Goal: Information Seeking & Learning: Learn about a topic

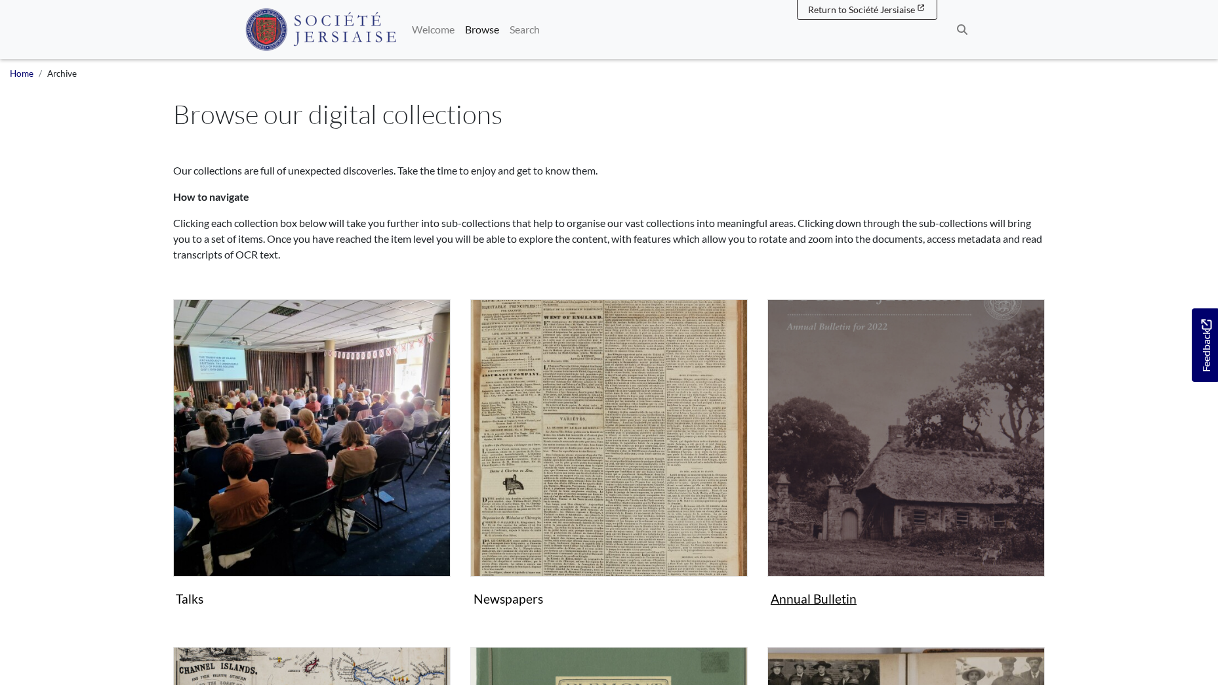
click at [928, 414] on img "Subcollection" at bounding box center [906, 437] width 277 height 277
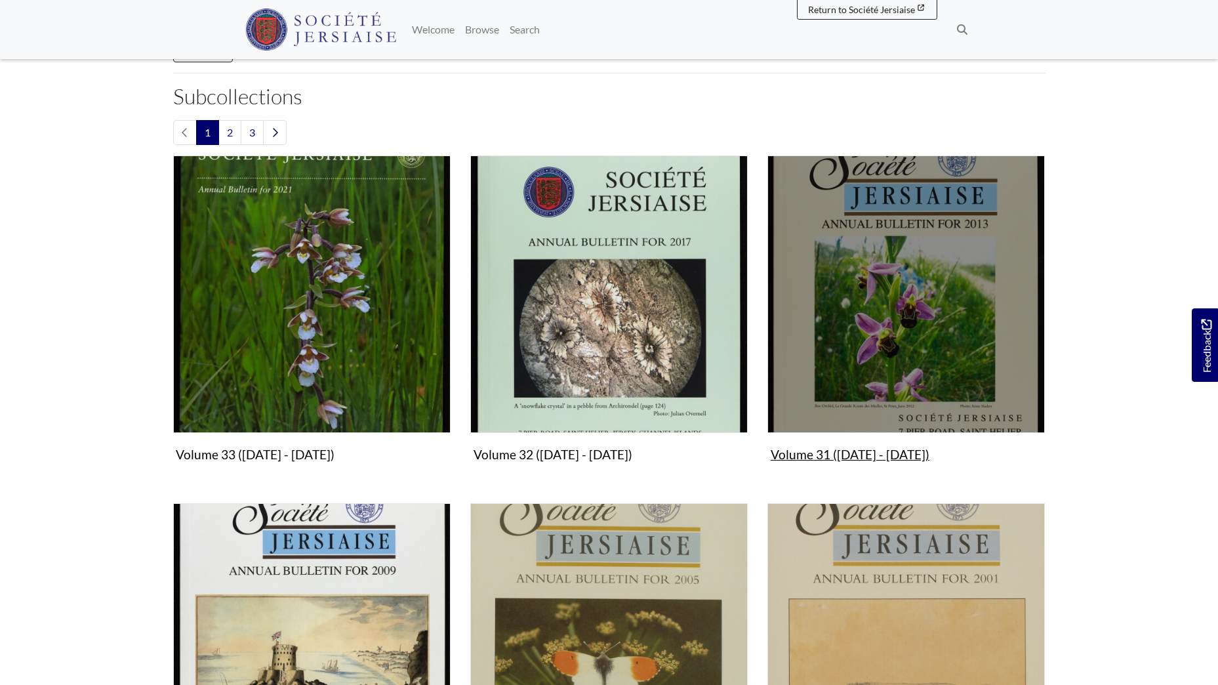
scroll to position [394, 0]
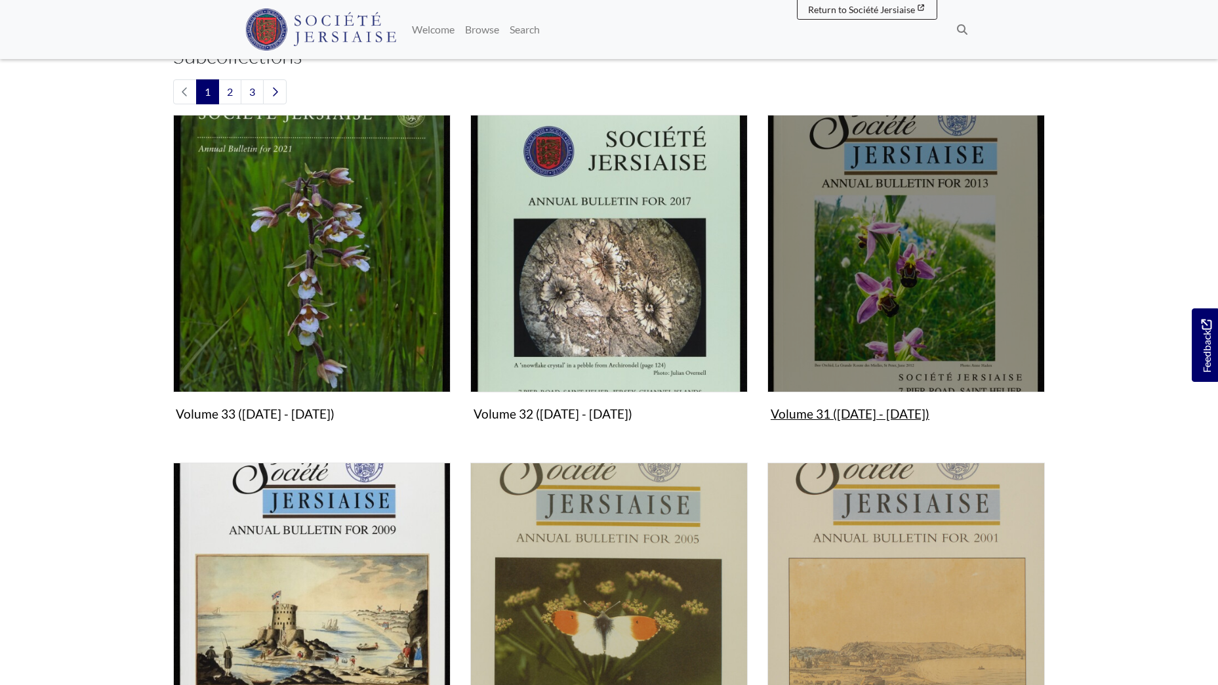
click at [890, 302] on img "Subcollection" at bounding box center [906, 253] width 277 height 277
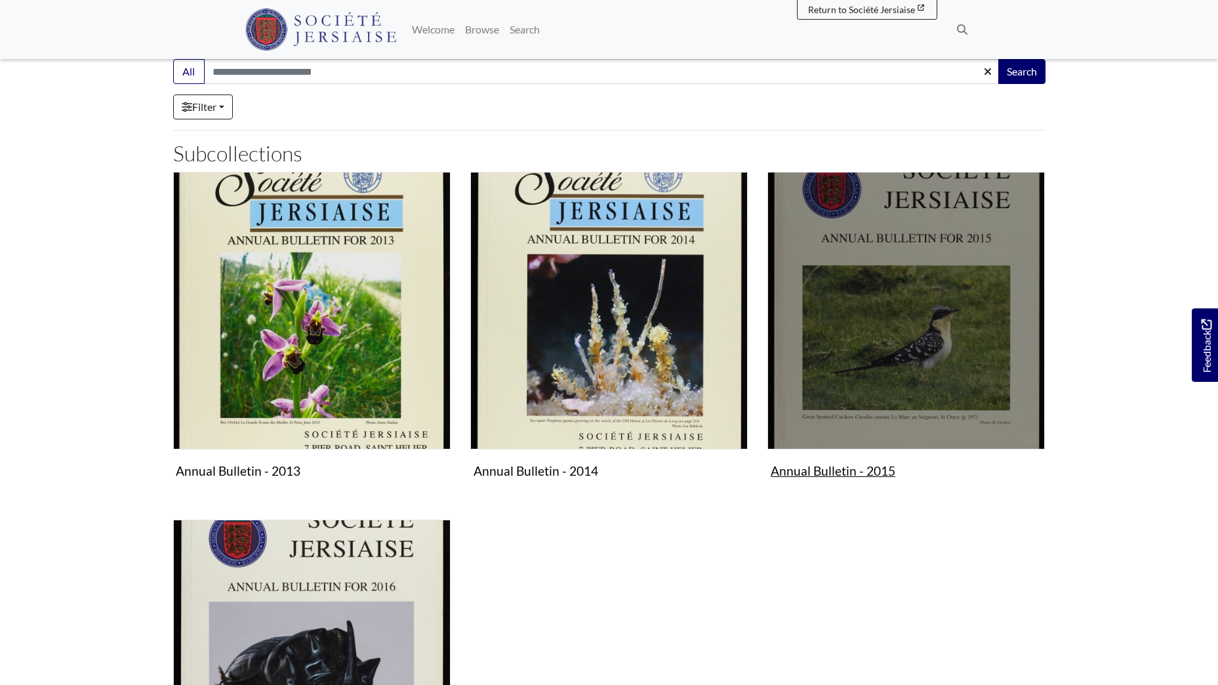
scroll to position [131, 0]
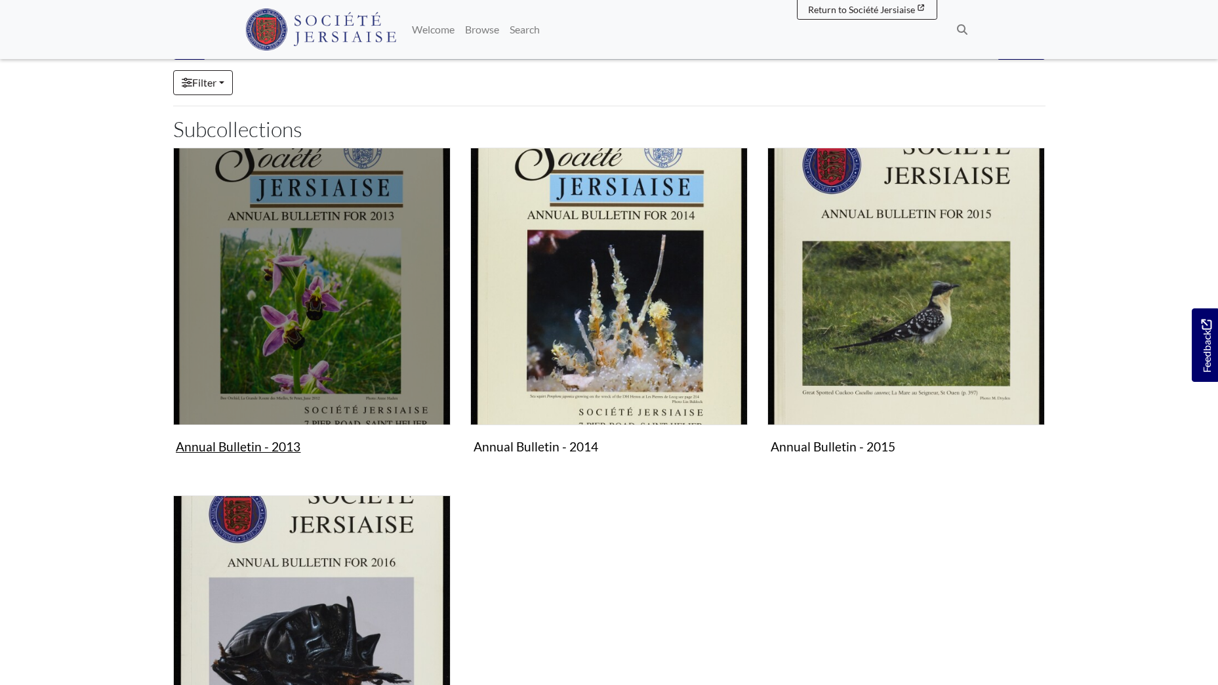
click at [383, 304] on img "Subcollection" at bounding box center [311, 286] width 277 height 277
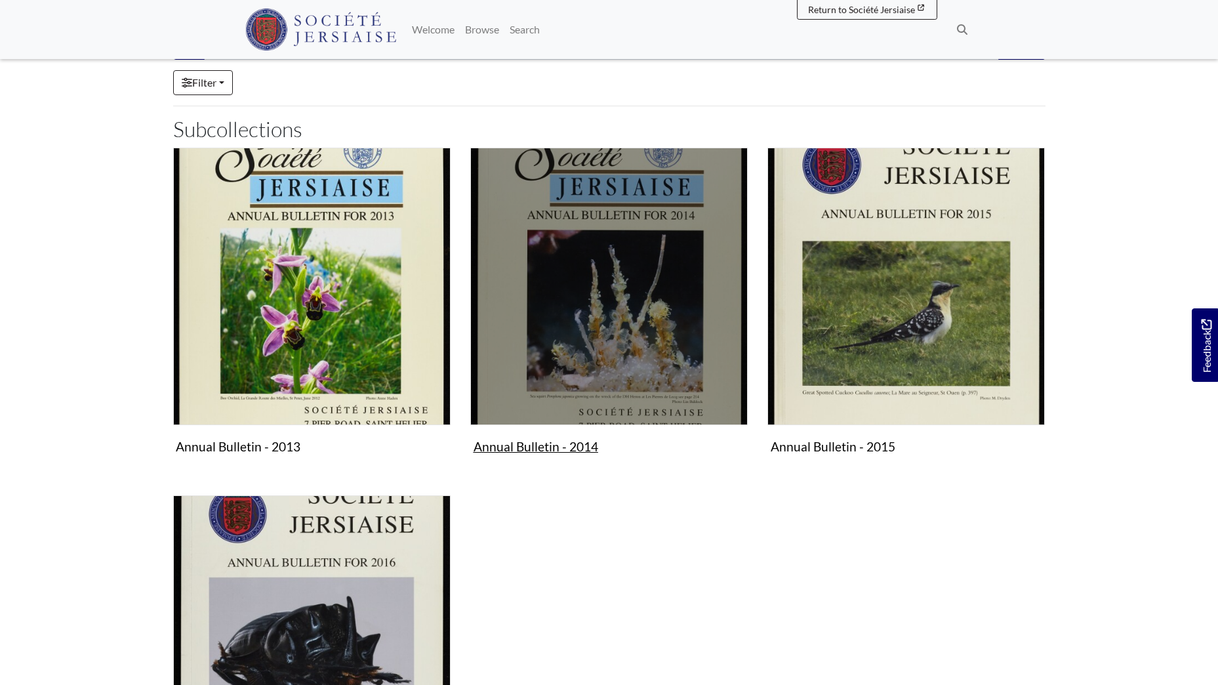
click at [622, 323] on img "Subcollection" at bounding box center [608, 286] width 277 height 277
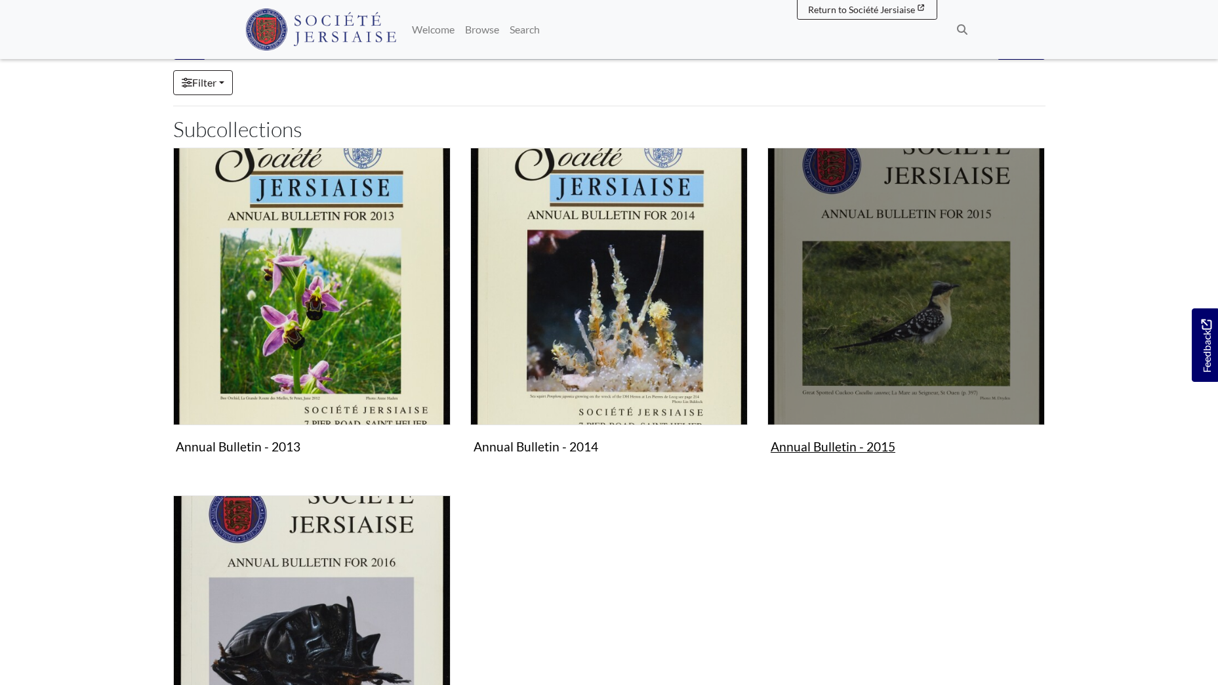
click at [902, 304] on img "Subcollection" at bounding box center [906, 286] width 277 height 277
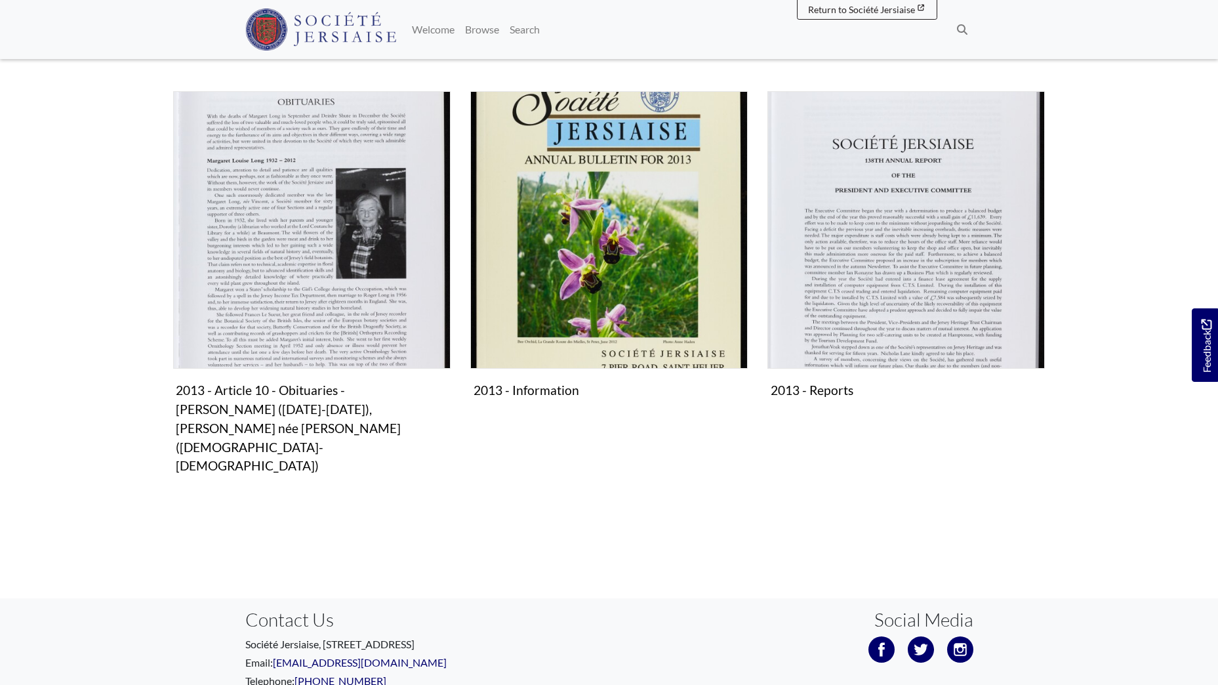
scroll to position [1378, 0]
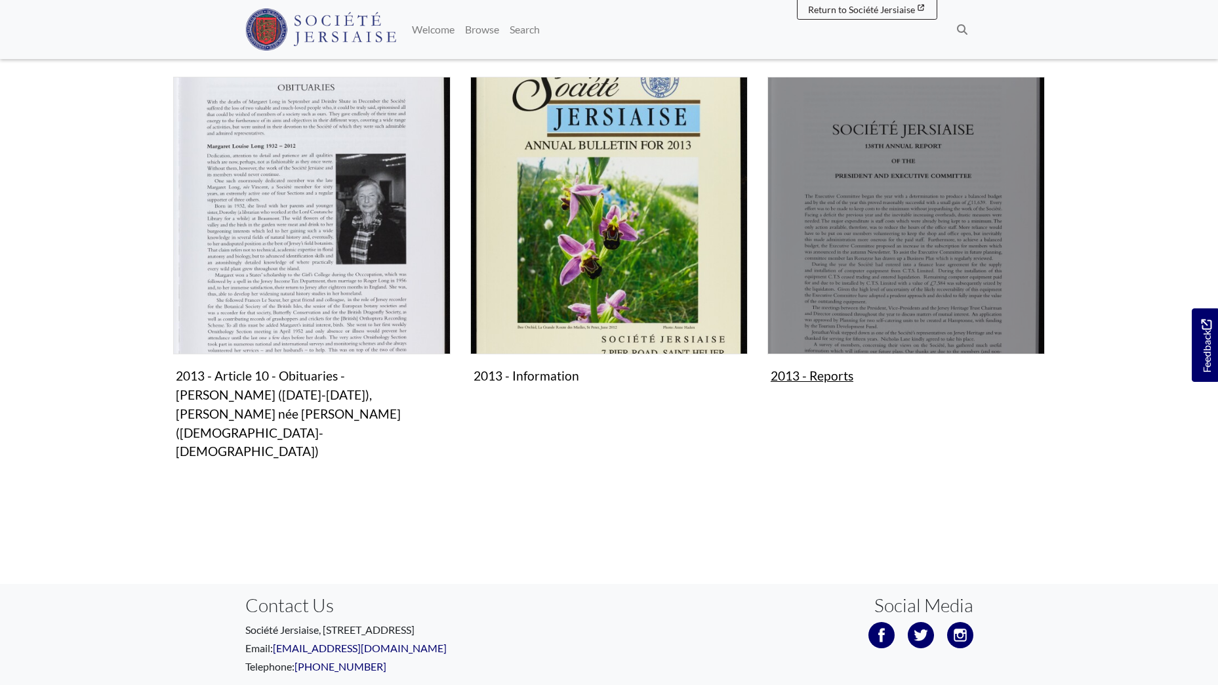
click at [842, 216] on img "Subcollection" at bounding box center [906, 215] width 277 height 277
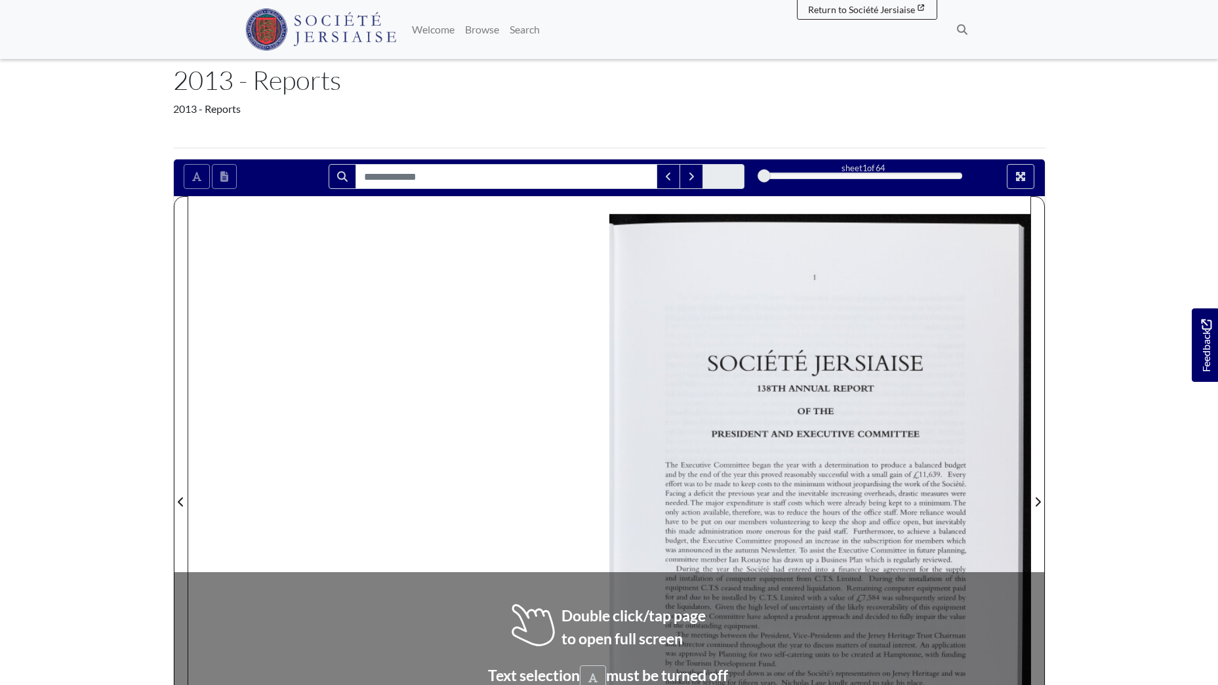
scroll to position [131, 0]
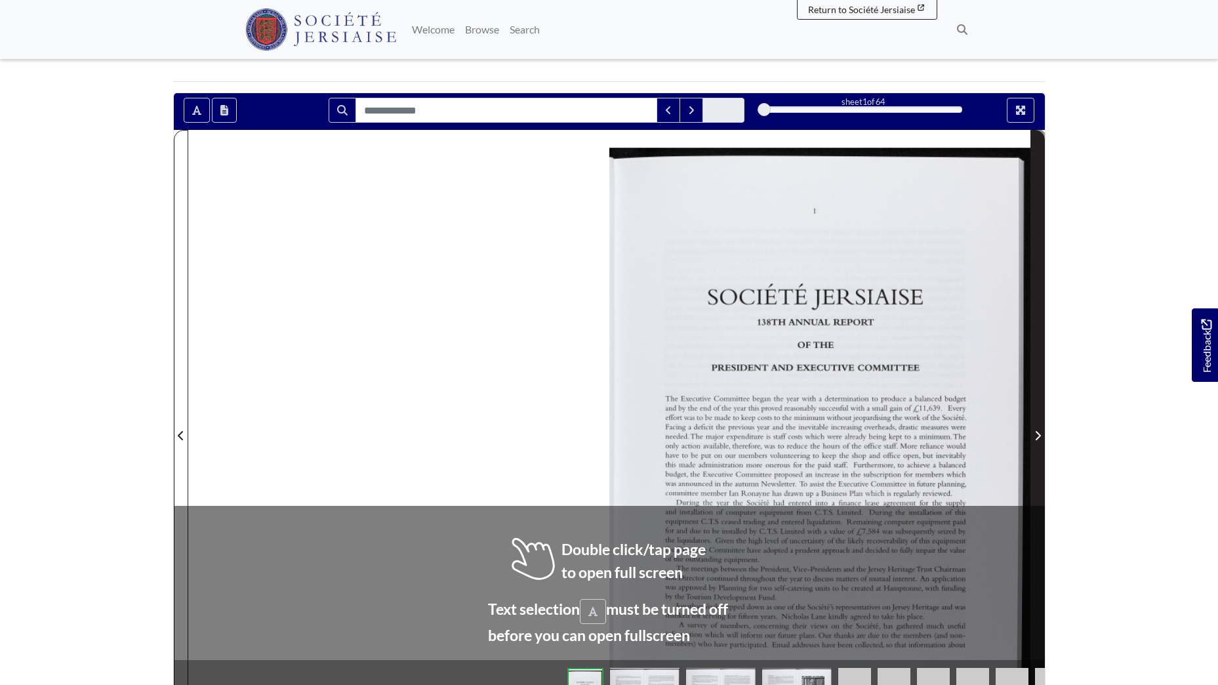
click at [1035, 432] on icon "Next Page" at bounding box center [1038, 435] width 7 height 10
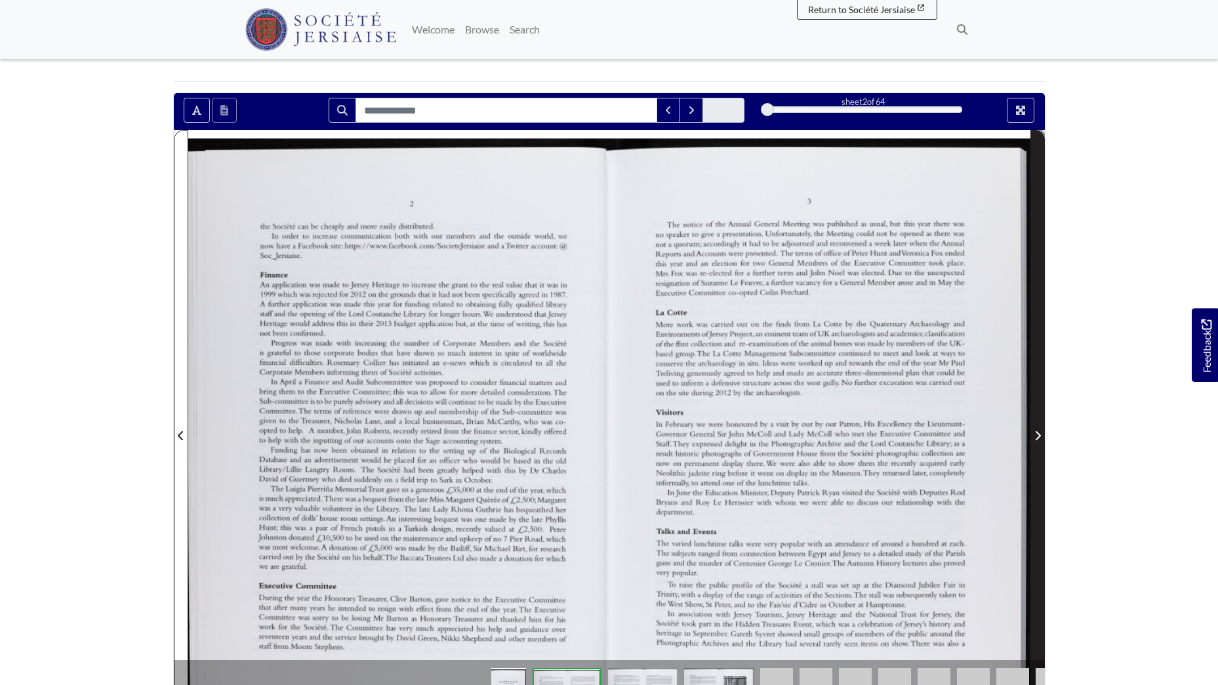
click at [1035, 432] on icon "Next Page" at bounding box center [1038, 435] width 7 height 10
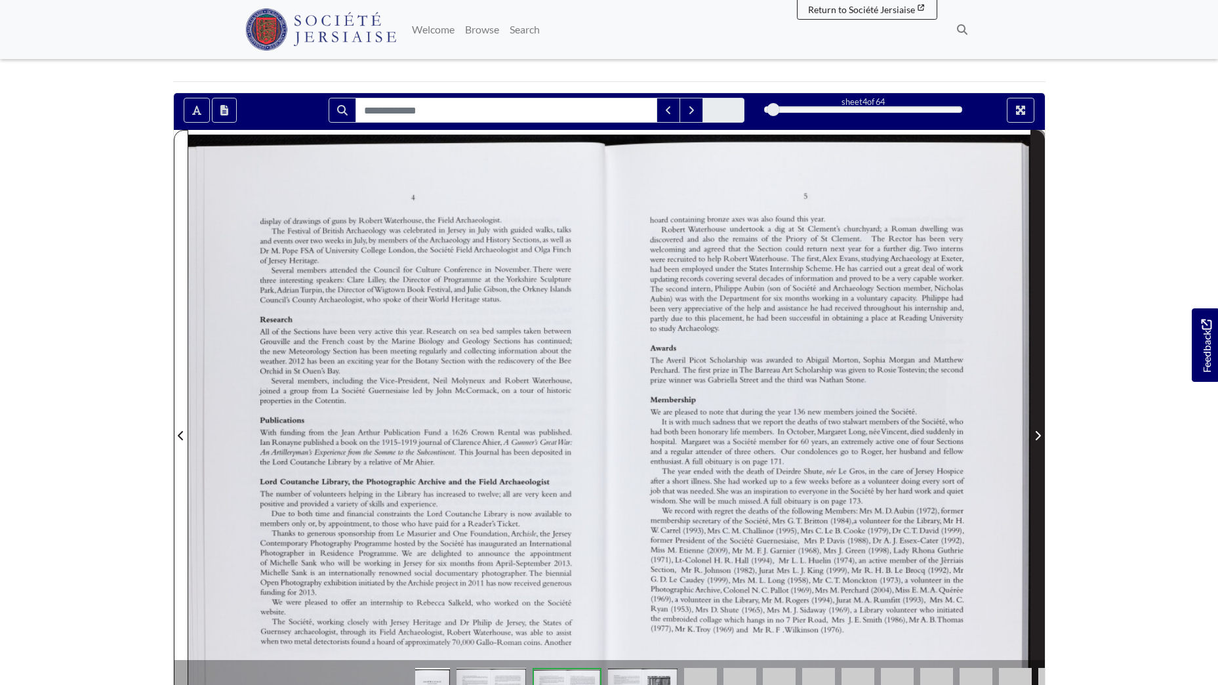
click at [1035, 432] on icon "Next Page" at bounding box center [1038, 435] width 7 height 10
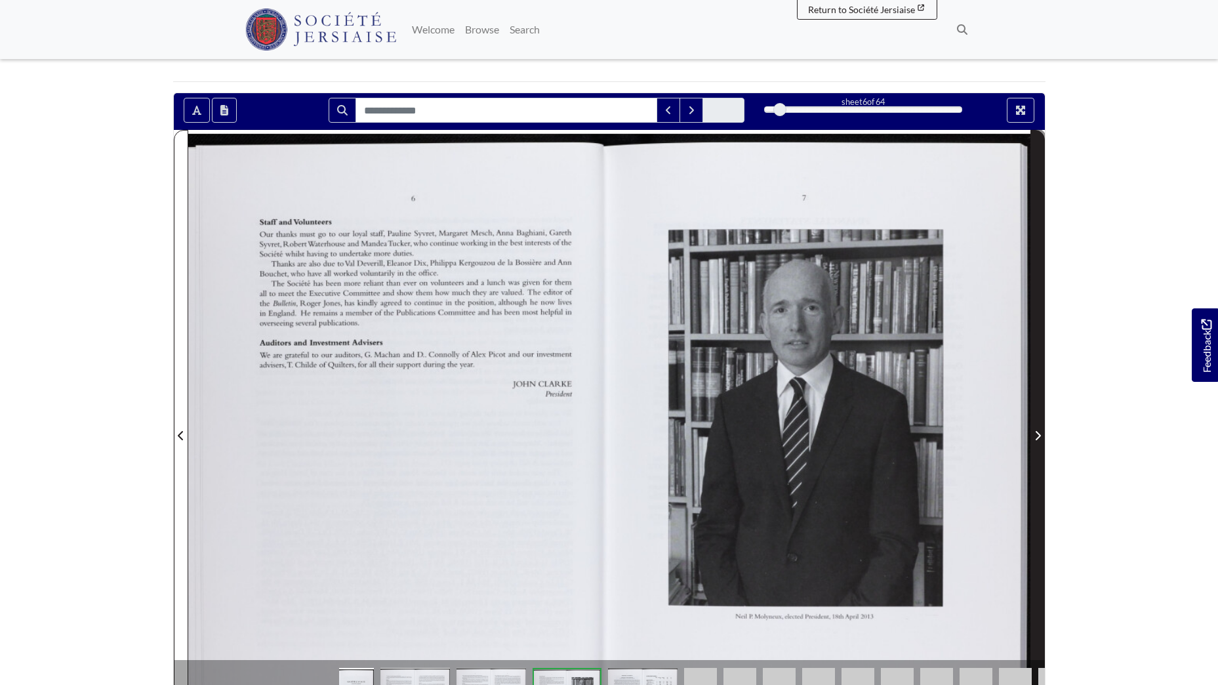
click at [1035, 432] on icon "Next Page" at bounding box center [1038, 435] width 7 height 10
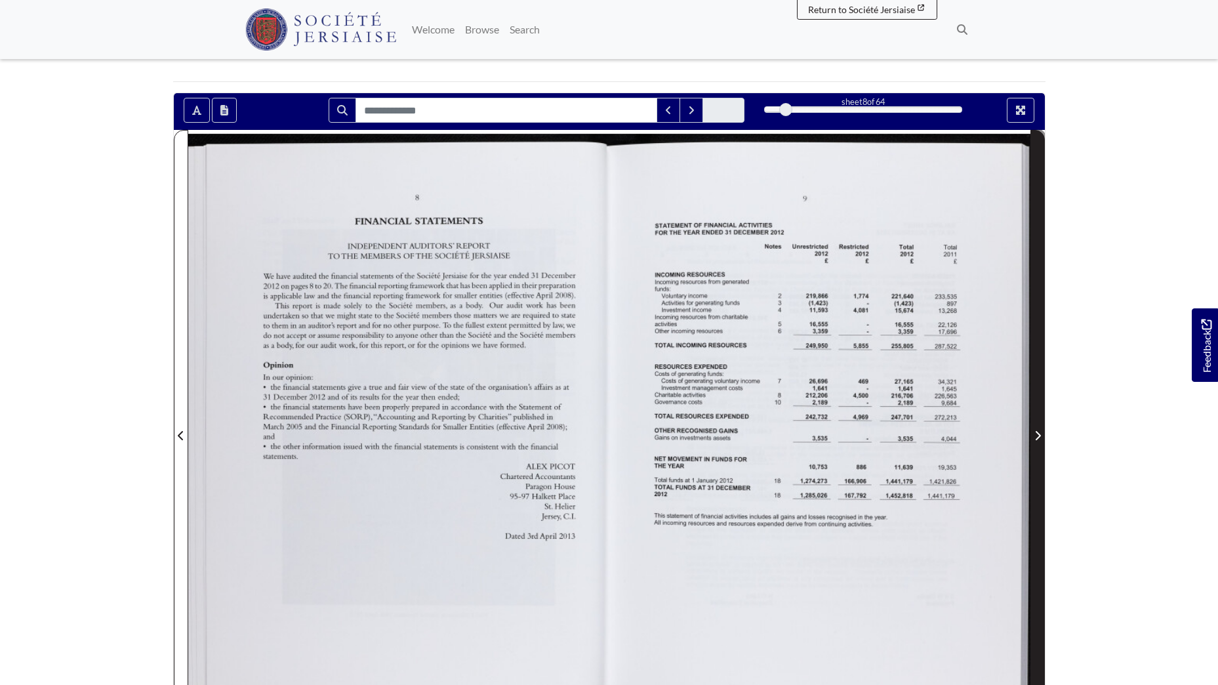
click at [1036, 430] on icon "Next Page" at bounding box center [1038, 435] width 7 height 10
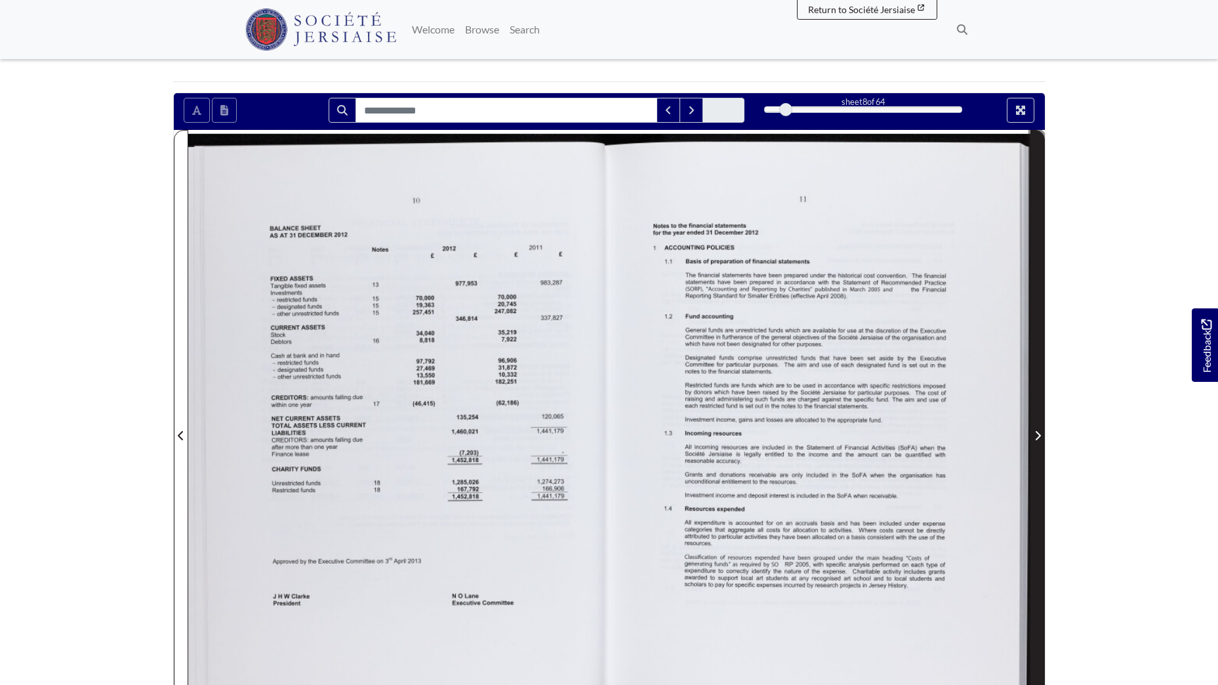
click at [1036, 430] on icon "Next Page" at bounding box center [1038, 435] width 7 height 10
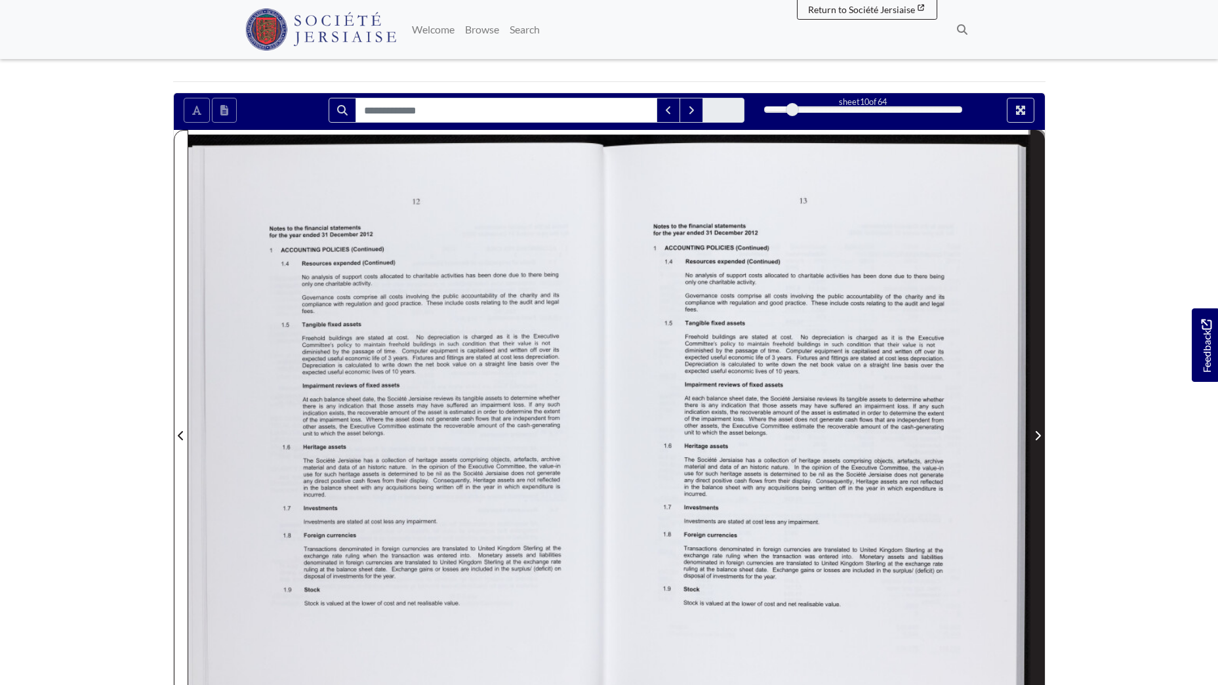
click at [1036, 430] on icon "Next Page" at bounding box center [1038, 435] width 7 height 10
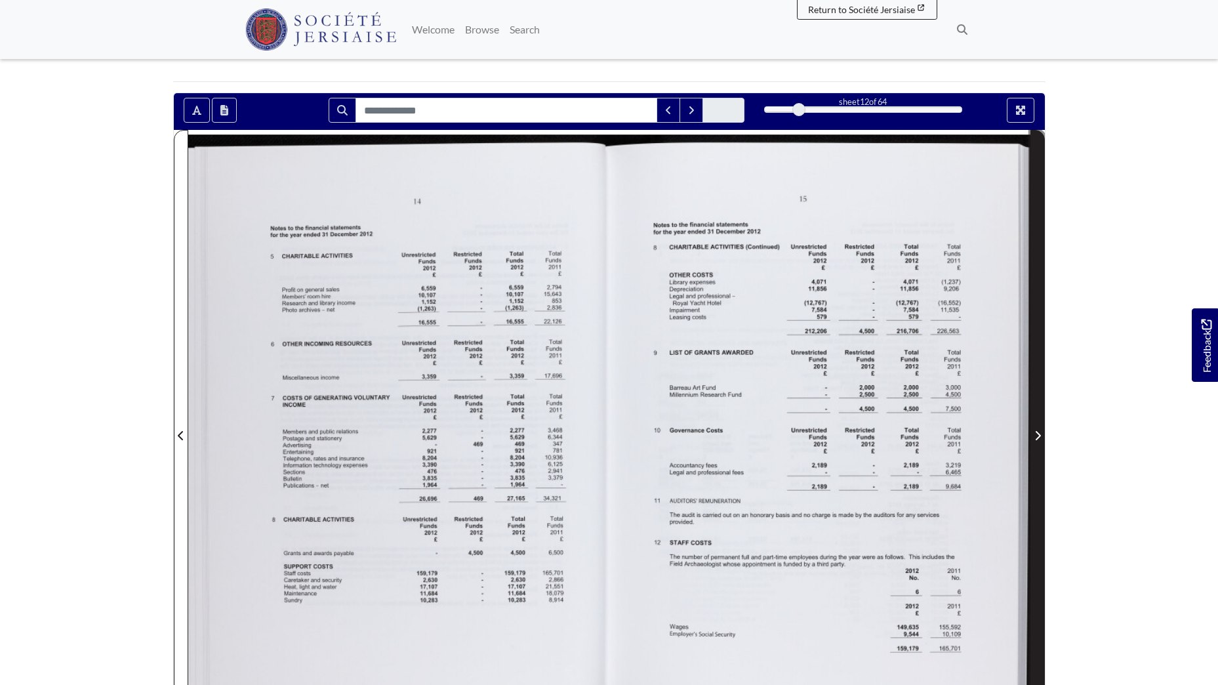
click at [1036, 431] on icon "Next Page" at bounding box center [1038, 435] width 7 height 10
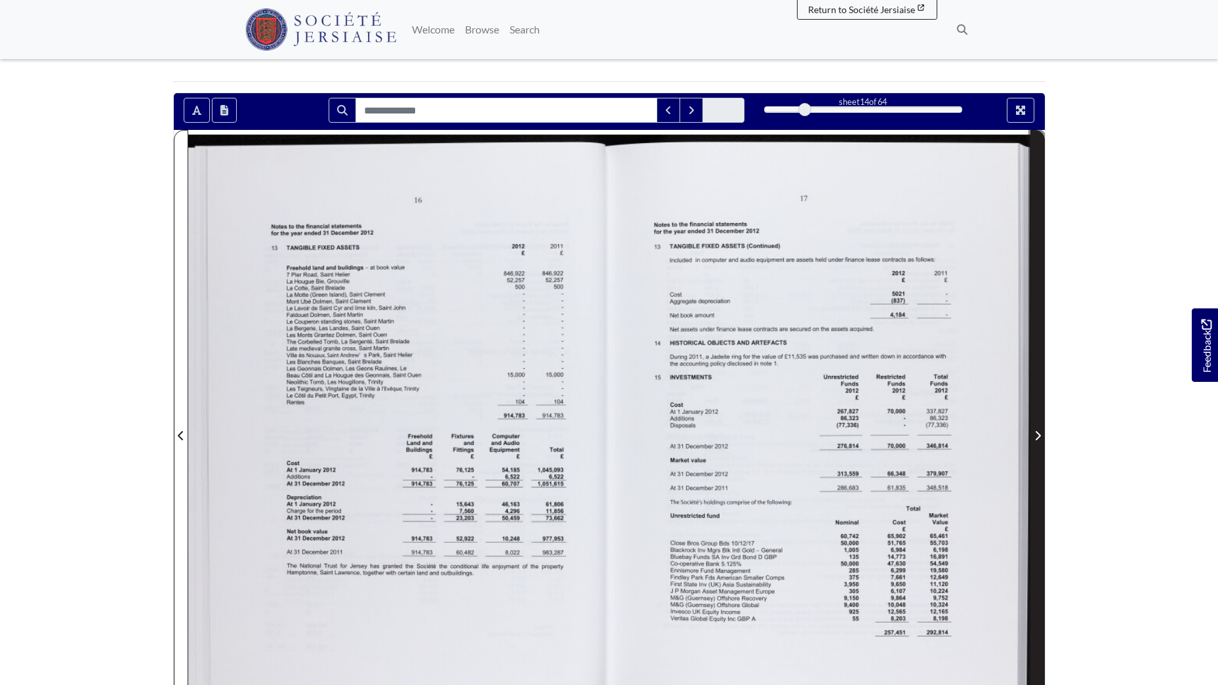
click at [1036, 432] on icon "Next Page" at bounding box center [1038, 435] width 7 height 10
click at [1036, 432] on icon "Next Page" at bounding box center [1037, 435] width 5 height 9
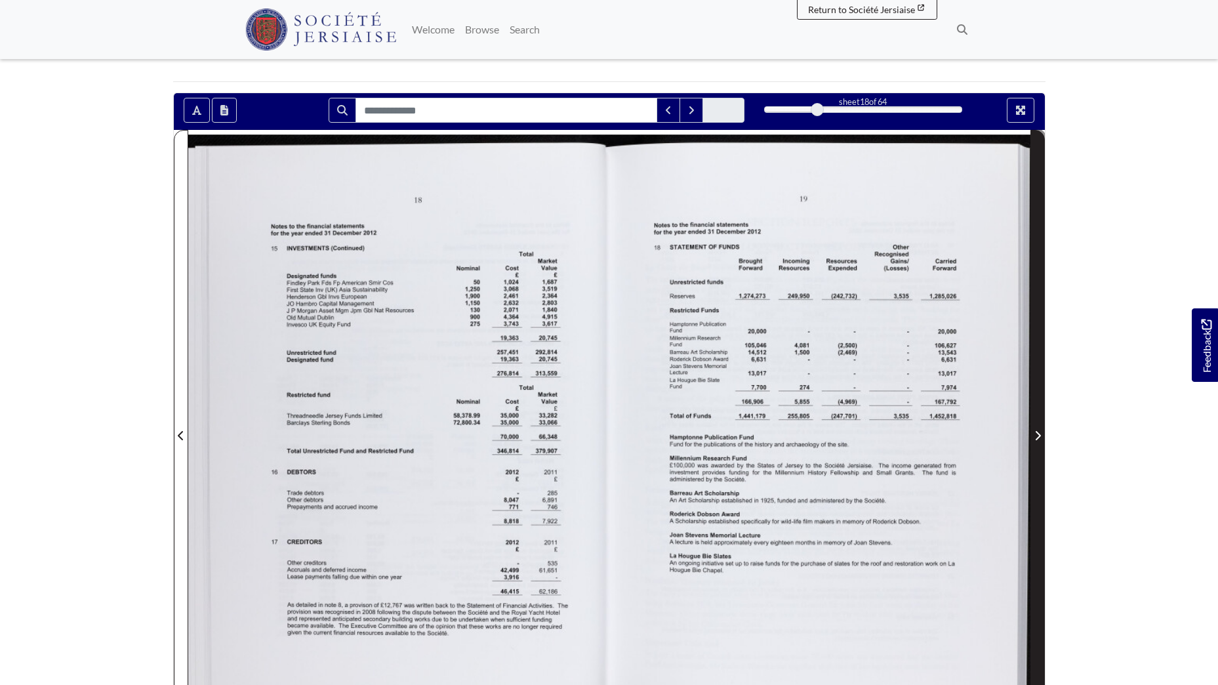
click at [1036, 432] on icon "Next Page" at bounding box center [1037, 435] width 5 height 9
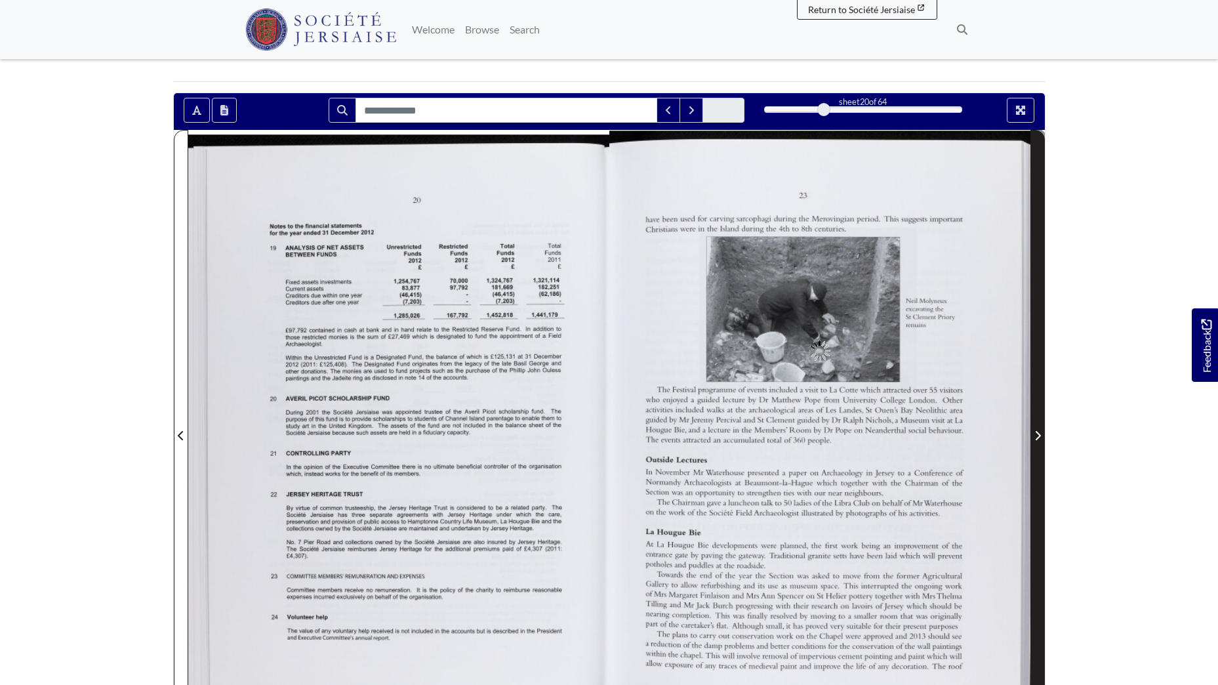
click at [1036, 432] on icon "Next Page" at bounding box center [1037, 435] width 5 height 9
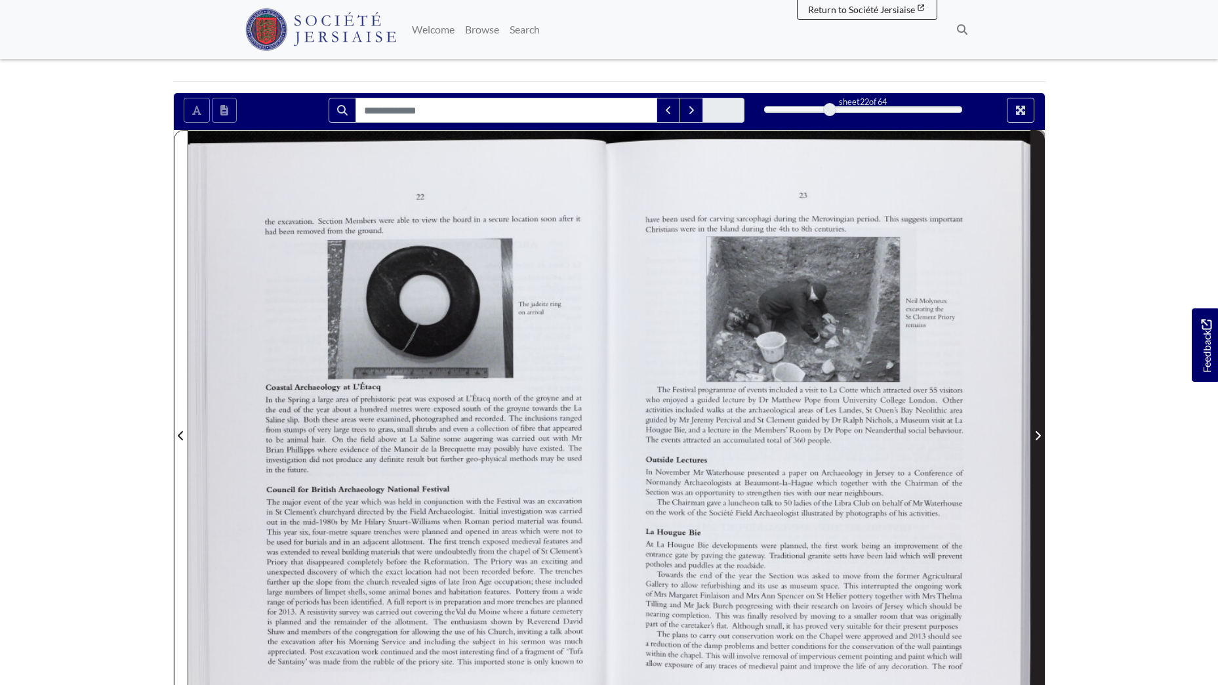
click at [1036, 432] on icon "Next Page" at bounding box center [1037, 435] width 5 height 9
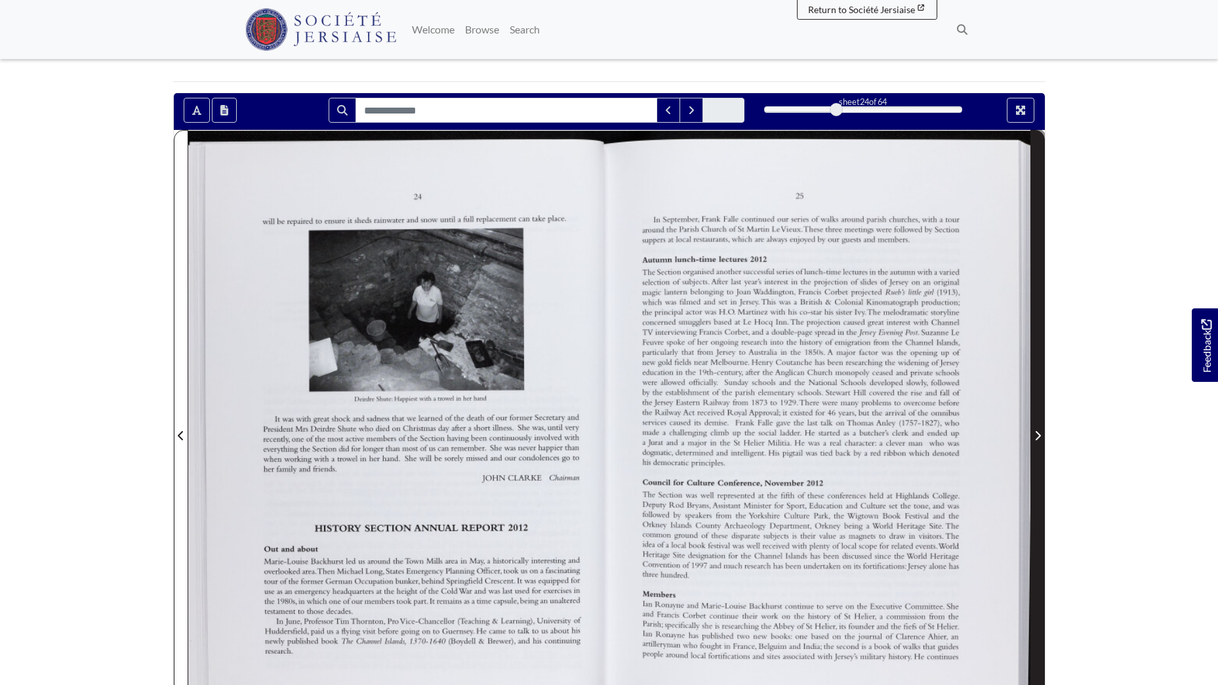
click at [1036, 432] on icon "Next Page" at bounding box center [1037, 435] width 5 height 9
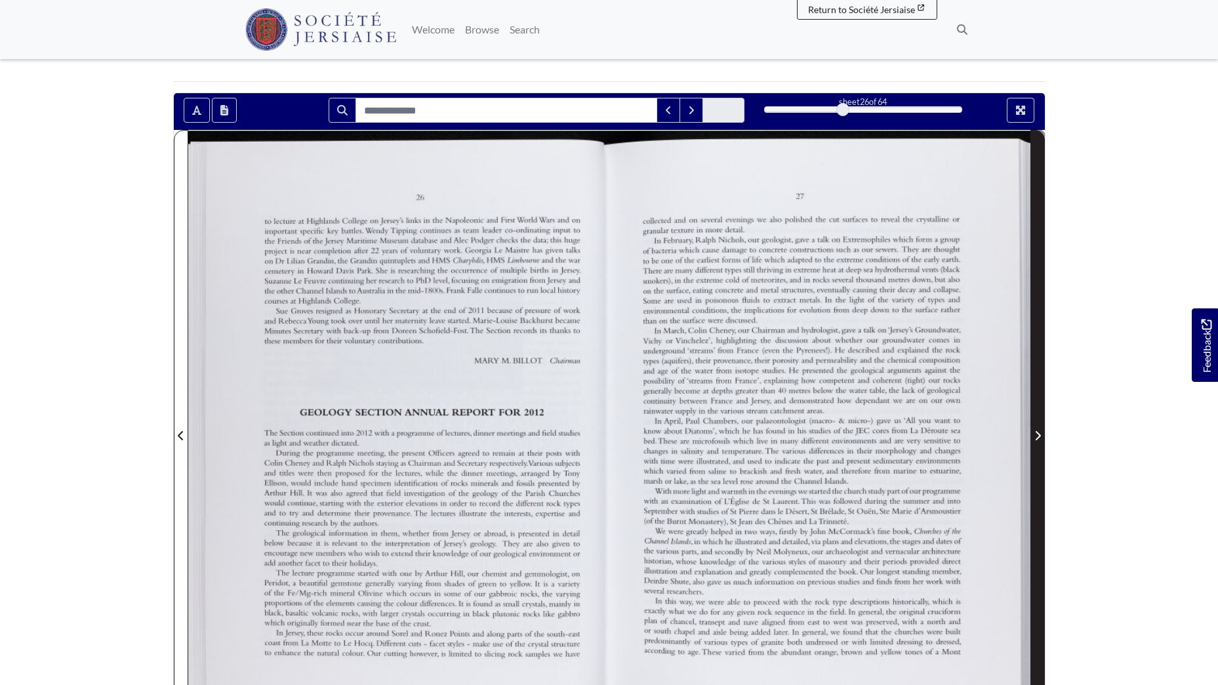
click at [1036, 432] on icon "Next Page" at bounding box center [1037, 435] width 5 height 9
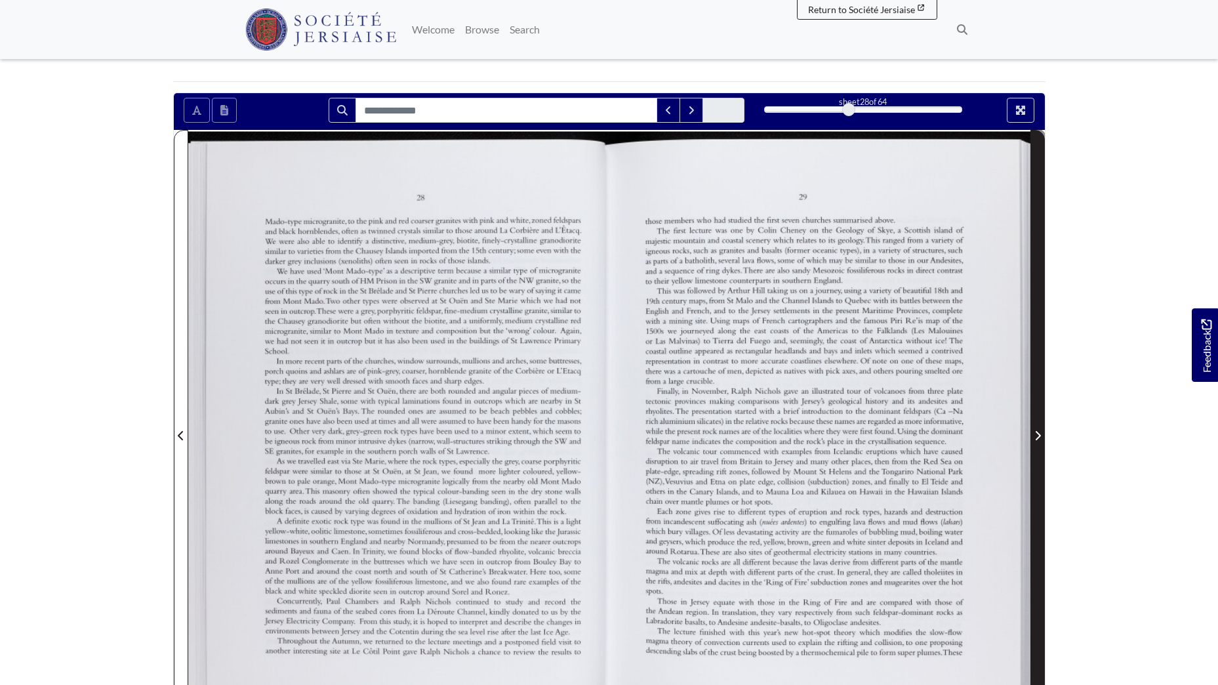
click at [1036, 432] on icon "Next Page" at bounding box center [1037, 435] width 5 height 9
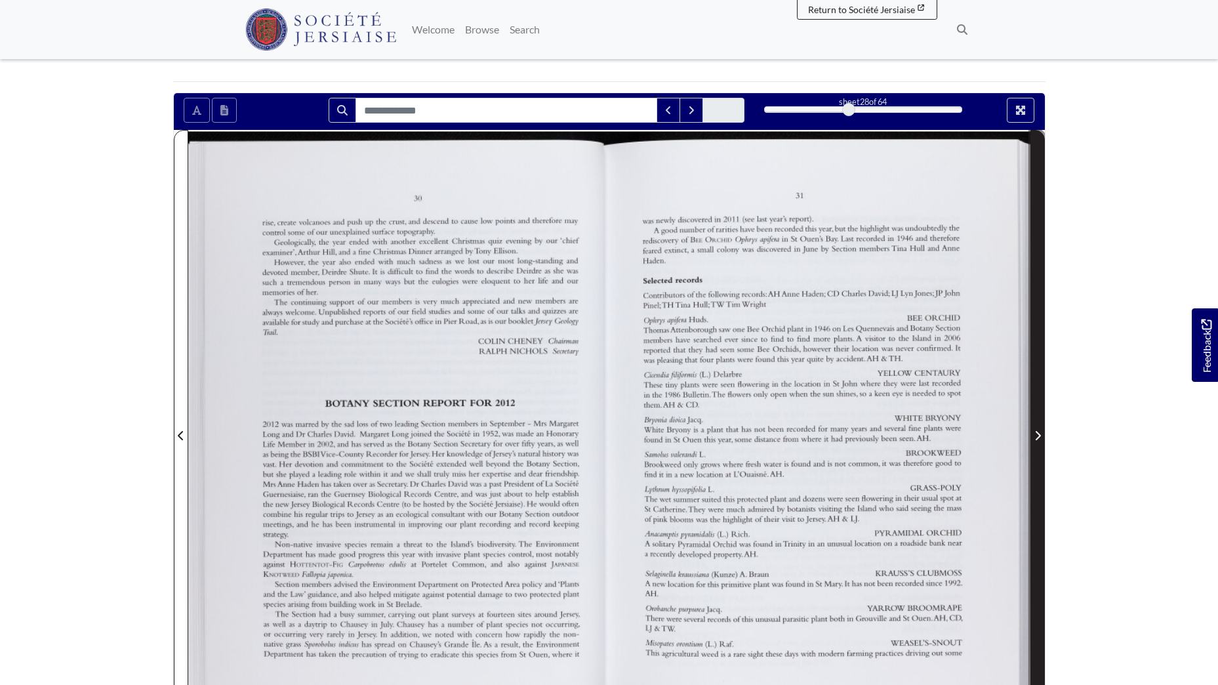
click at [1036, 432] on icon "Next Page" at bounding box center [1037, 435] width 5 height 9
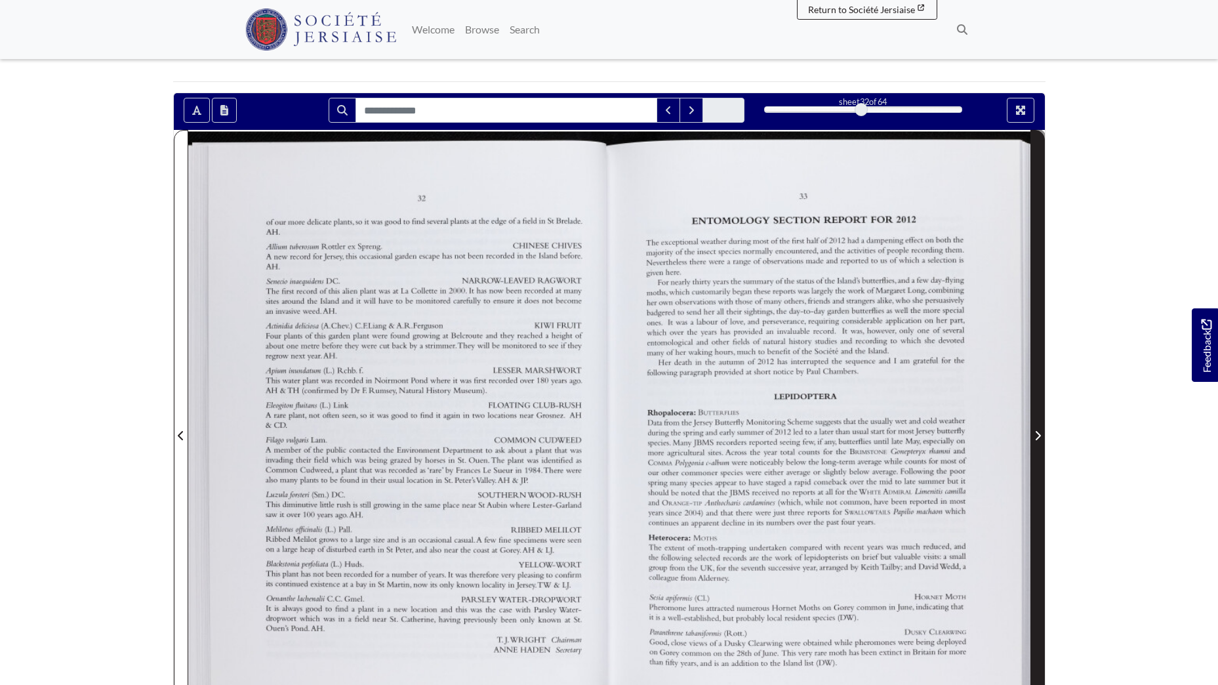
click at [1036, 433] on icon "Next Page" at bounding box center [1038, 435] width 7 height 10
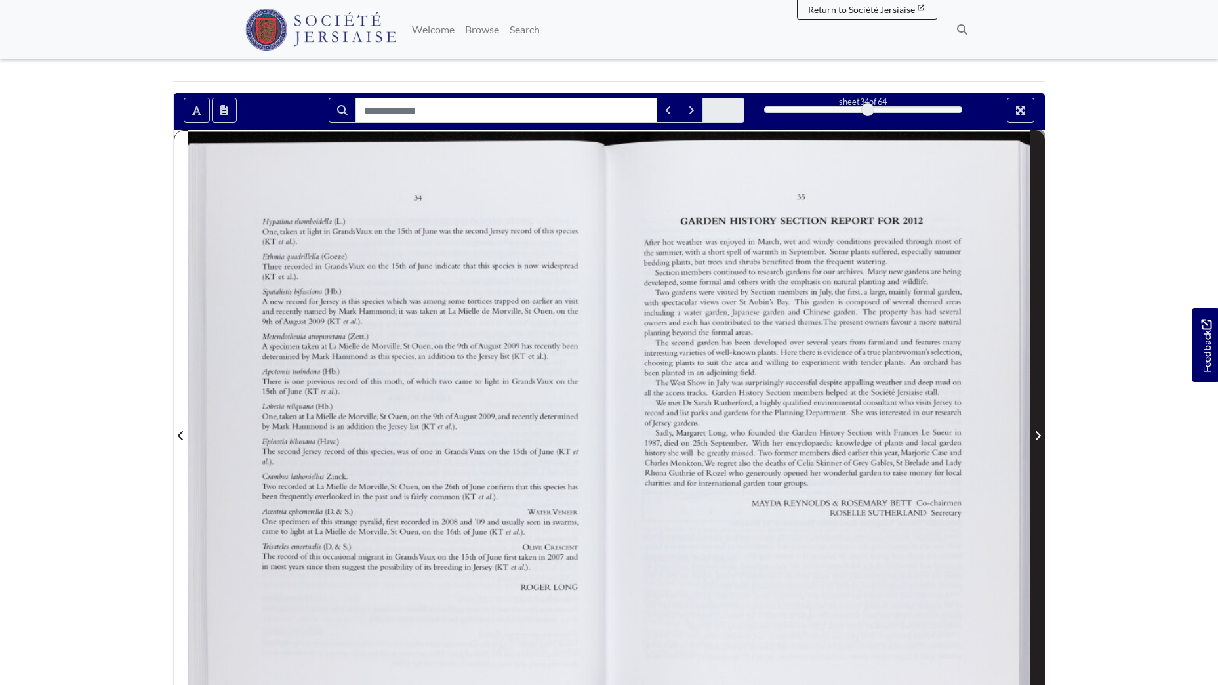
click at [1036, 433] on icon "Next Page" at bounding box center [1038, 435] width 7 height 10
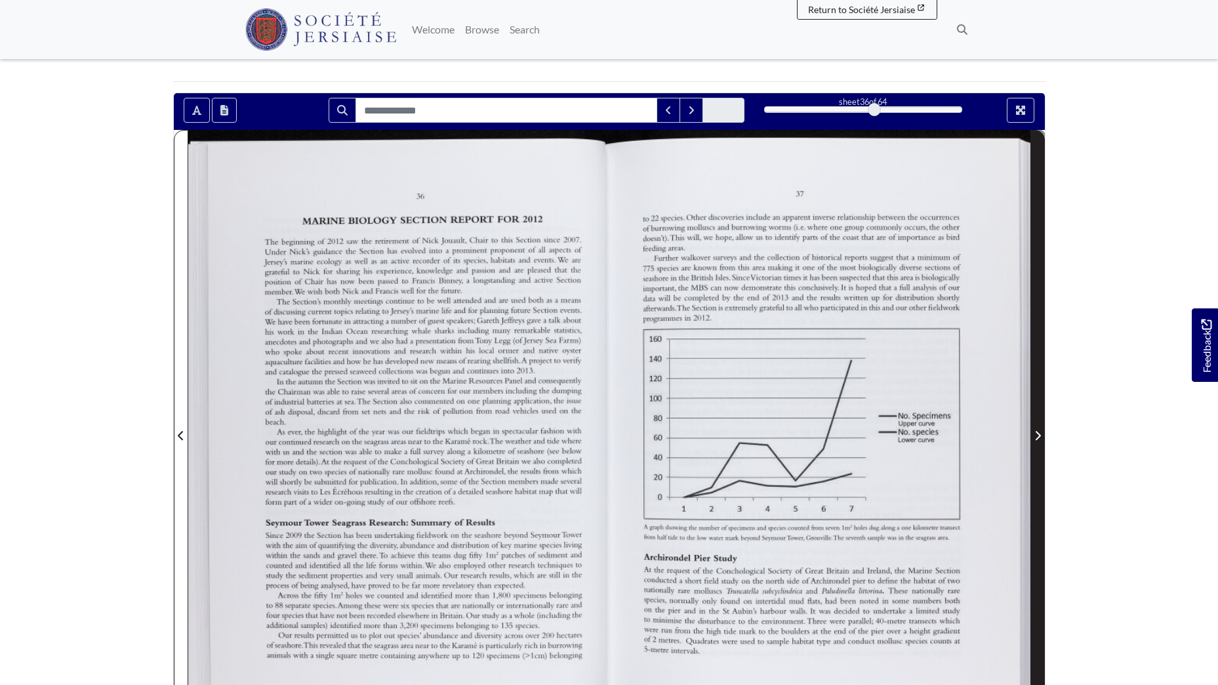
click at [1036, 433] on icon "Next Page" at bounding box center [1038, 435] width 7 height 10
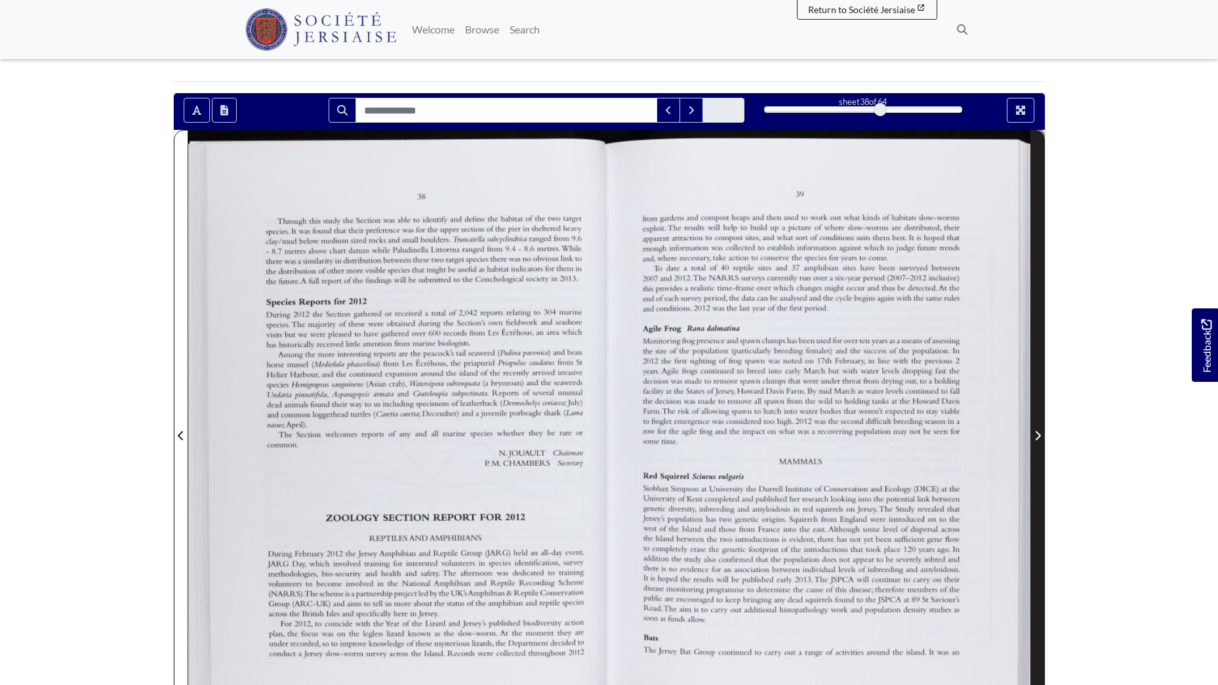
click at [1036, 433] on icon "Next Page" at bounding box center [1038, 435] width 7 height 10
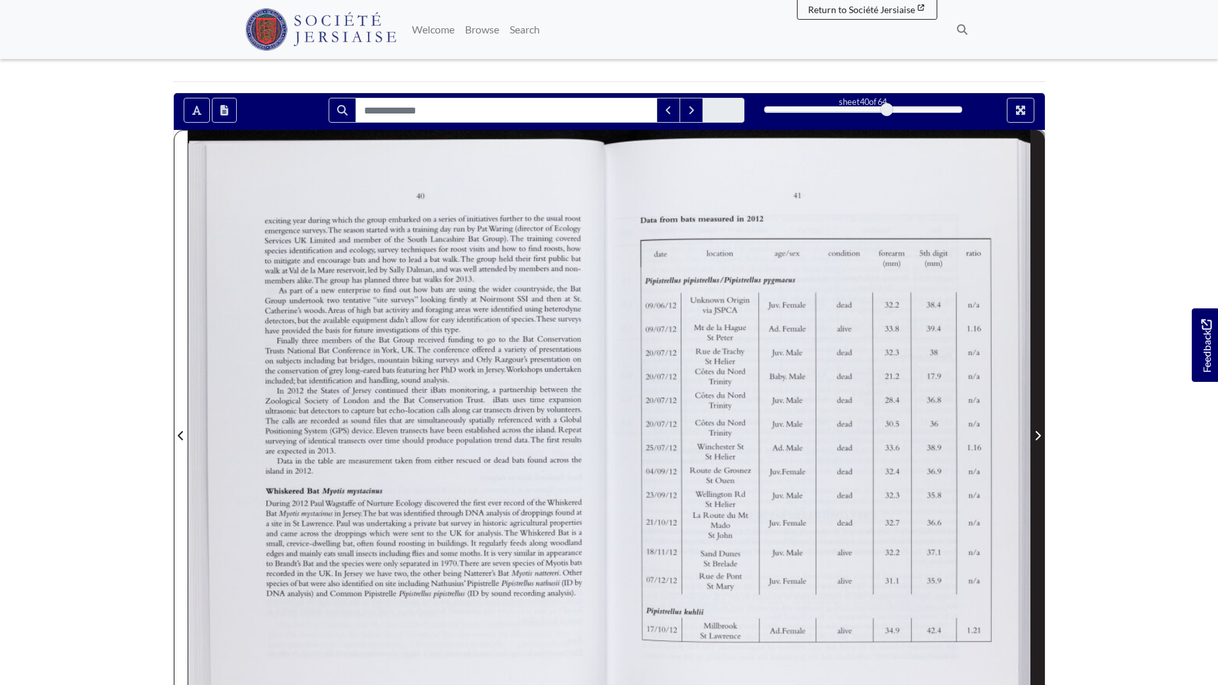
click at [1036, 433] on icon "Next Page" at bounding box center [1038, 435] width 7 height 10
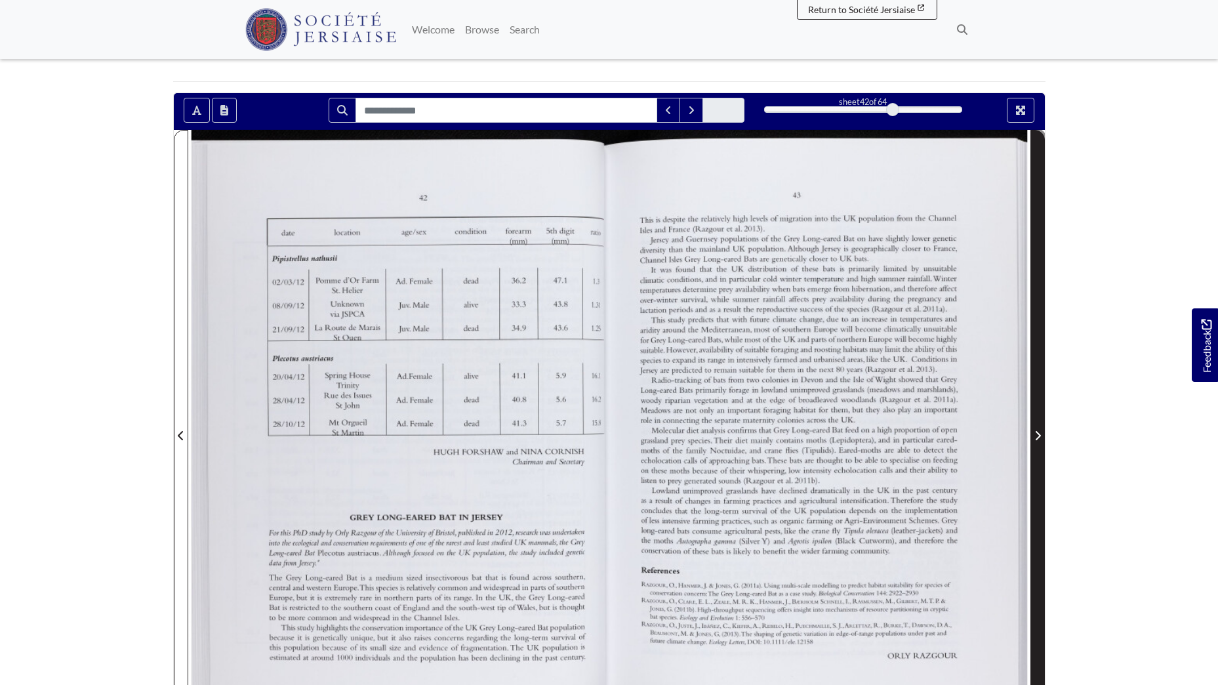
click at [1036, 433] on icon "Next Page" at bounding box center [1038, 435] width 7 height 10
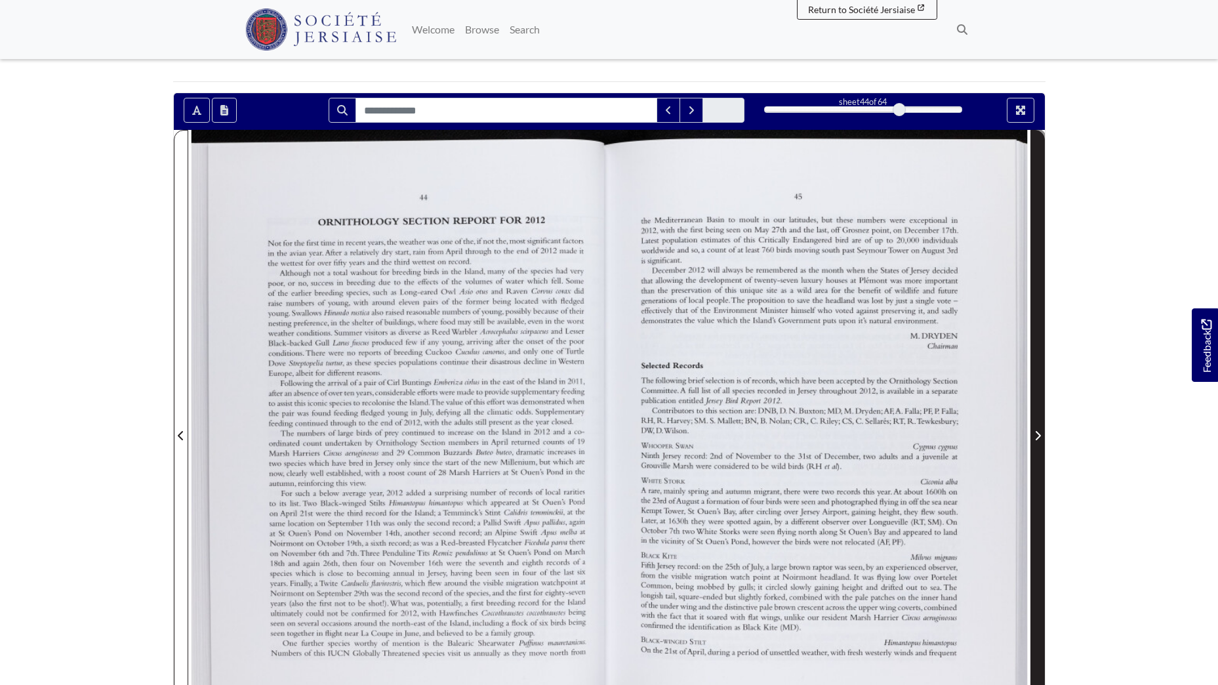
click at [1036, 433] on icon "Next Page" at bounding box center [1038, 435] width 7 height 10
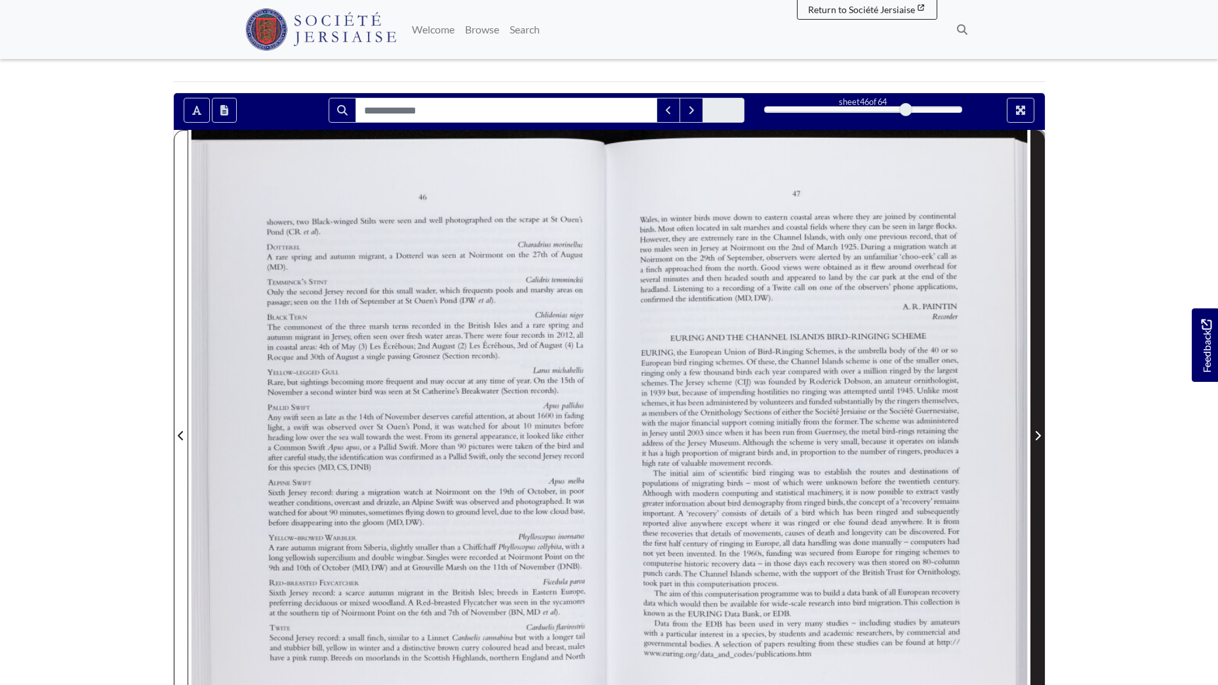
click at [1036, 433] on icon "Next Page" at bounding box center [1038, 435] width 7 height 10
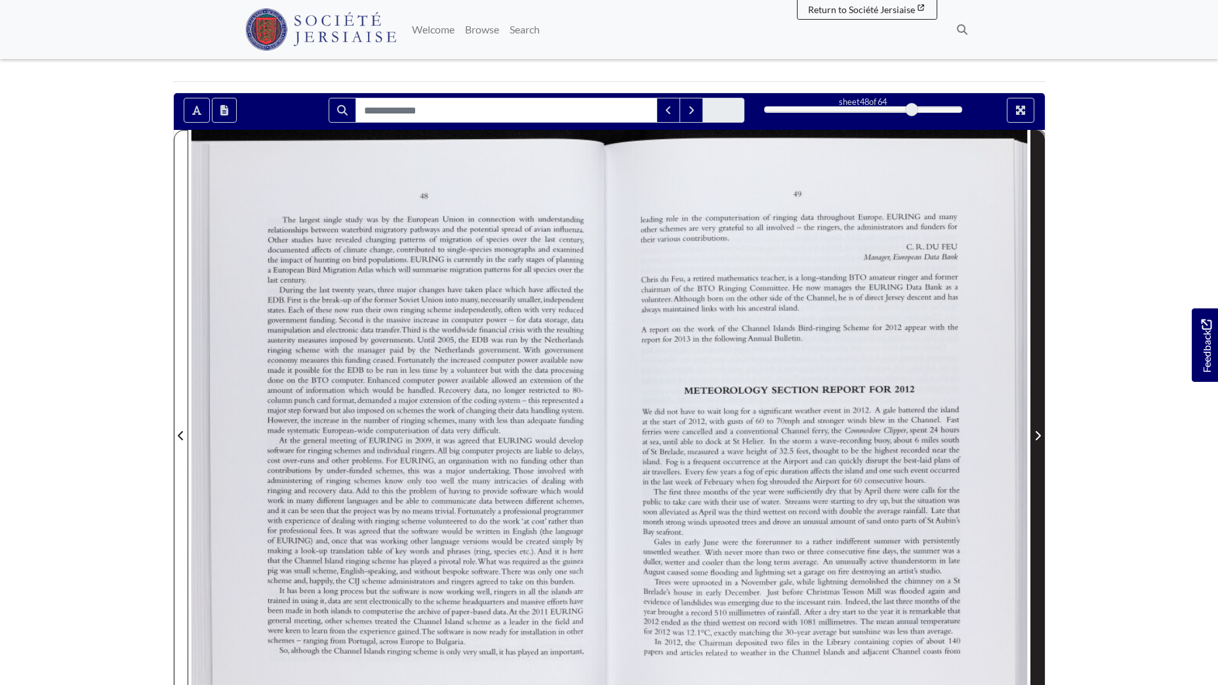
click at [1036, 433] on icon "Next Page" at bounding box center [1038, 435] width 7 height 10
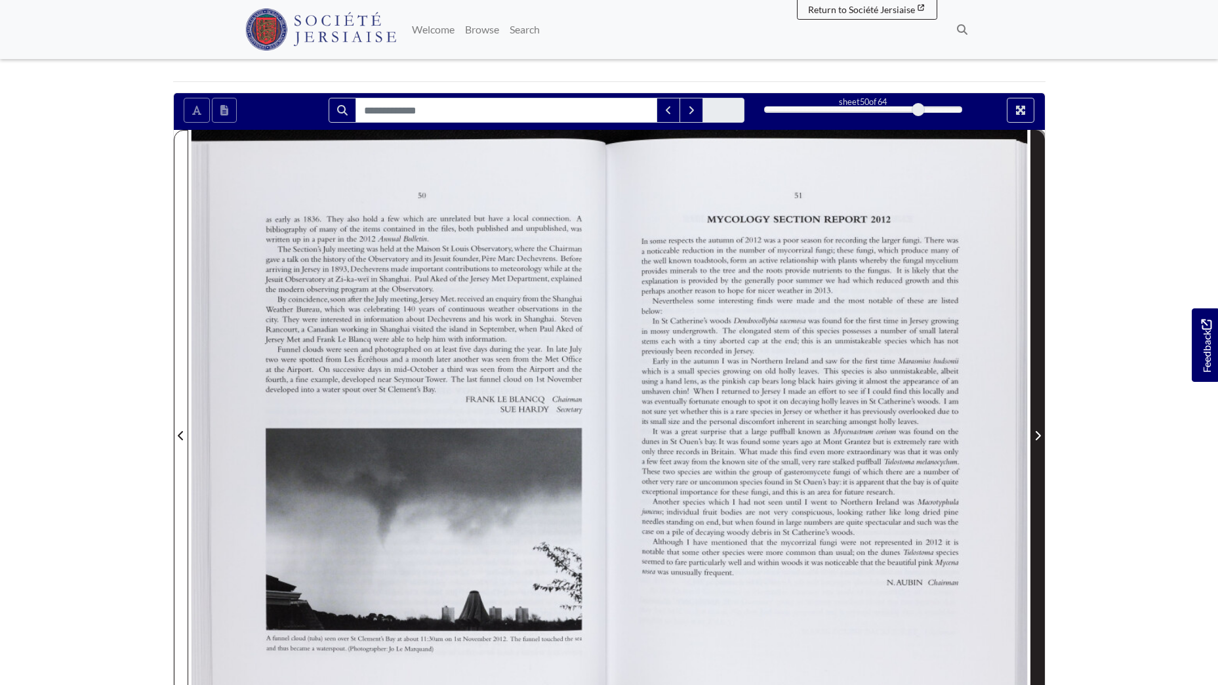
click at [1036, 433] on icon "Next Page" at bounding box center [1038, 435] width 7 height 10
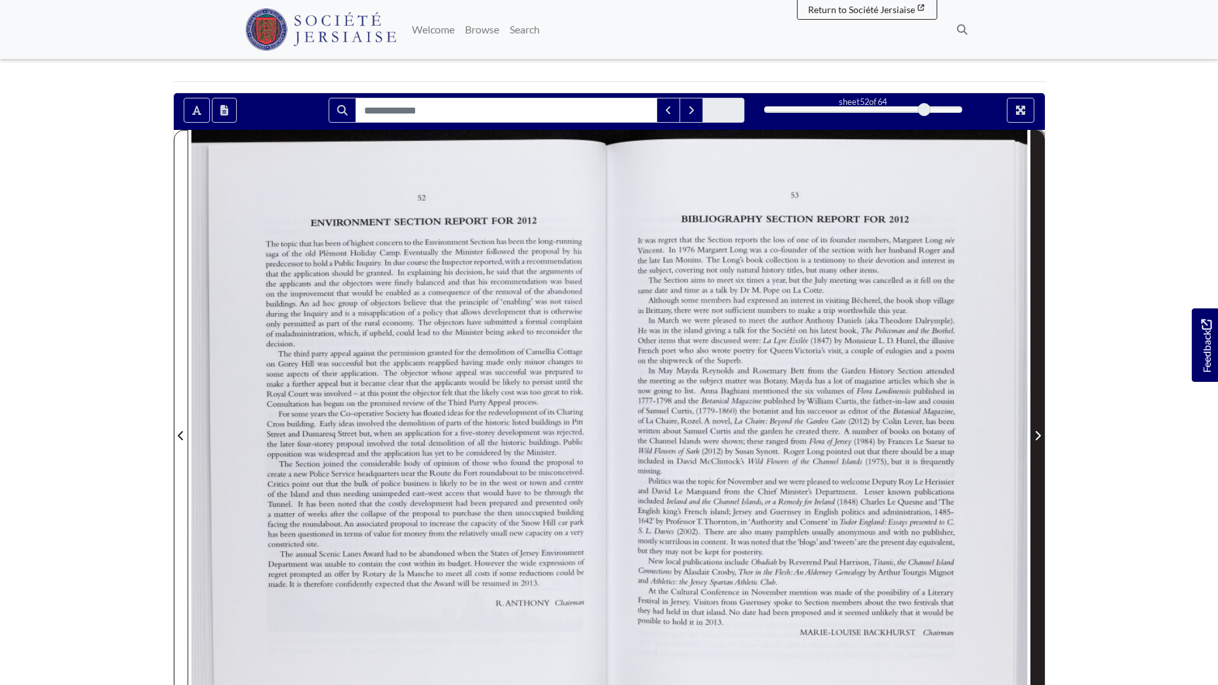
click at [1036, 433] on icon "Next Page" at bounding box center [1038, 435] width 7 height 10
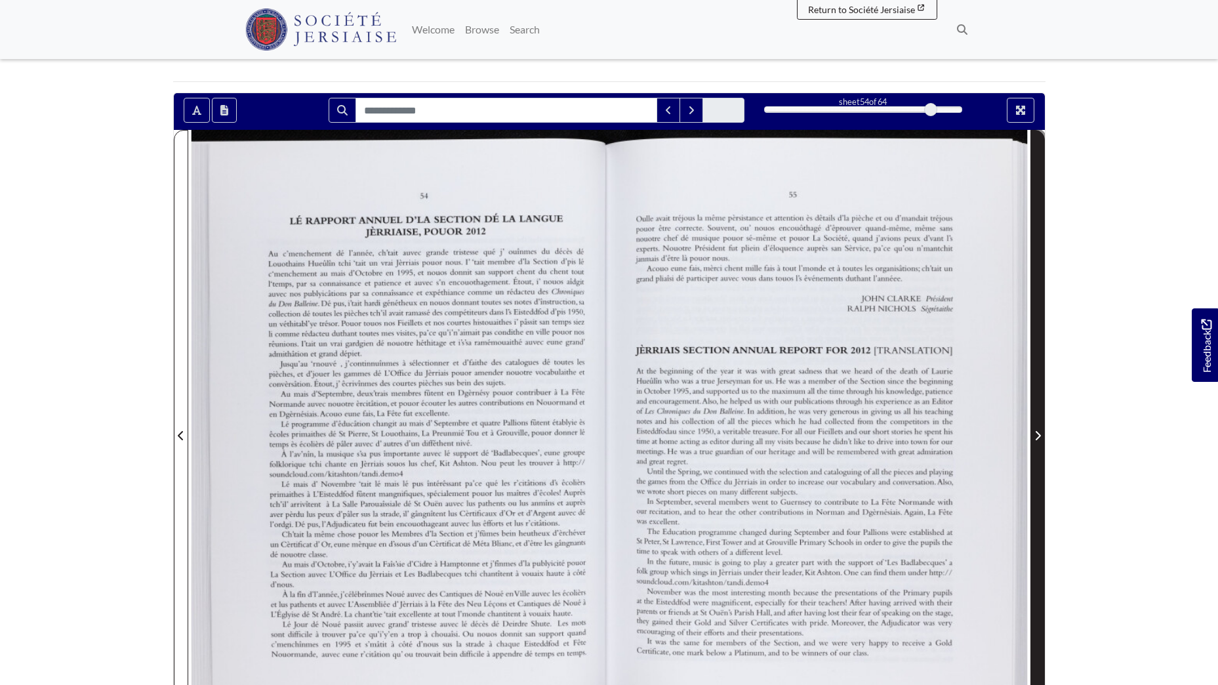
click at [1036, 433] on icon "Next Page" at bounding box center [1038, 435] width 7 height 10
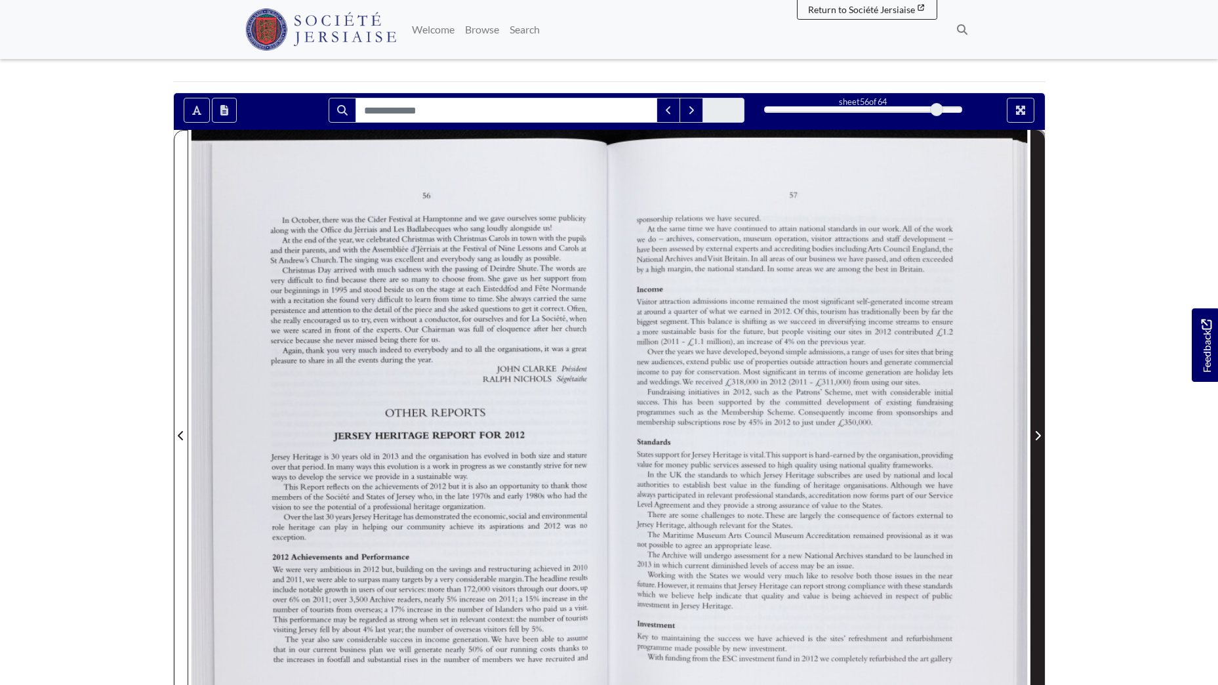
click at [1036, 433] on icon "Next Page" at bounding box center [1038, 435] width 7 height 10
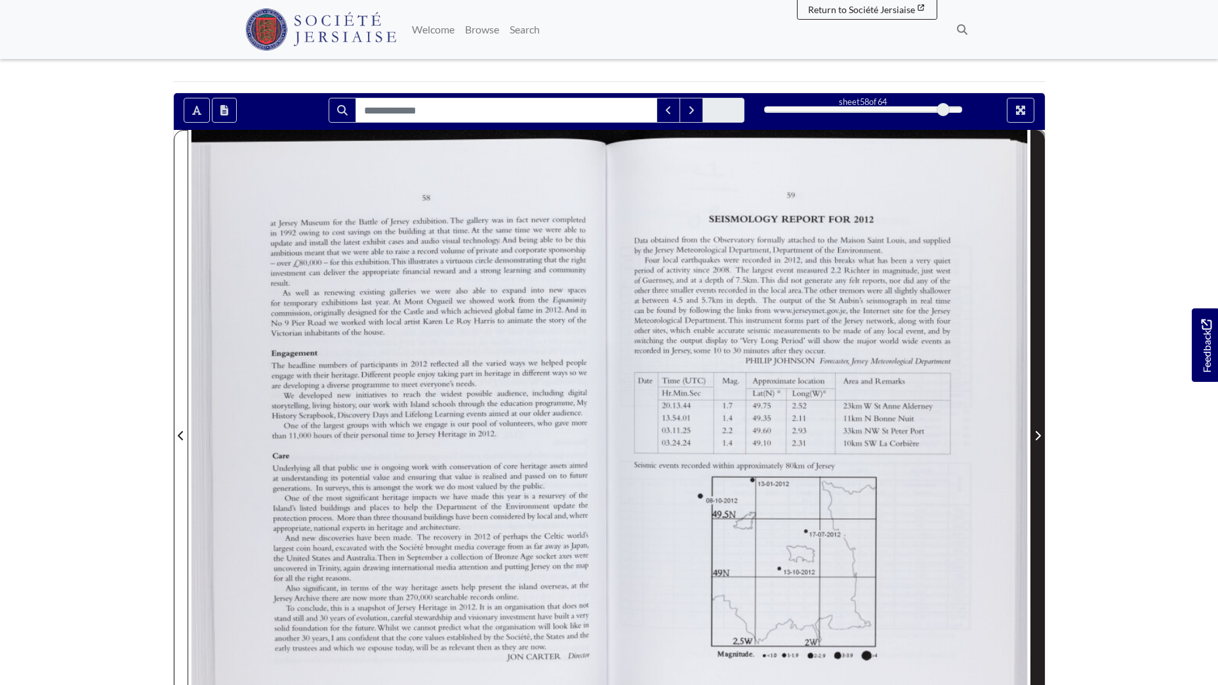
click at [1036, 433] on icon "Next Page" at bounding box center [1038, 435] width 7 height 10
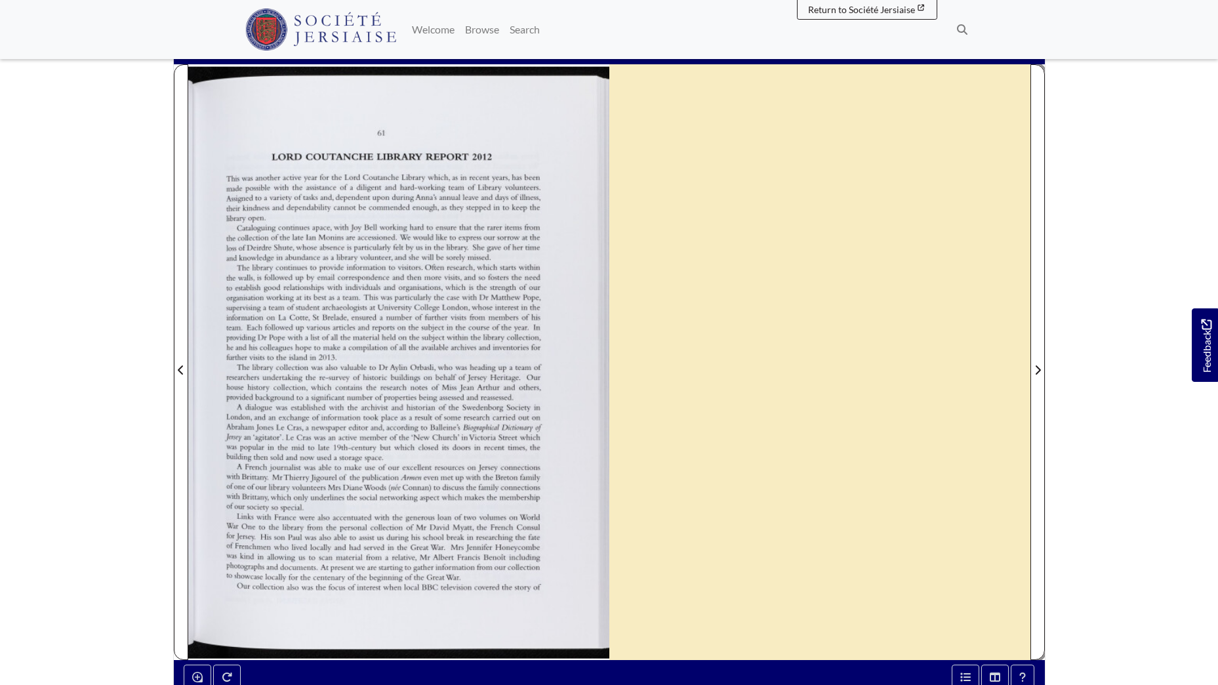
scroll to position [131, 0]
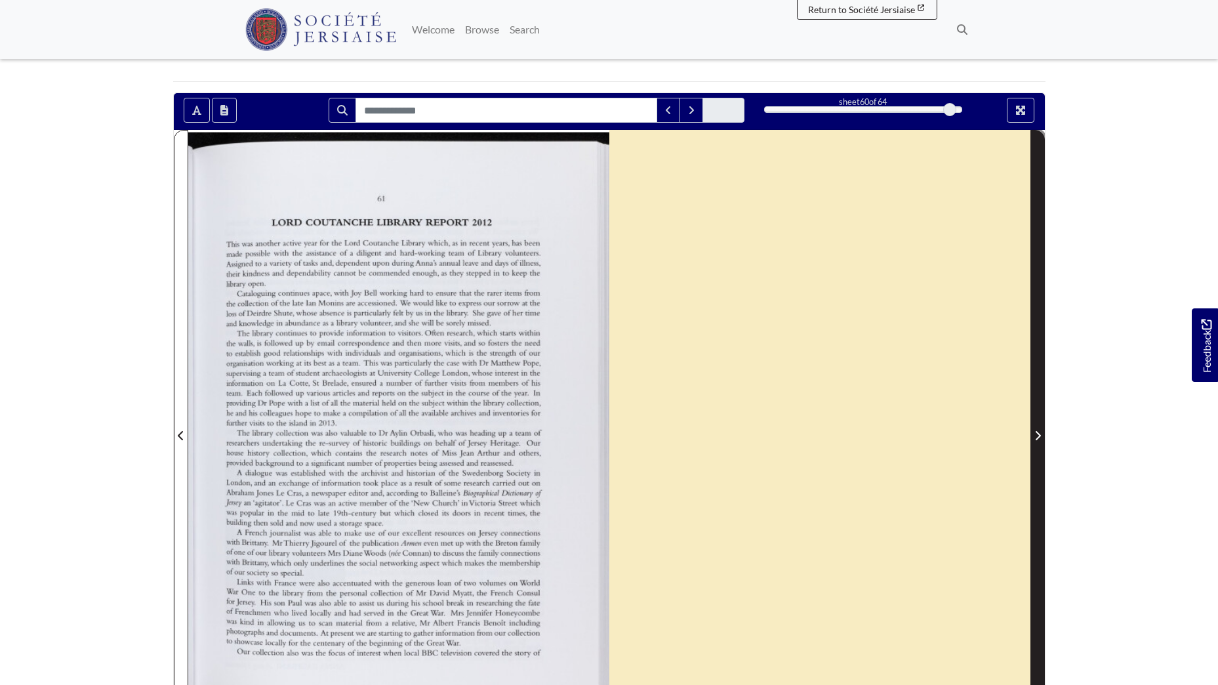
click at [1035, 437] on icon "Next Page" at bounding box center [1038, 435] width 7 height 10
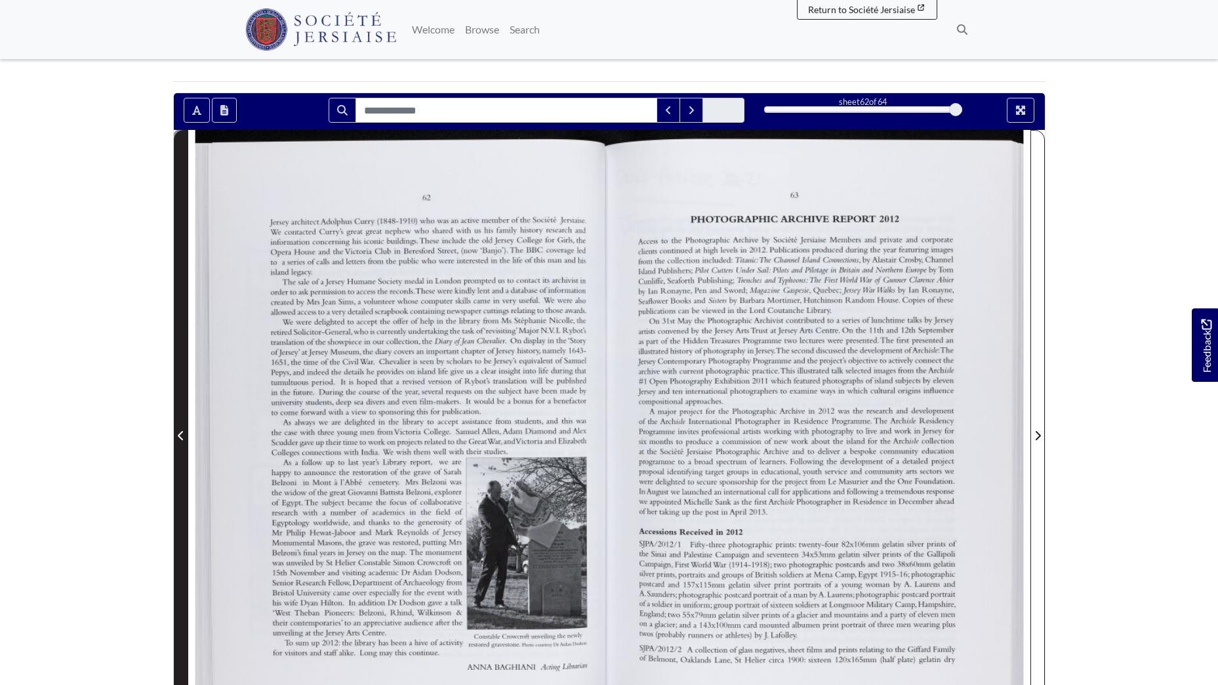
click at [185, 432] on span "Previous Page" at bounding box center [180, 436] width 13 height 16
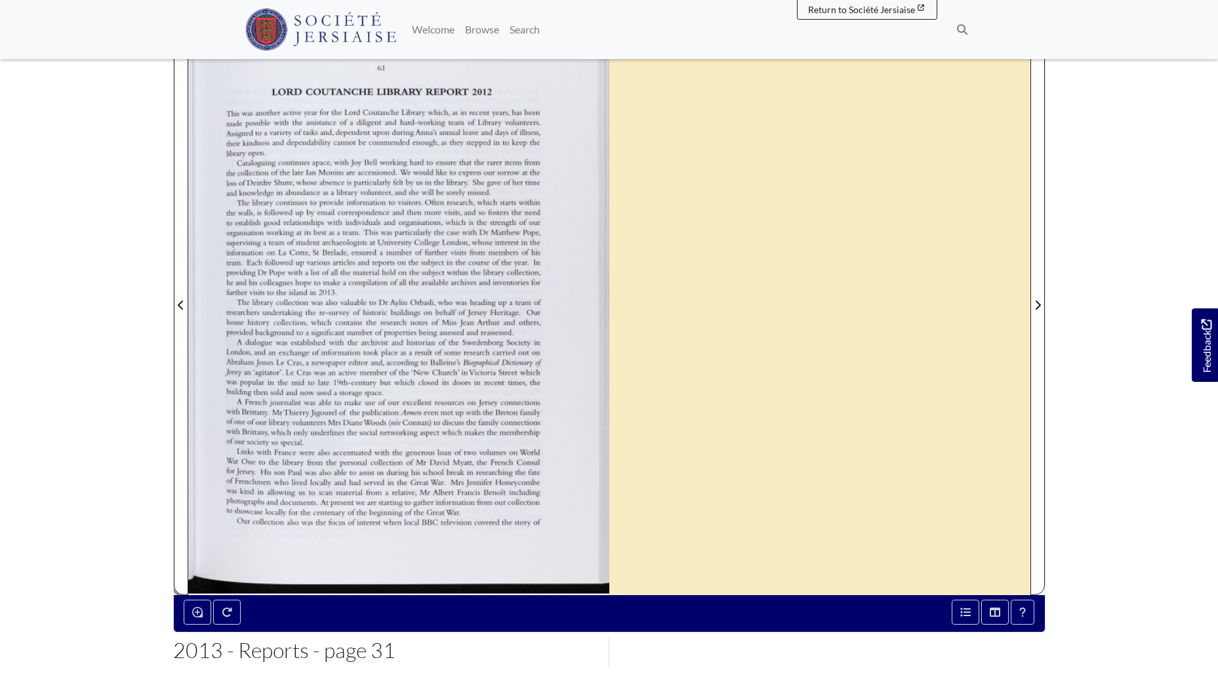
scroll to position [262, 0]
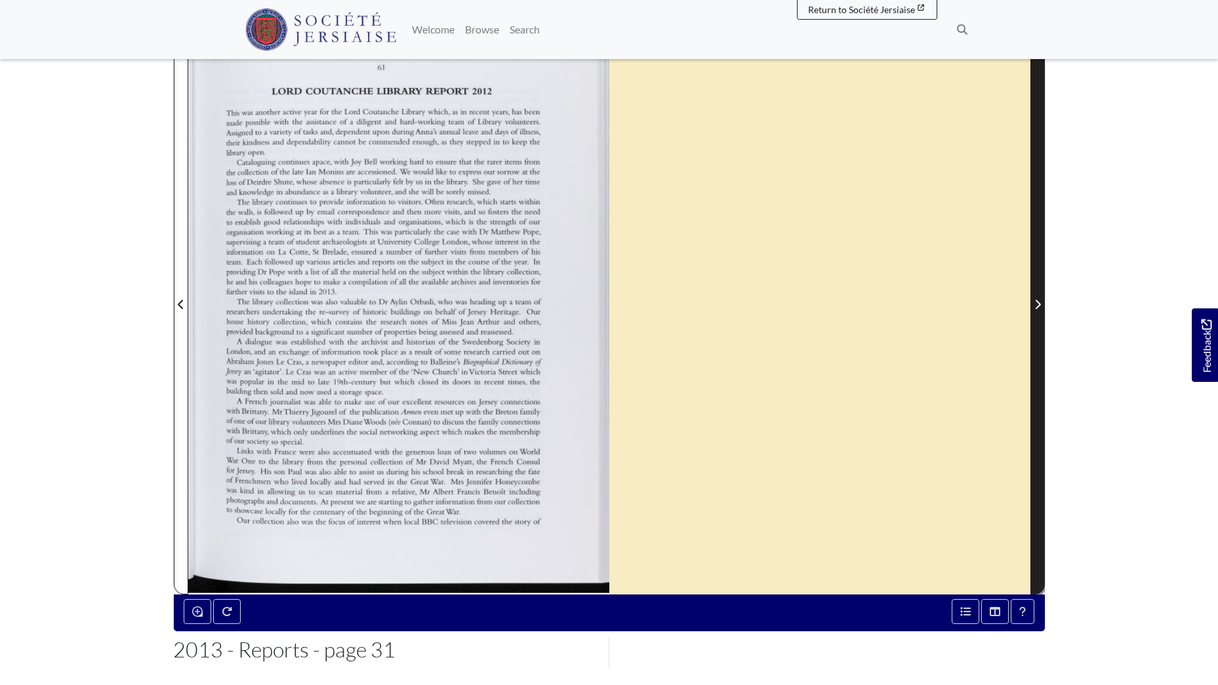
click at [1036, 302] on icon "Next Page" at bounding box center [1038, 304] width 7 height 10
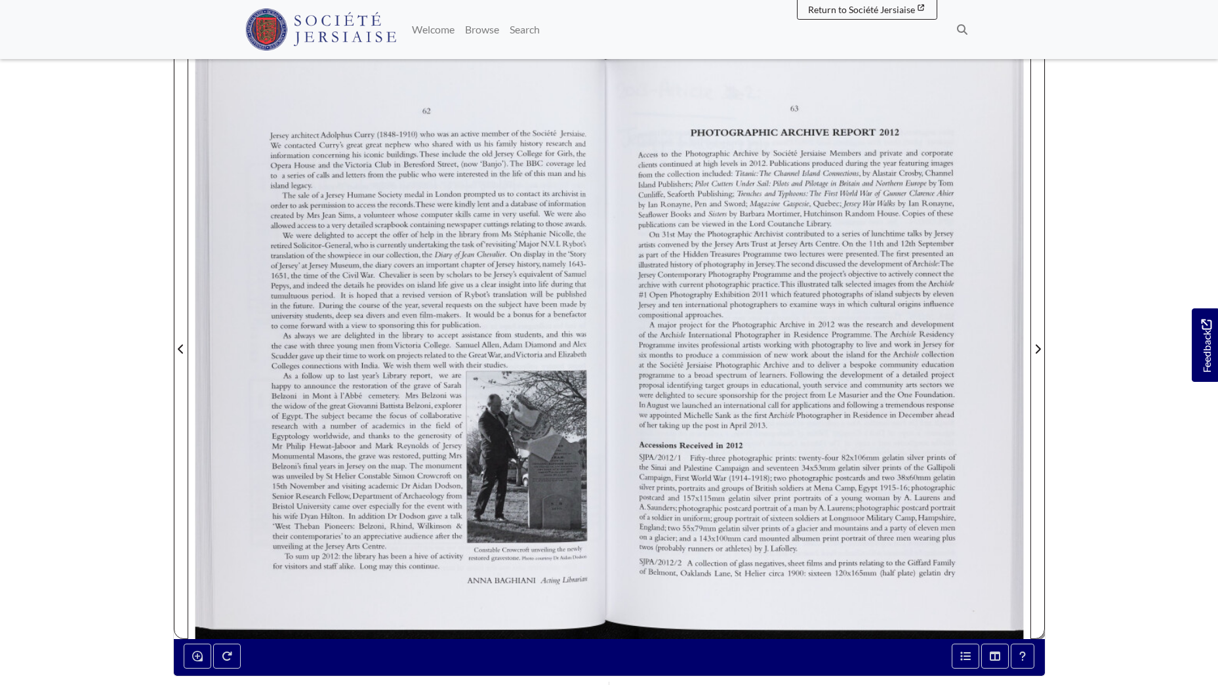
scroll to position [197, 0]
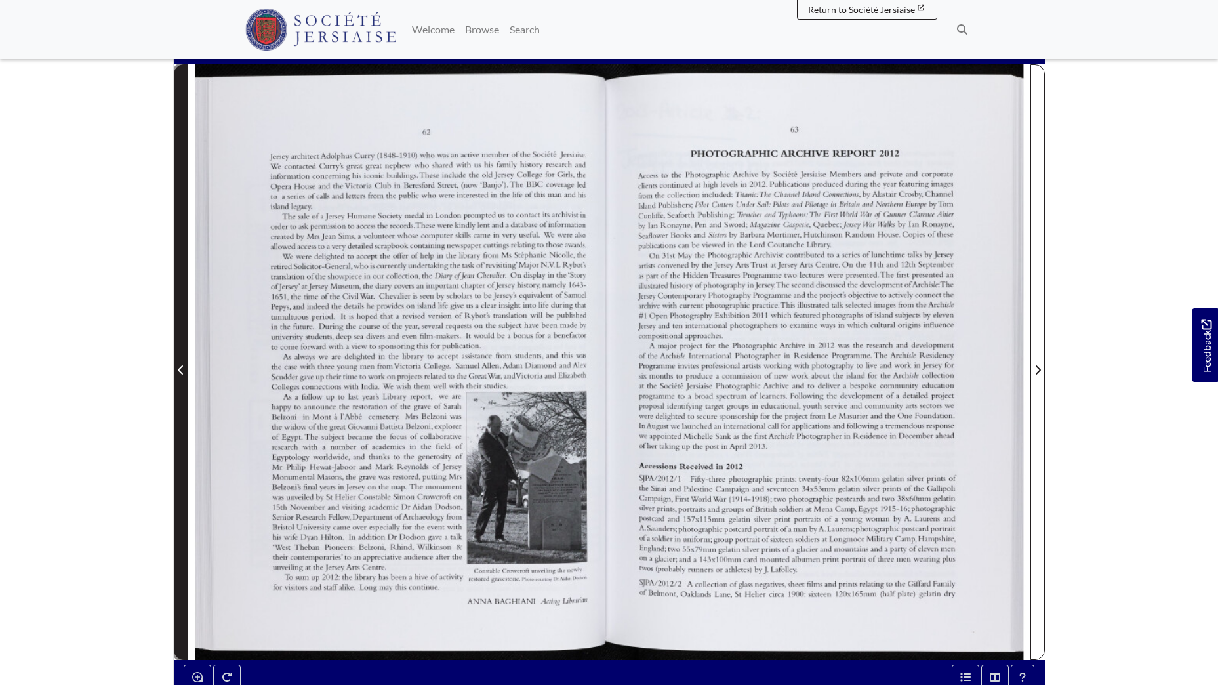
click at [178, 371] on icon "Previous Page" at bounding box center [180, 369] width 5 height 9
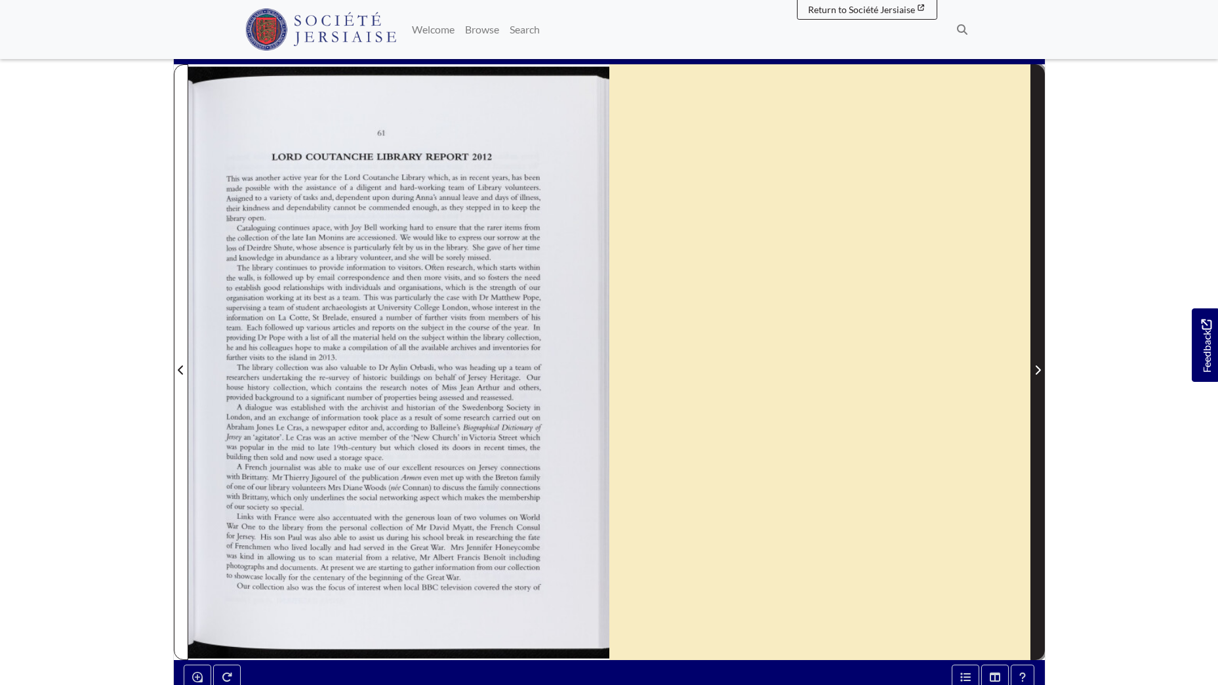
click at [1043, 373] on span "Next Page" at bounding box center [1037, 370] width 13 height 16
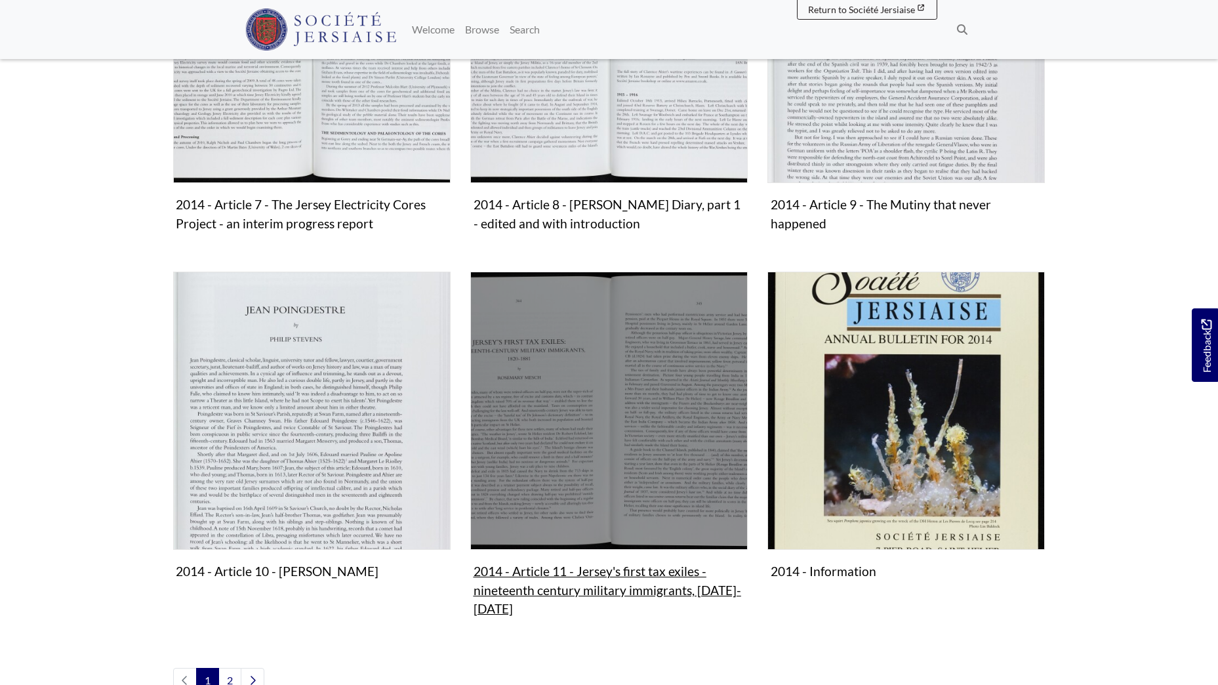
scroll to position [1181, 0]
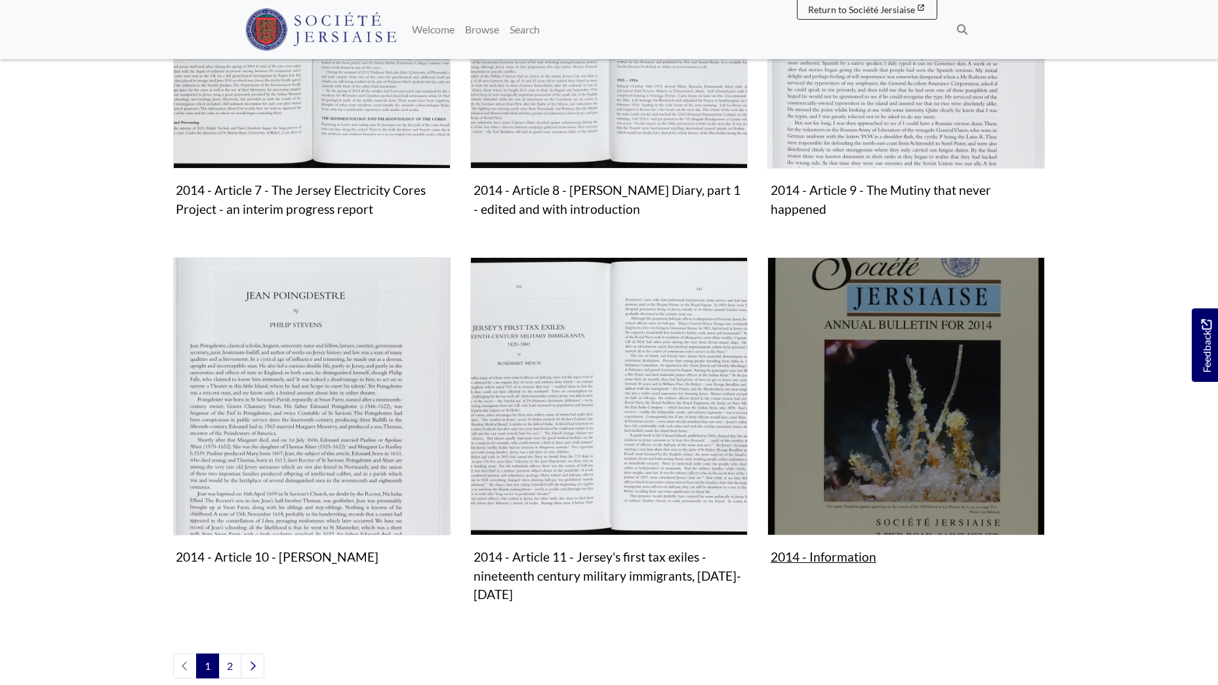
click at [823, 358] on img "Subcollection" at bounding box center [906, 395] width 277 height 277
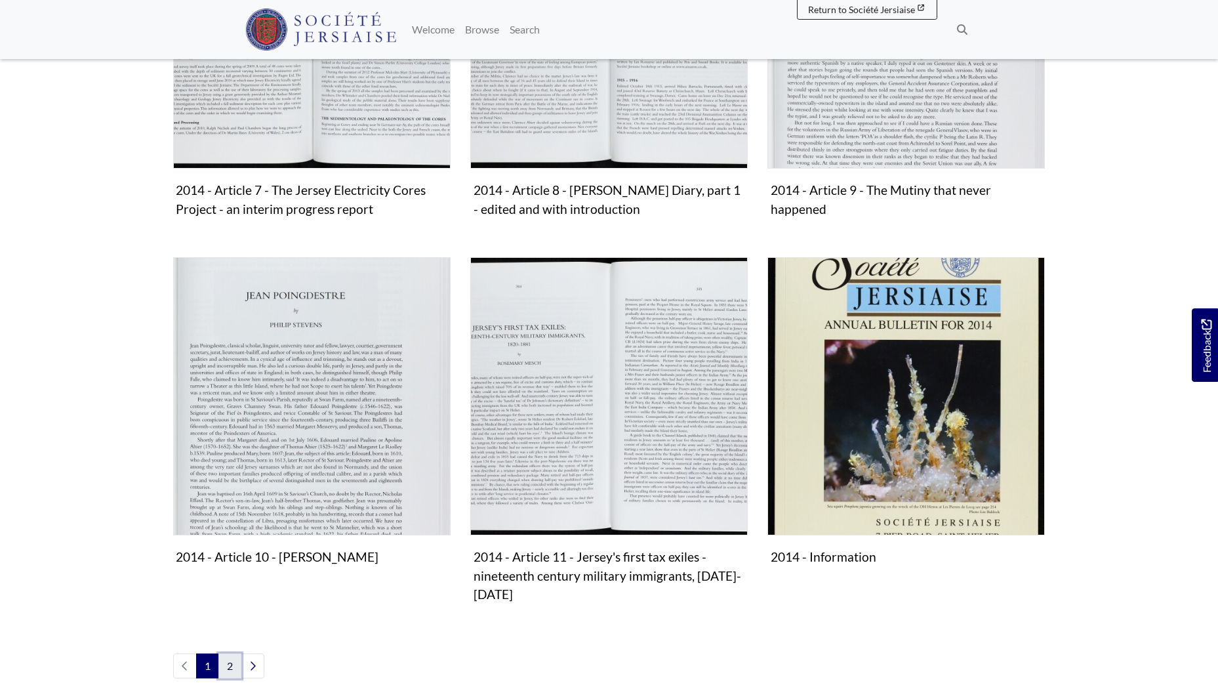
click at [228, 653] on link "2" at bounding box center [229, 665] width 23 height 25
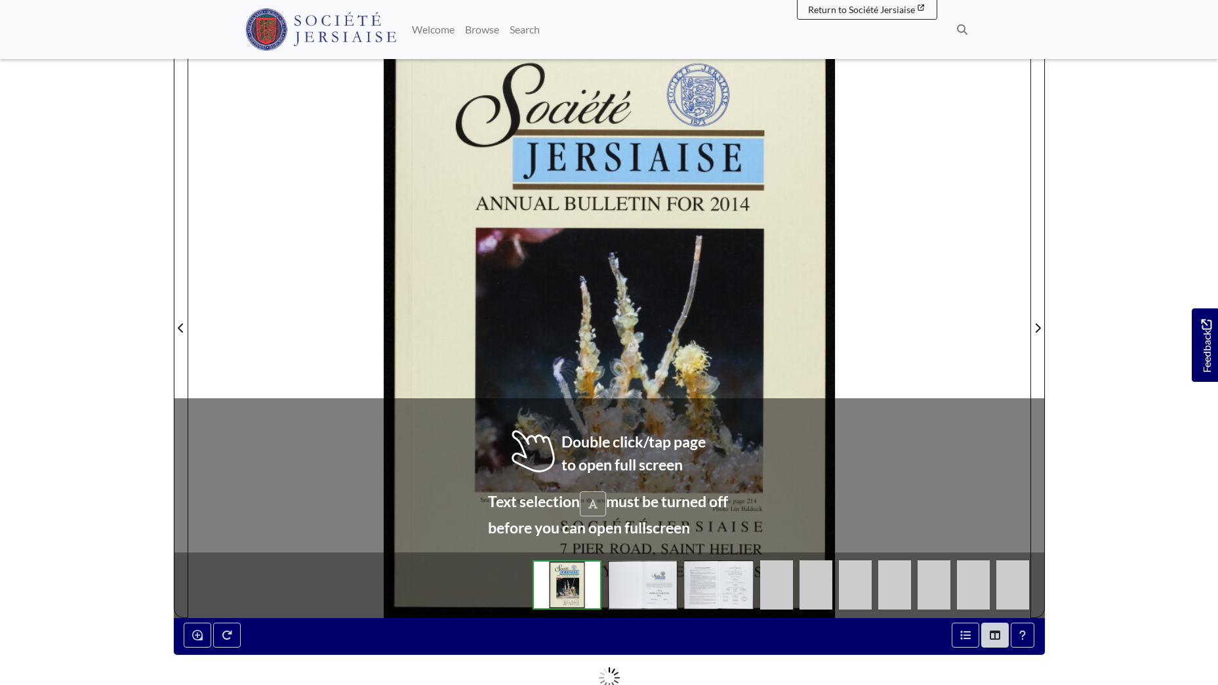
scroll to position [262, 0]
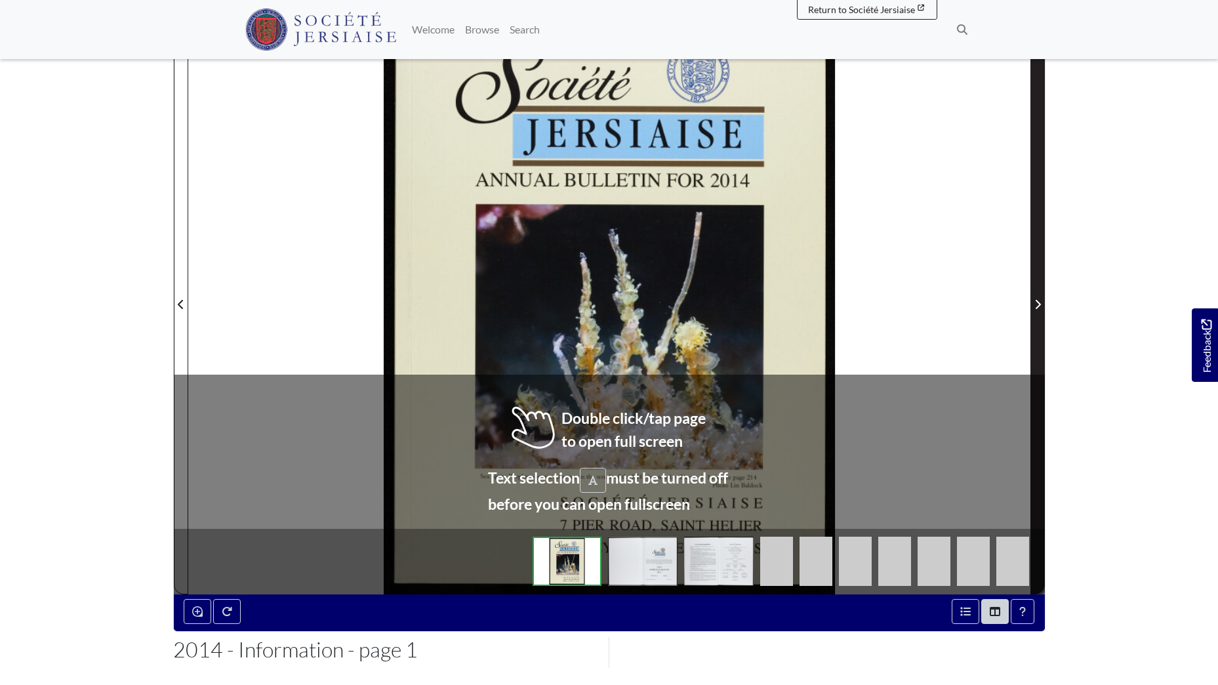
click at [1036, 303] on icon "Next Page" at bounding box center [1038, 304] width 7 height 10
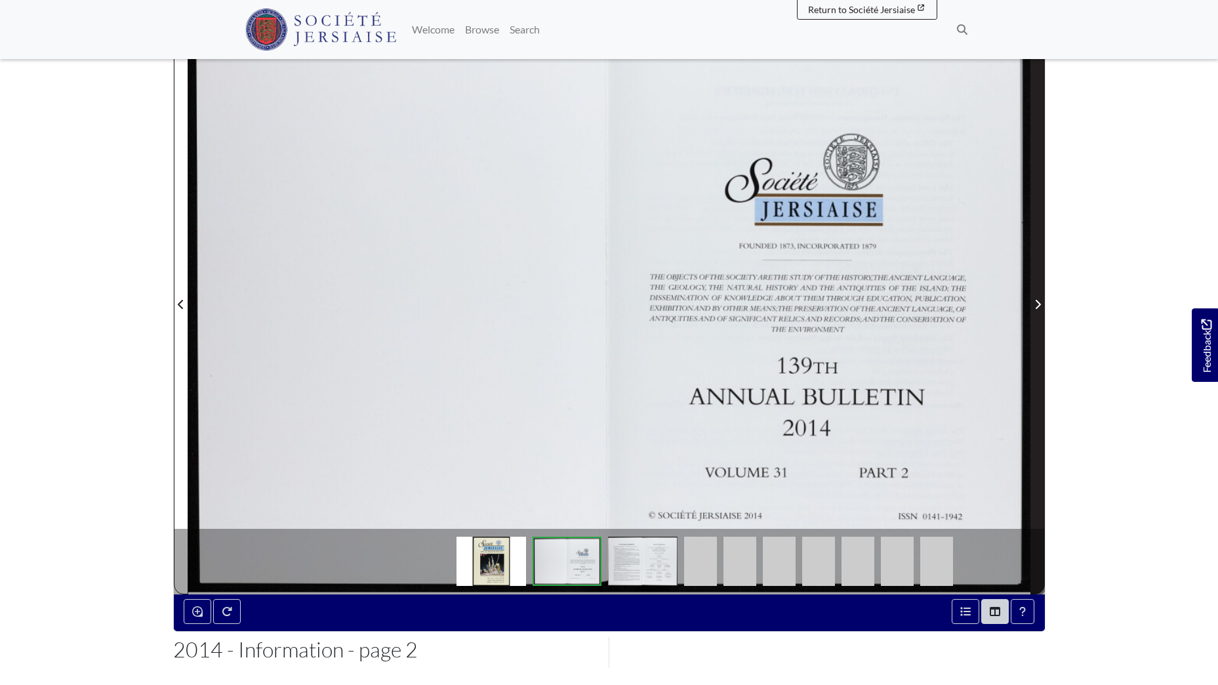
click at [1036, 303] on icon "Next Page" at bounding box center [1038, 304] width 7 height 10
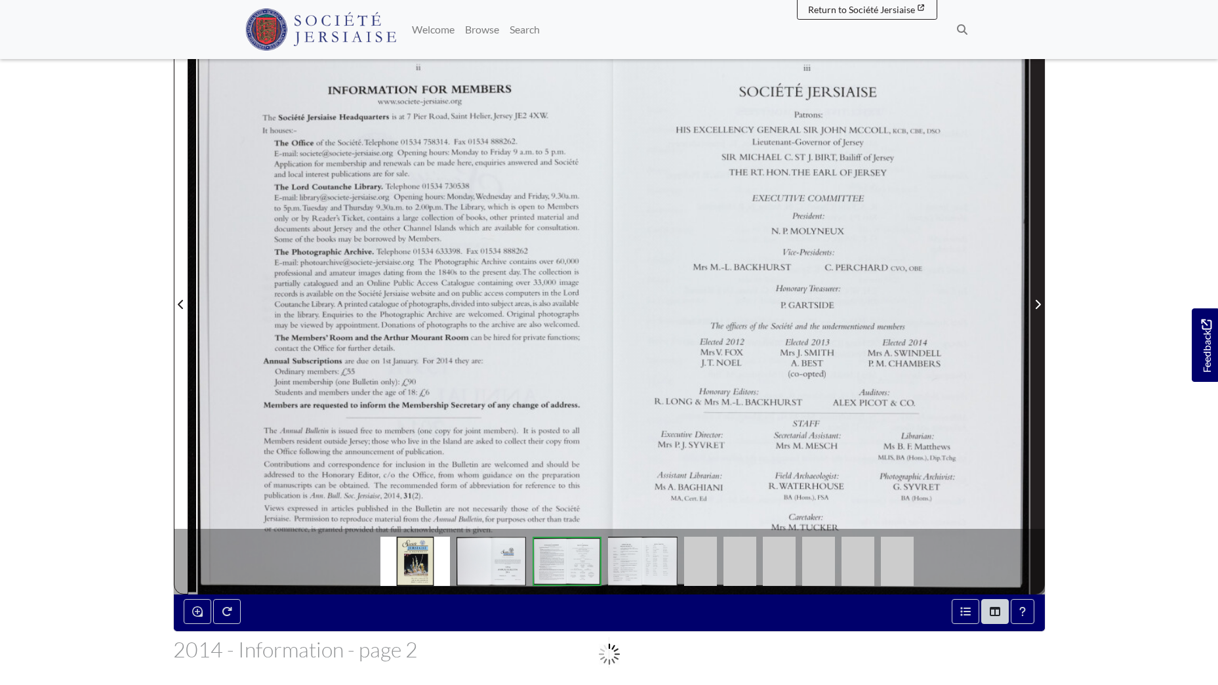
click at [1036, 303] on icon "Next Page" at bounding box center [1038, 304] width 7 height 10
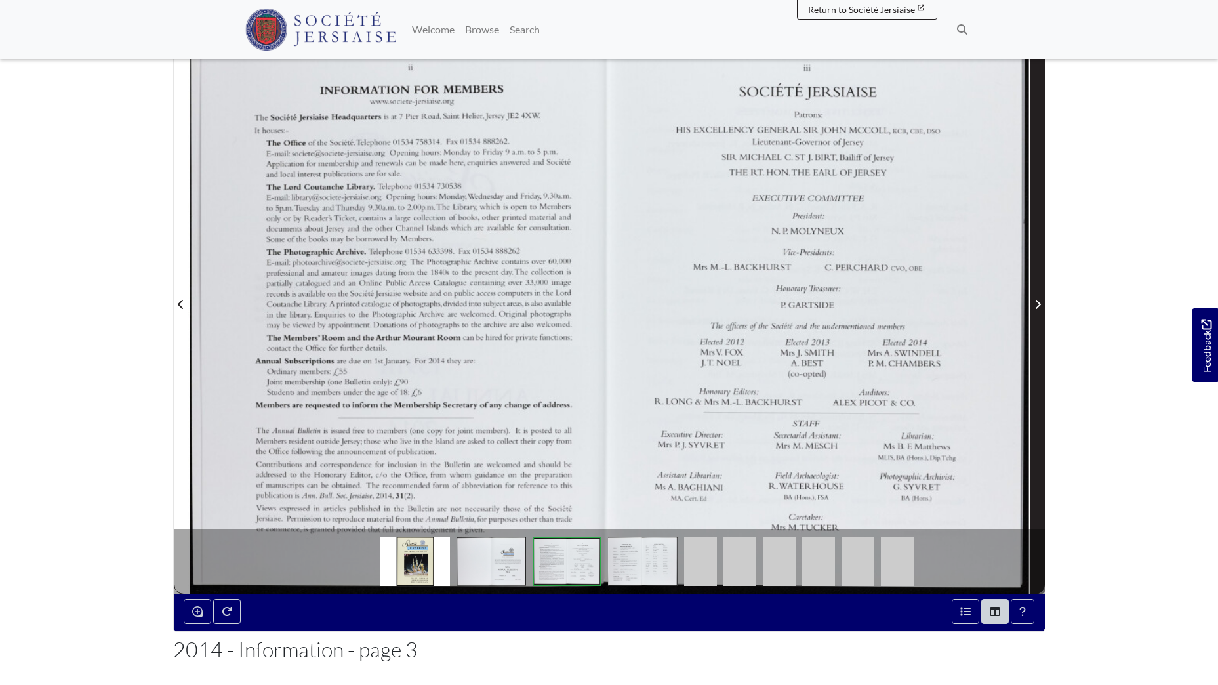
click at [1036, 303] on icon "Next Page" at bounding box center [1038, 304] width 7 height 10
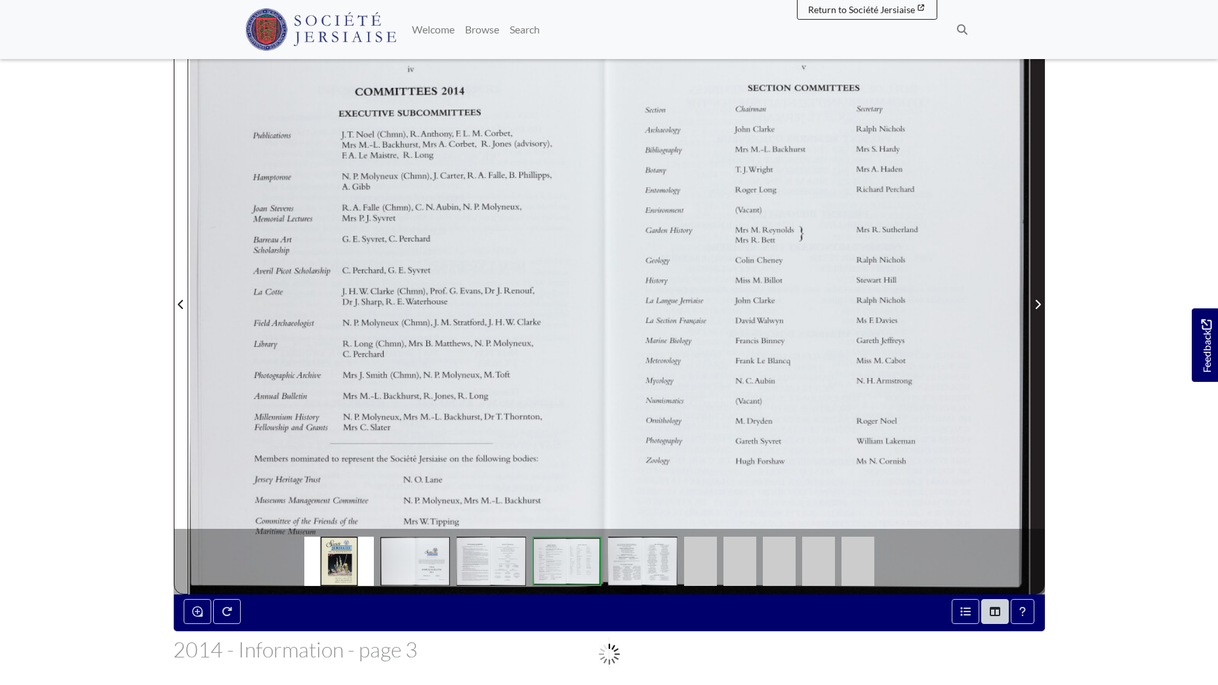
click at [1036, 304] on icon "Next Page" at bounding box center [1038, 304] width 7 height 10
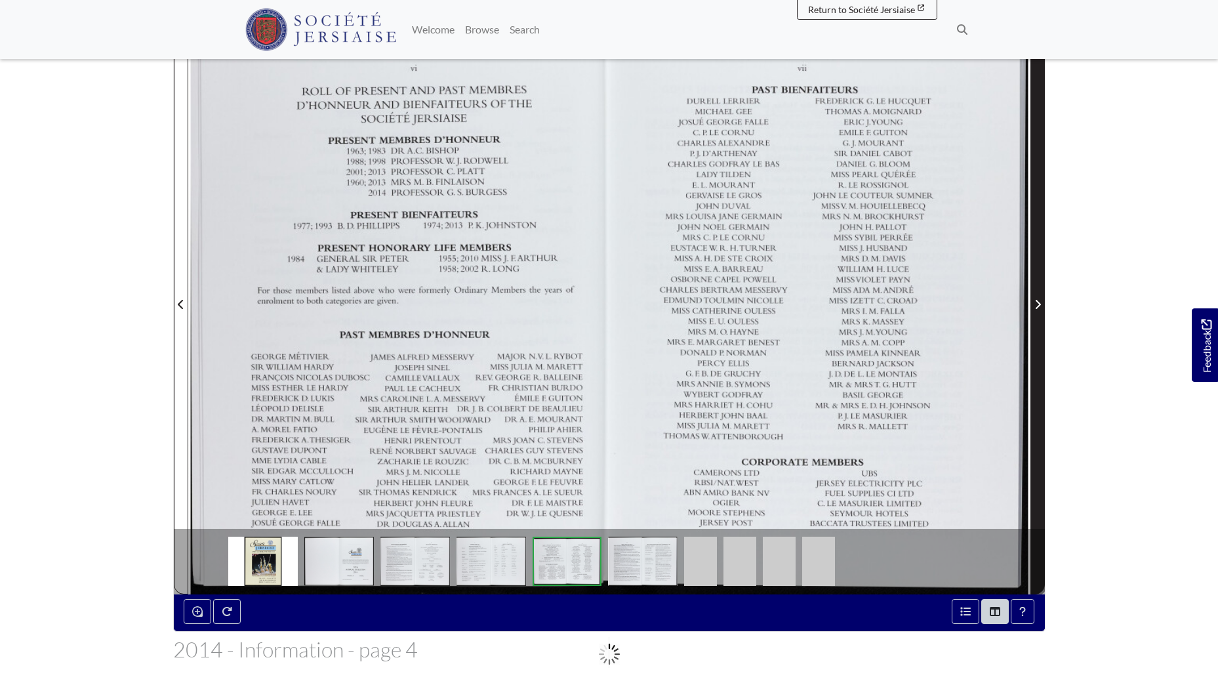
click at [1036, 305] on icon "Next Page" at bounding box center [1038, 304] width 7 height 10
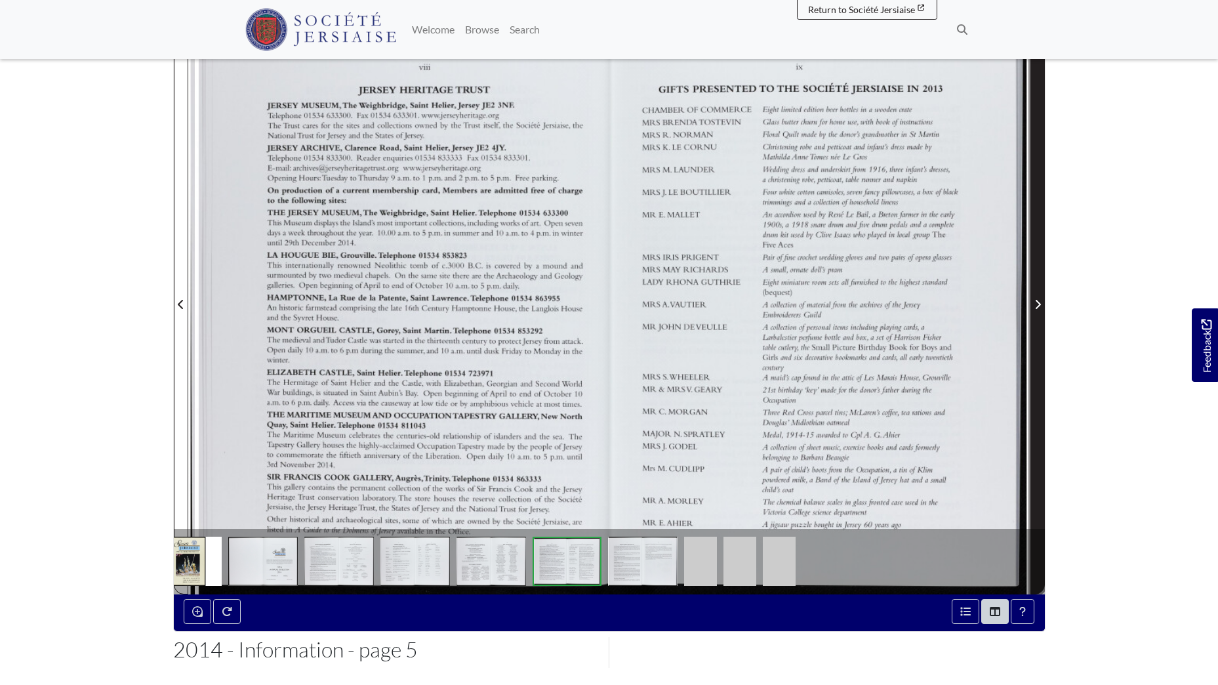
click at [1037, 305] on icon "Next Page" at bounding box center [1038, 304] width 7 height 10
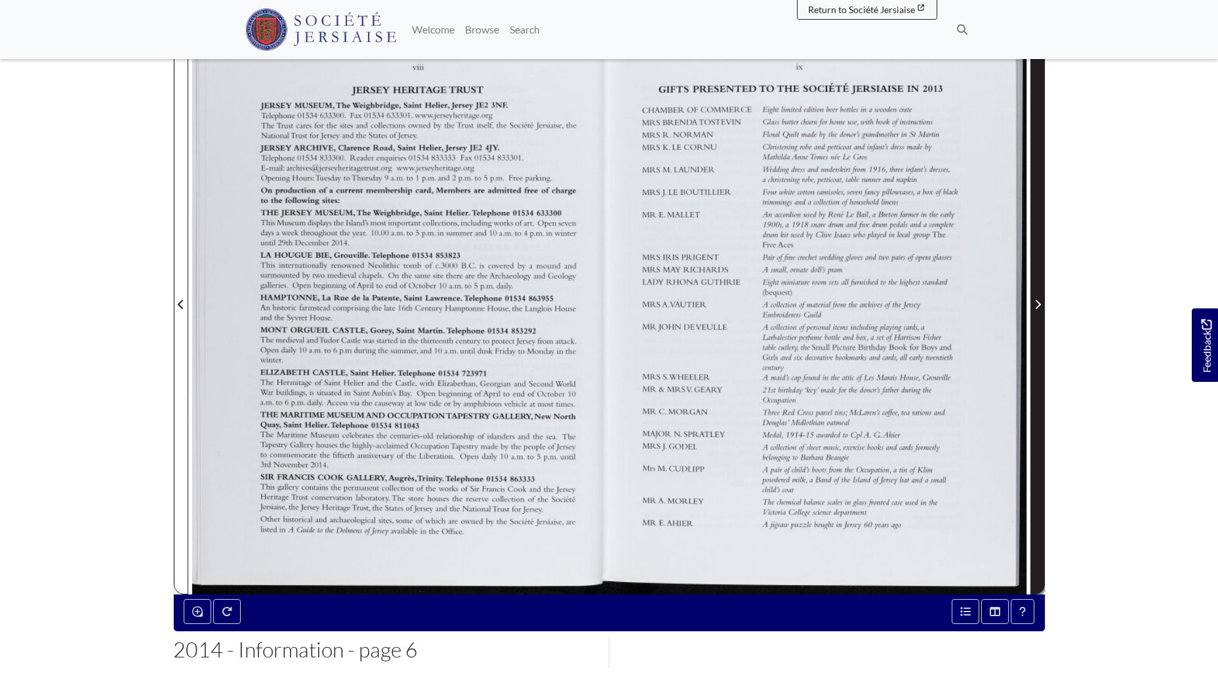
click at [1036, 305] on icon "Next Page" at bounding box center [1038, 304] width 7 height 10
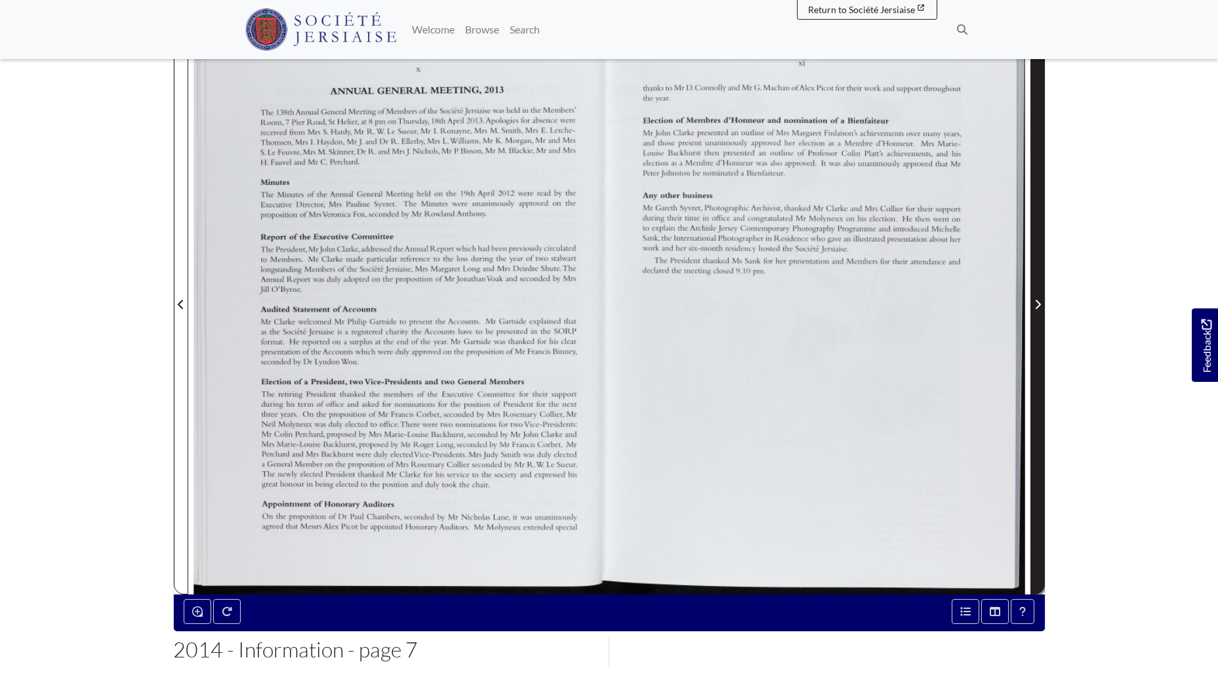
click at [1036, 305] on icon "Next Page" at bounding box center [1038, 304] width 7 height 10
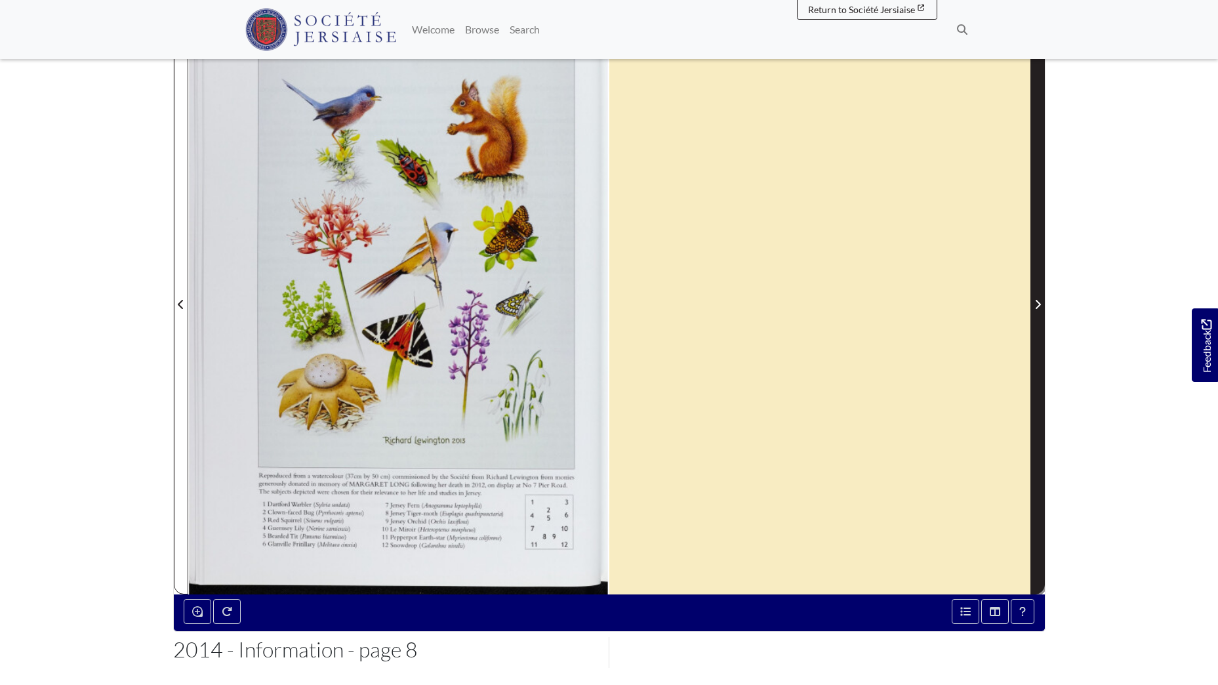
click at [1036, 305] on icon "Next Page" at bounding box center [1038, 304] width 7 height 10
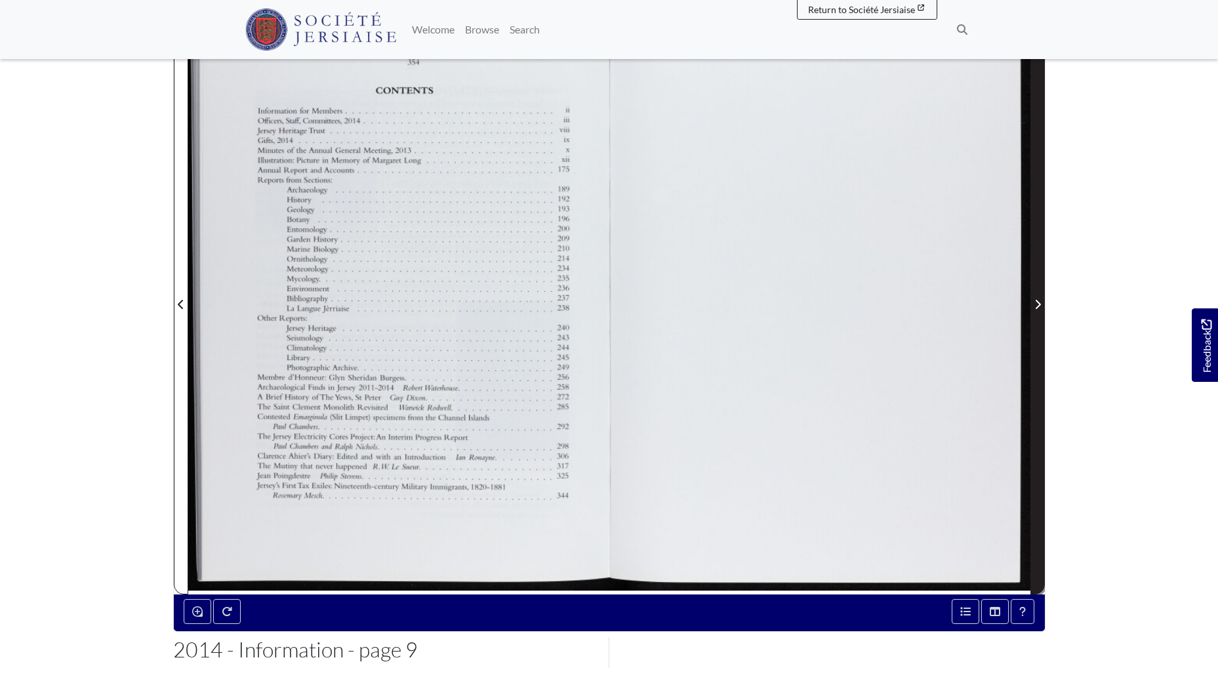
click at [1036, 304] on icon "Next Page" at bounding box center [1038, 304] width 7 height 10
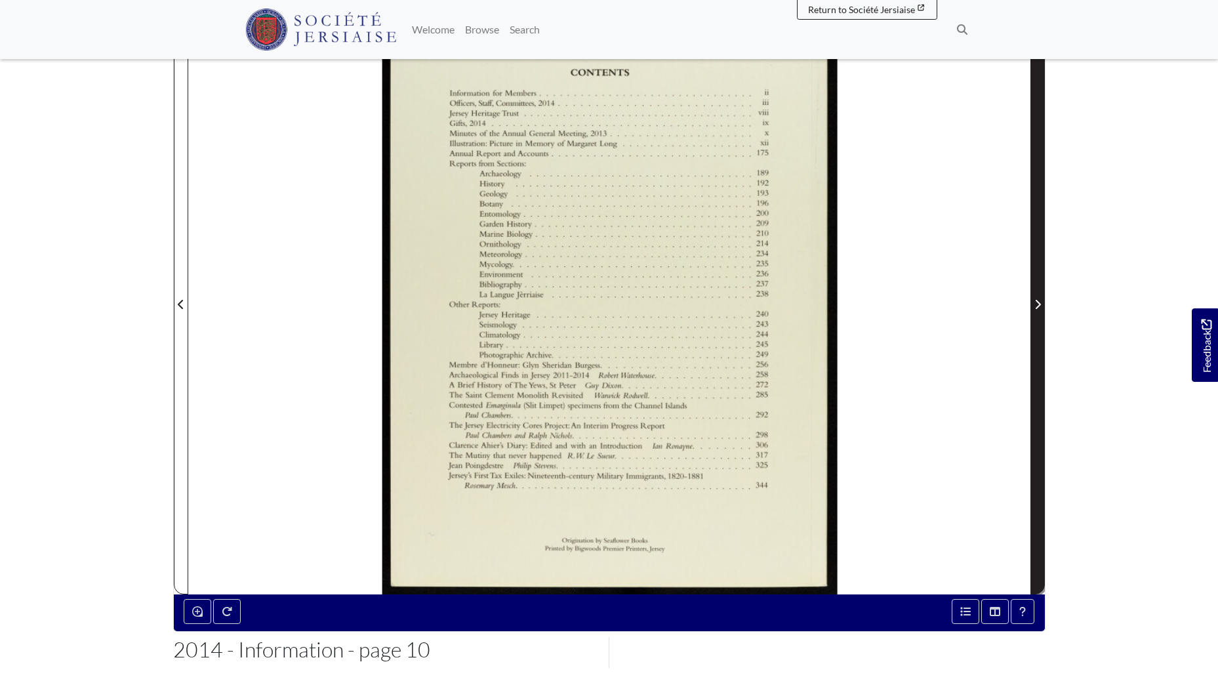
click at [1036, 304] on icon "Next Page" at bounding box center [1038, 304] width 7 height 10
click at [1035, 302] on icon "Next Page" at bounding box center [1038, 304] width 7 height 10
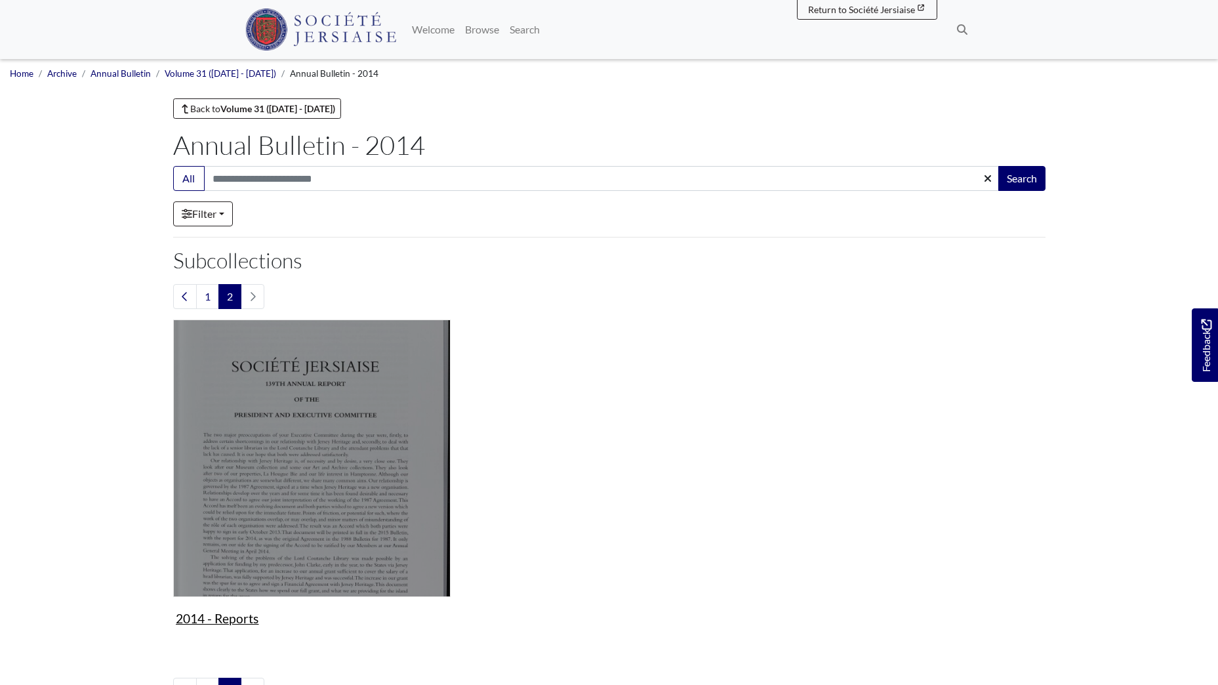
click at [310, 453] on img "Subcollection" at bounding box center [311, 457] width 277 height 277
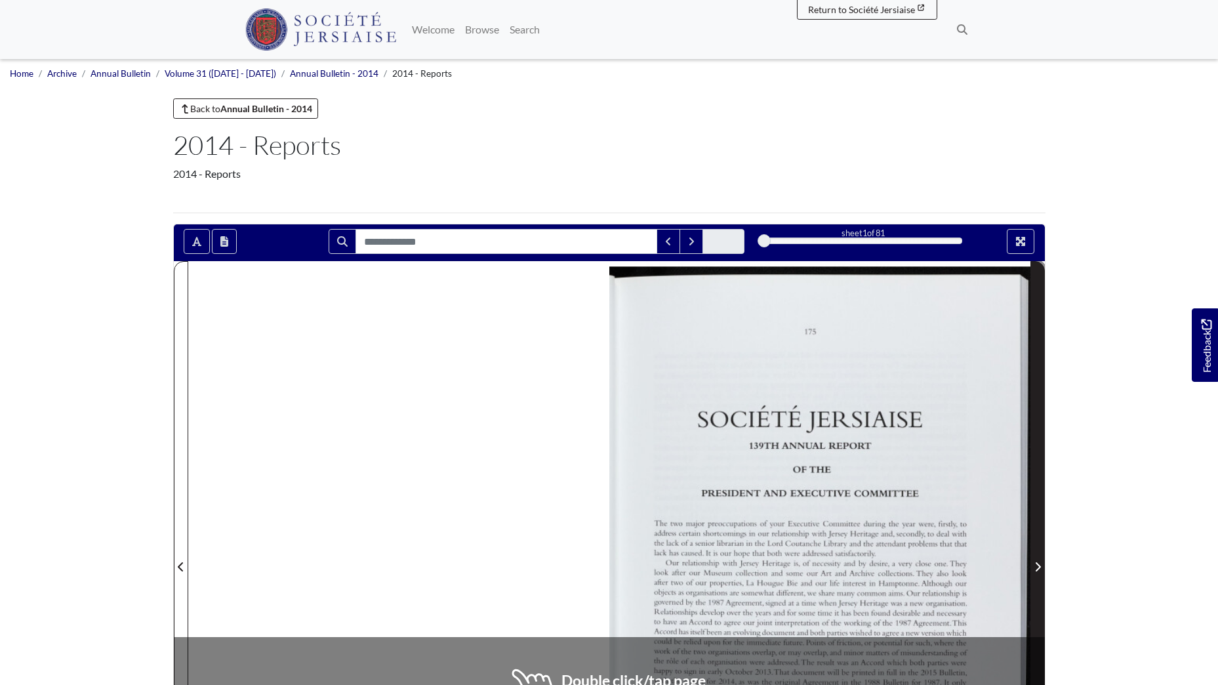
click at [1038, 562] on icon "Next Page" at bounding box center [1038, 567] width 7 height 10
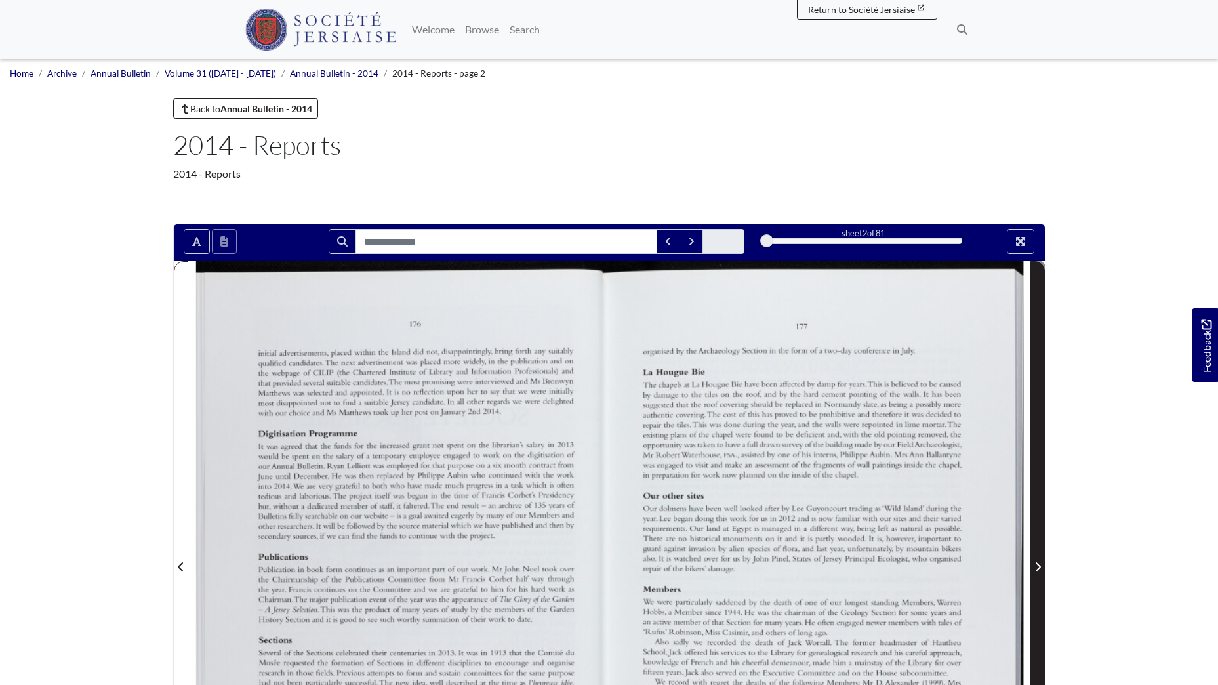
click at [1038, 562] on icon "Next Page" at bounding box center [1038, 567] width 7 height 10
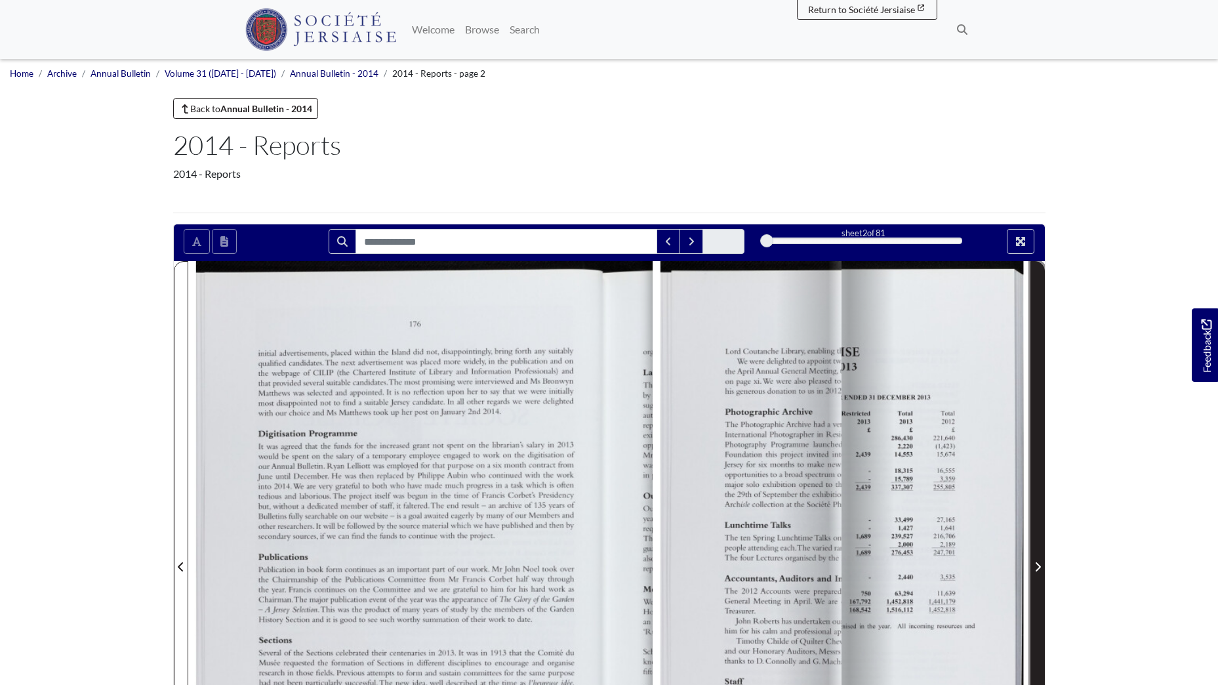
click at [1038, 562] on icon "Next Page" at bounding box center [1038, 567] width 7 height 10
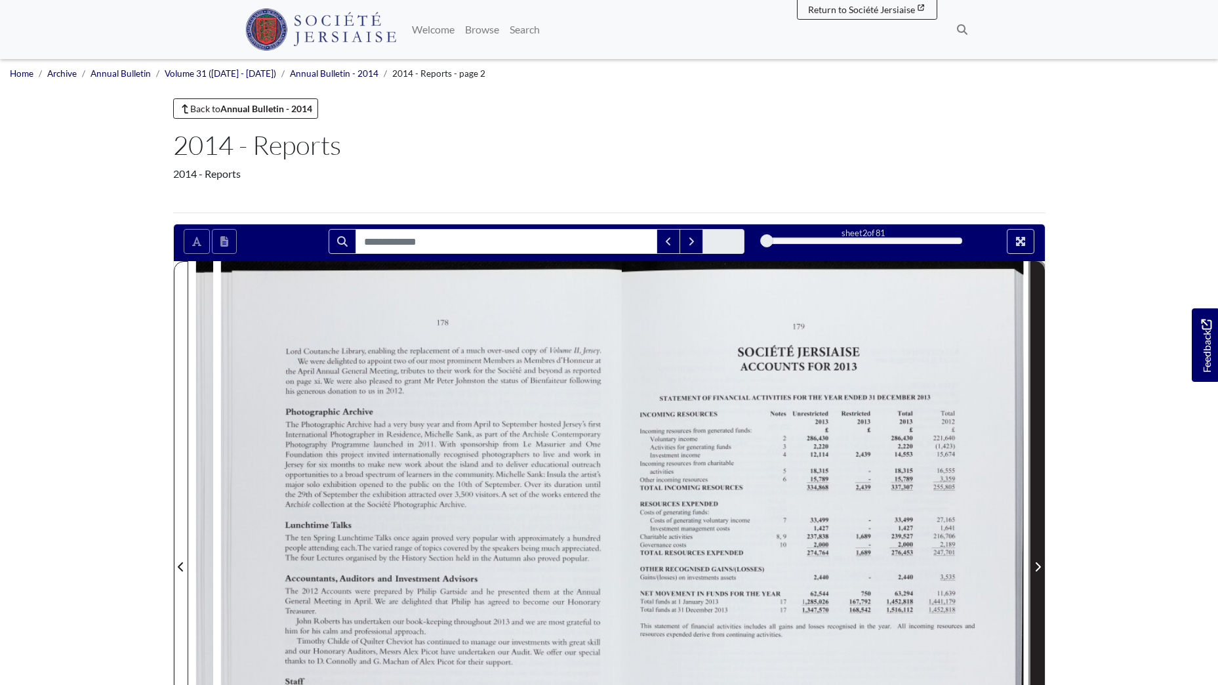
click at [1038, 562] on icon "Next Page" at bounding box center [1038, 567] width 7 height 10
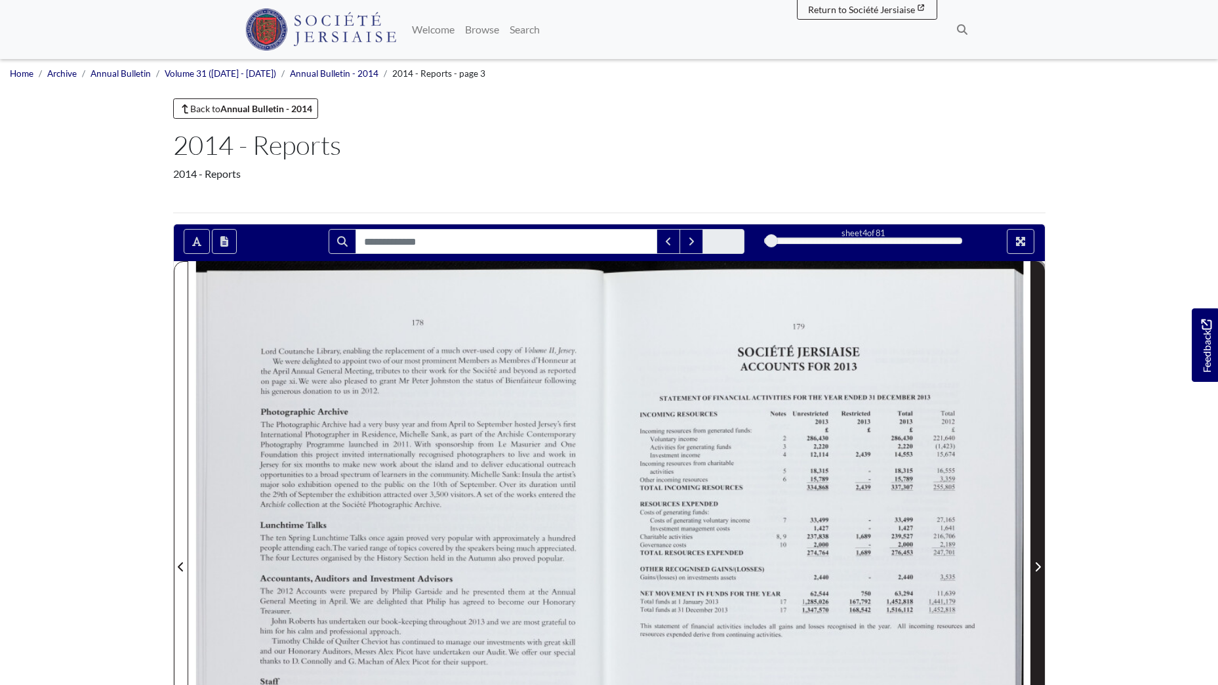
click at [1038, 562] on icon "Next Page" at bounding box center [1038, 567] width 7 height 10
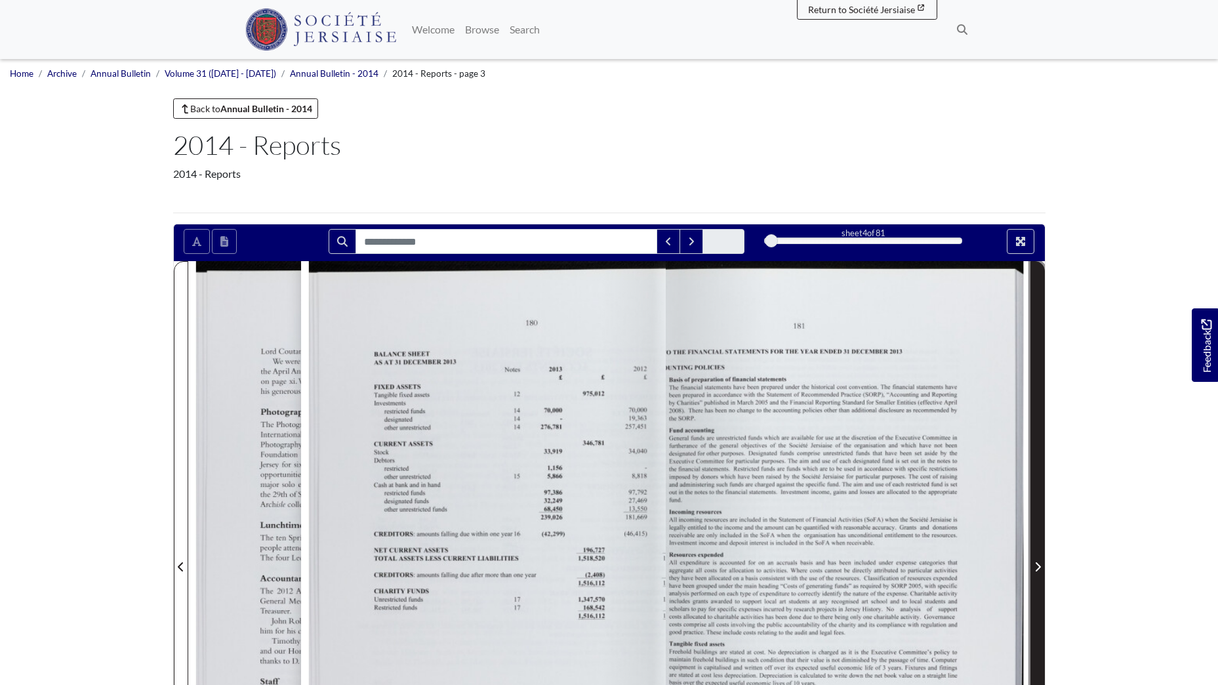
click at [1038, 562] on icon "Next Page" at bounding box center [1038, 567] width 7 height 10
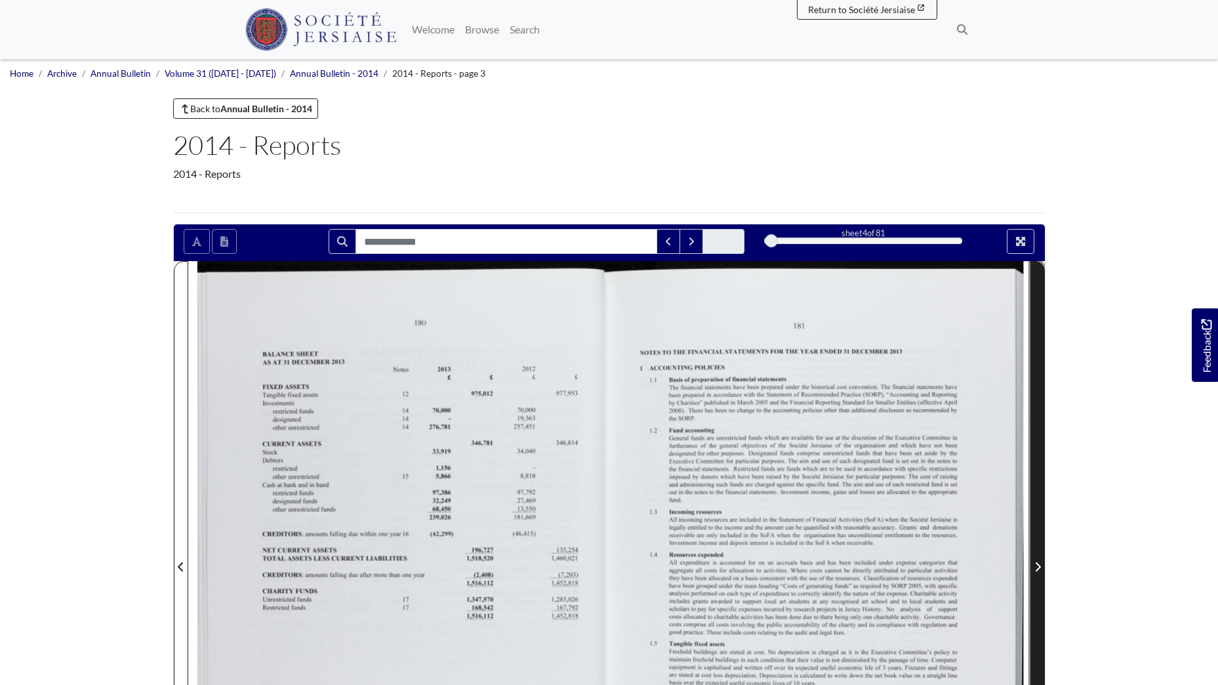
click at [1038, 562] on icon "Next Page" at bounding box center [1038, 567] width 7 height 10
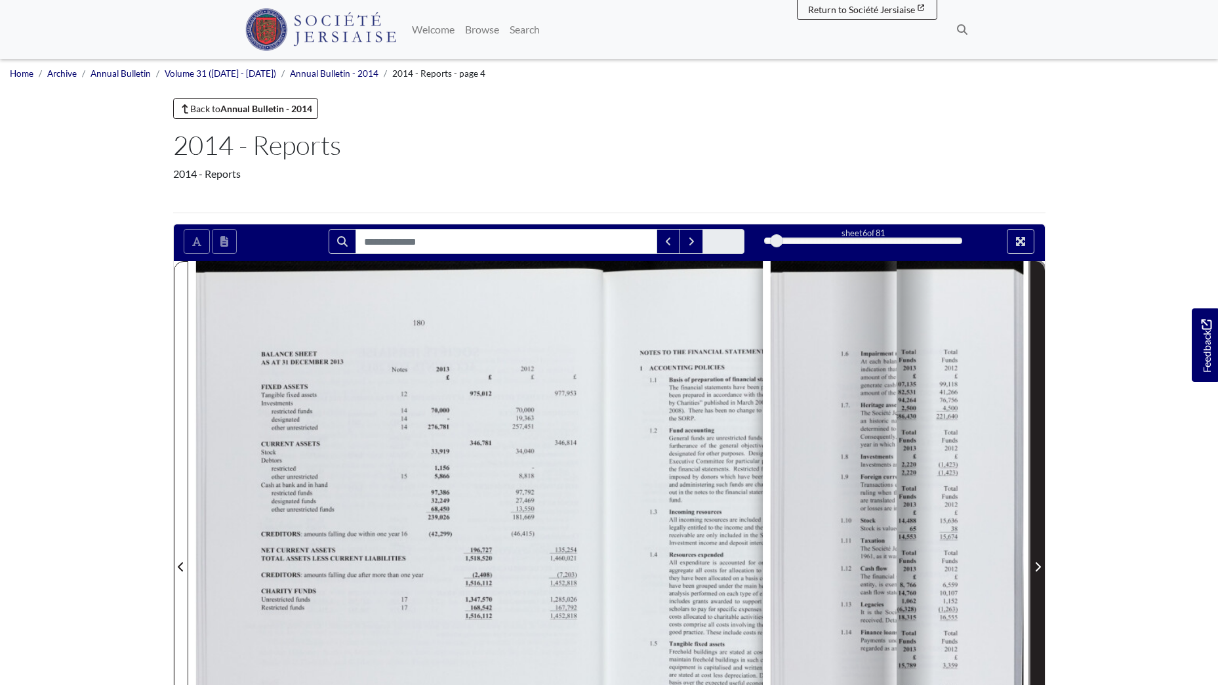
click at [1038, 562] on icon "Next Page" at bounding box center [1038, 567] width 7 height 10
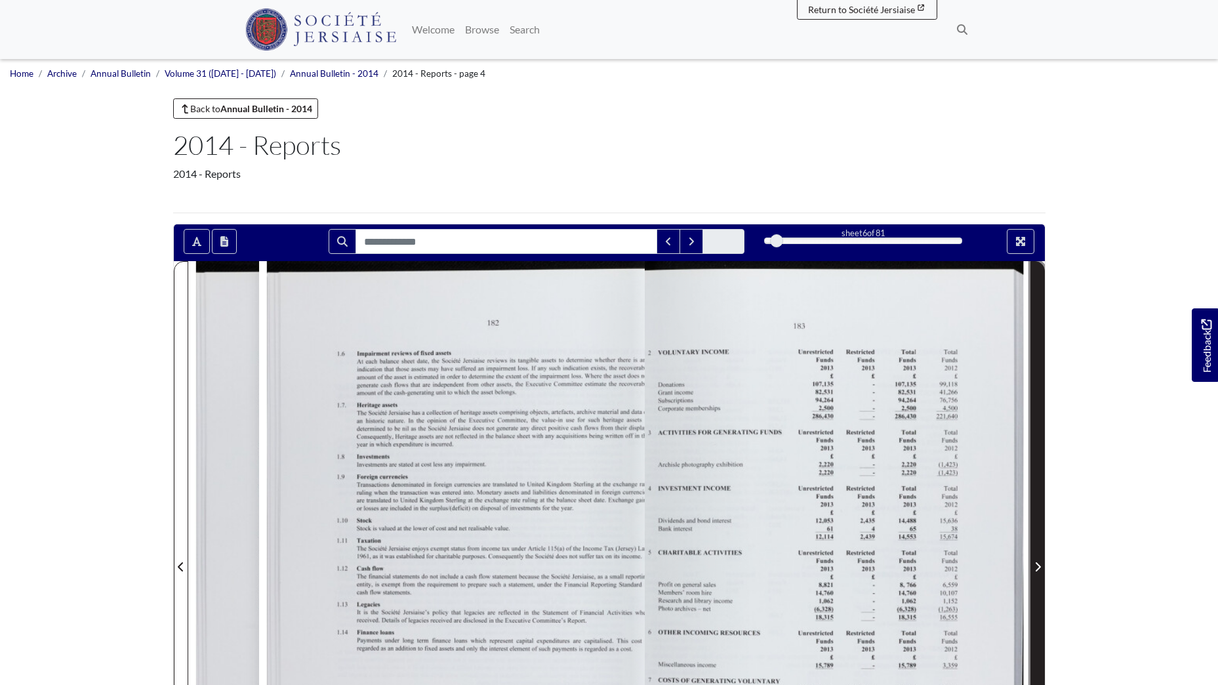
click at [1038, 562] on icon "Next Page" at bounding box center [1038, 567] width 7 height 10
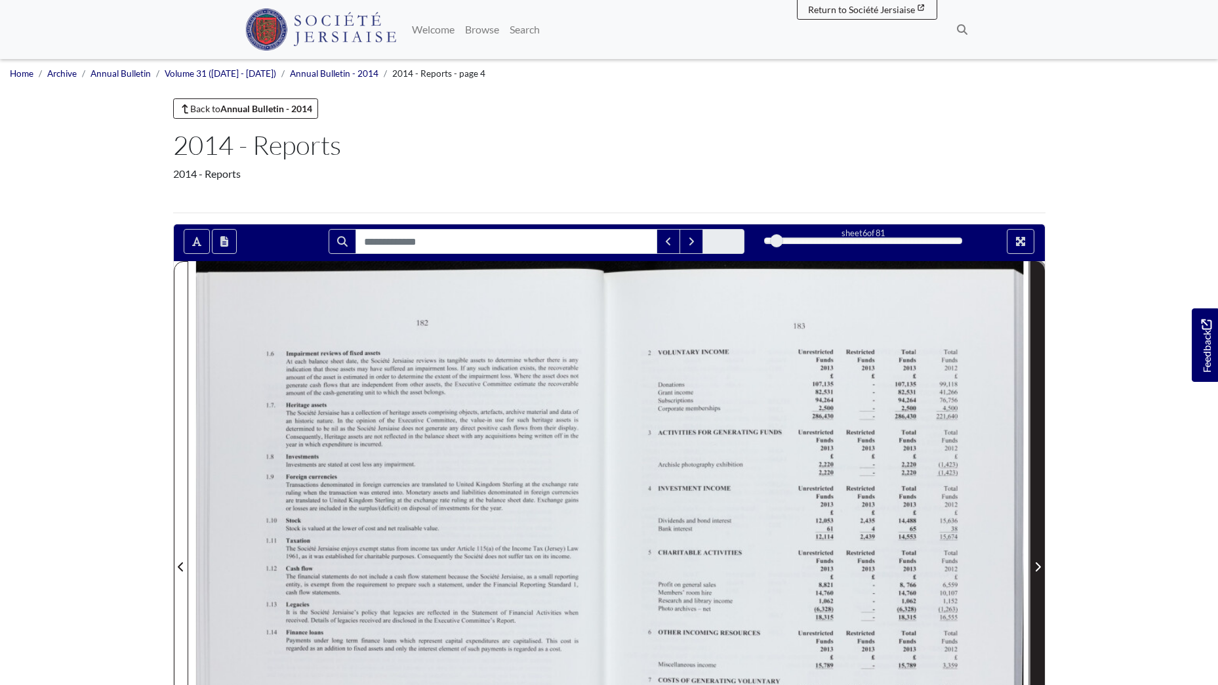
click at [1038, 562] on icon "Next Page" at bounding box center [1038, 567] width 7 height 10
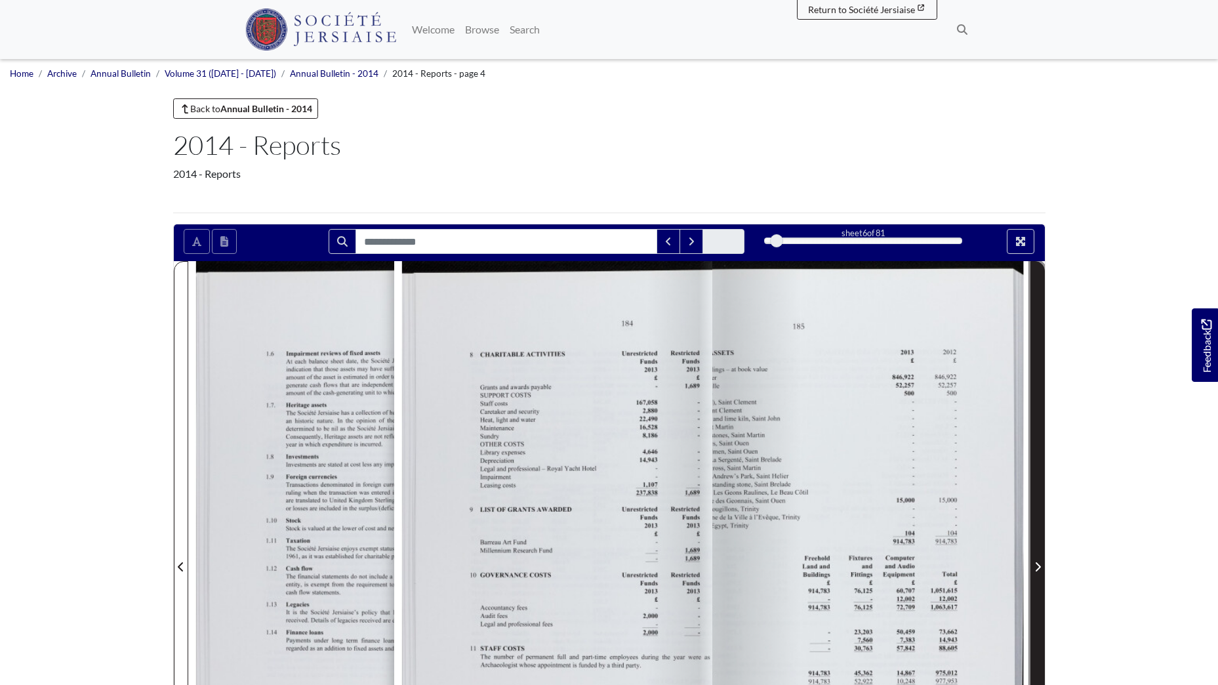
click at [1038, 562] on icon "Next Page" at bounding box center [1038, 567] width 7 height 10
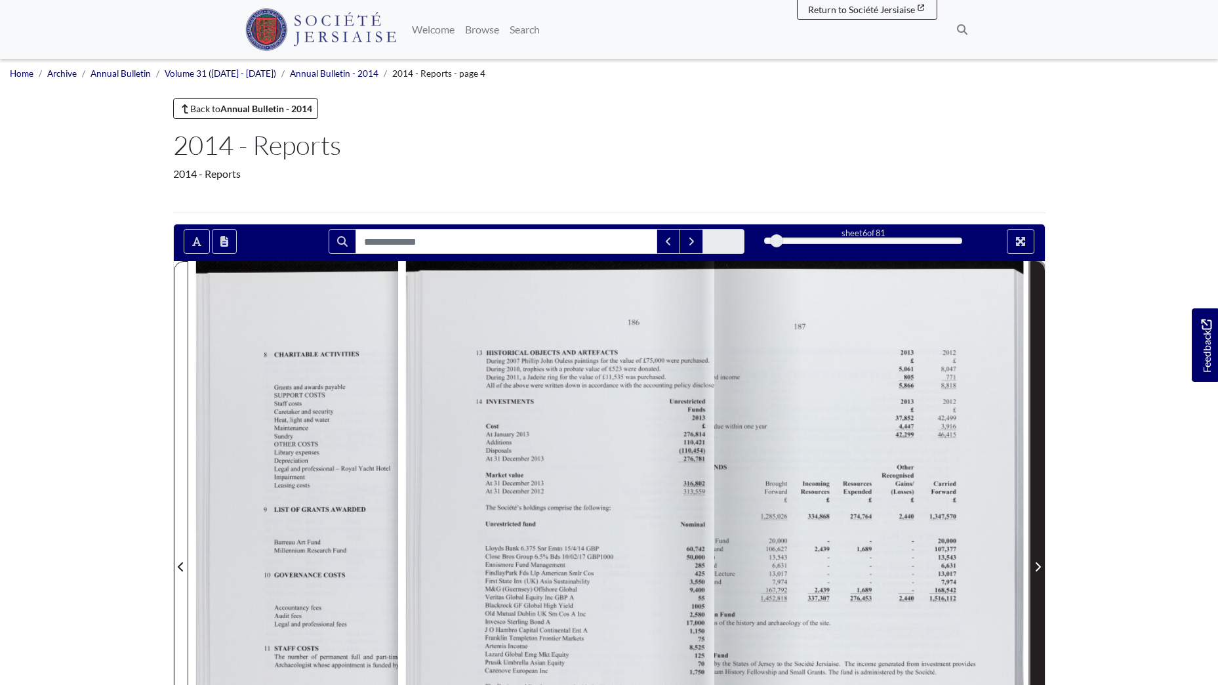
click at [1038, 562] on icon "Next Page" at bounding box center [1038, 567] width 7 height 10
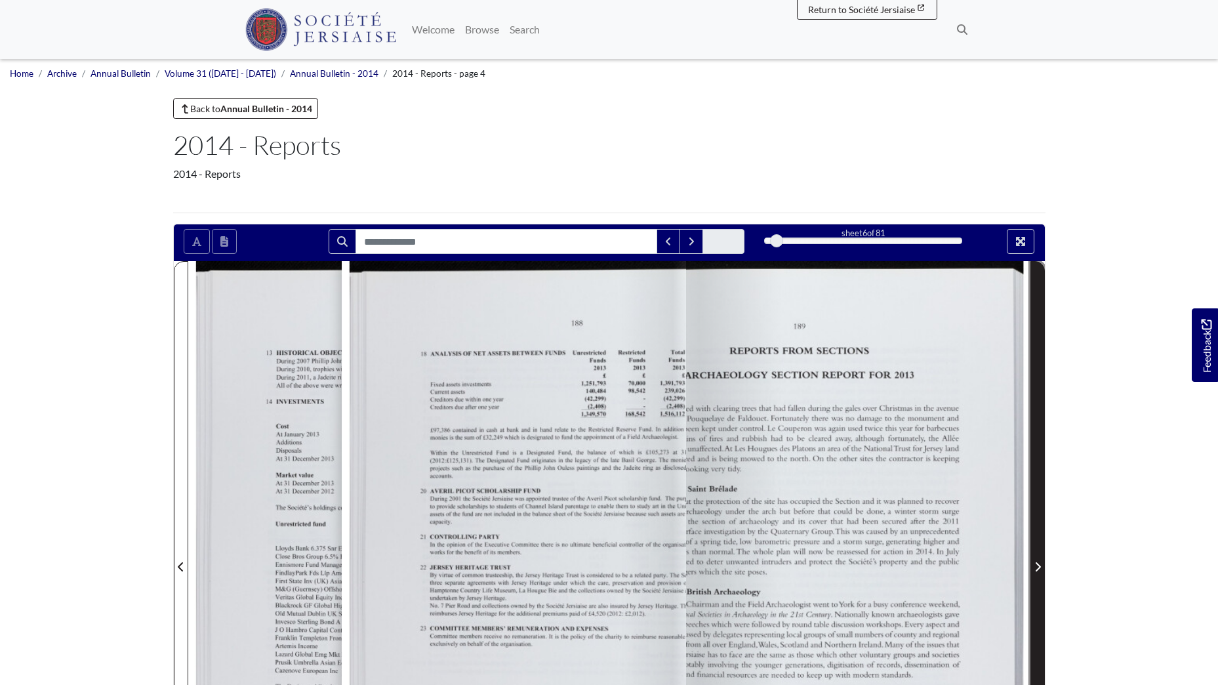
click at [1038, 562] on icon "Next Page" at bounding box center [1038, 567] width 7 height 10
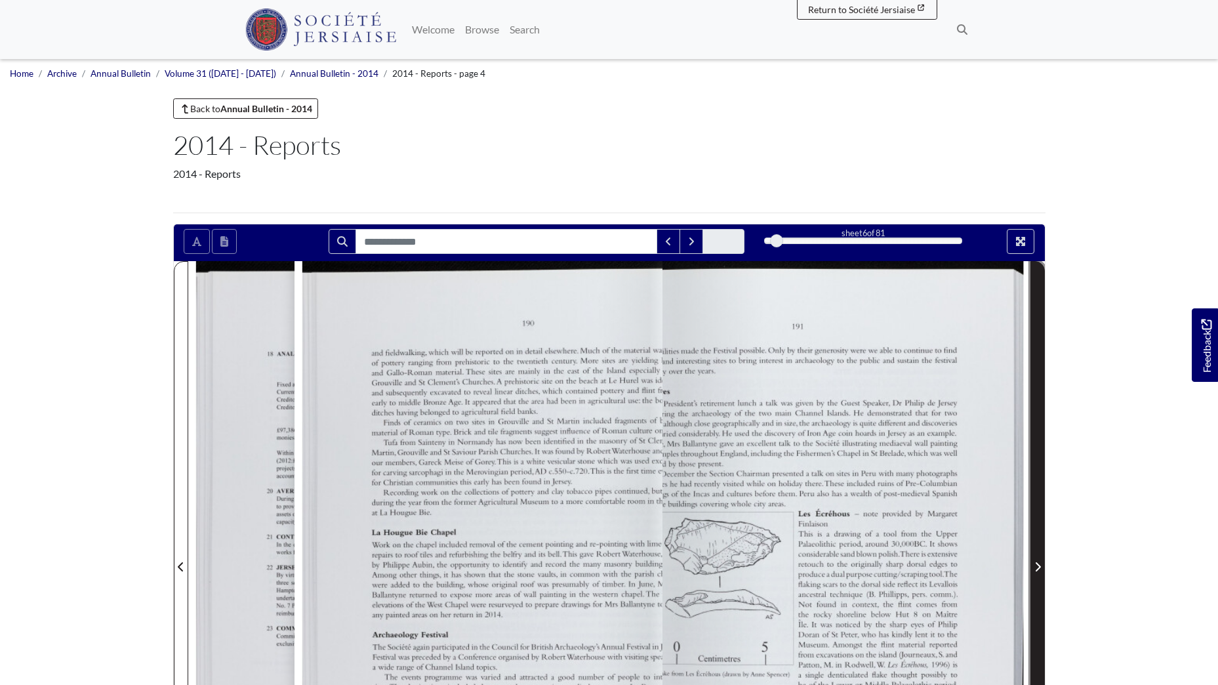
click at [1038, 562] on icon "Next Page" at bounding box center [1038, 567] width 7 height 10
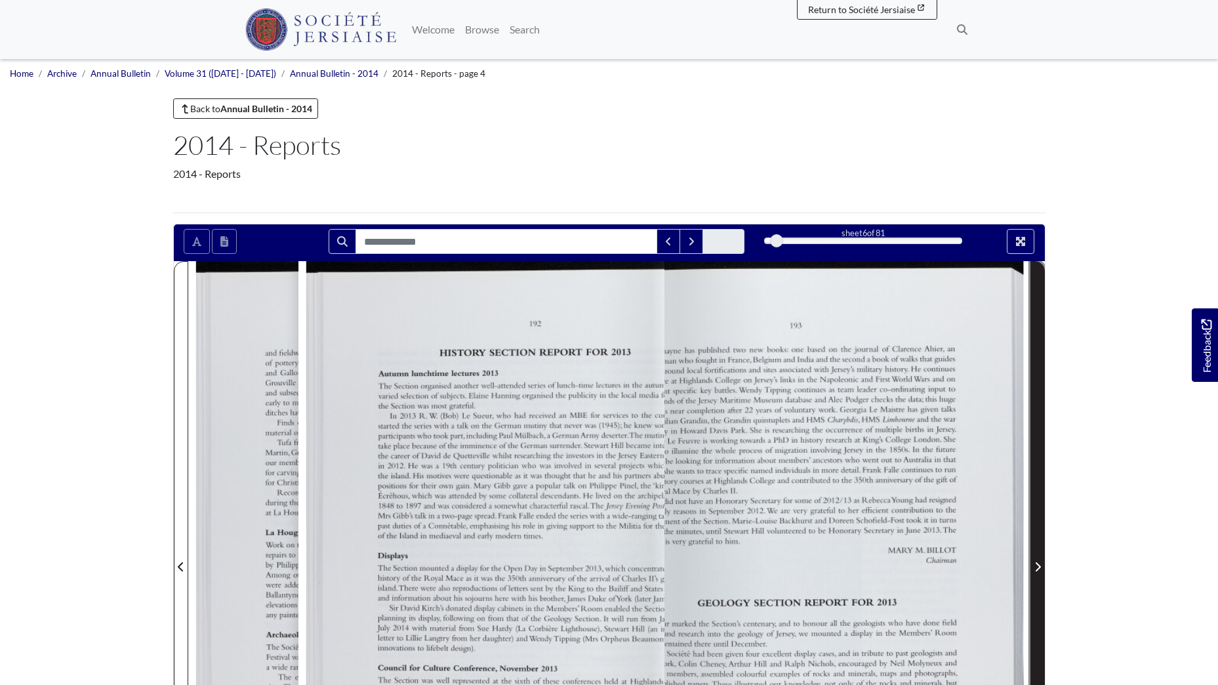
click at [1038, 562] on icon "Next Page" at bounding box center [1038, 567] width 7 height 10
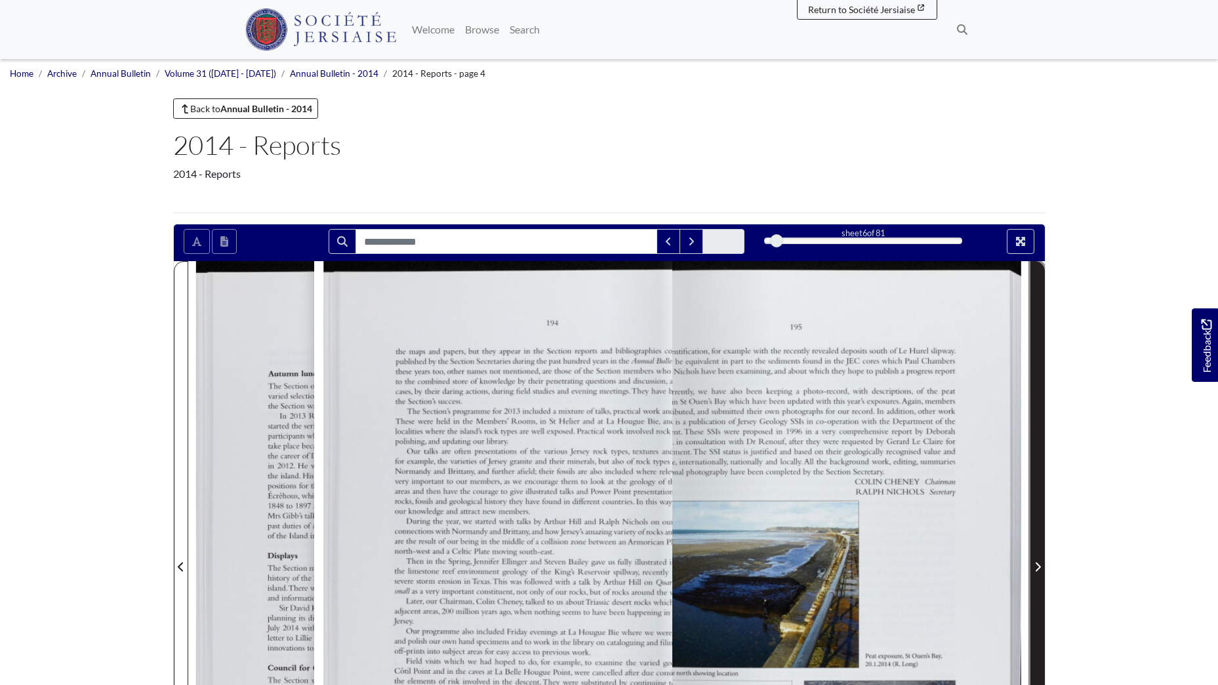
click at [1038, 562] on icon "Next Page" at bounding box center [1038, 567] width 7 height 10
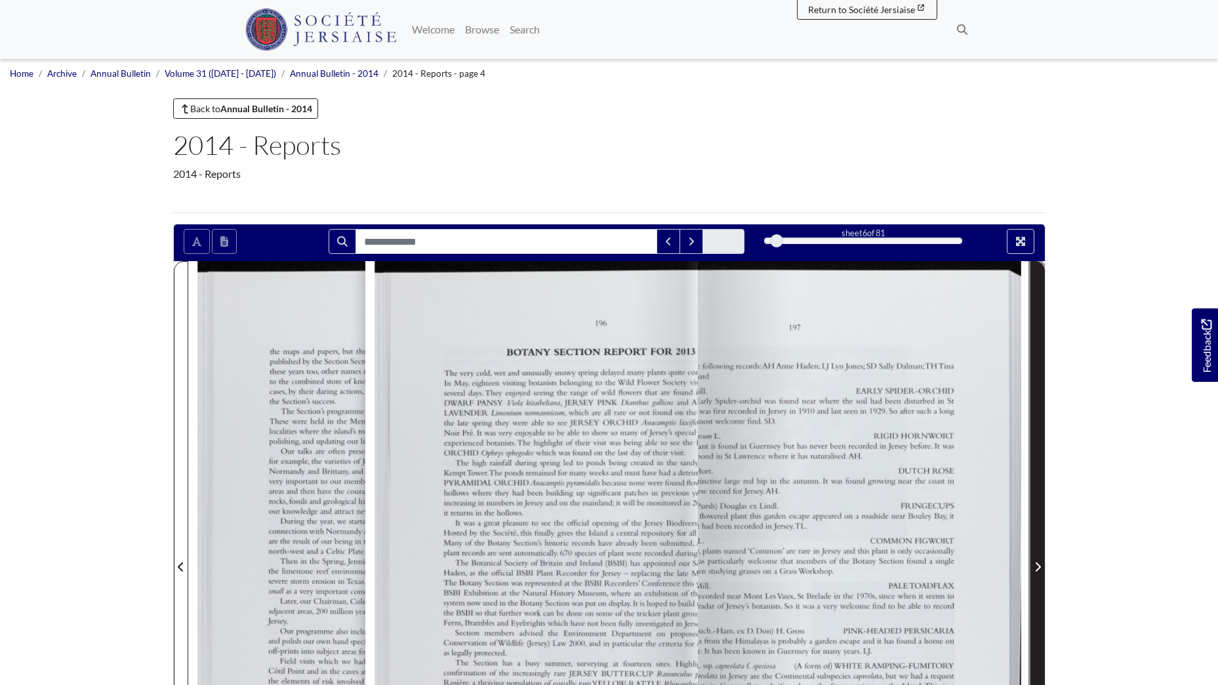
click at [1038, 562] on icon "Next Page" at bounding box center [1038, 567] width 7 height 10
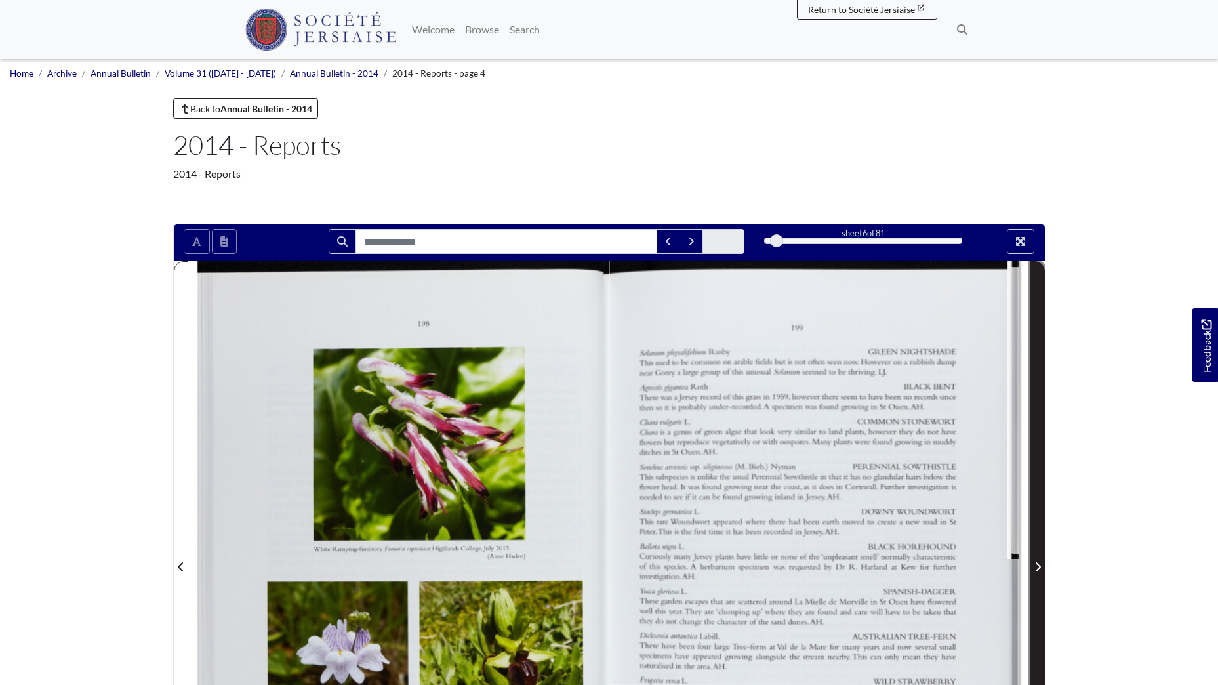
click at [1038, 562] on icon "Next Page" at bounding box center [1038, 567] width 7 height 10
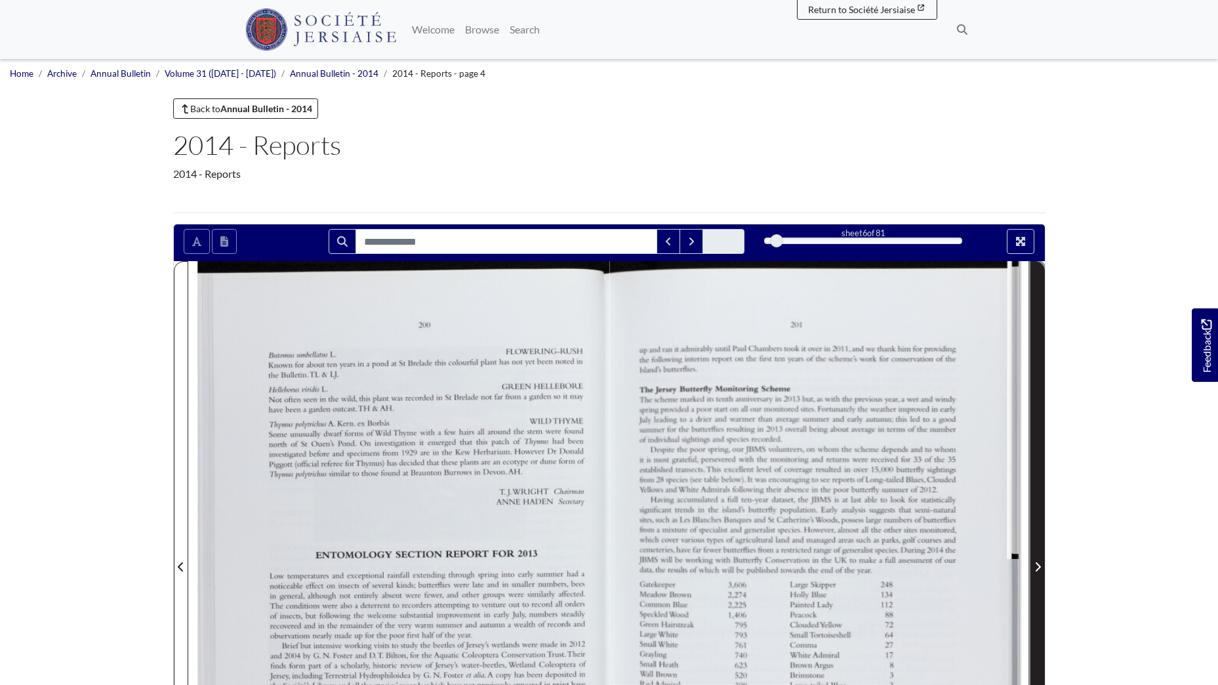
click at [1038, 562] on icon "Next Page" at bounding box center [1038, 567] width 7 height 10
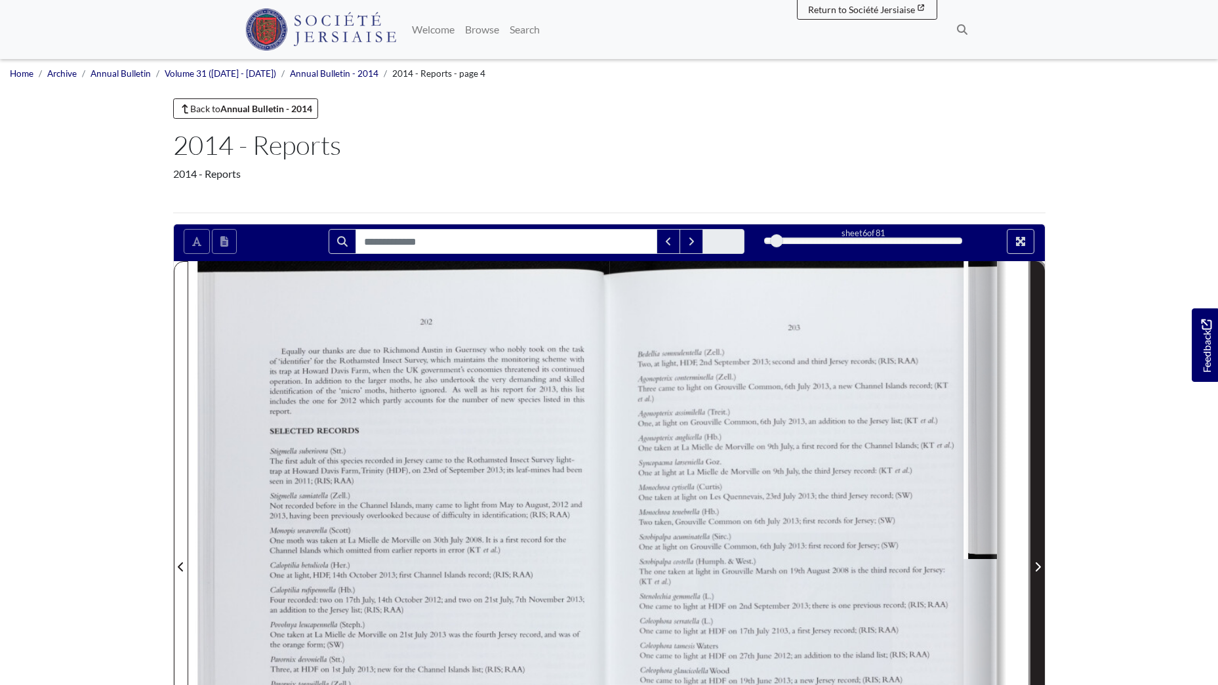
click at [1038, 562] on icon "Next Page" at bounding box center [1038, 567] width 7 height 10
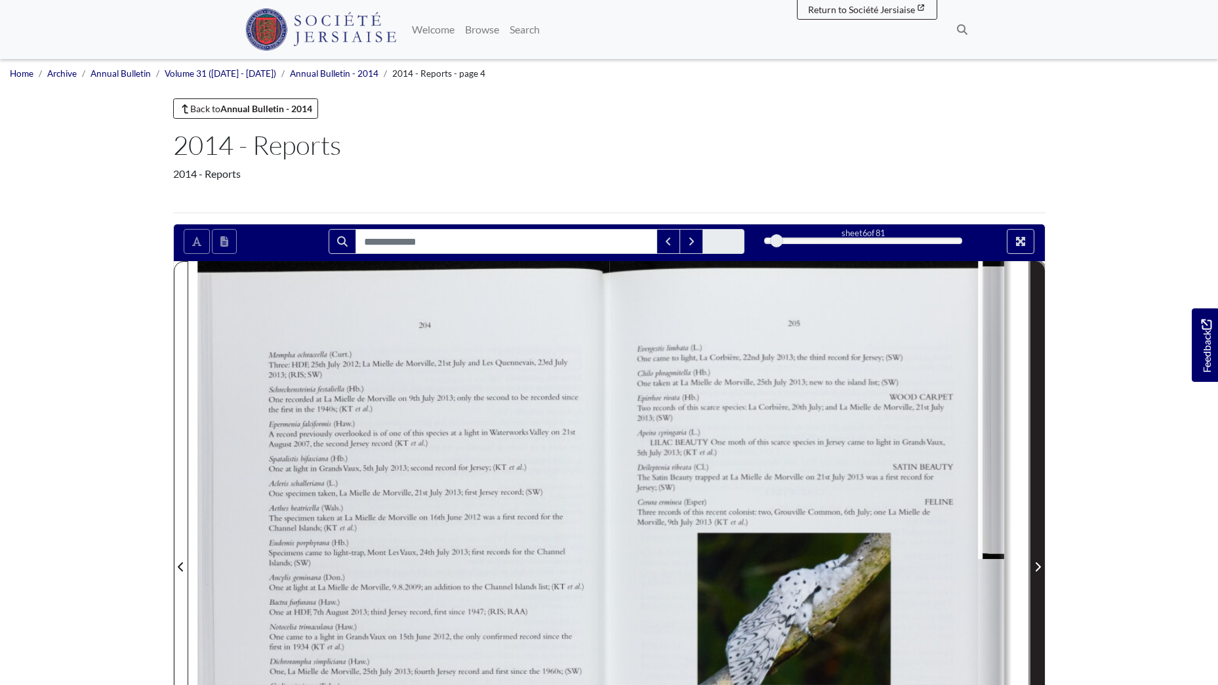
click at [1038, 562] on icon "Next Page" at bounding box center [1038, 567] width 7 height 10
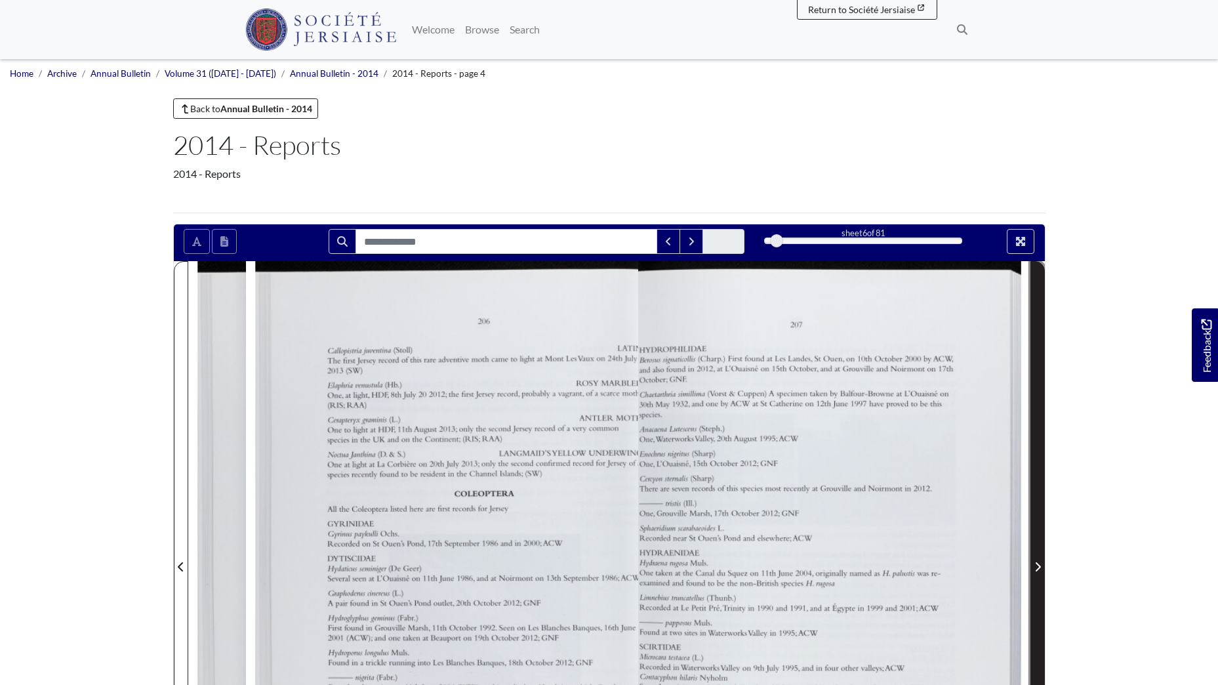
click at [1038, 562] on icon "Next Page" at bounding box center [1038, 567] width 7 height 10
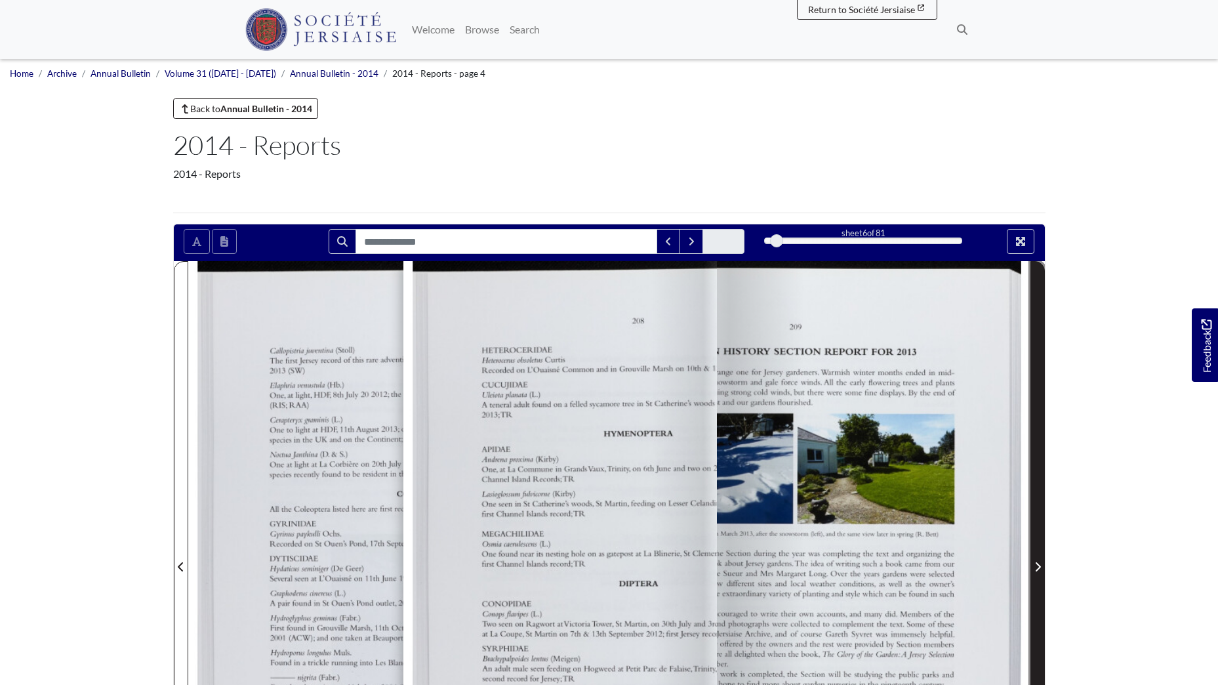
click at [1038, 562] on icon "Next Page" at bounding box center [1038, 567] width 7 height 10
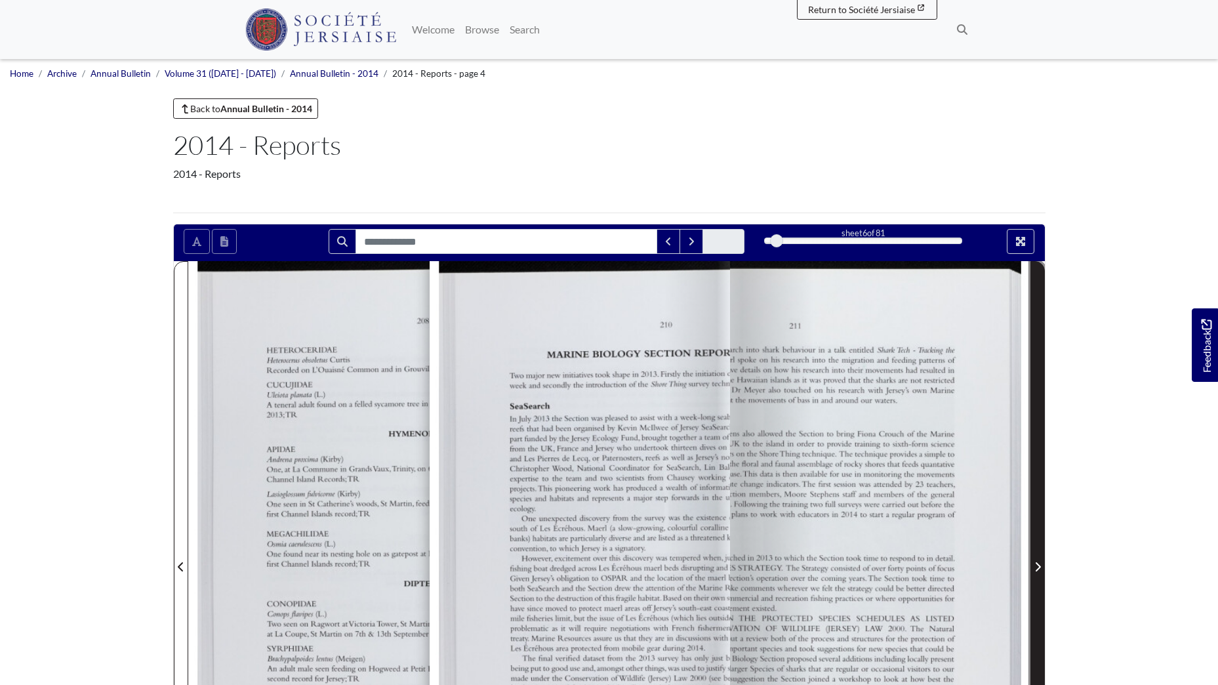
click at [1038, 562] on icon "Next Page" at bounding box center [1038, 567] width 7 height 10
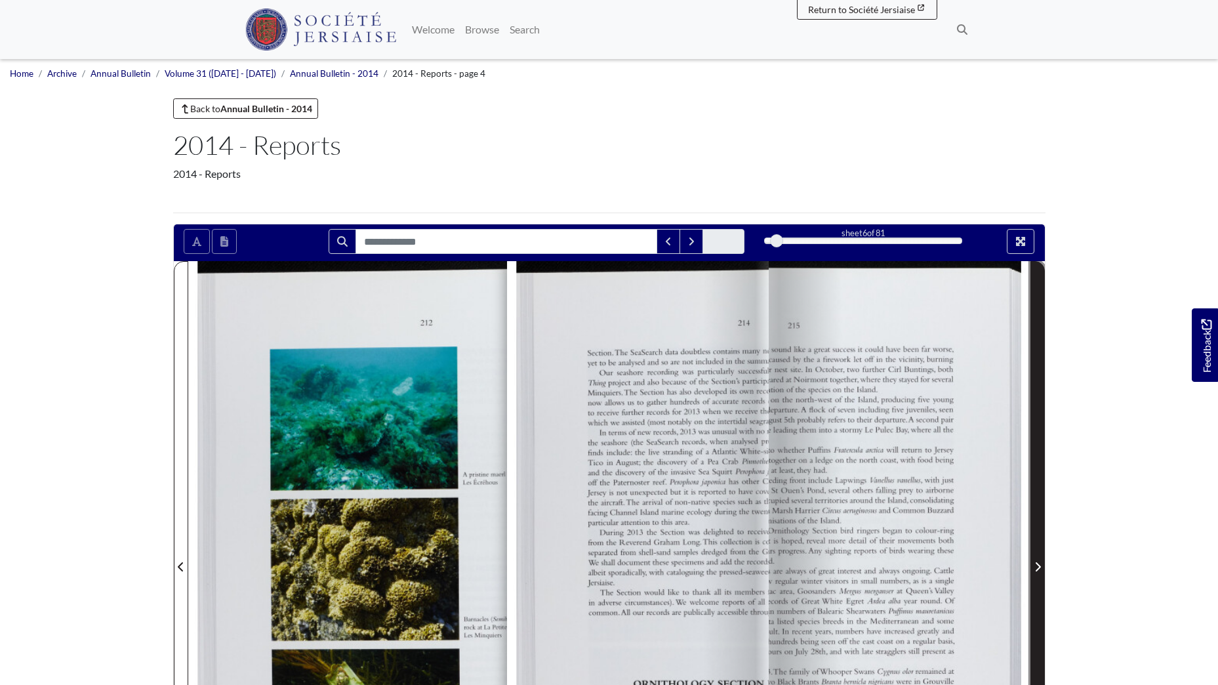
click at [1038, 562] on icon "Next Page" at bounding box center [1038, 567] width 7 height 10
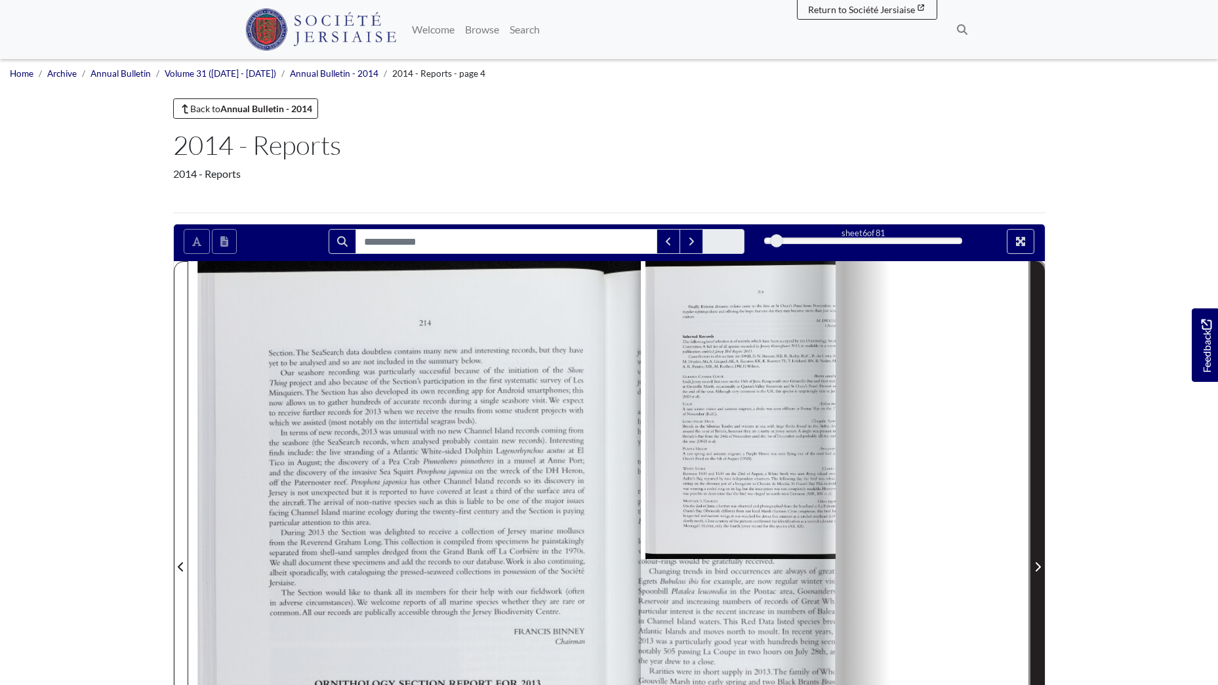
click at [1038, 562] on icon "Next Page" at bounding box center [1038, 567] width 7 height 10
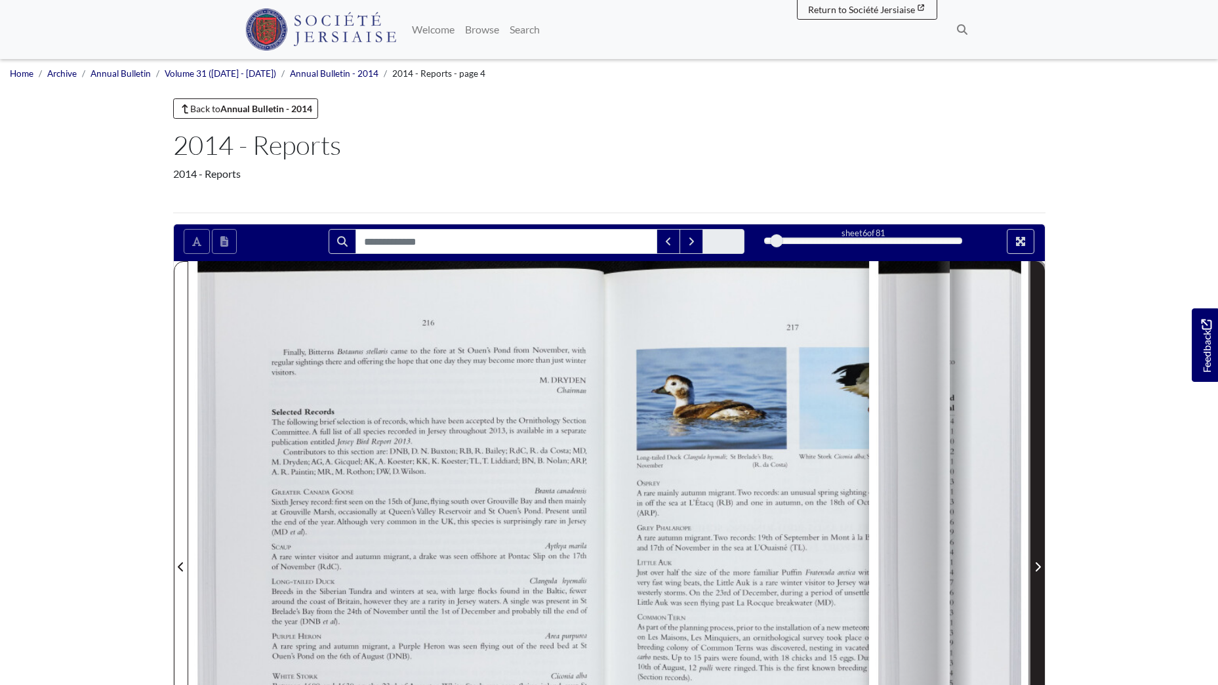
click at [1038, 562] on icon "Next Page" at bounding box center [1038, 567] width 7 height 10
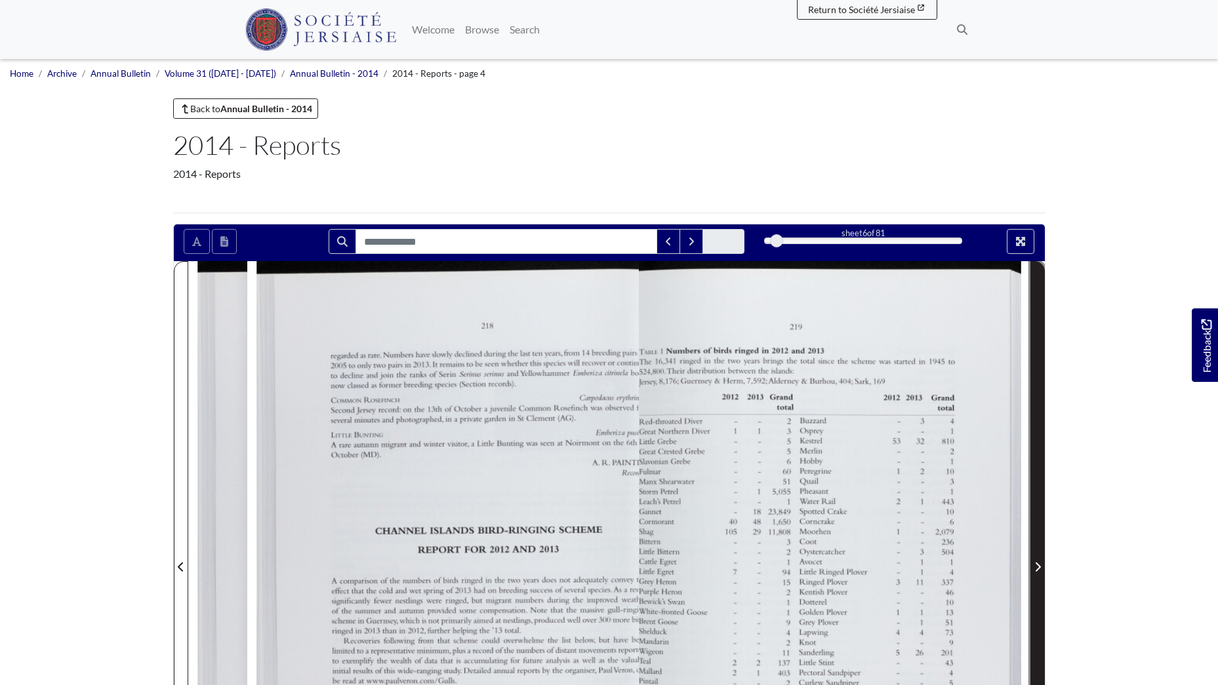
click at [1038, 561] on span "Next Page" at bounding box center [1037, 567] width 13 height 16
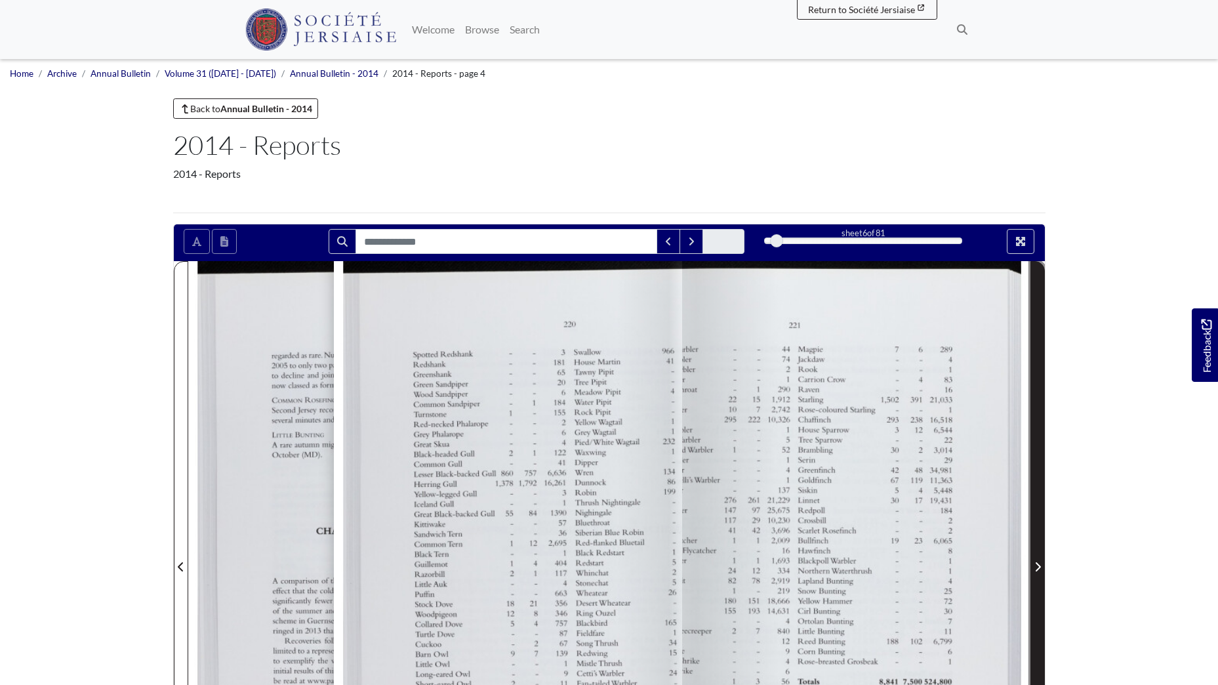
click at [1038, 561] on span "Next Page" at bounding box center [1037, 567] width 13 height 16
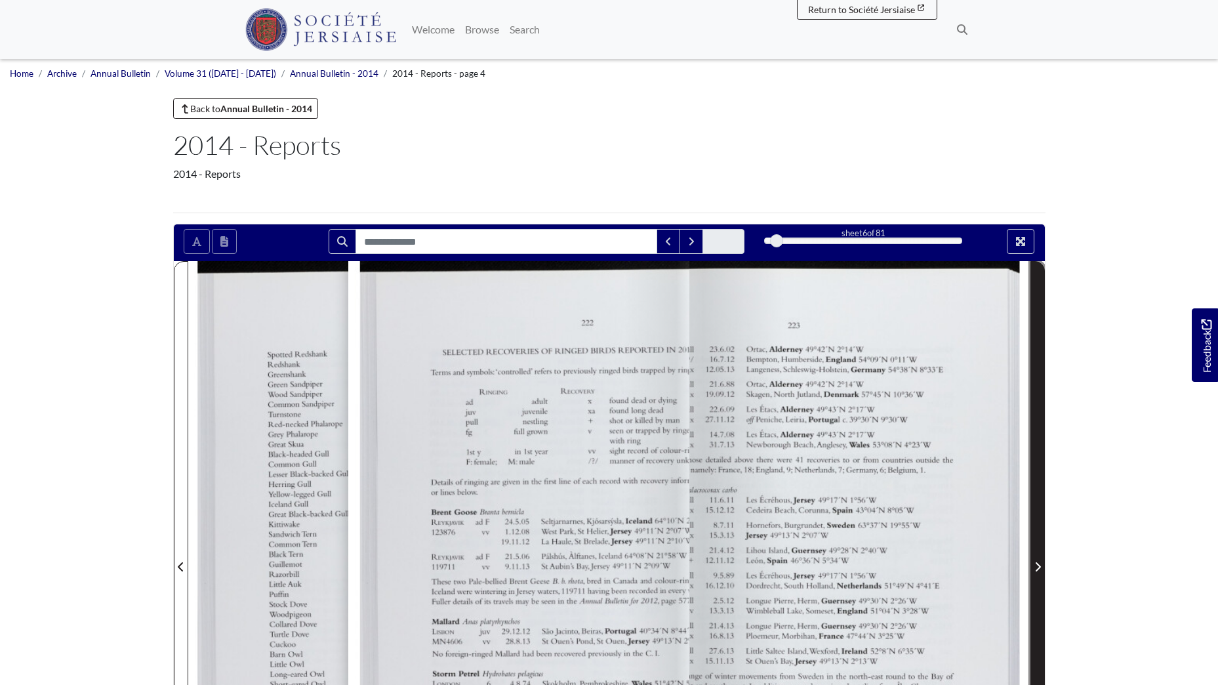
click at [1038, 561] on span "Next Page" at bounding box center [1037, 567] width 13 height 16
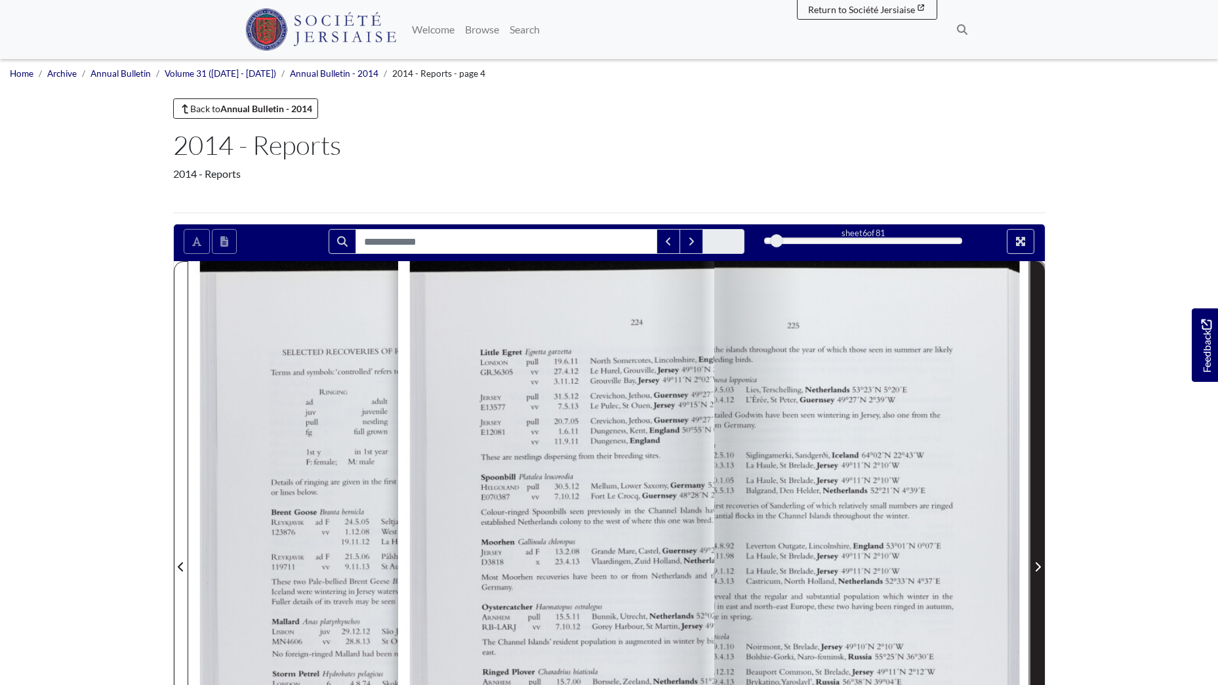
click at [1038, 561] on span "Next Page" at bounding box center [1037, 567] width 13 height 16
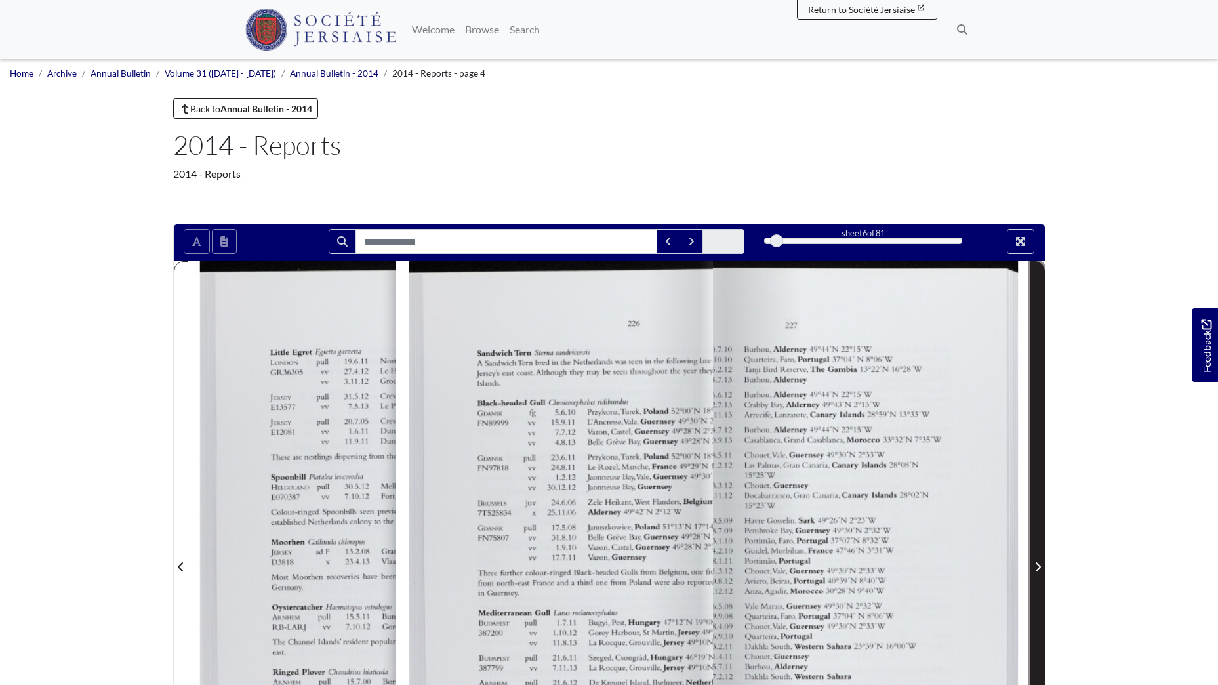
click at [1038, 561] on span "Next Page" at bounding box center [1037, 567] width 13 height 16
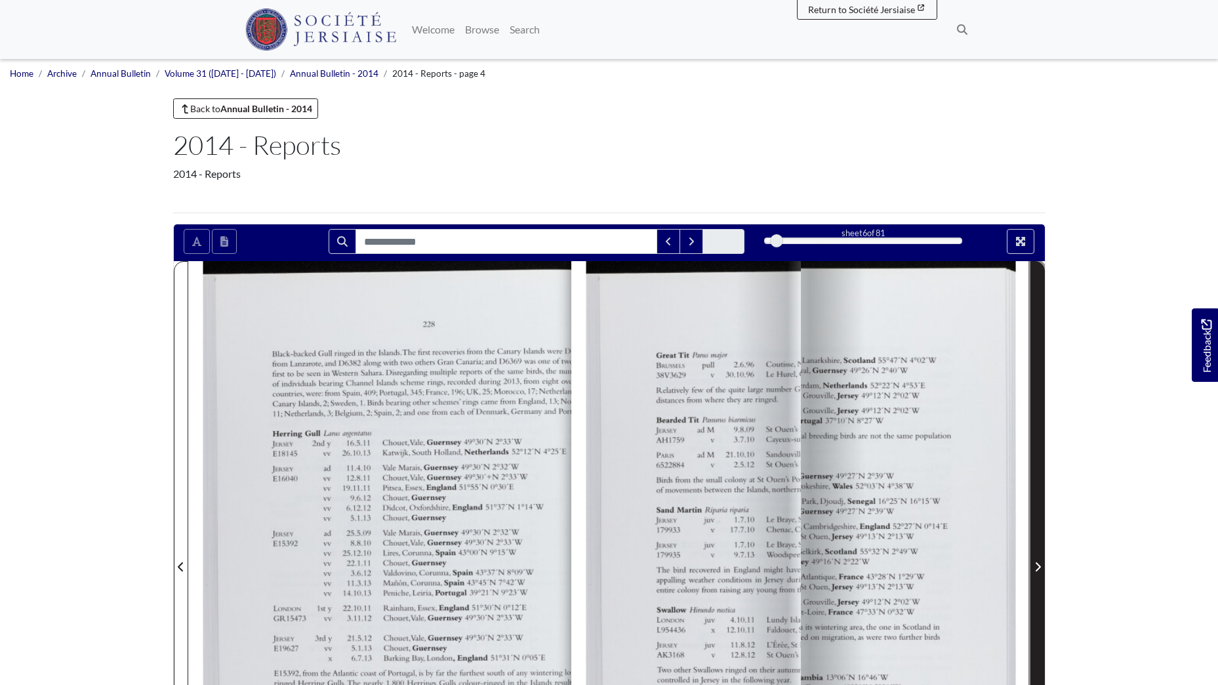
click at [1038, 561] on span "Next Page" at bounding box center [1037, 567] width 13 height 16
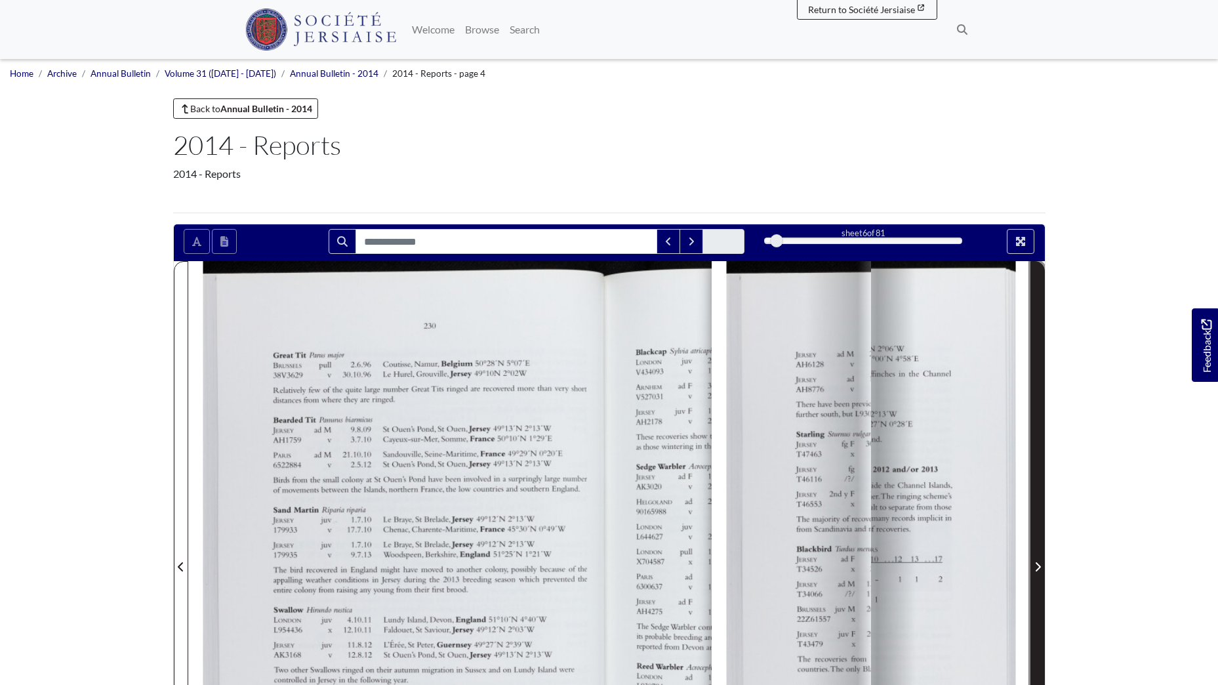
click at [1039, 561] on span "Next Page" at bounding box center [1037, 567] width 13 height 16
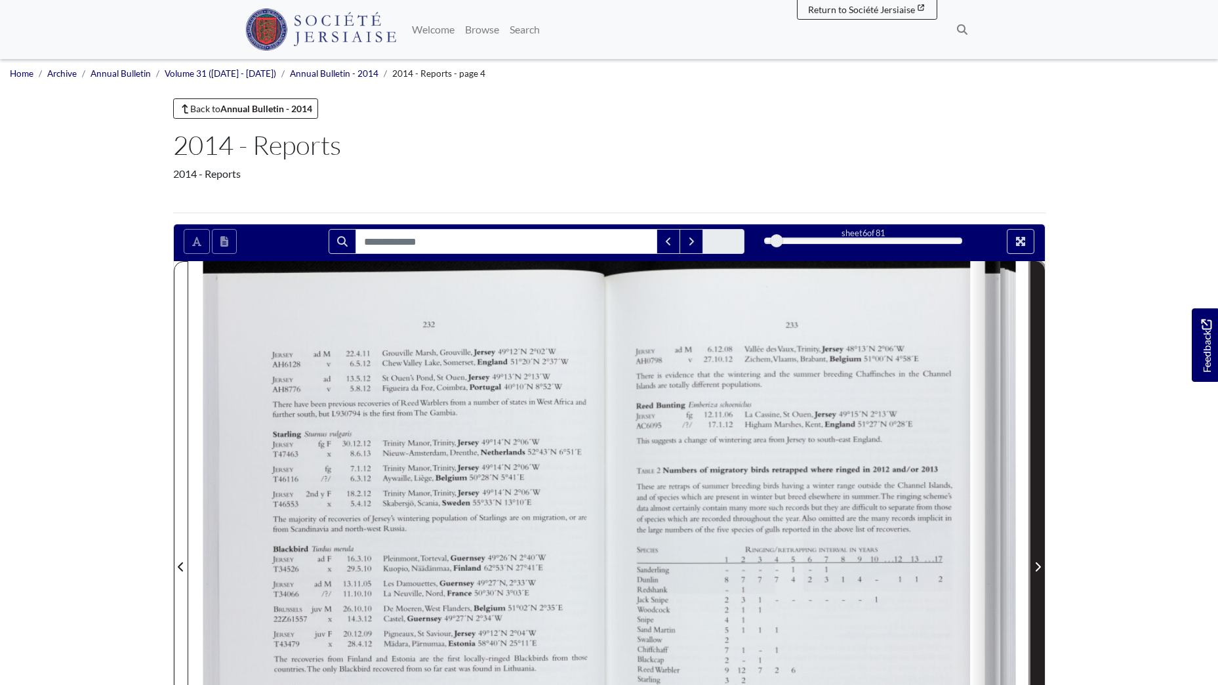
click at [1039, 562] on span "Next Page" at bounding box center [1037, 567] width 13 height 16
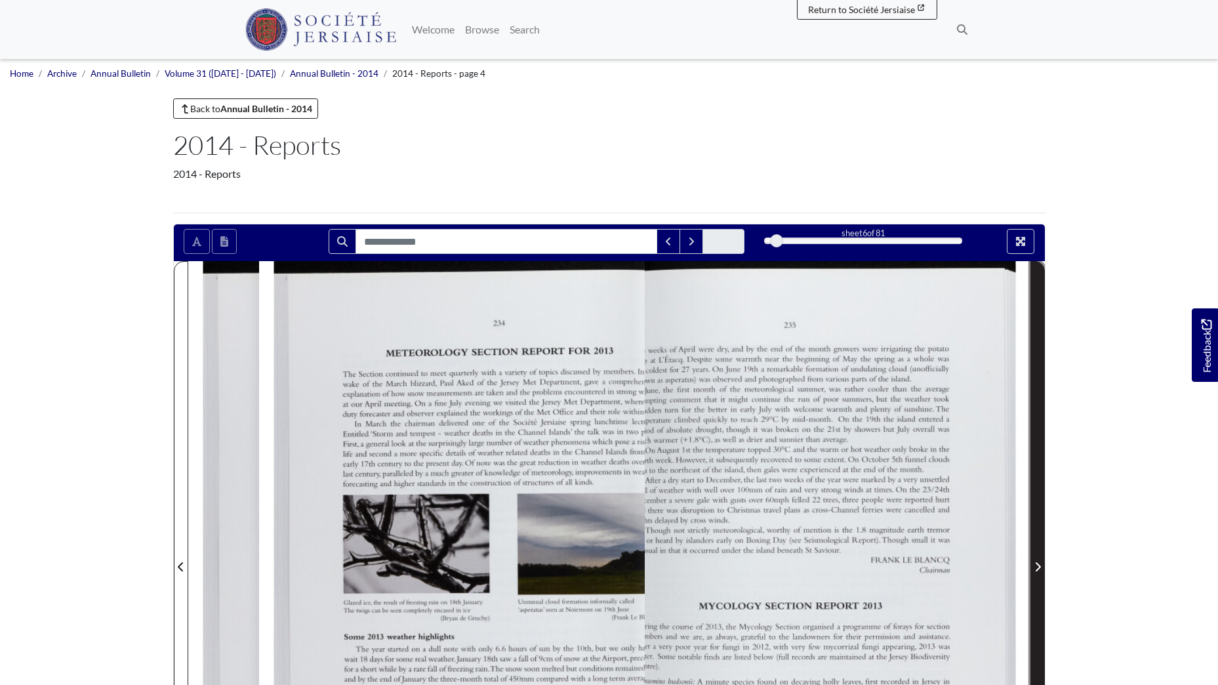
click at [1039, 562] on icon "Next Page" at bounding box center [1038, 567] width 7 height 10
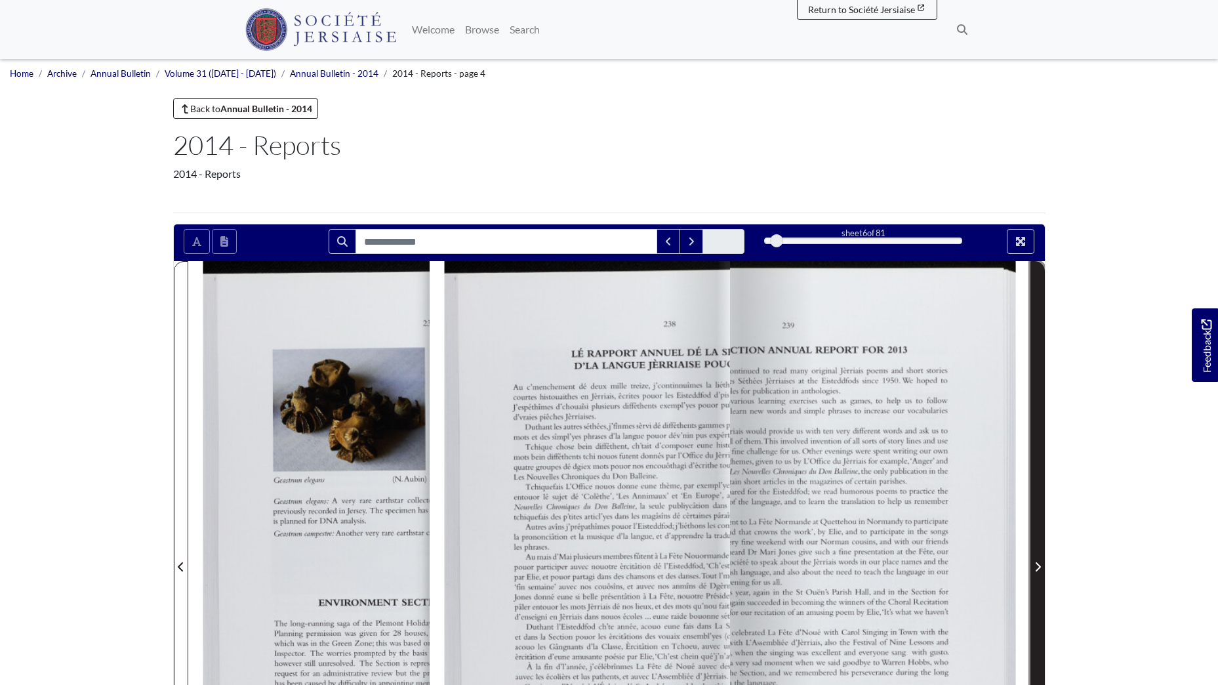
click at [1039, 562] on icon "Next Page" at bounding box center [1038, 567] width 7 height 10
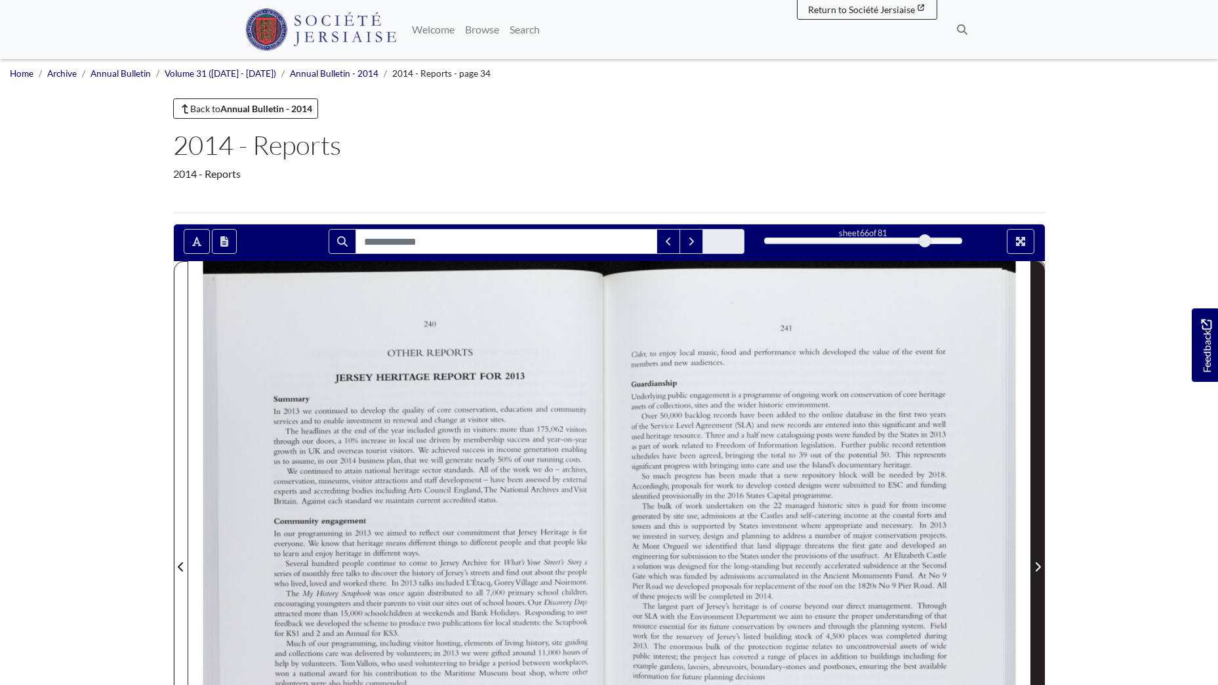
click at [1039, 562] on icon "Next Page" at bounding box center [1038, 567] width 7 height 10
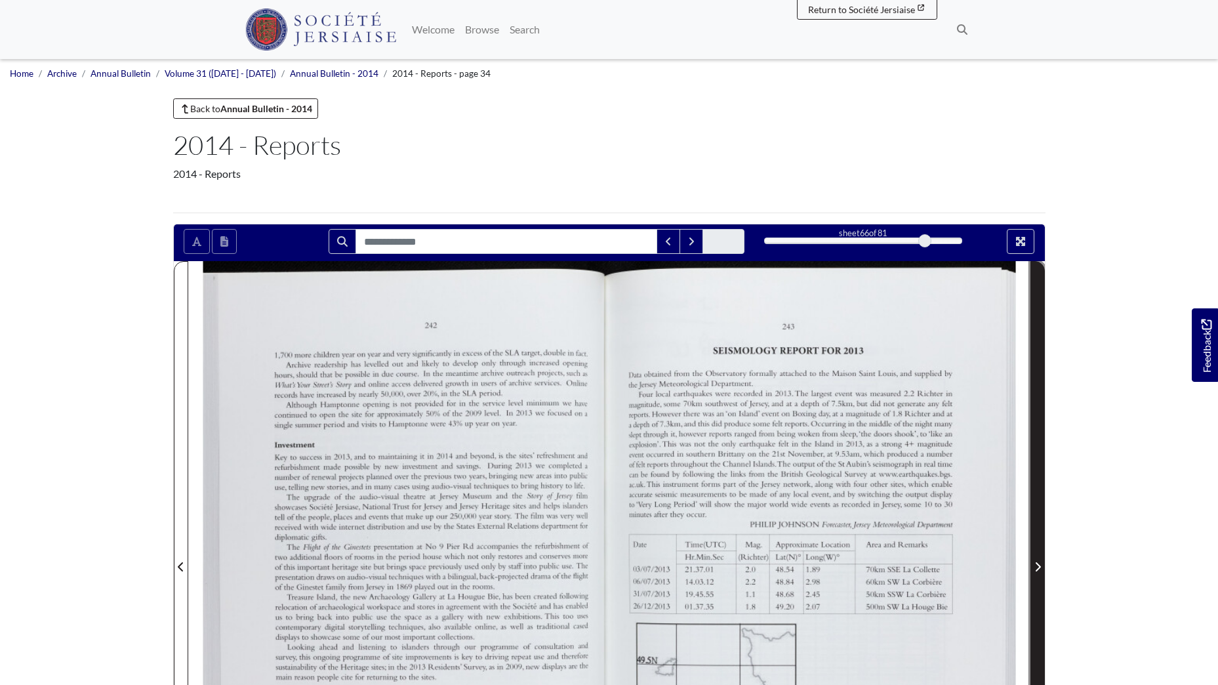
click at [1039, 562] on icon "Next Page" at bounding box center [1038, 567] width 7 height 10
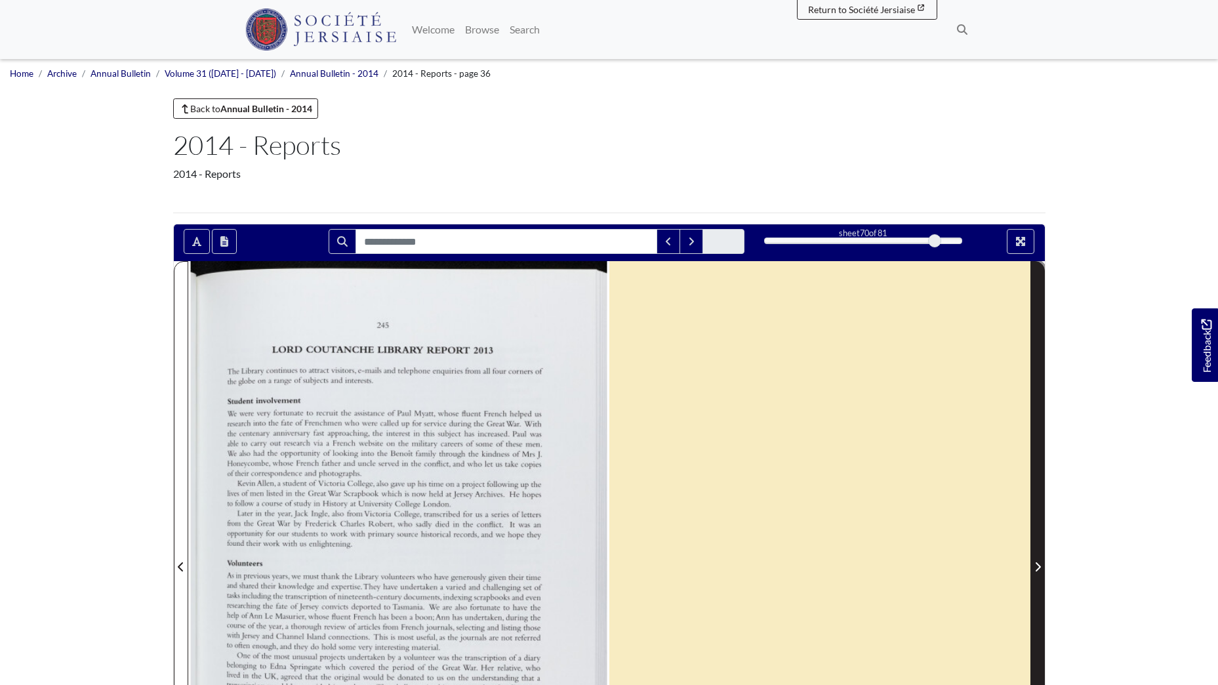
click at [1039, 562] on icon "Next Page" at bounding box center [1038, 567] width 7 height 10
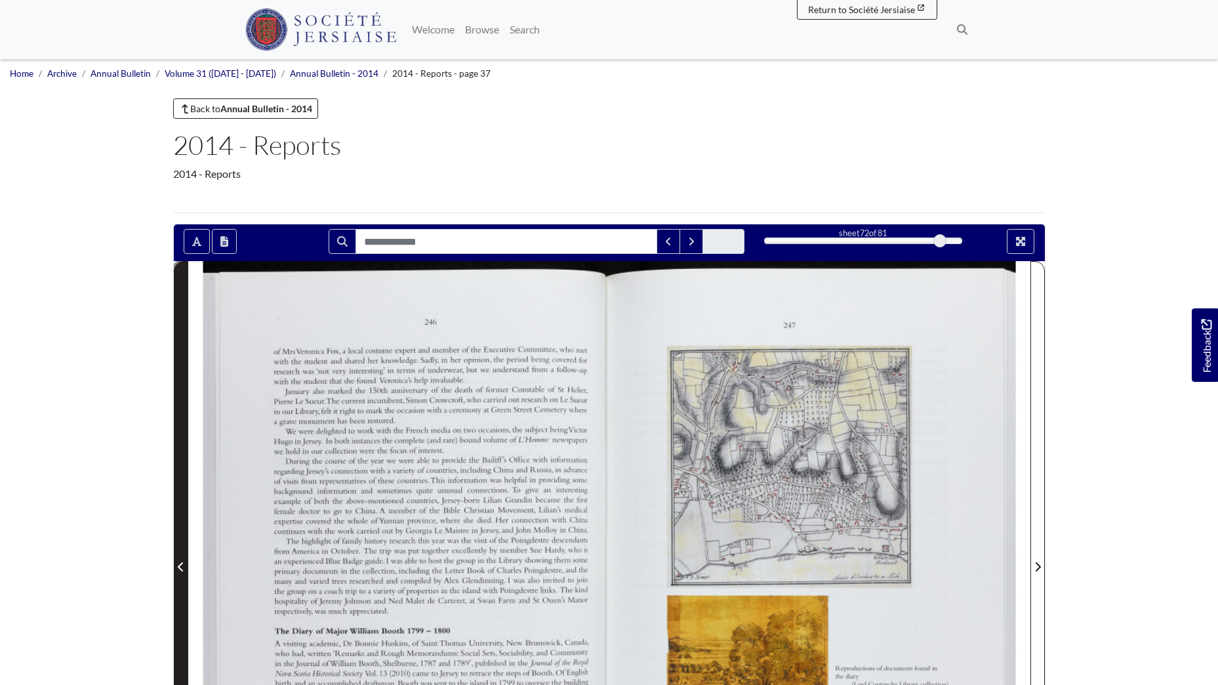
click at [187, 560] on span "Previous Page" at bounding box center [180, 567] width 13 height 16
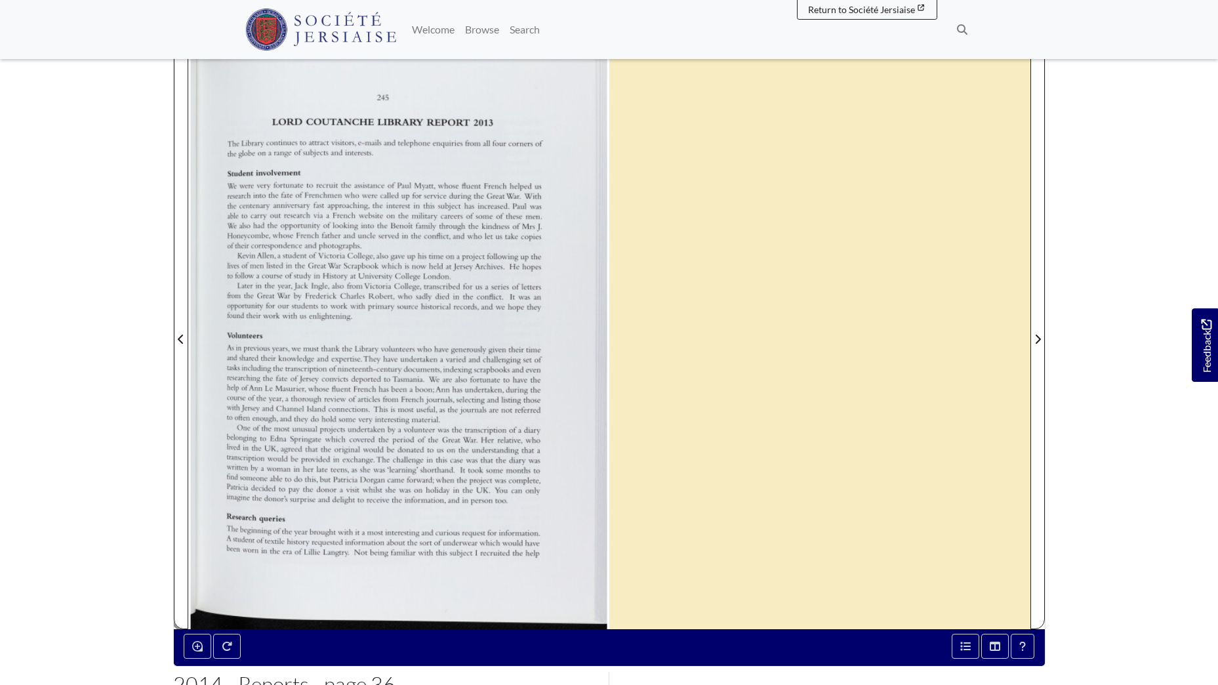
scroll to position [245, 0]
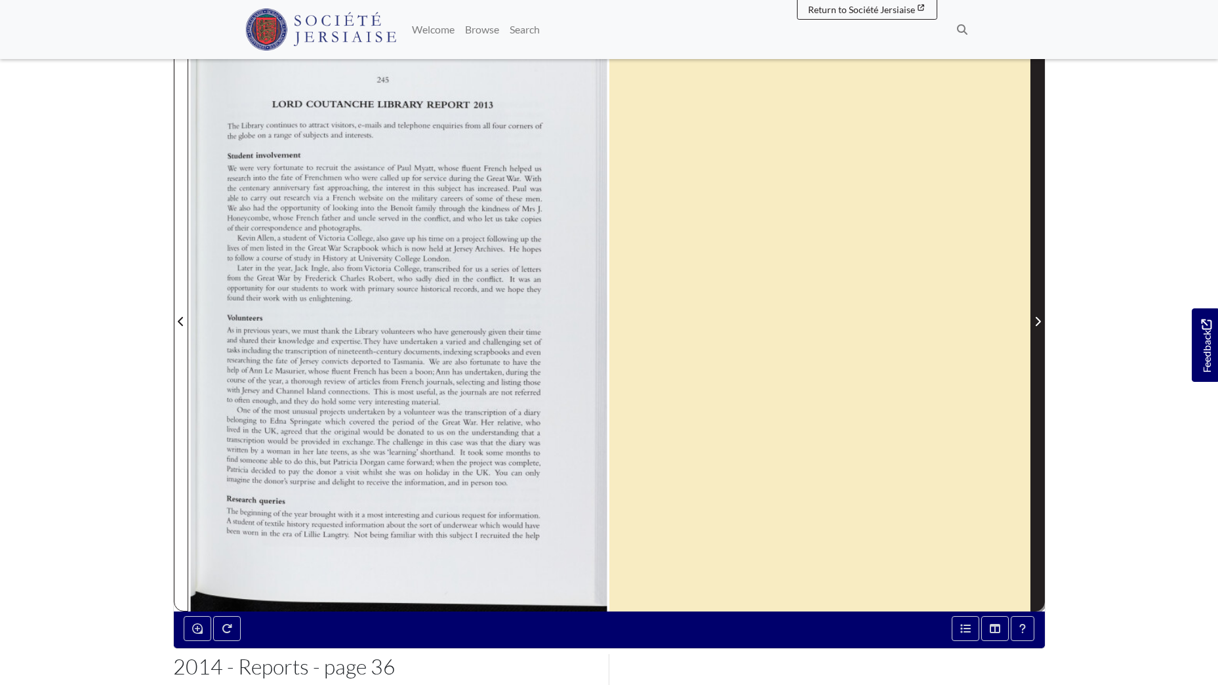
click at [1035, 320] on icon "Next Page" at bounding box center [1038, 321] width 7 height 10
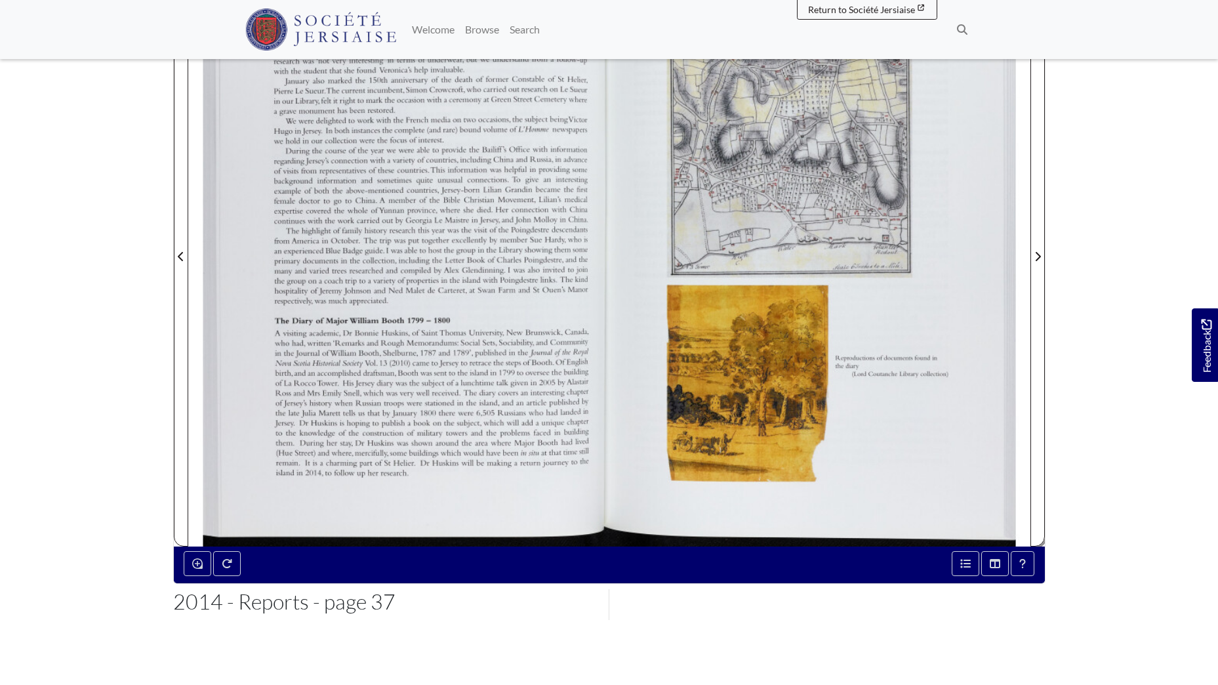
scroll to position [311, 0]
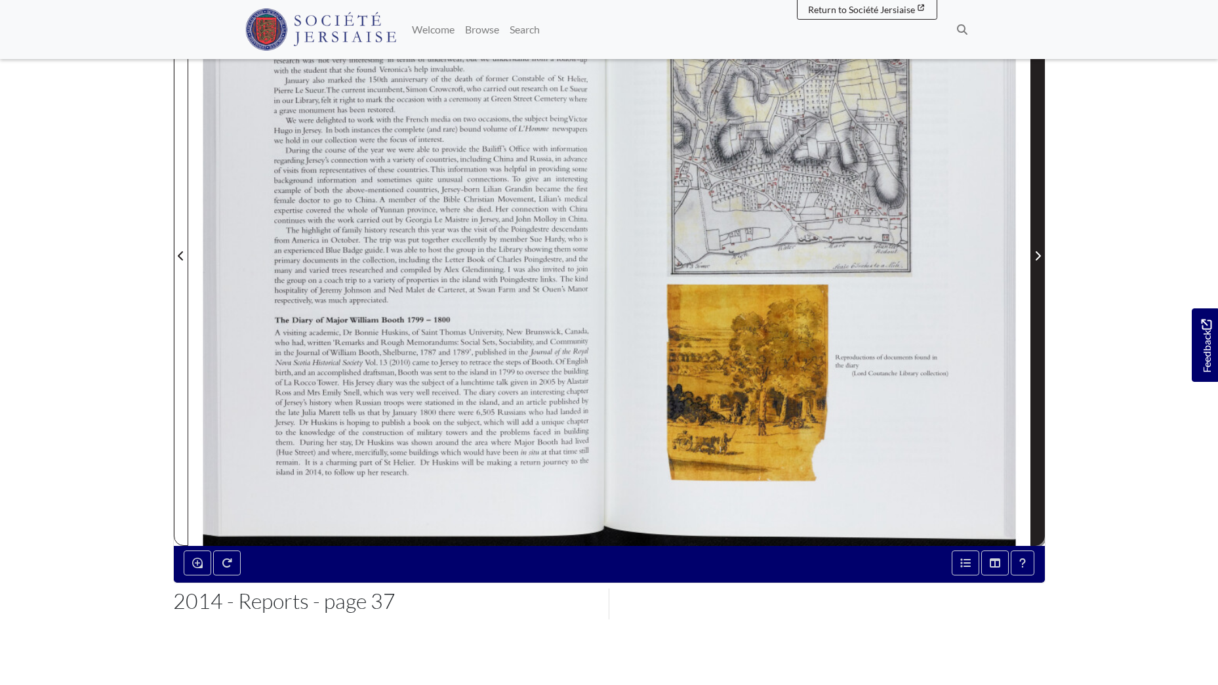
click at [1037, 255] on icon "Next Page" at bounding box center [1038, 256] width 7 height 10
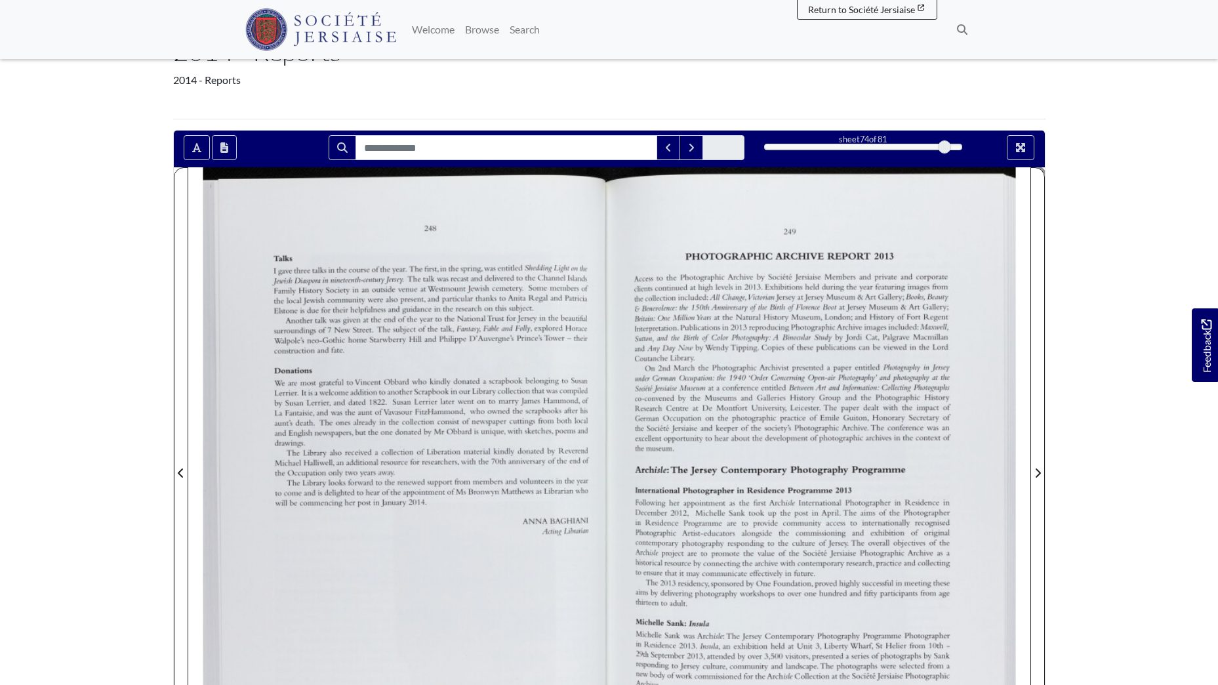
scroll to position [91, 0]
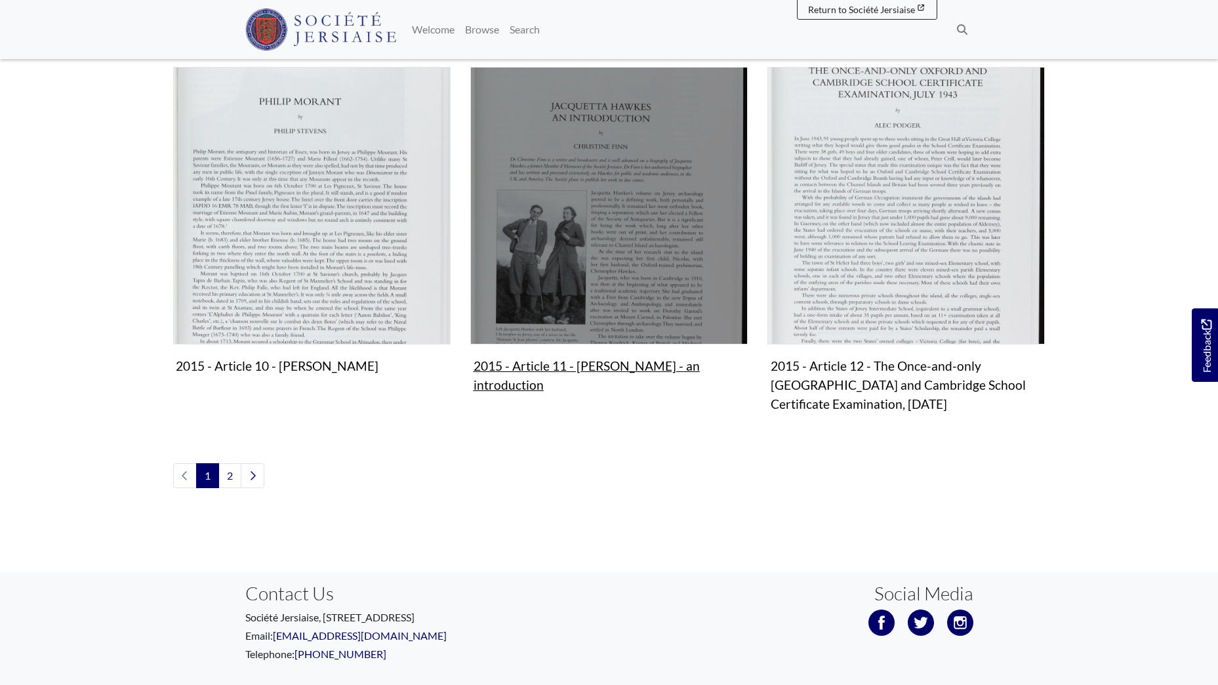
scroll to position [1435, 0]
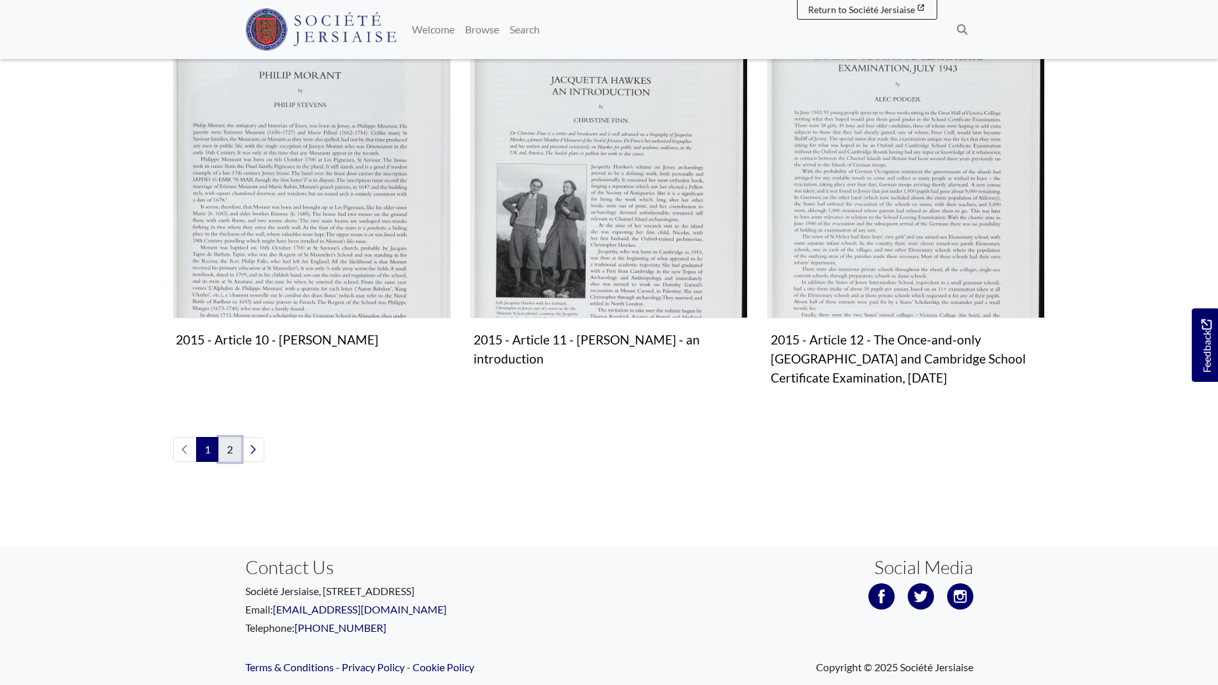
click at [222, 437] on link "2" at bounding box center [229, 449] width 23 height 25
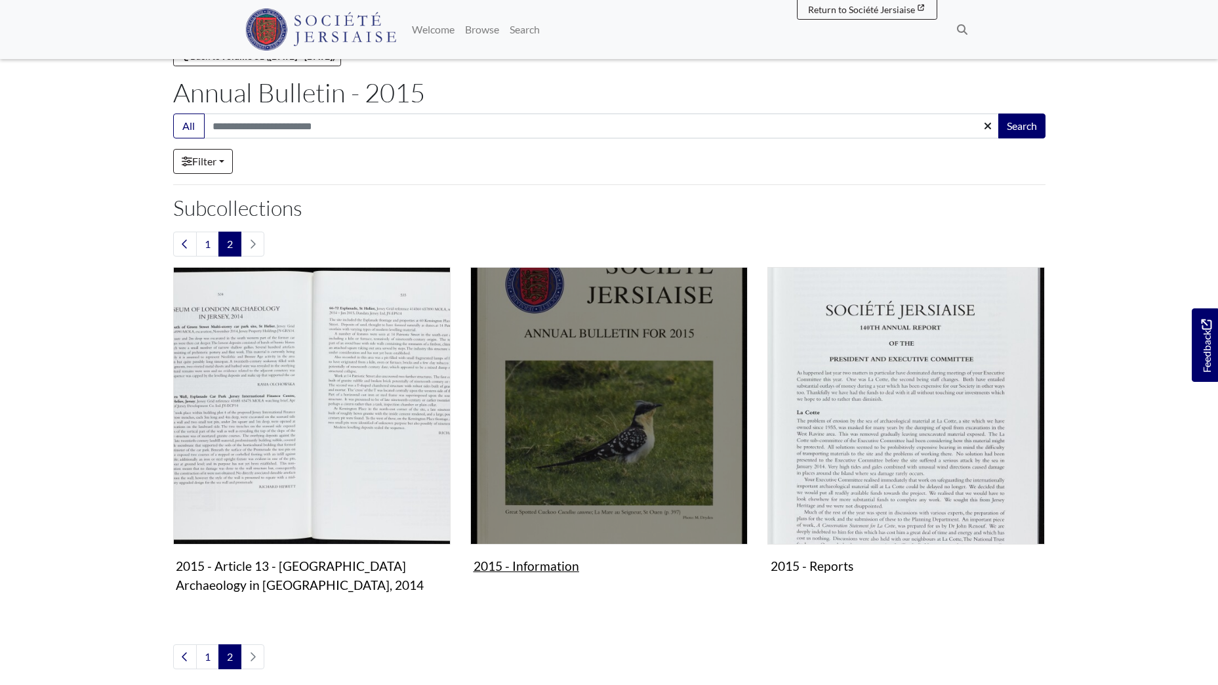
scroll to position [131, 0]
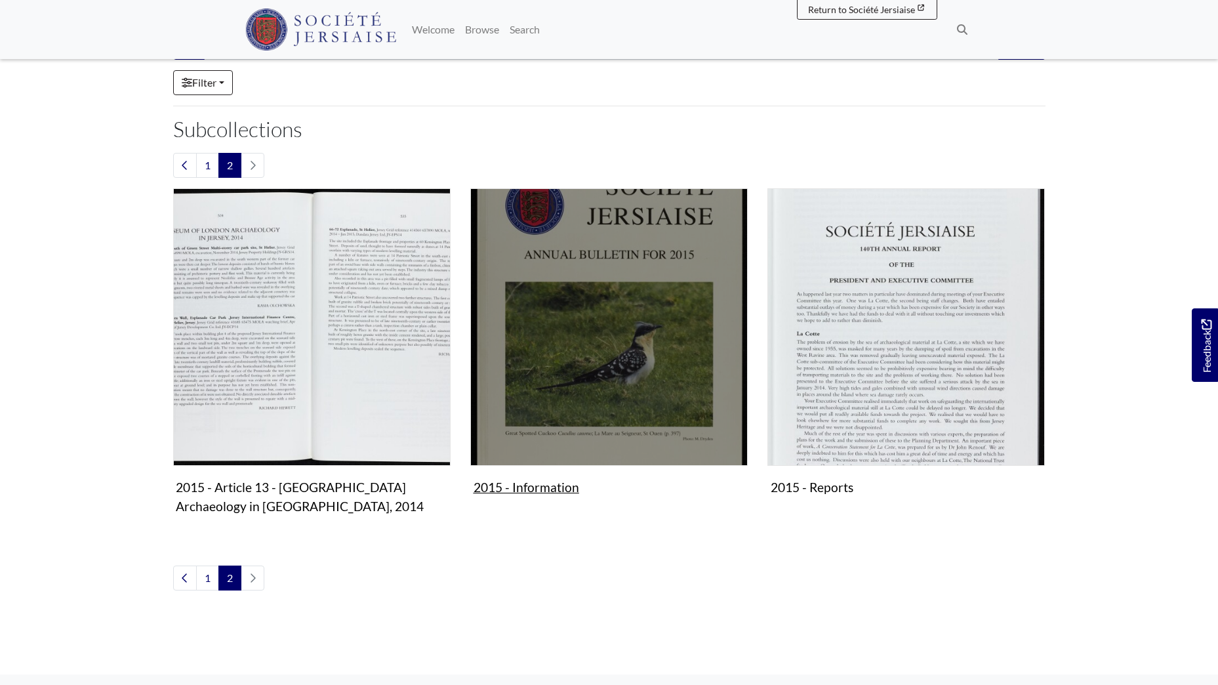
click at [663, 331] on img "Subcollection" at bounding box center [608, 326] width 277 height 277
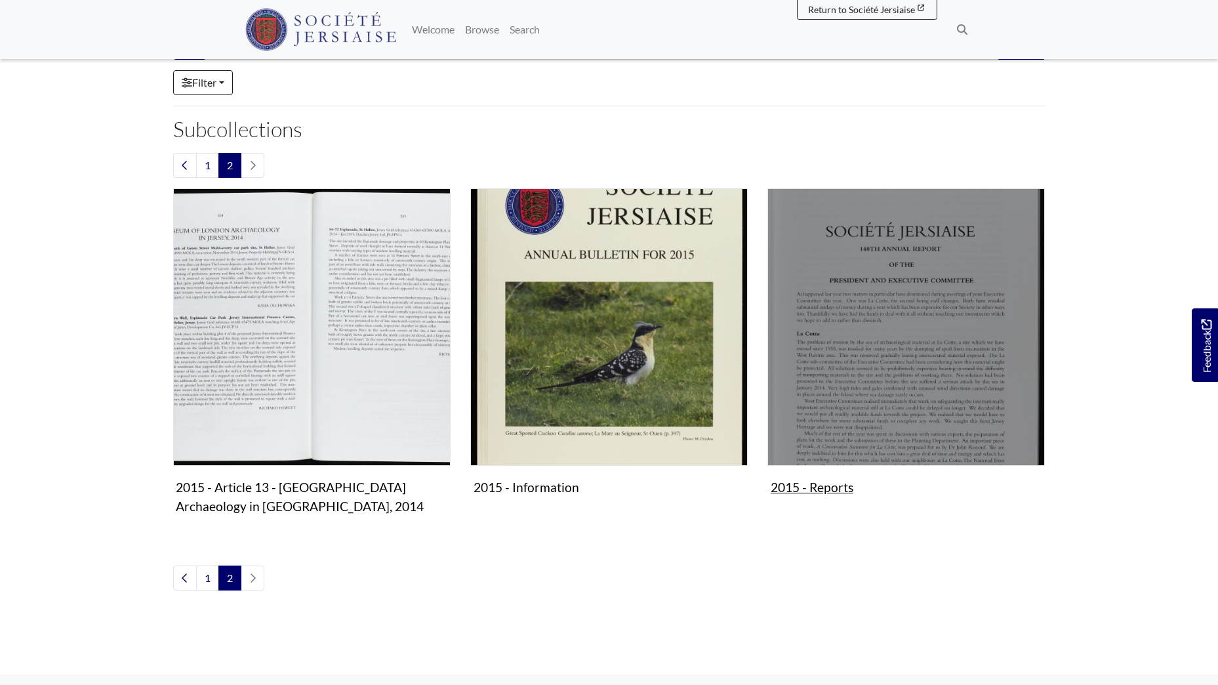
click at [864, 322] on img "Subcollection" at bounding box center [906, 326] width 277 height 277
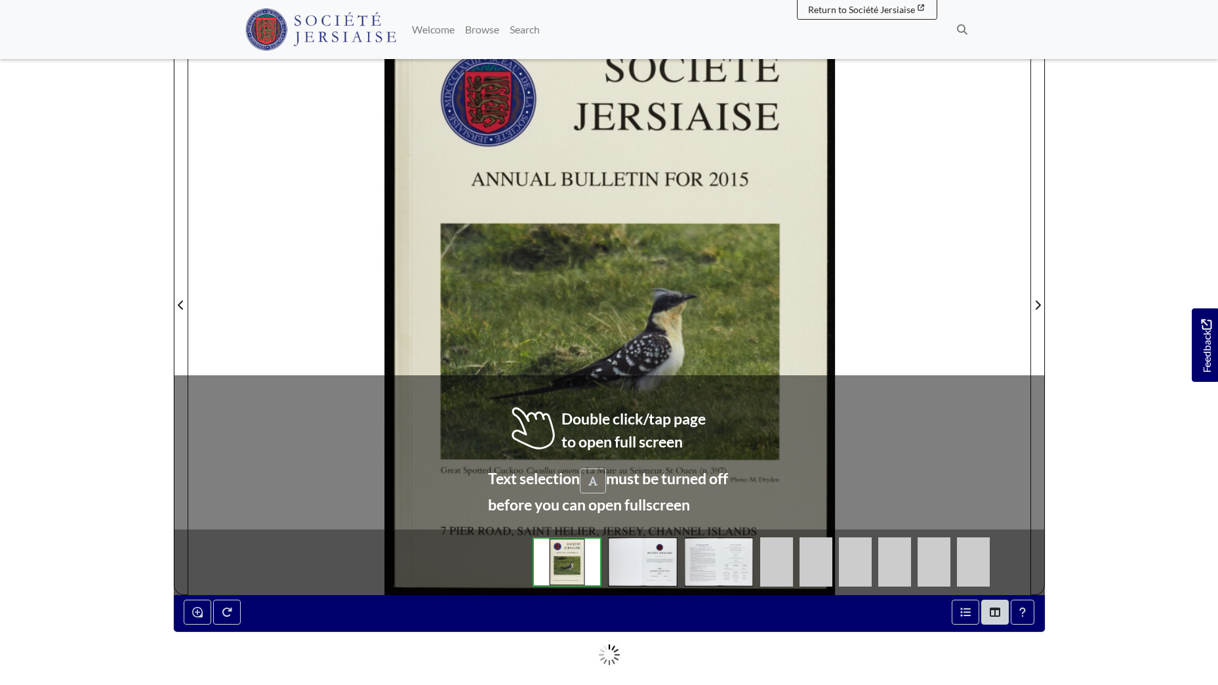
scroll to position [262, 0]
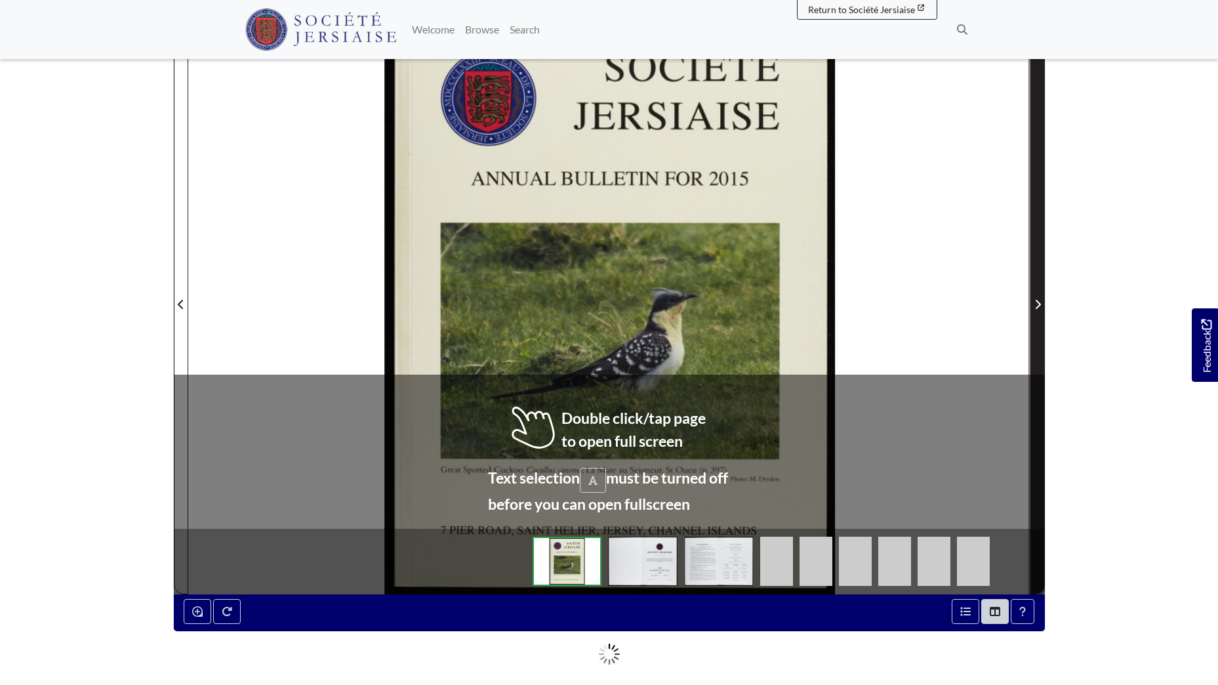
click at [1040, 305] on icon "Next Page" at bounding box center [1037, 304] width 5 height 9
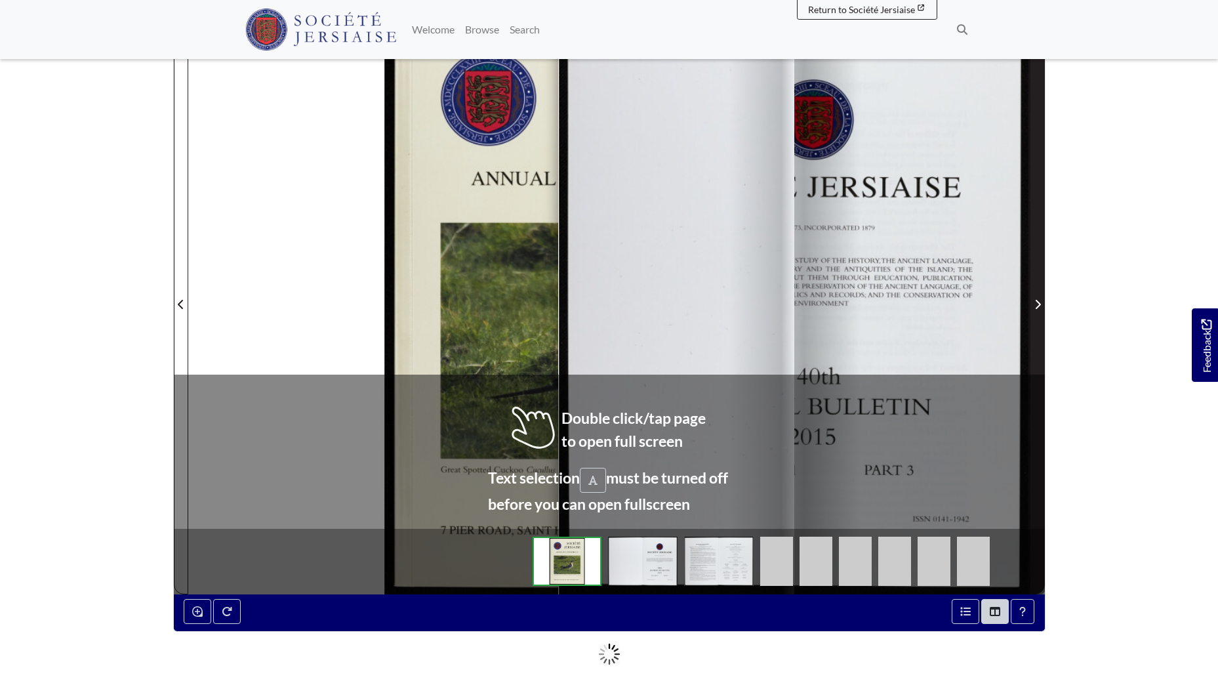
click at [1040, 305] on icon "Next Page" at bounding box center [1037, 304] width 5 height 9
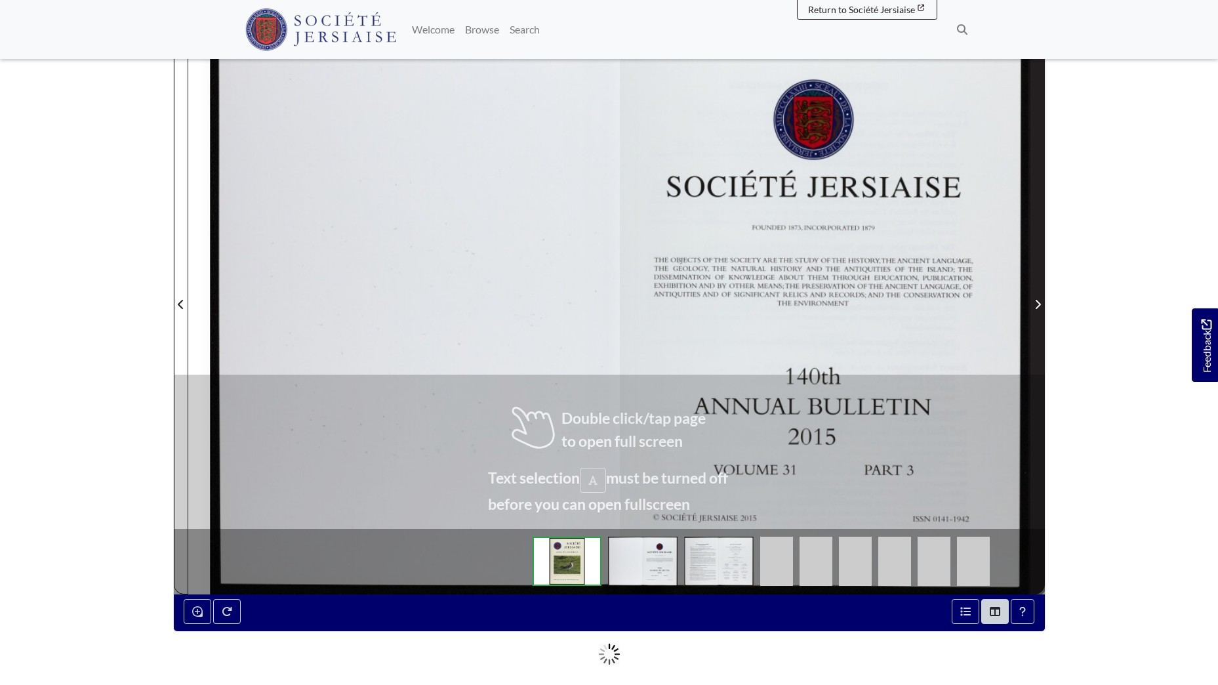
click at [1040, 305] on icon "Next Page" at bounding box center [1037, 304] width 5 height 9
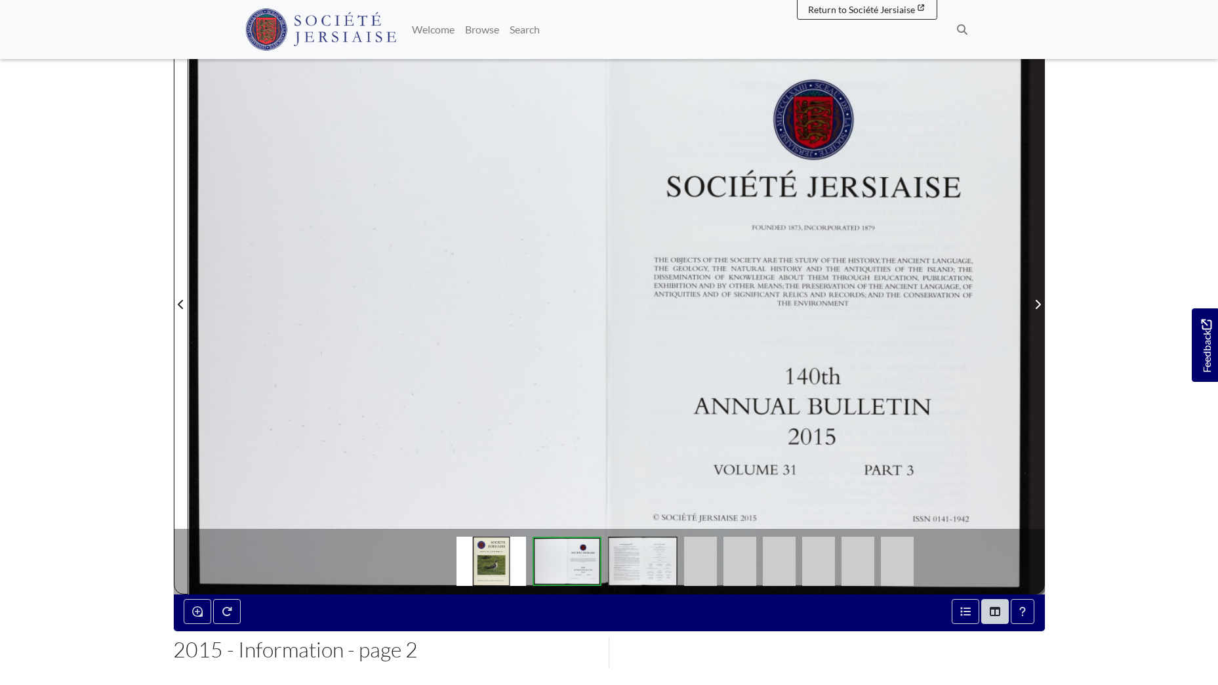
click at [1040, 305] on icon "Next Page" at bounding box center [1037, 304] width 5 height 9
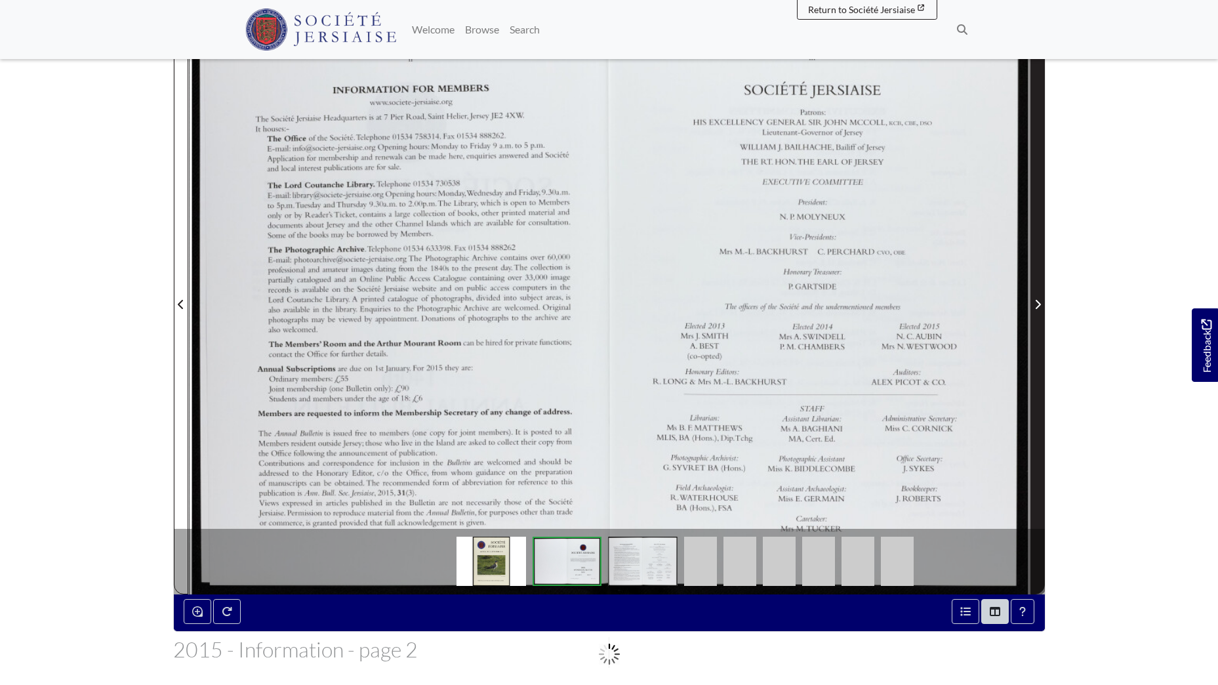
click at [1040, 305] on icon "Next Page" at bounding box center [1037, 304] width 5 height 9
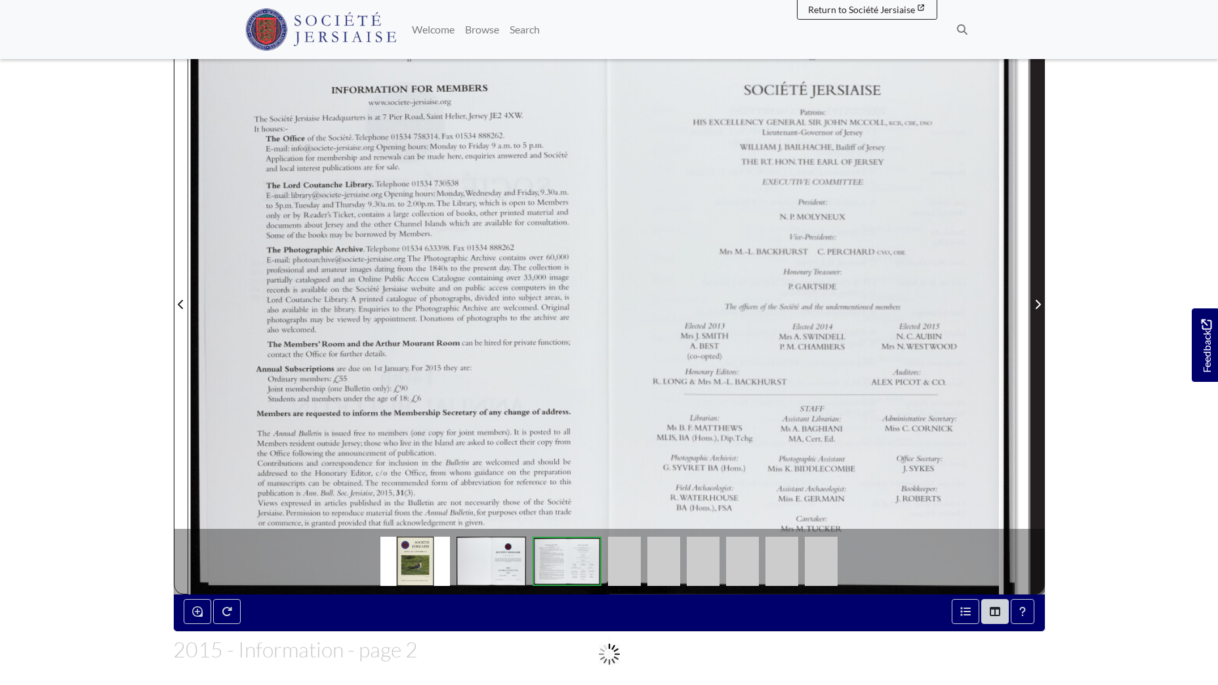
click at [1040, 306] on icon "Next Page" at bounding box center [1038, 304] width 7 height 10
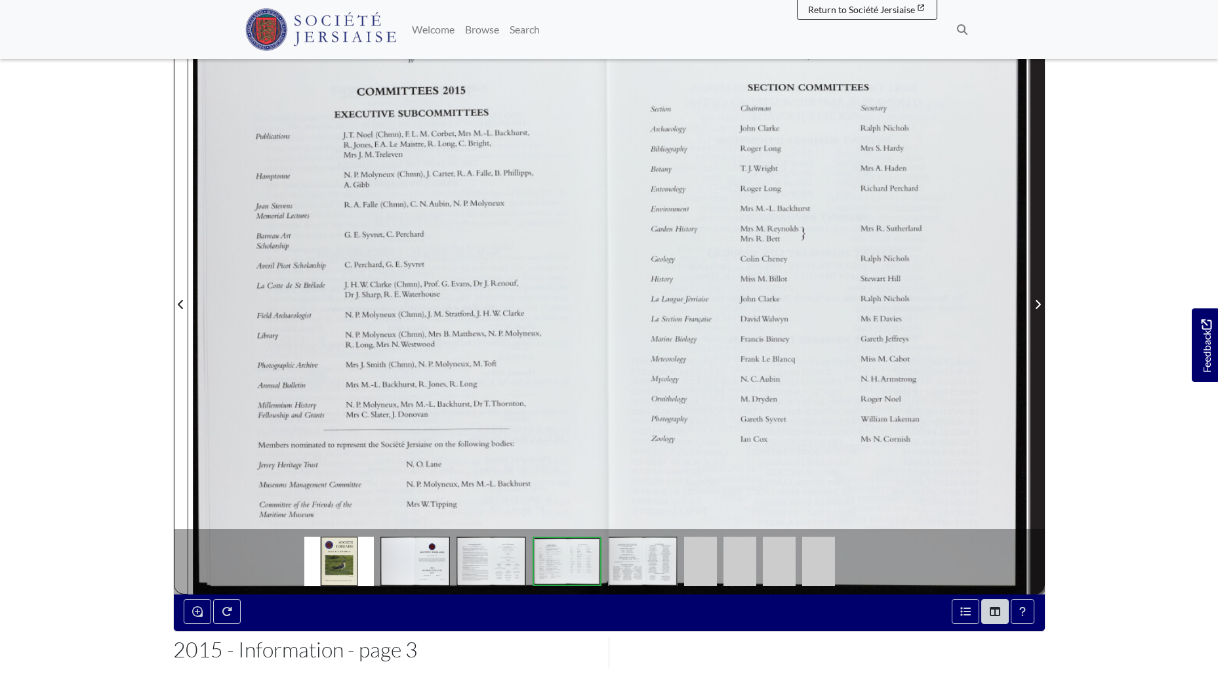
click at [1040, 308] on icon "Next Page" at bounding box center [1038, 304] width 7 height 10
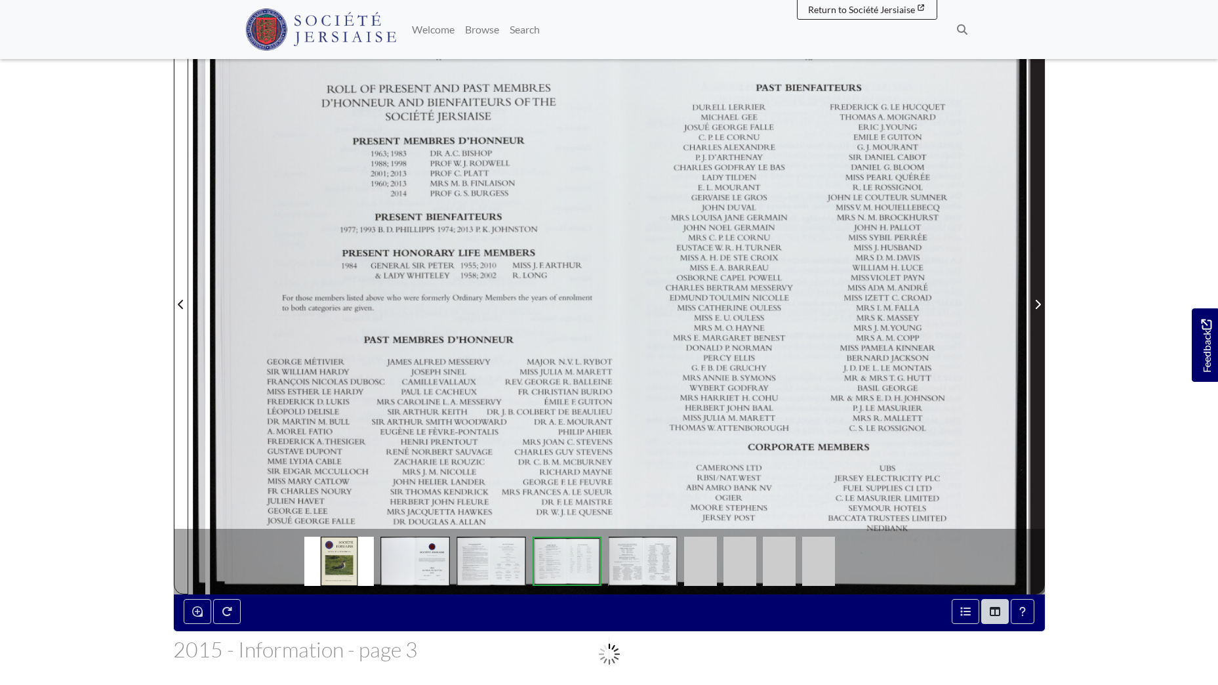
click at [1039, 306] on icon "Next Page" at bounding box center [1037, 304] width 5 height 9
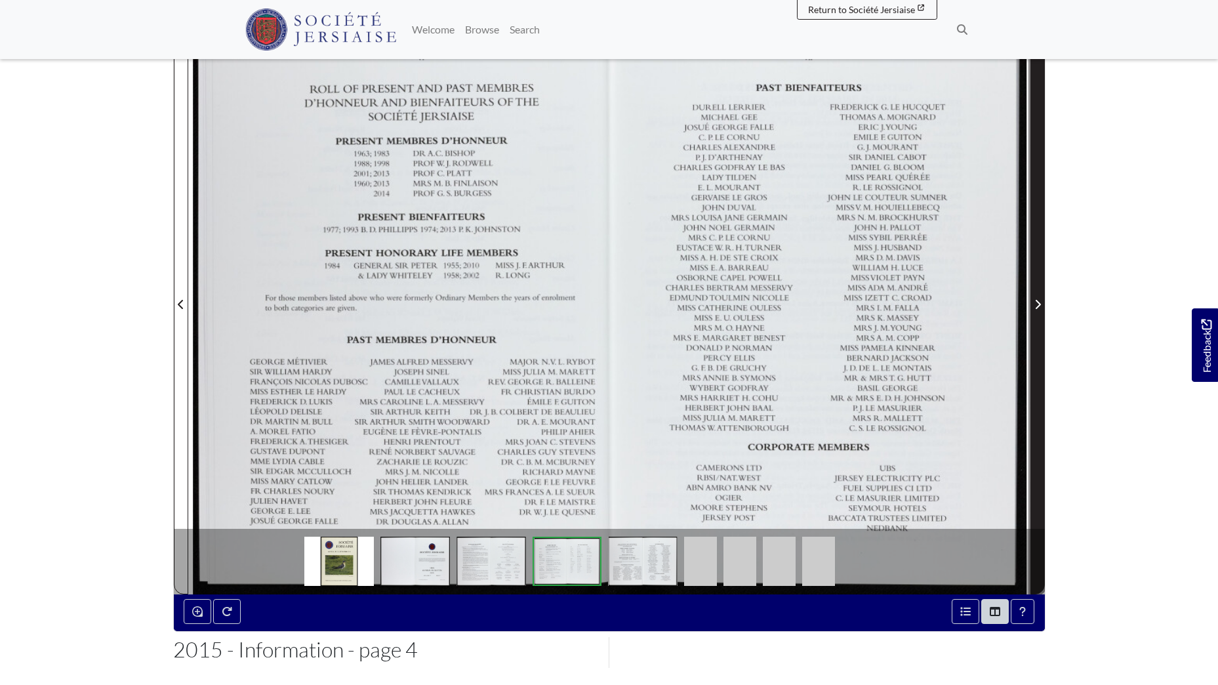
click at [1038, 306] on icon "Next Page" at bounding box center [1037, 304] width 5 height 9
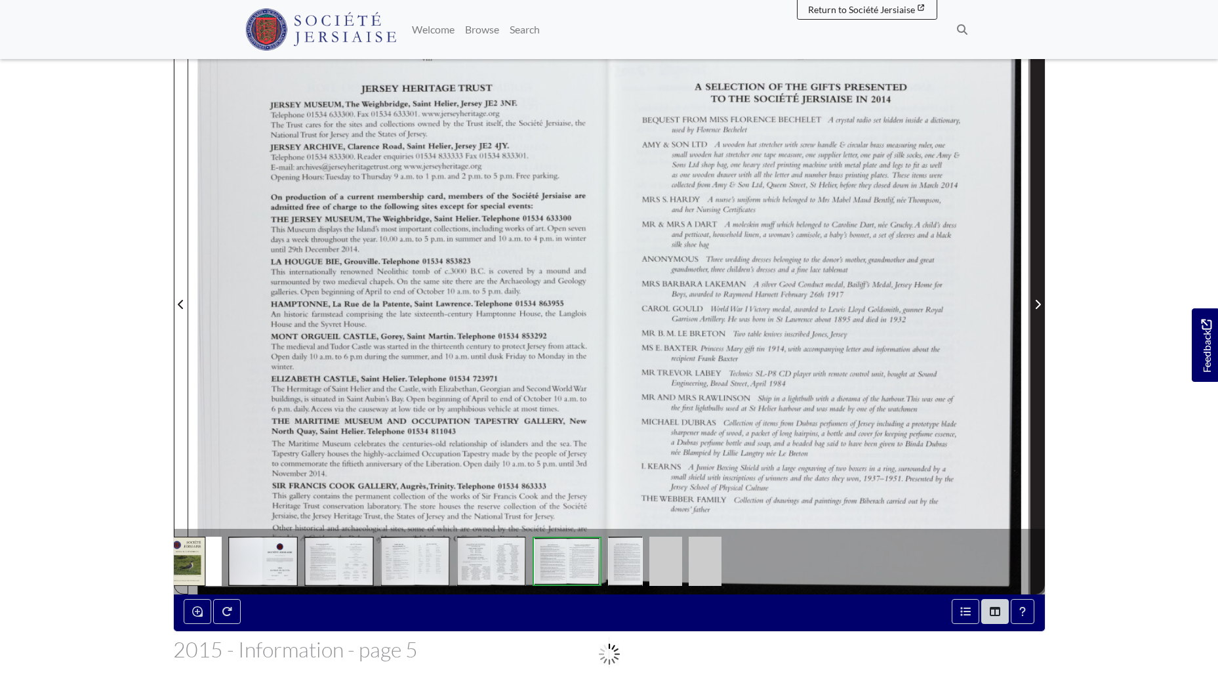
click at [1038, 306] on icon "Next Page" at bounding box center [1038, 304] width 7 height 10
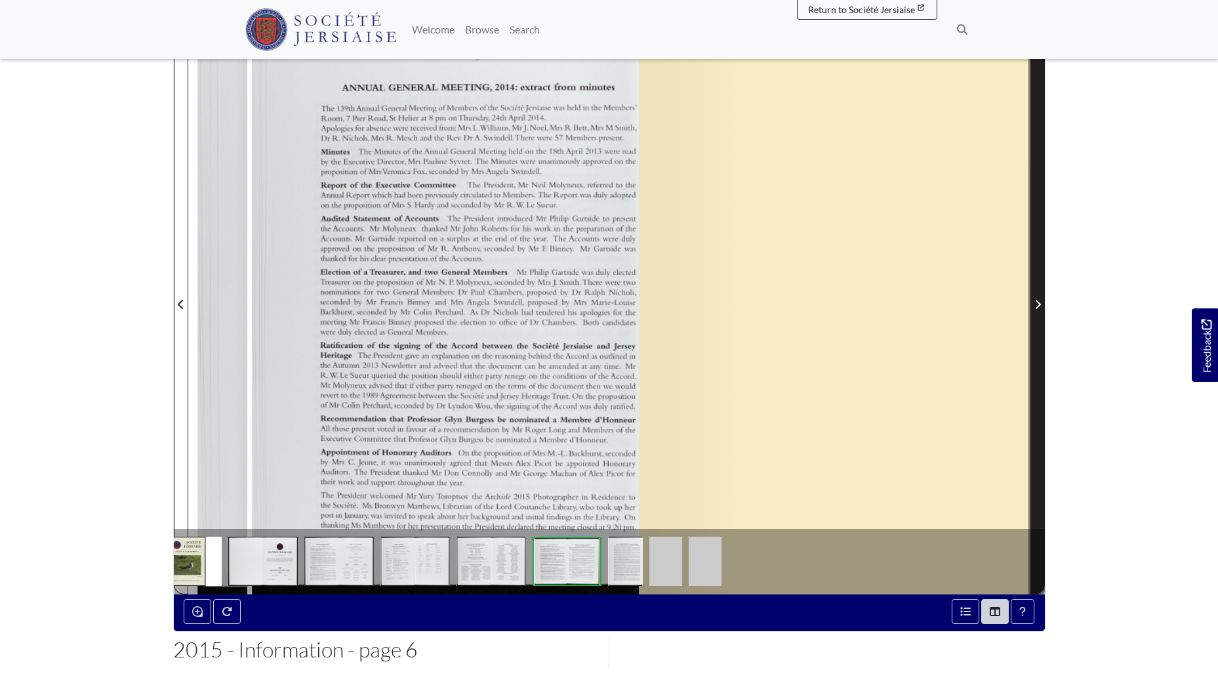
click at [1038, 305] on icon "Next Page" at bounding box center [1038, 304] width 7 height 10
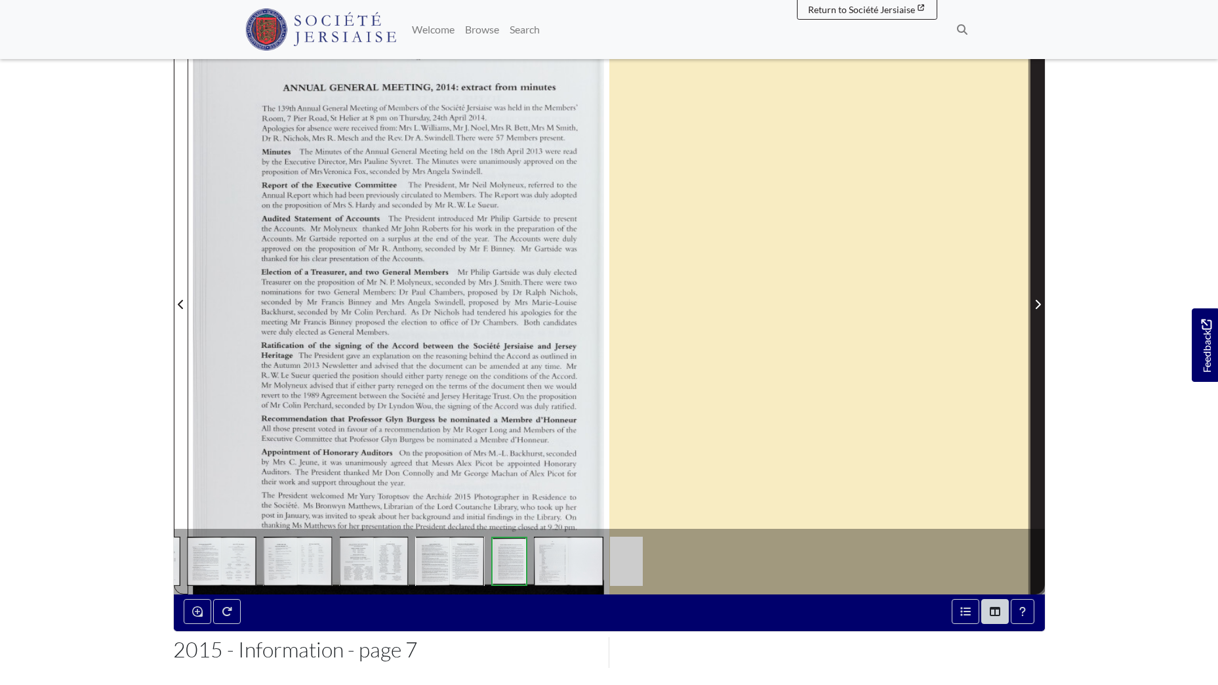
click at [1037, 305] on icon "Next Page" at bounding box center [1038, 304] width 7 height 10
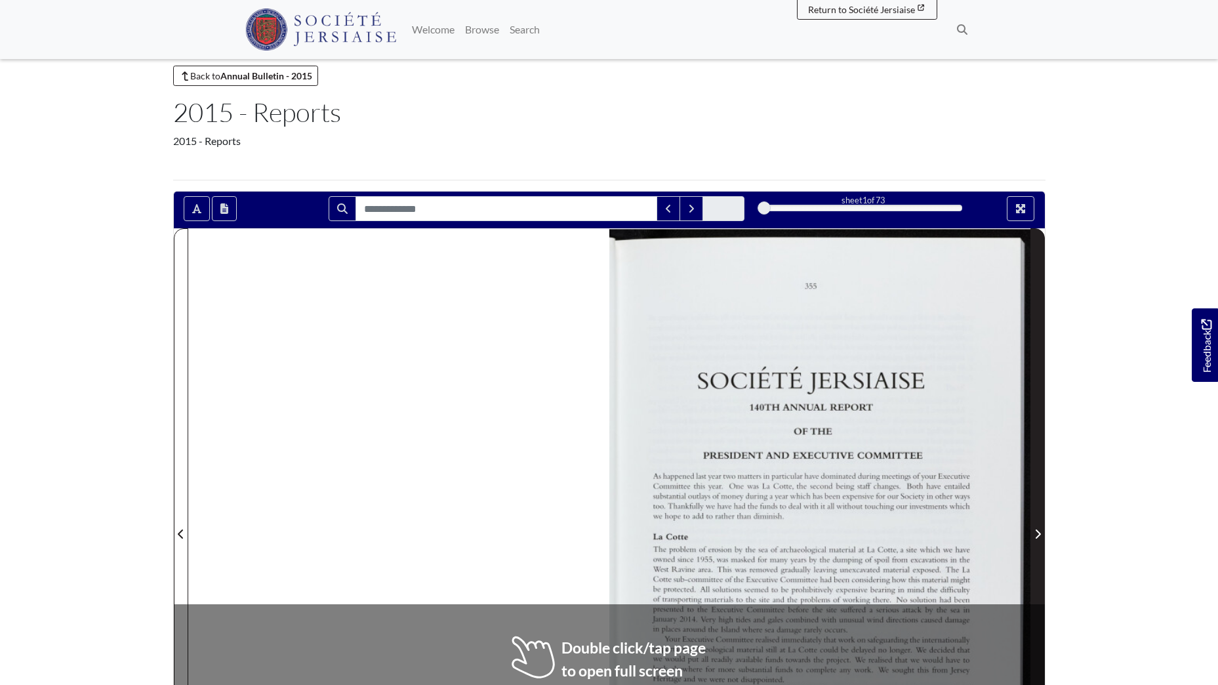
scroll to position [66, 0]
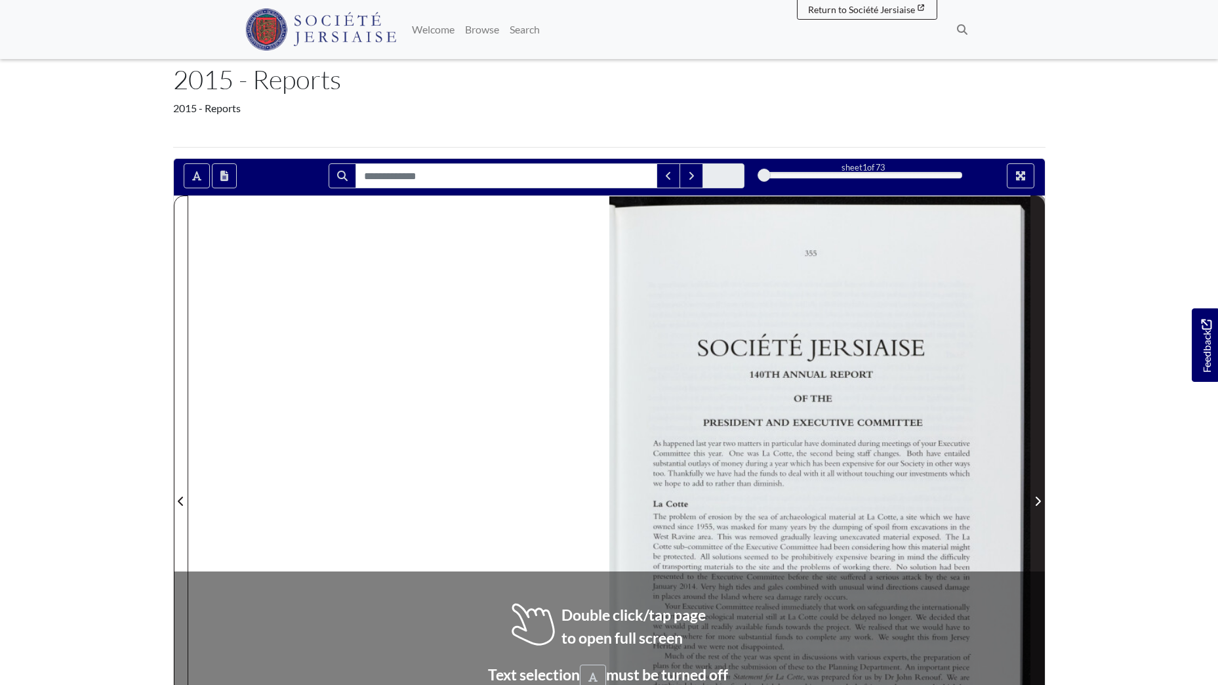
click at [1037, 504] on icon "Next Page" at bounding box center [1037, 501] width 5 height 9
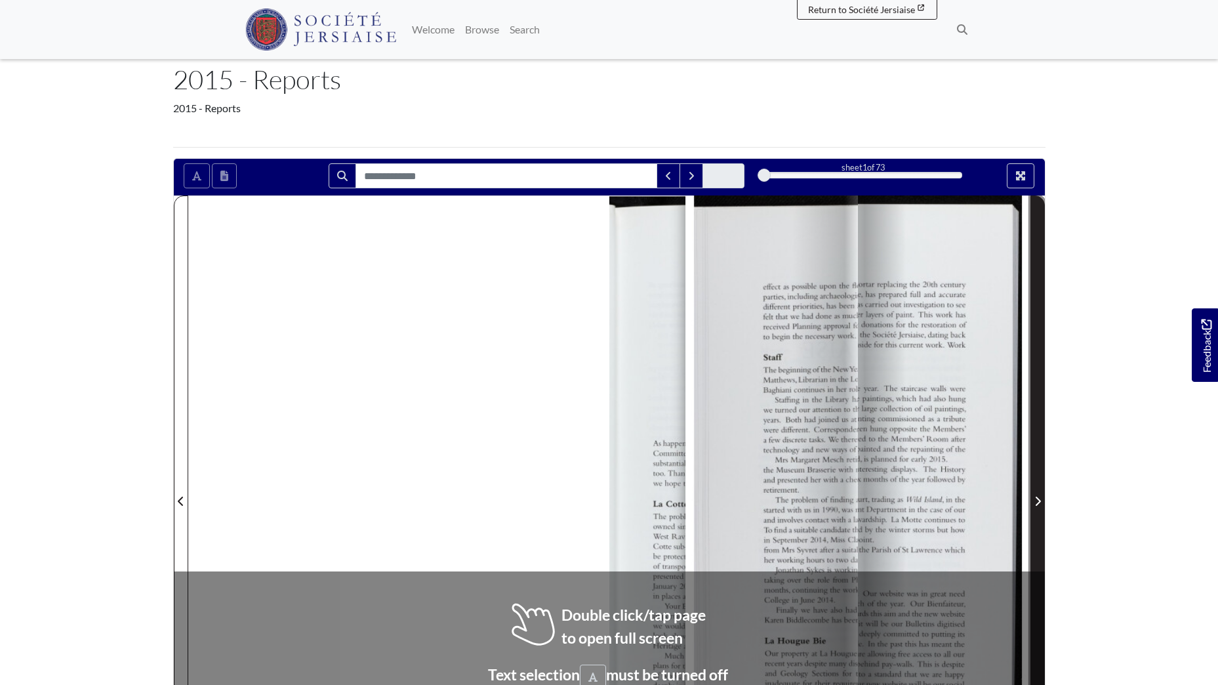
click at [1036, 504] on icon "Next Page" at bounding box center [1038, 501] width 7 height 10
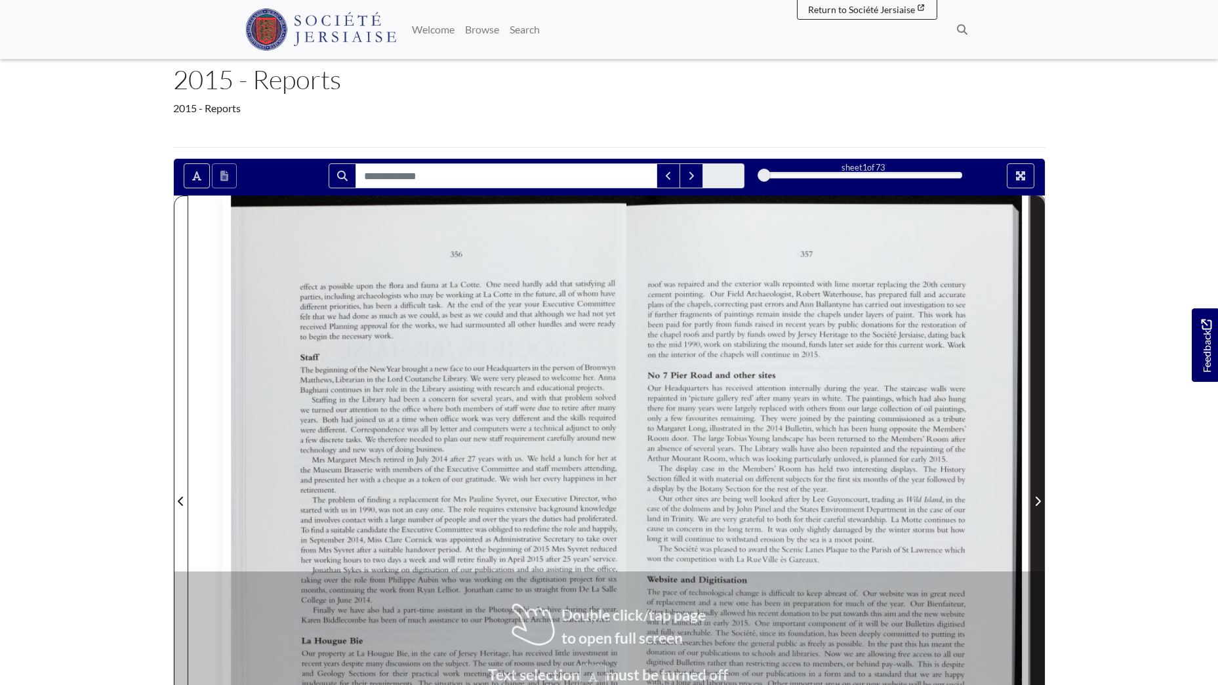
click at [1036, 504] on icon "Next Page" at bounding box center [1038, 501] width 7 height 10
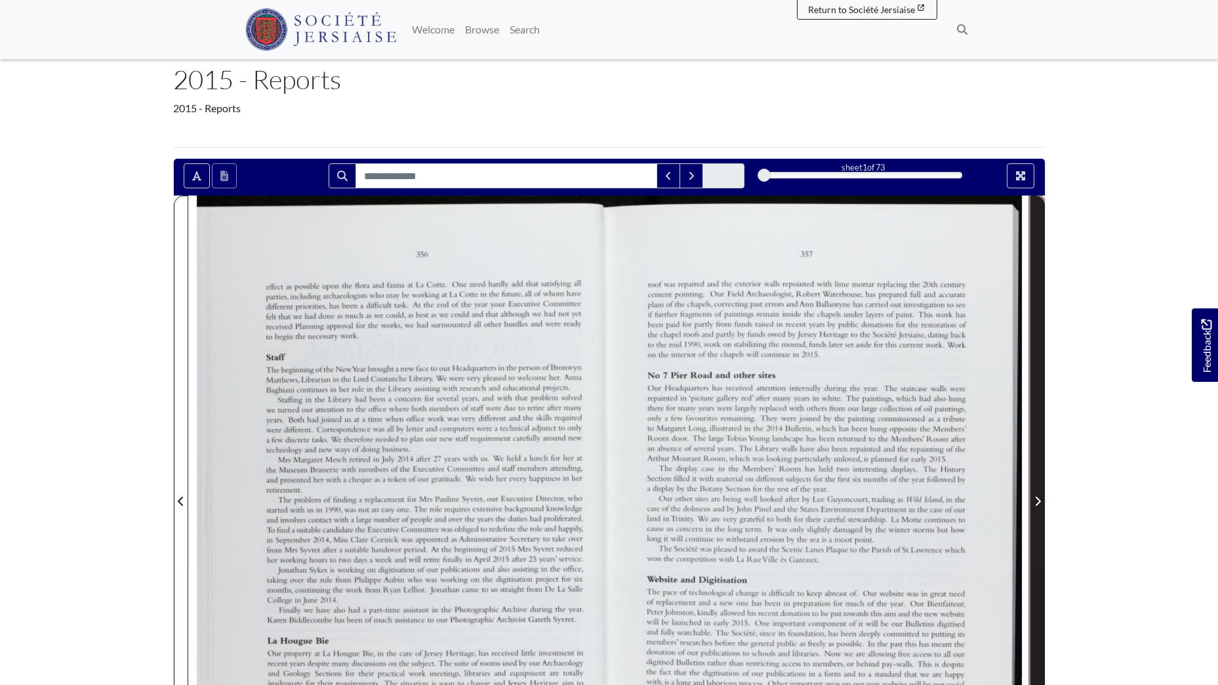
click at [1036, 504] on icon "Next Page" at bounding box center [1038, 501] width 7 height 10
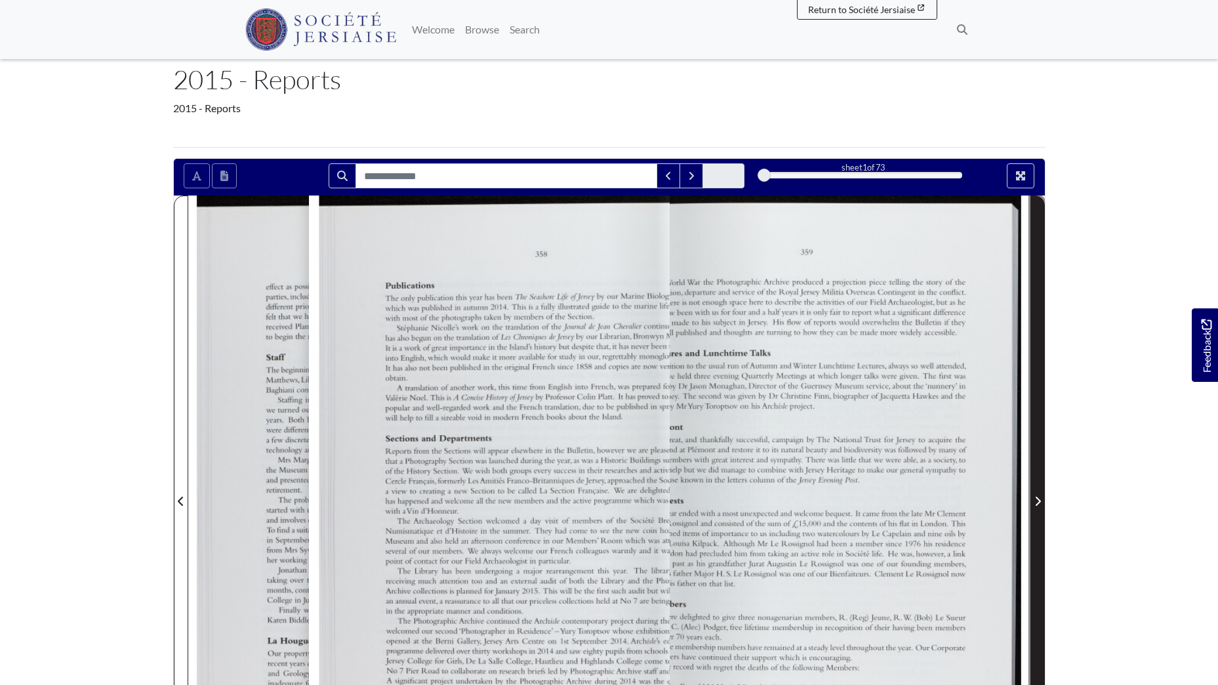
click at [1036, 504] on icon "Next Page" at bounding box center [1038, 501] width 7 height 10
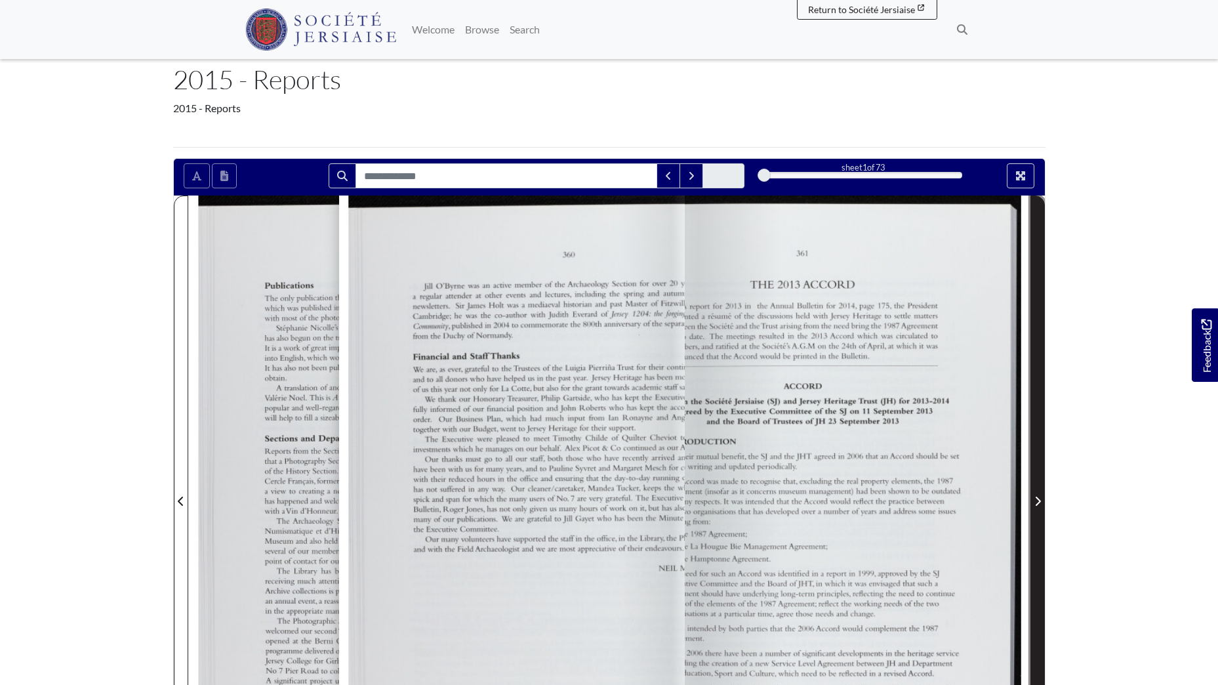
click at [1036, 504] on icon "Next Page" at bounding box center [1038, 501] width 7 height 10
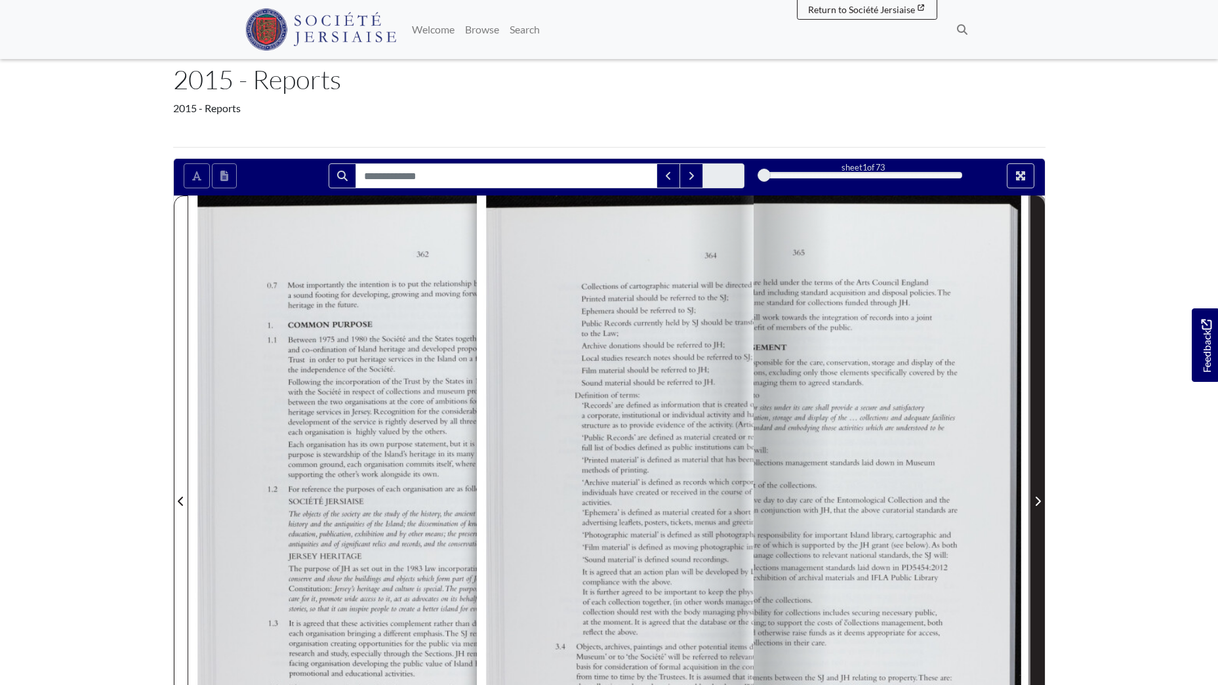
click at [1036, 504] on icon "Next Page" at bounding box center [1038, 501] width 7 height 10
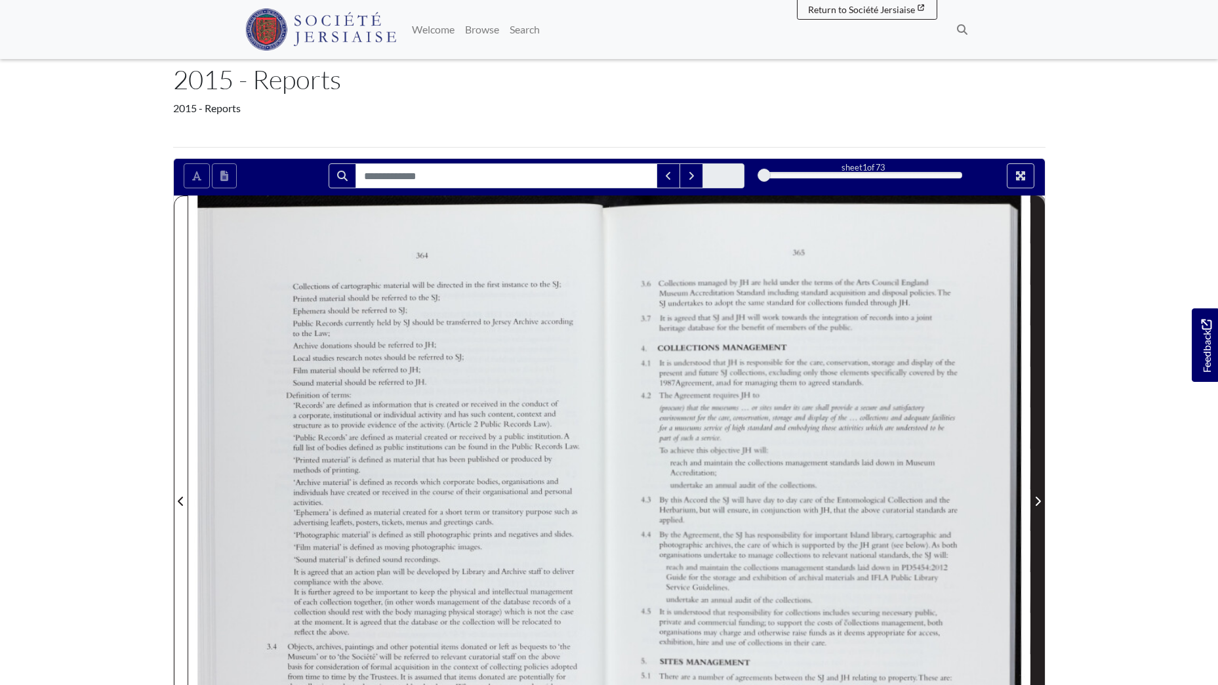
click at [1036, 504] on icon "Next Page" at bounding box center [1038, 501] width 7 height 10
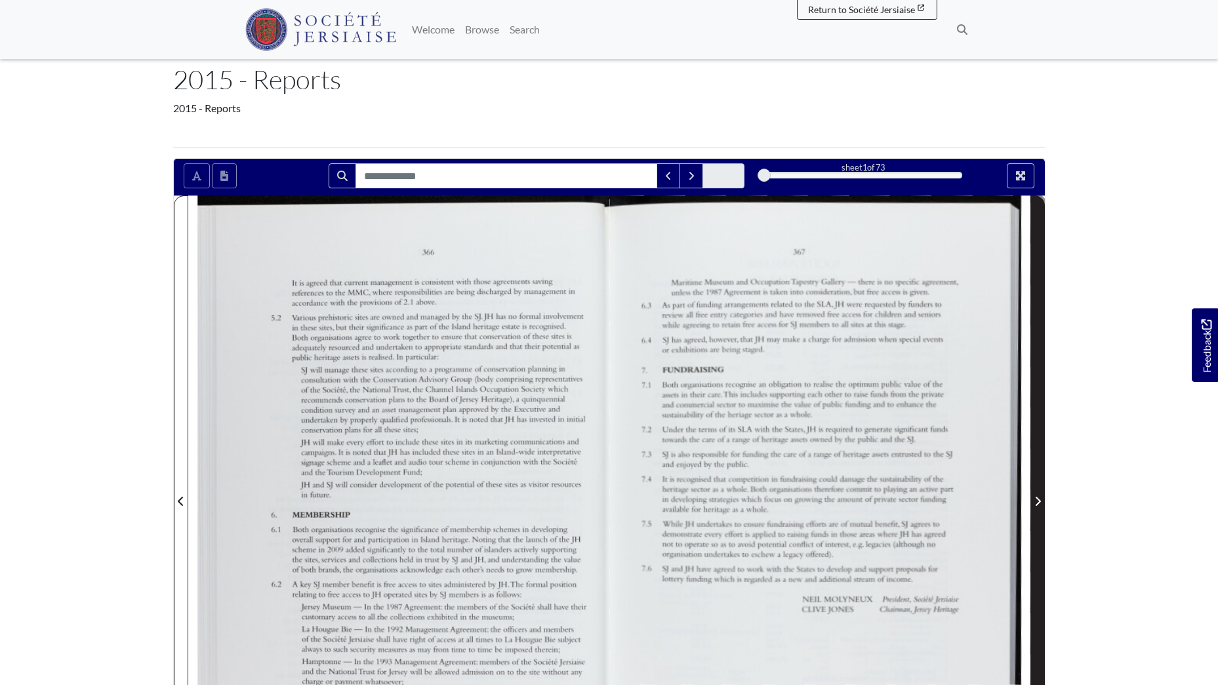
click at [1036, 504] on icon "Next Page" at bounding box center [1037, 501] width 5 height 9
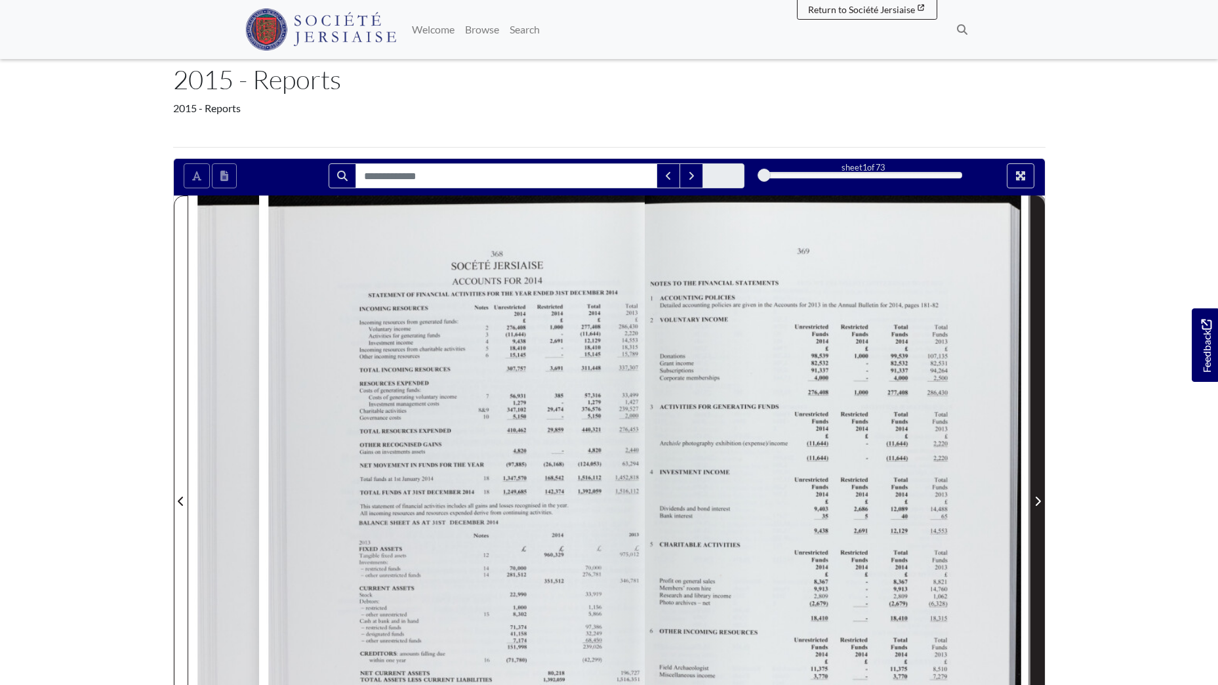
click at [1036, 504] on icon "Next Page" at bounding box center [1037, 501] width 5 height 9
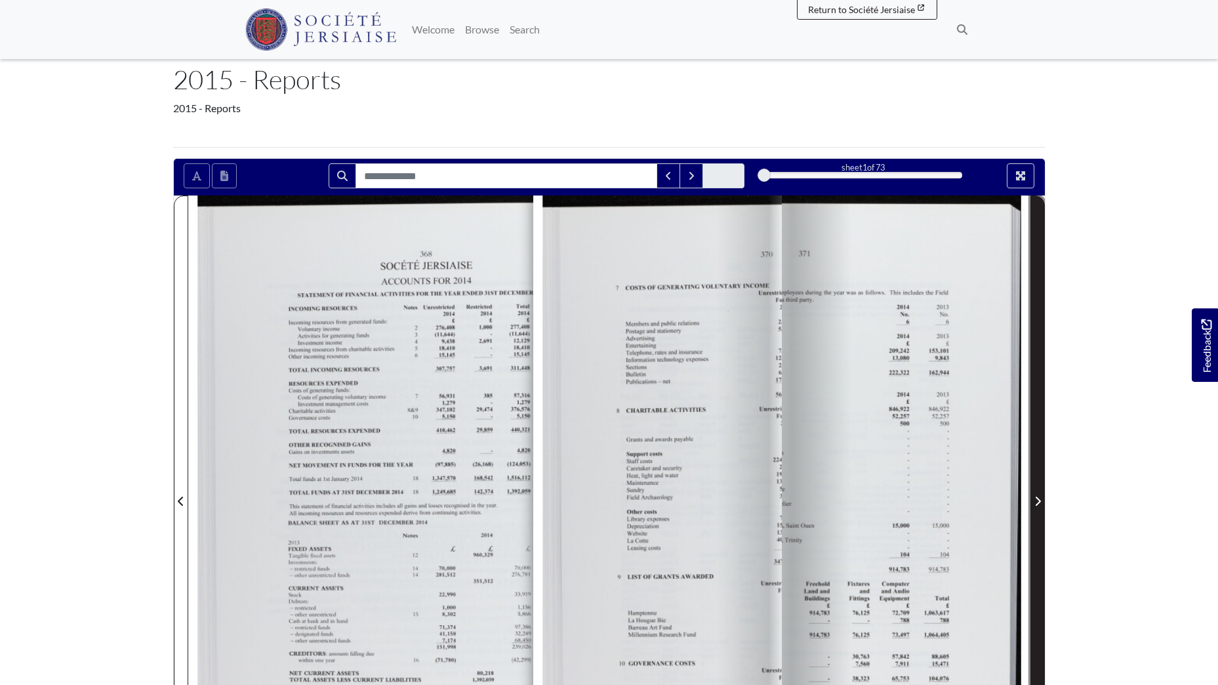
click at [1036, 504] on icon "Next Page" at bounding box center [1037, 501] width 5 height 9
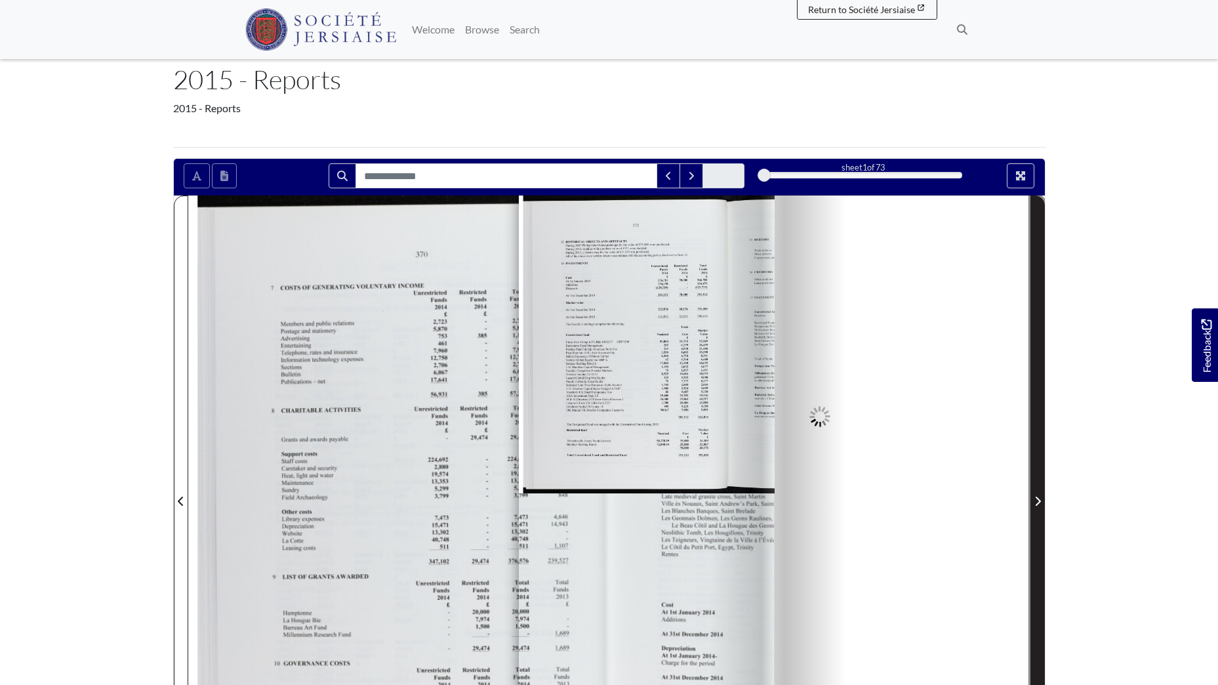
click at [1036, 505] on icon "Next Page" at bounding box center [1037, 501] width 5 height 9
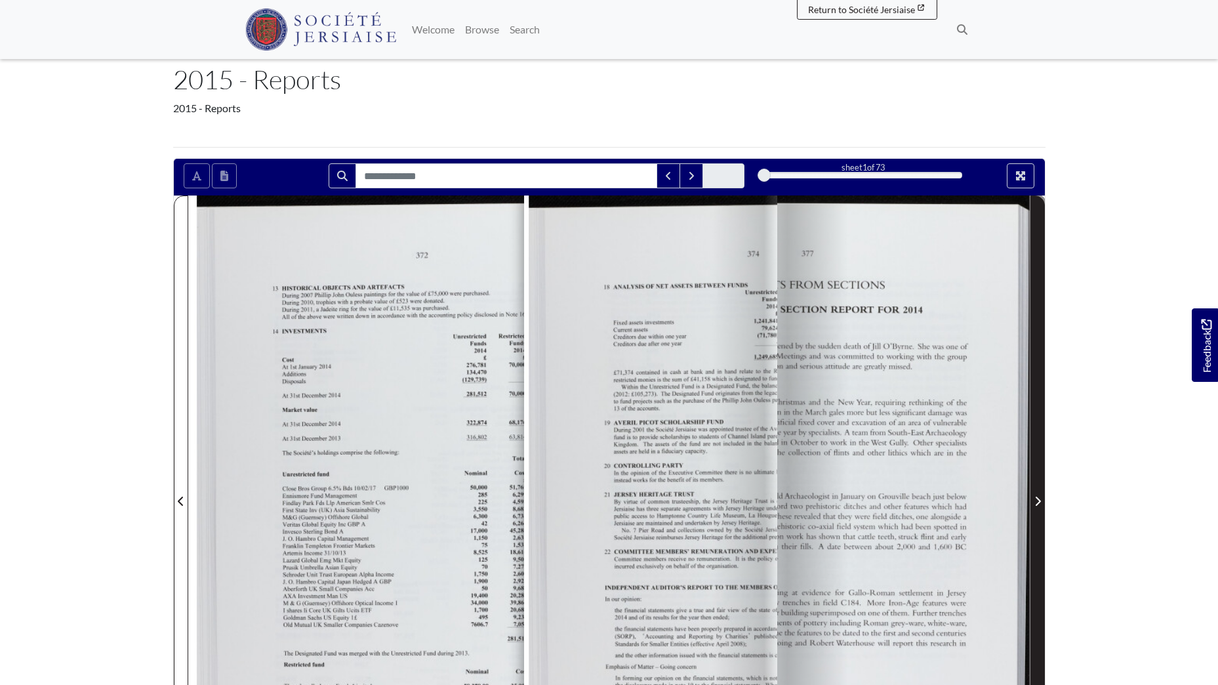
click at [1036, 505] on icon "Next Page" at bounding box center [1037, 501] width 5 height 9
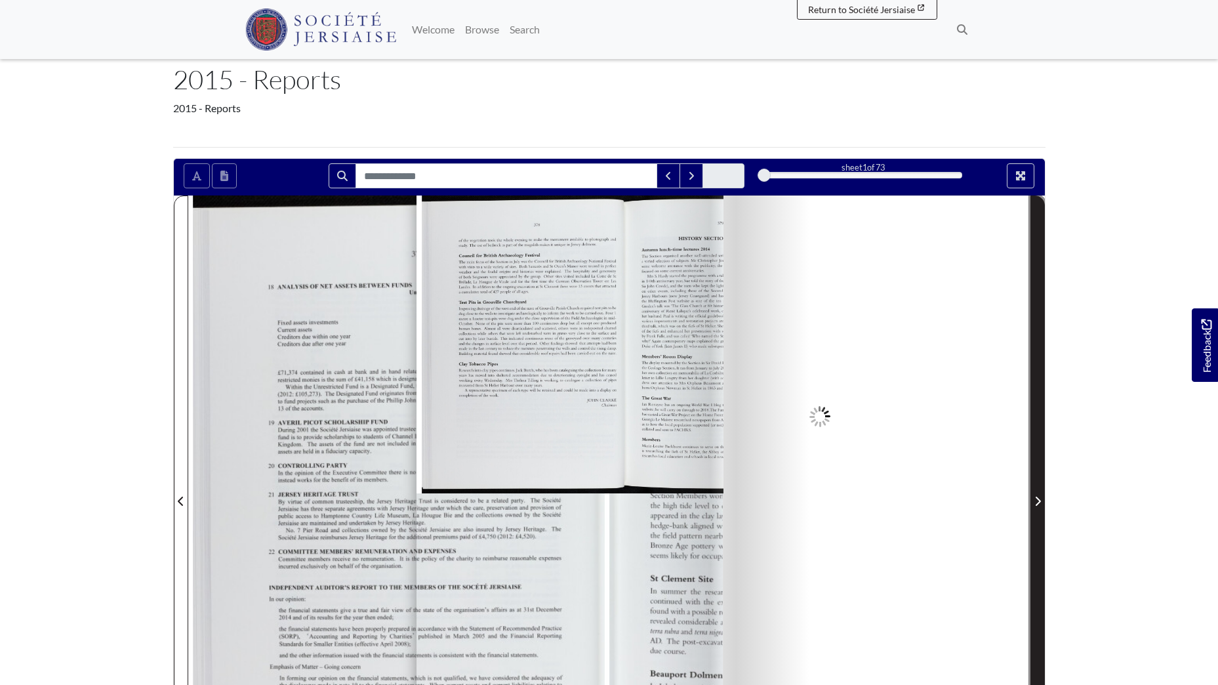
click at [1036, 504] on icon "Next Page" at bounding box center [1037, 501] width 5 height 9
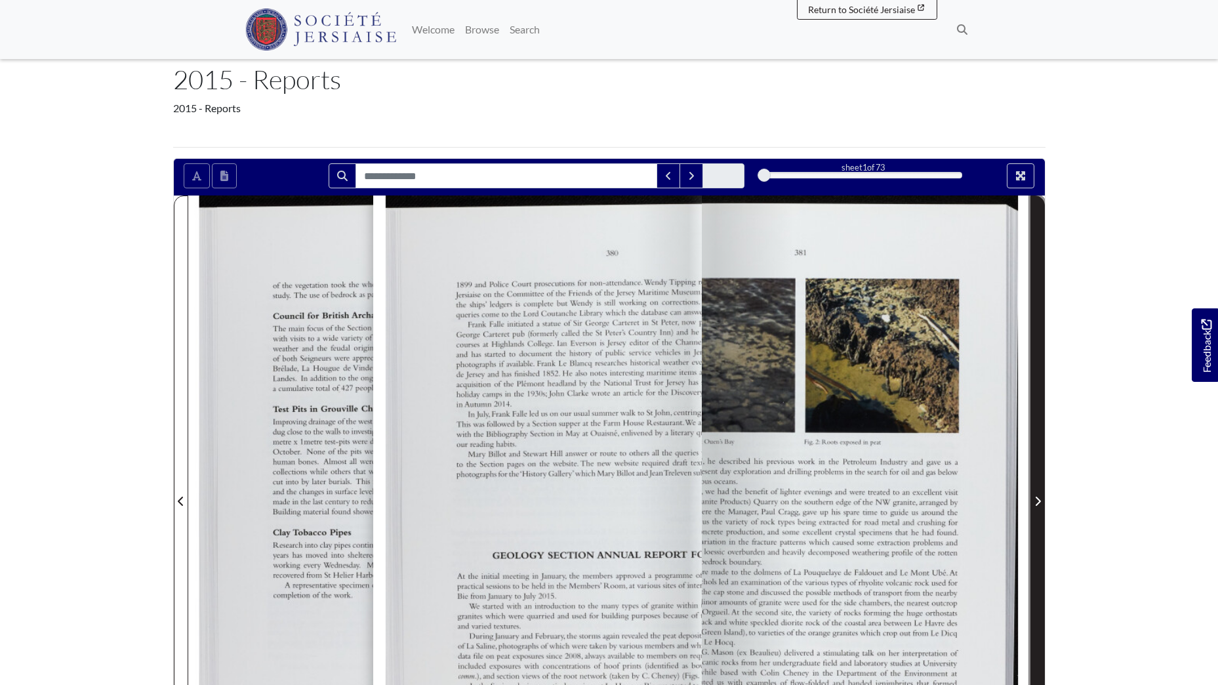
click at [1036, 504] on icon "Next Page" at bounding box center [1037, 501] width 5 height 9
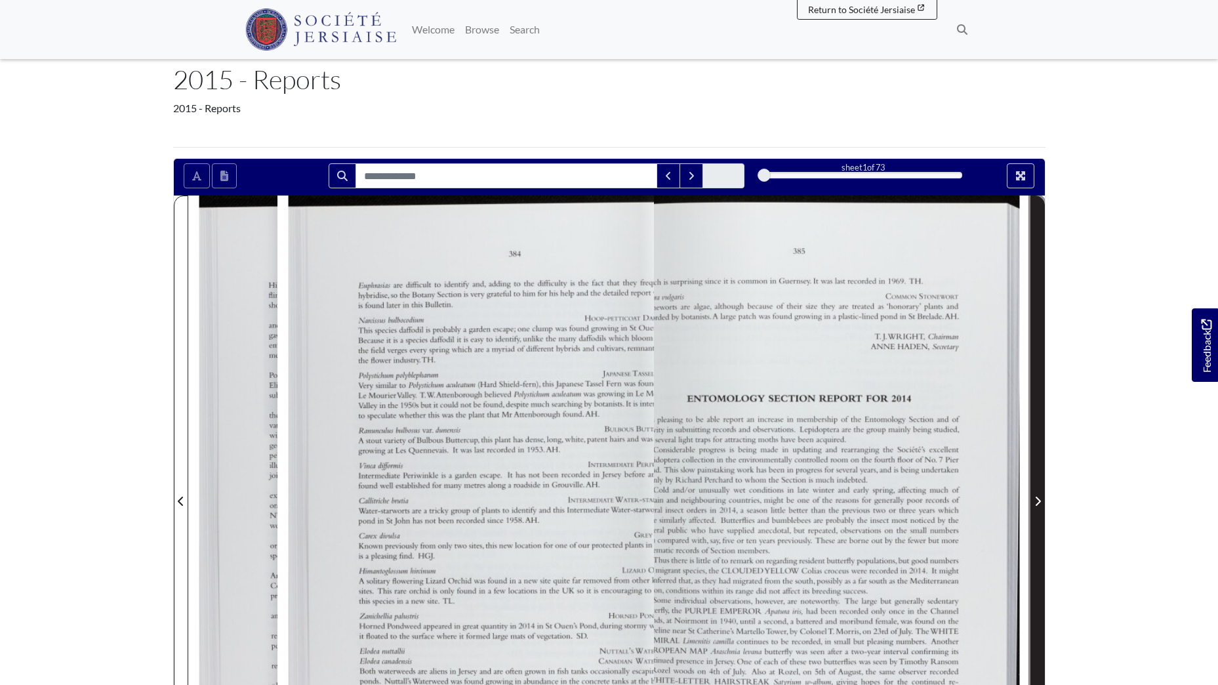
click at [1037, 504] on icon "Next Page" at bounding box center [1037, 501] width 5 height 9
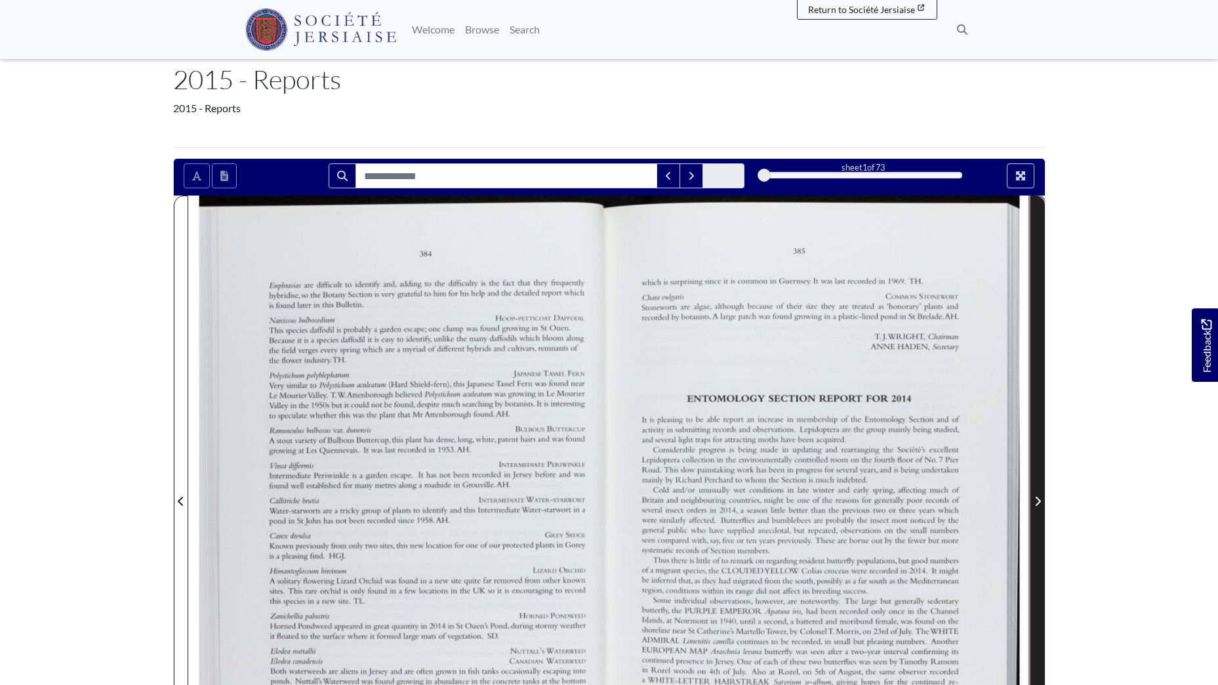
click at [1037, 504] on icon "Next Page" at bounding box center [1037, 501] width 5 height 9
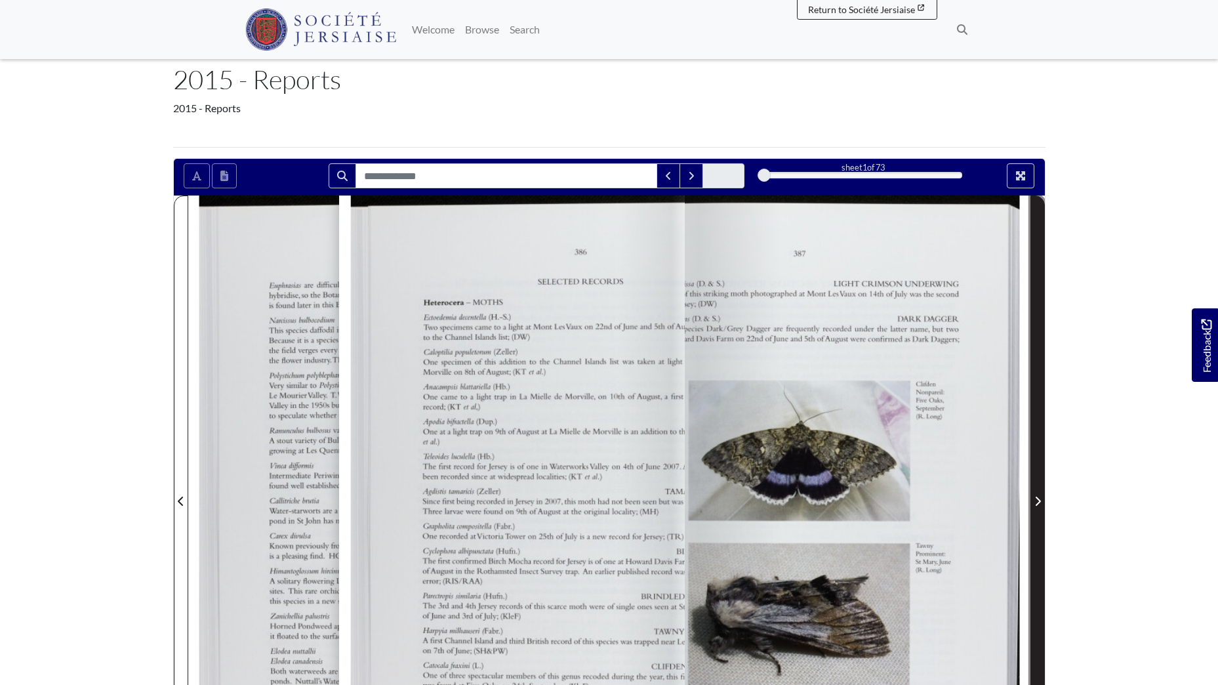
click at [1037, 505] on icon "Next Page" at bounding box center [1037, 501] width 5 height 9
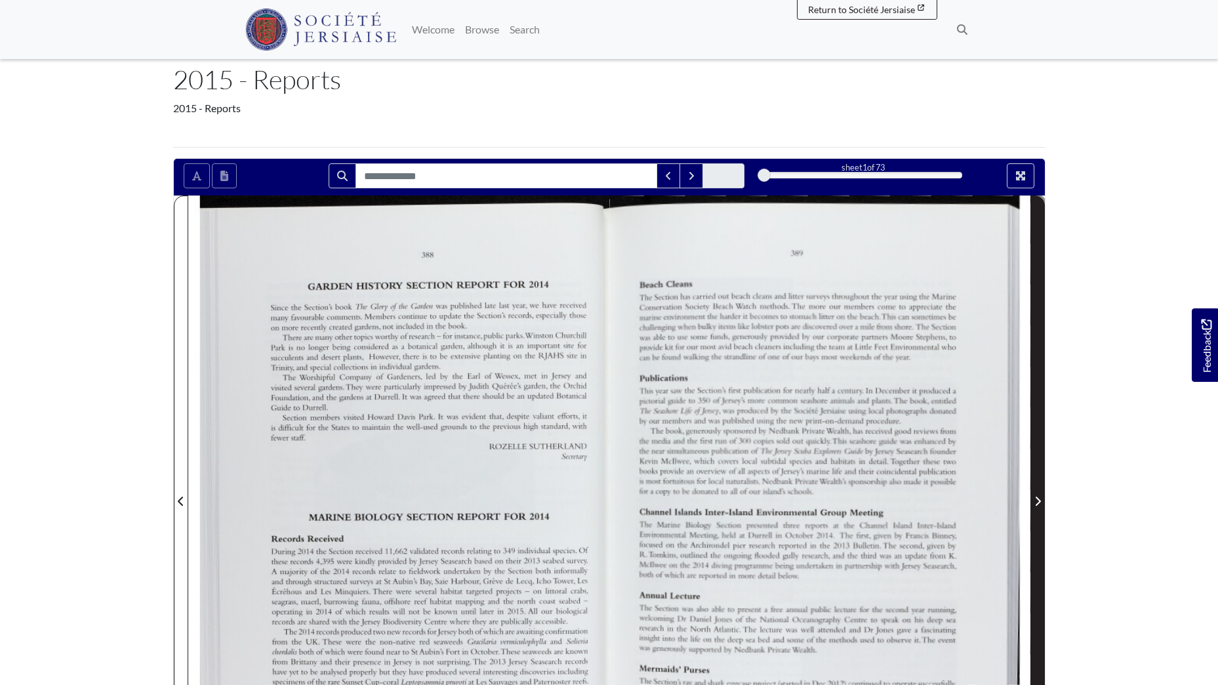
click at [1038, 506] on icon "Next Page" at bounding box center [1038, 501] width 7 height 10
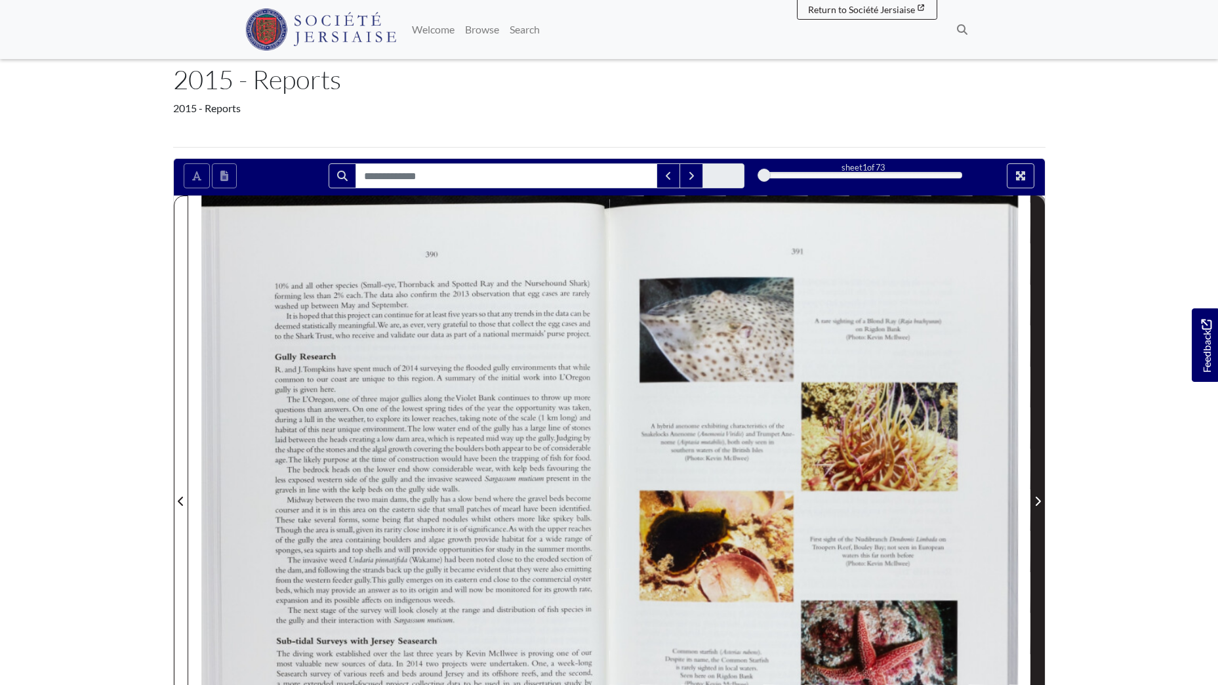
click at [1038, 506] on icon "Next Page" at bounding box center [1038, 501] width 7 height 10
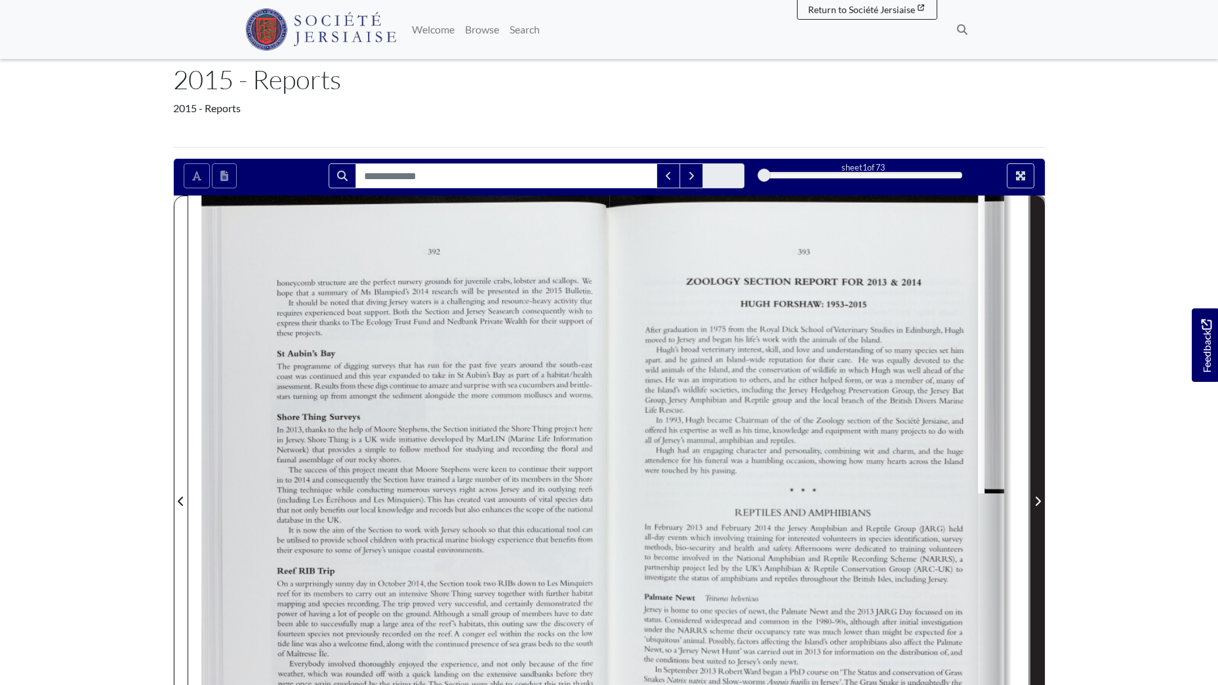
click at [1038, 506] on icon "Next Page" at bounding box center [1038, 501] width 7 height 10
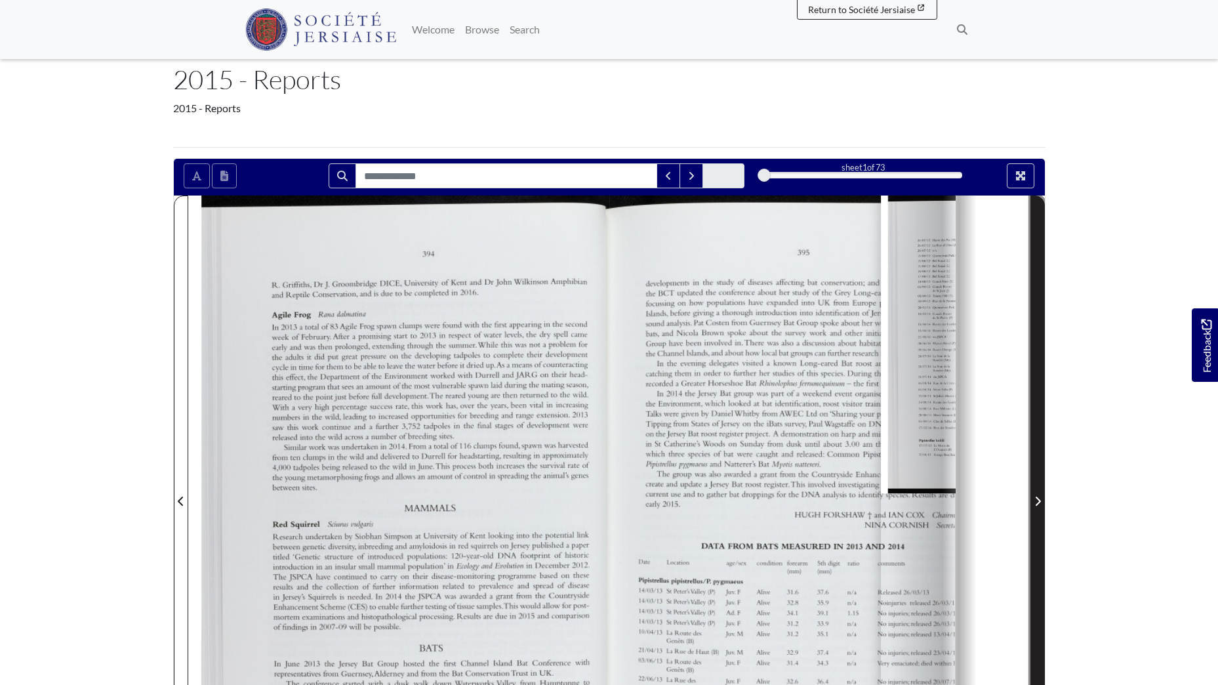
click at [1038, 506] on icon "Next Page" at bounding box center [1038, 501] width 7 height 10
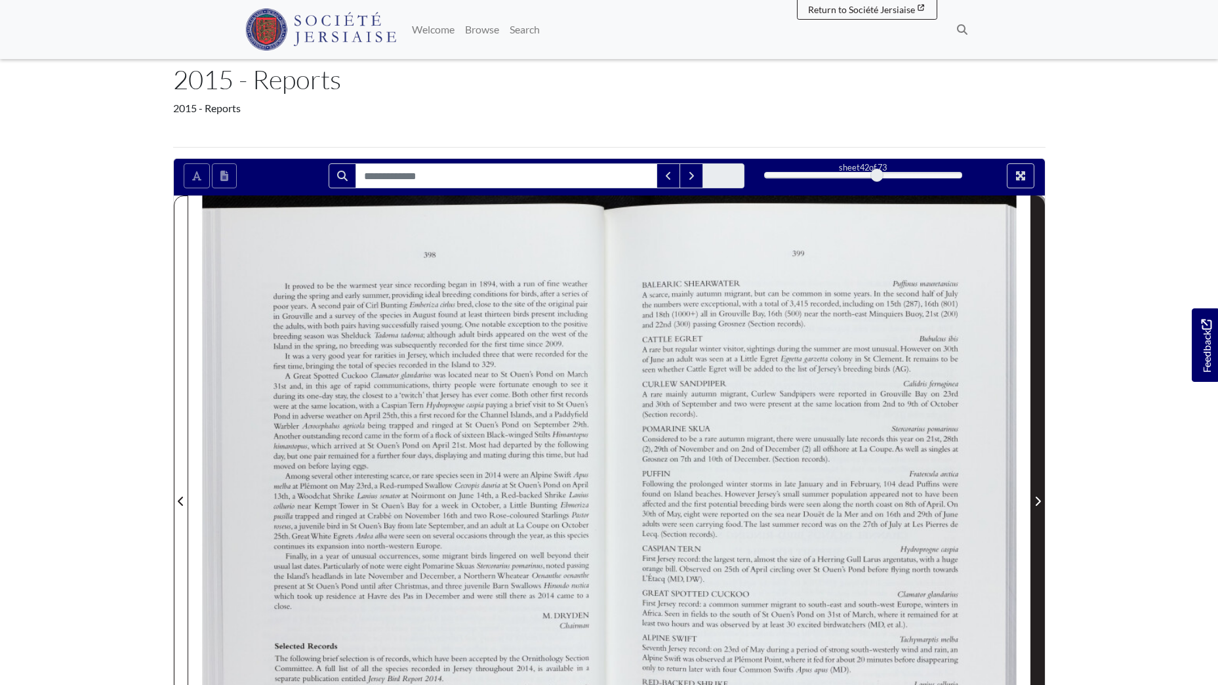
click at [1038, 507] on span "Next Page" at bounding box center [1037, 501] width 13 height 16
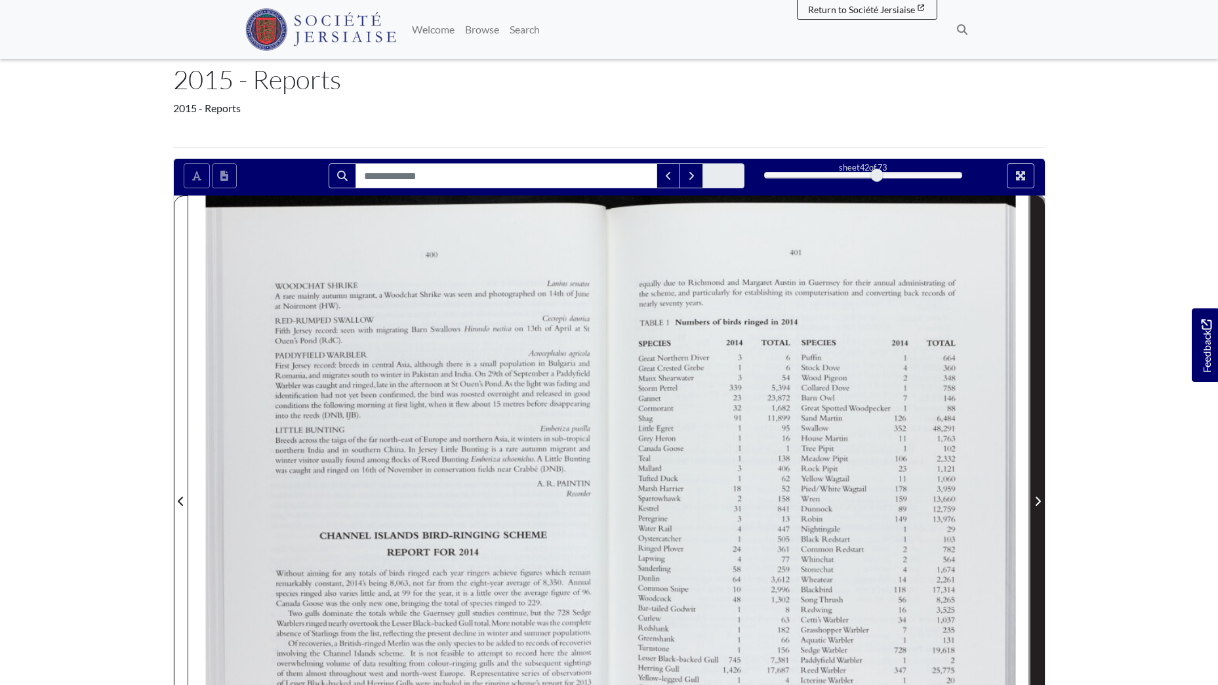
click at [1038, 507] on span "Next Page" at bounding box center [1037, 501] width 13 height 16
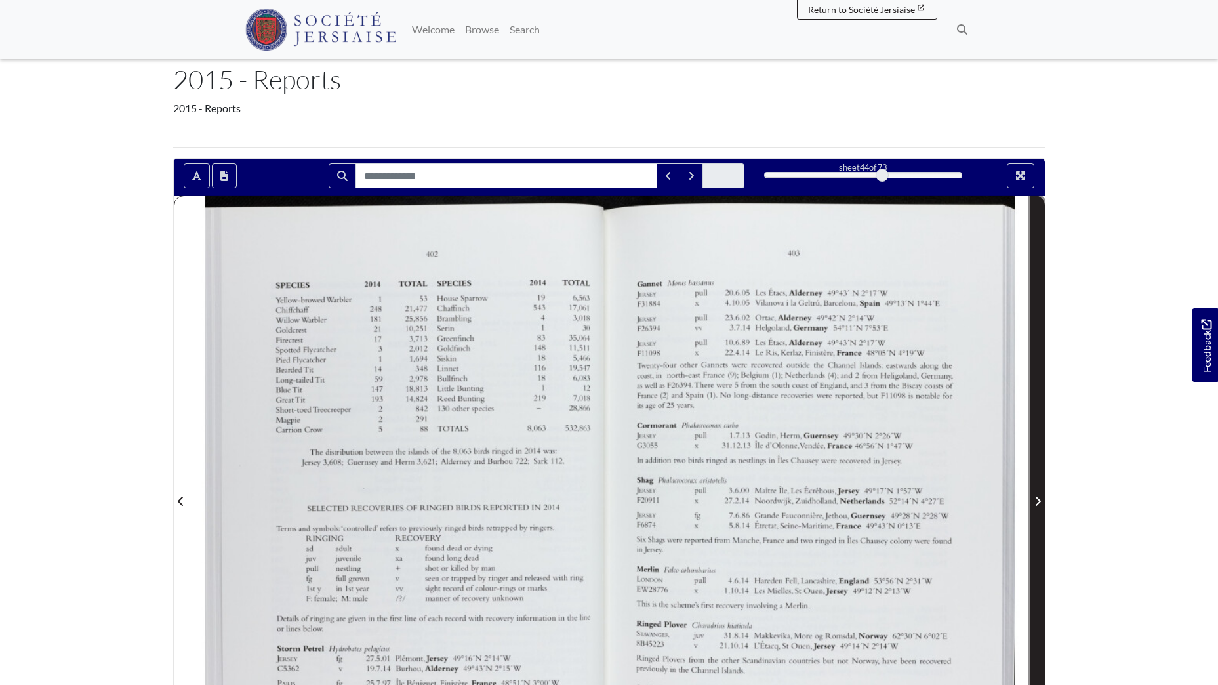
click at [1038, 502] on icon "Next Page" at bounding box center [1038, 501] width 7 height 10
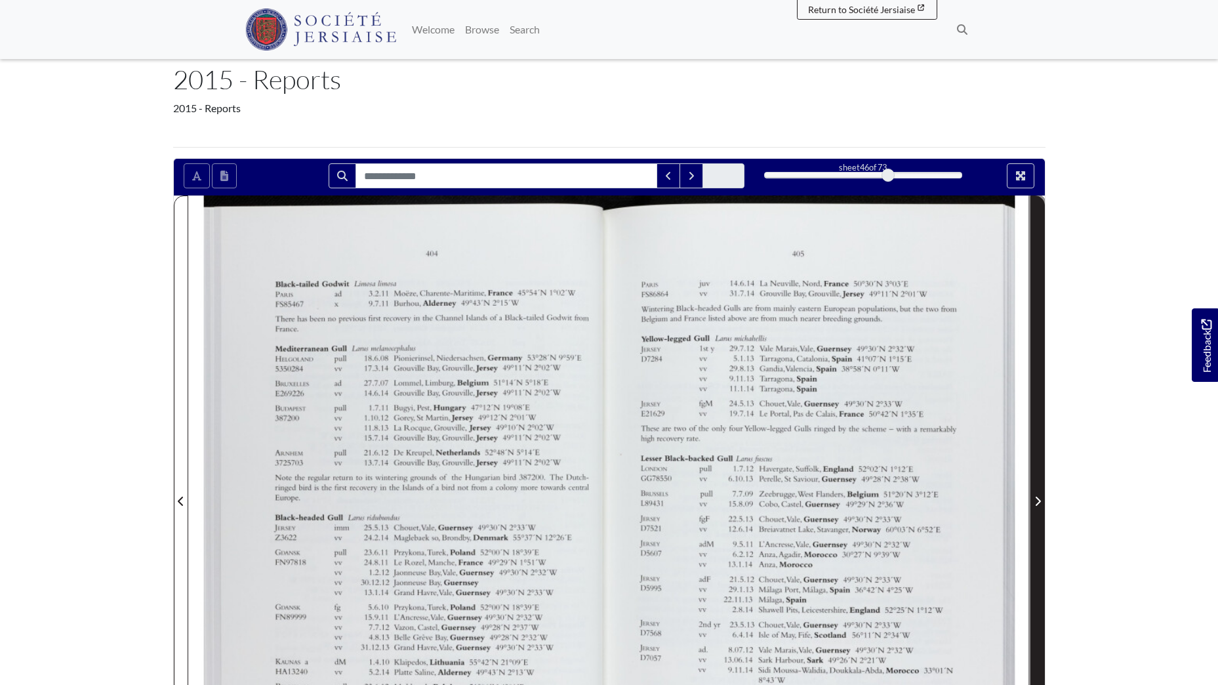
click at [1038, 502] on icon "Next Page" at bounding box center [1038, 501] width 7 height 10
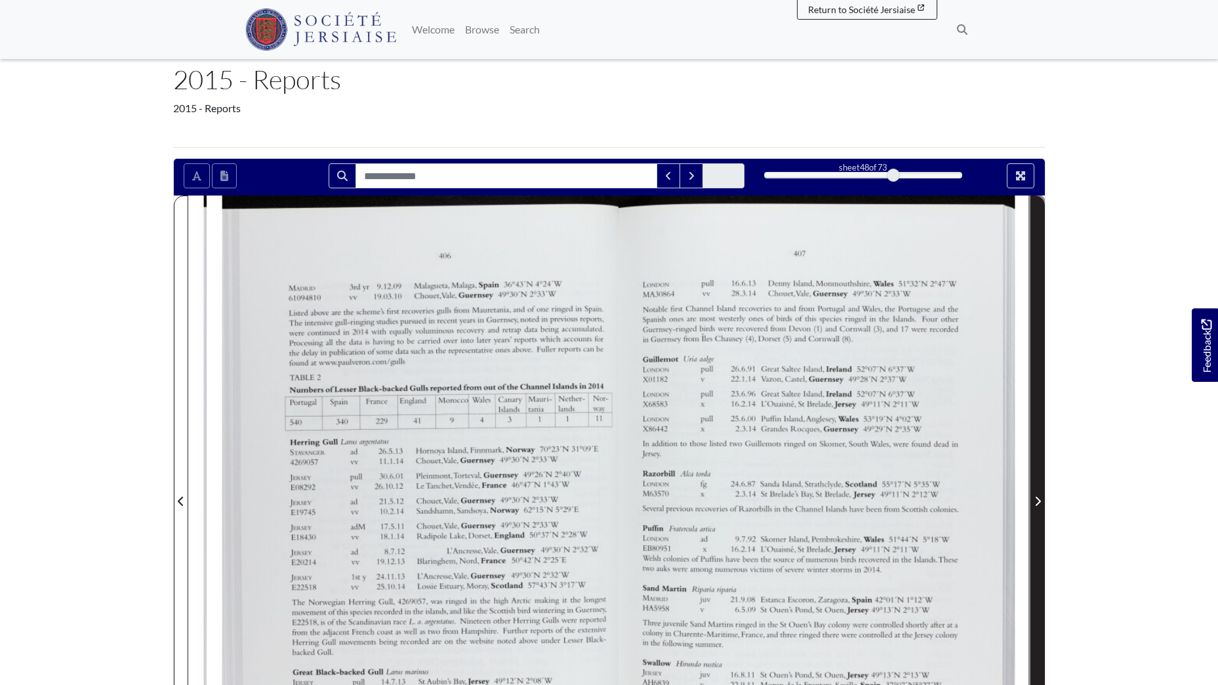
click at [1038, 502] on icon "Next Page" at bounding box center [1038, 501] width 7 height 10
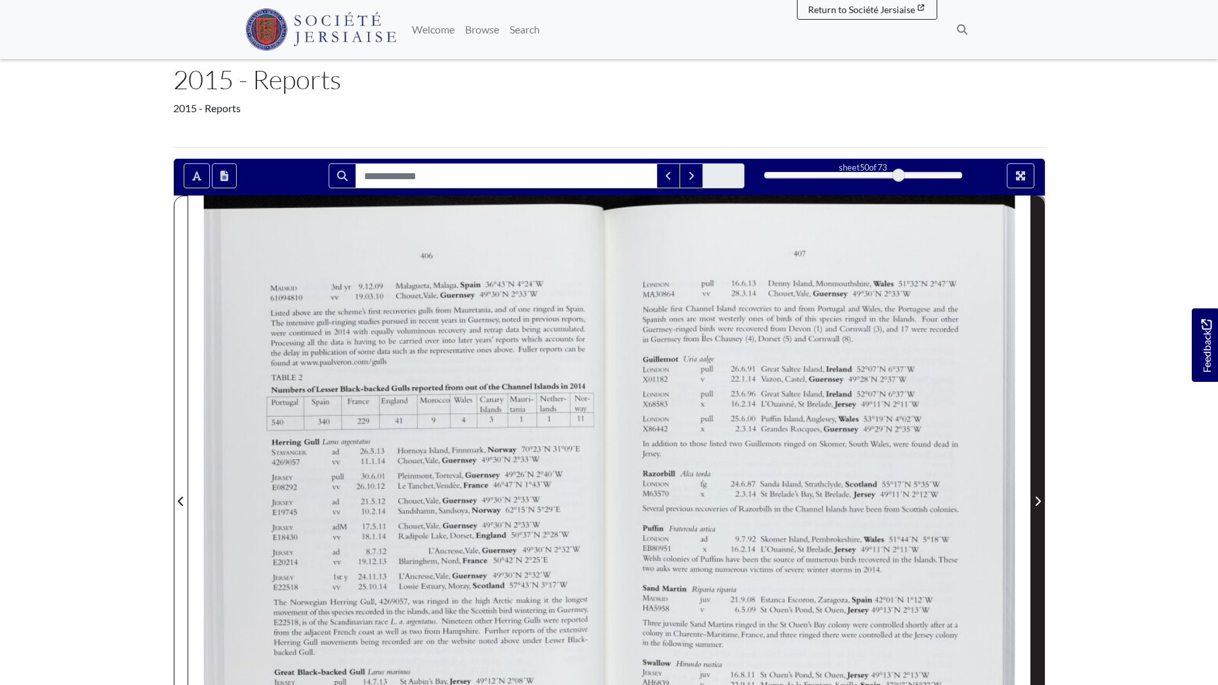
click at [1038, 502] on icon "Next Page" at bounding box center [1038, 501] width 7 height 10
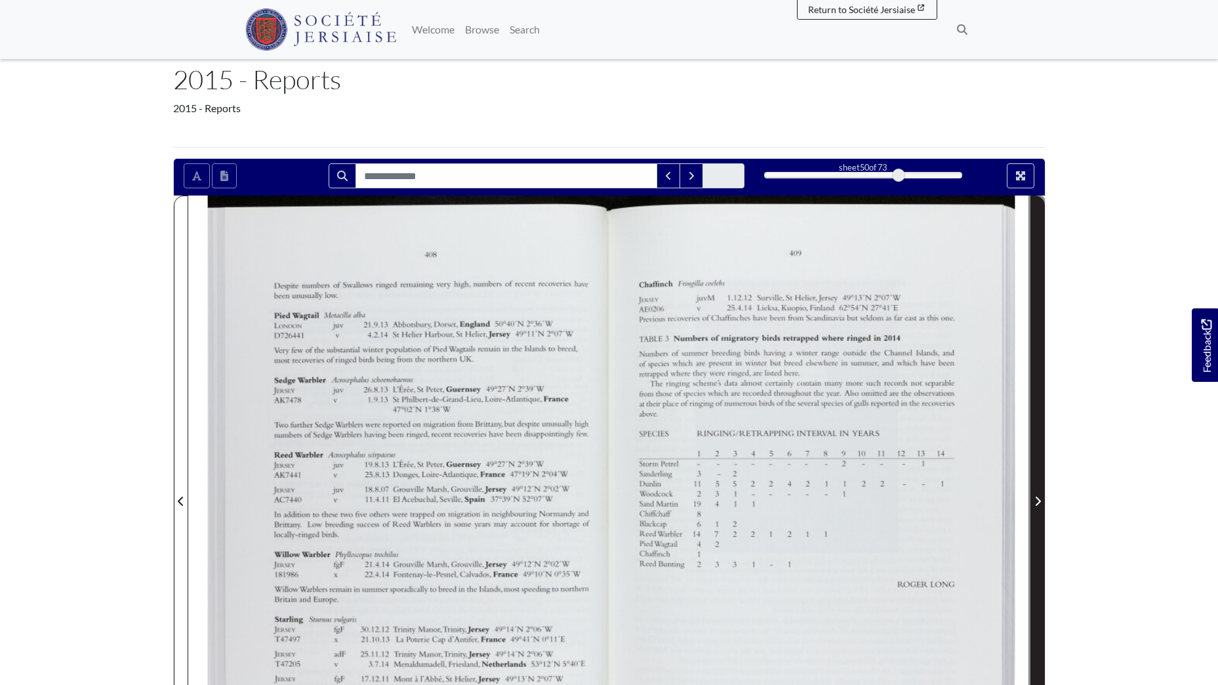
click at [1038, 502] on icon "Next Page" at bounding box center [1038, 501] width 7 height 10
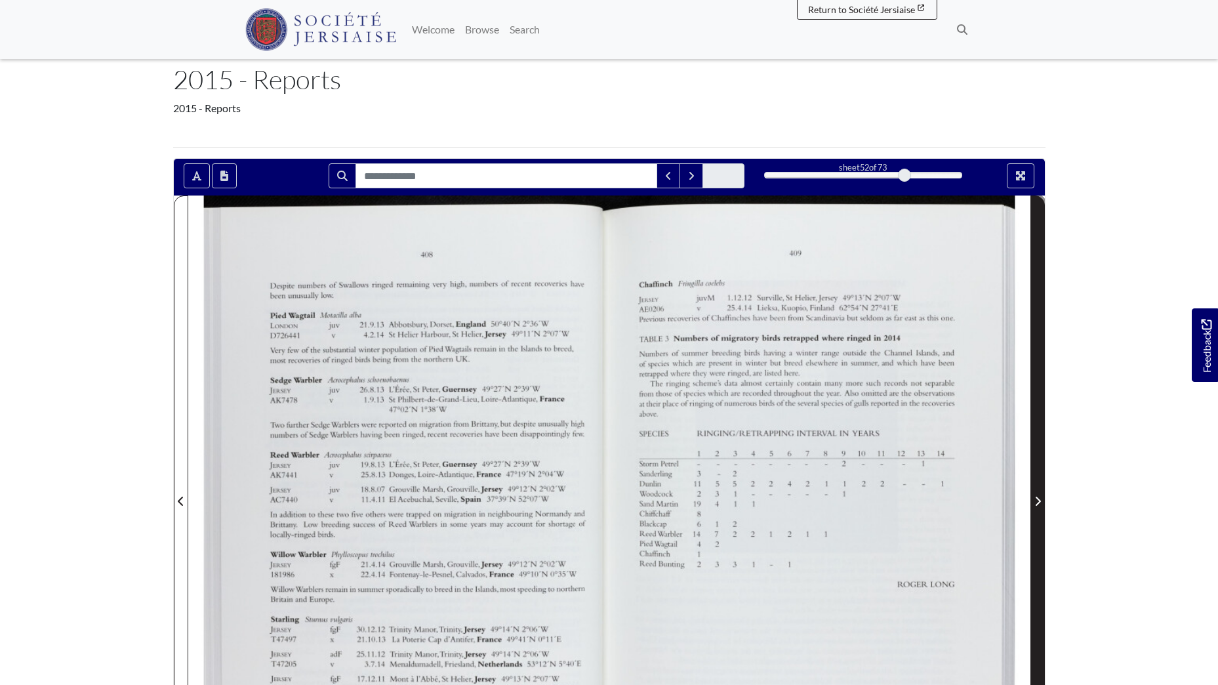
click at [1038, 502] on icon "Next Page" at bounding box center [1038, 501] width 7 height 10
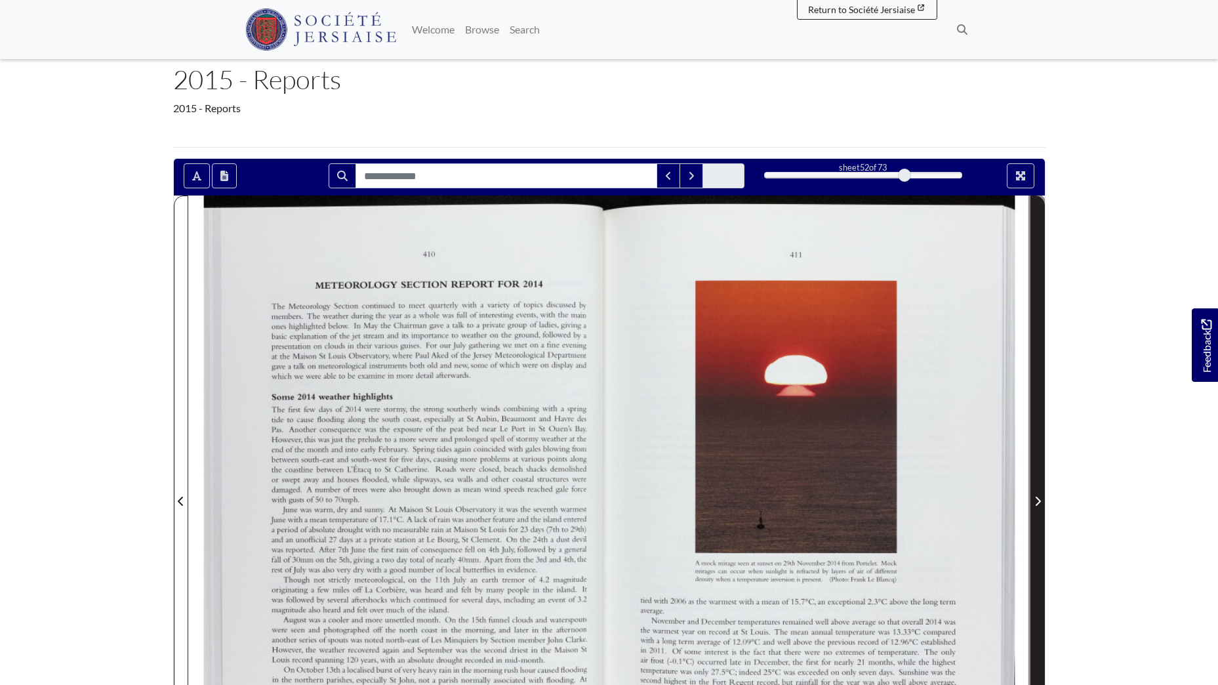
click at [1038, 502] on icon "Next Page" at bounding box center [1038, 501] width 7 height 10
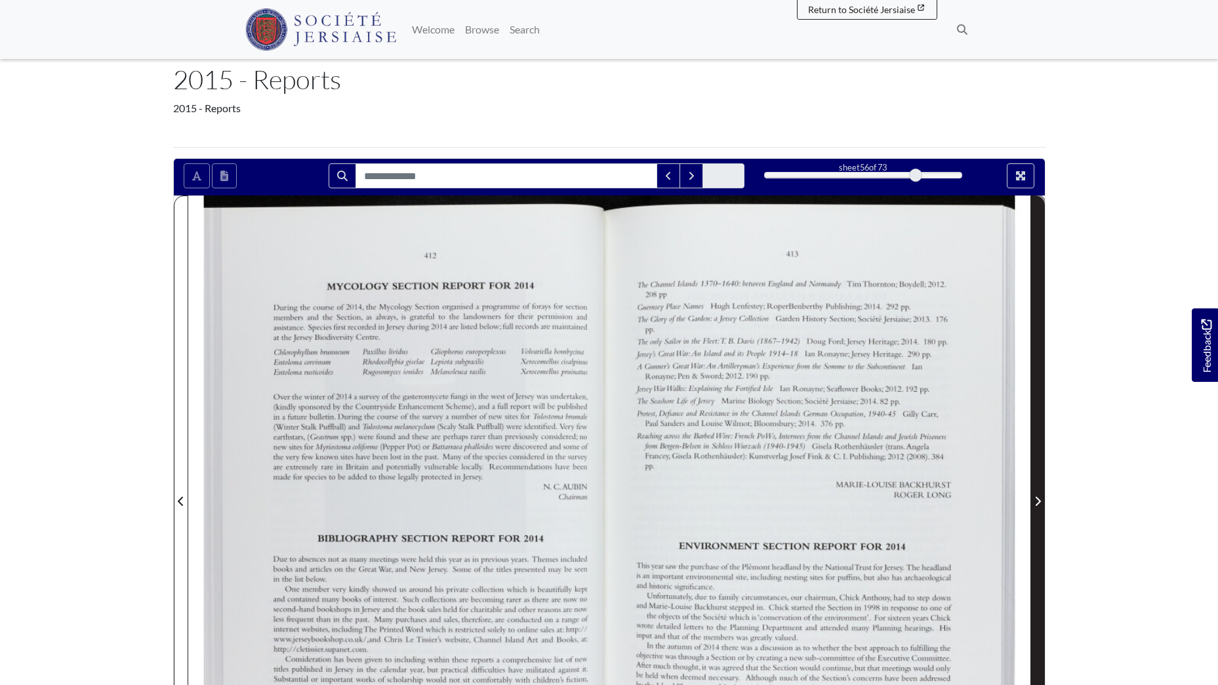
click at [1038, 503] on icon "Next Page" at bounding box center [1038, 501] width 7 height 10
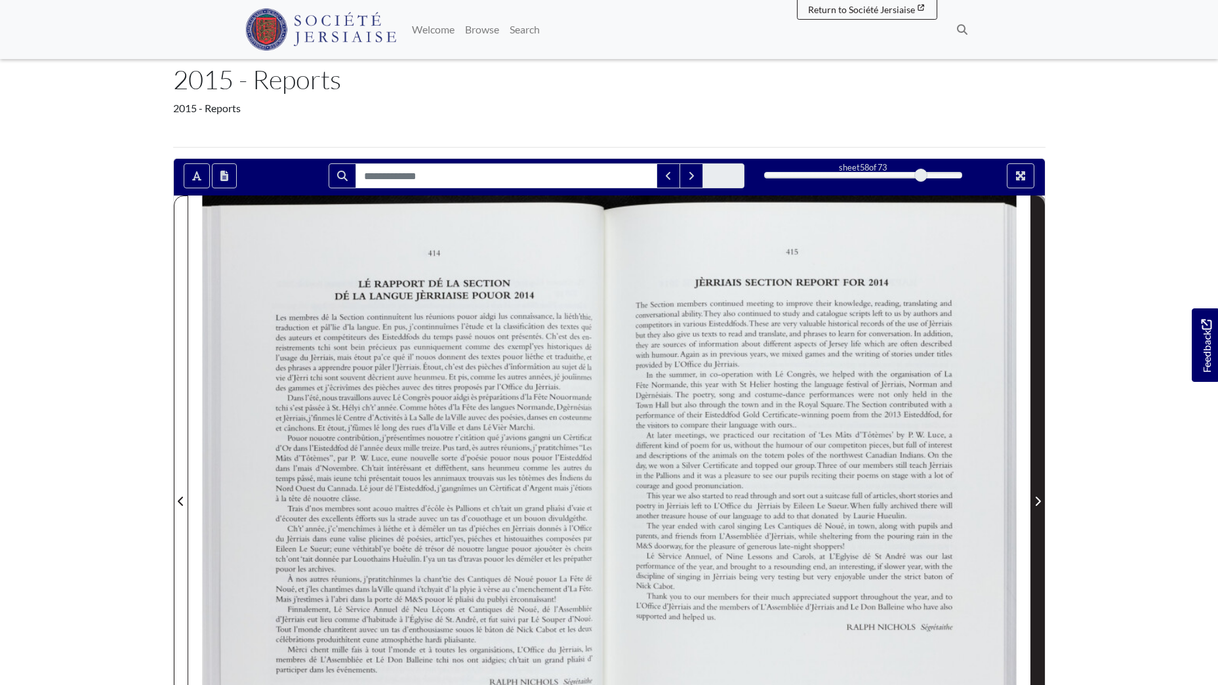
click at [1038, 503] on icon "Next Page" at bounding box center [1038, 501] width 7 height 10
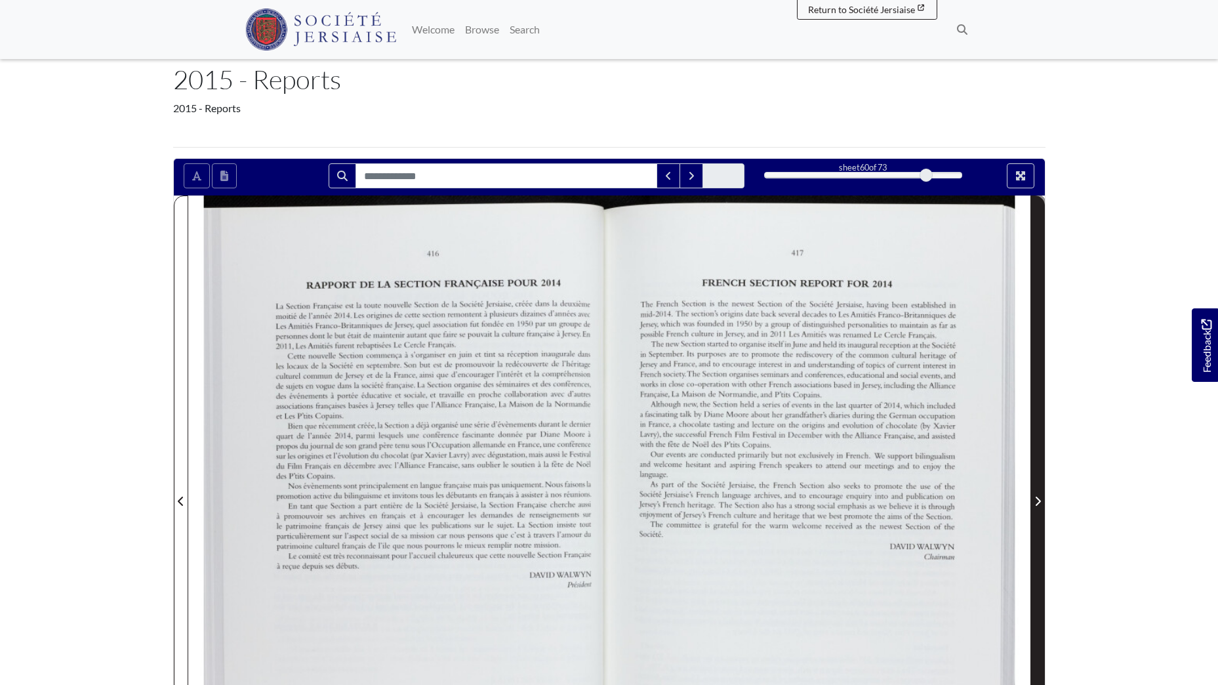
click at [1038, 503] on icon "Next Page" at bounding box center [1038, 501] width 7 height 10
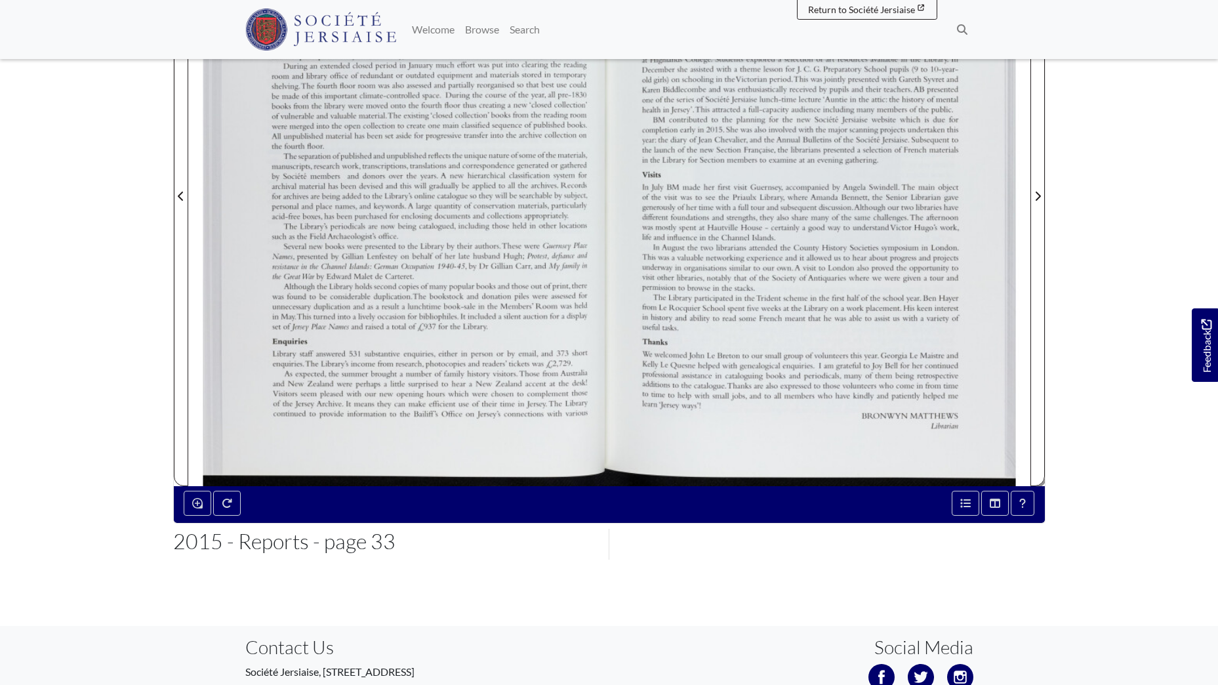
scroll to position [394, 0]
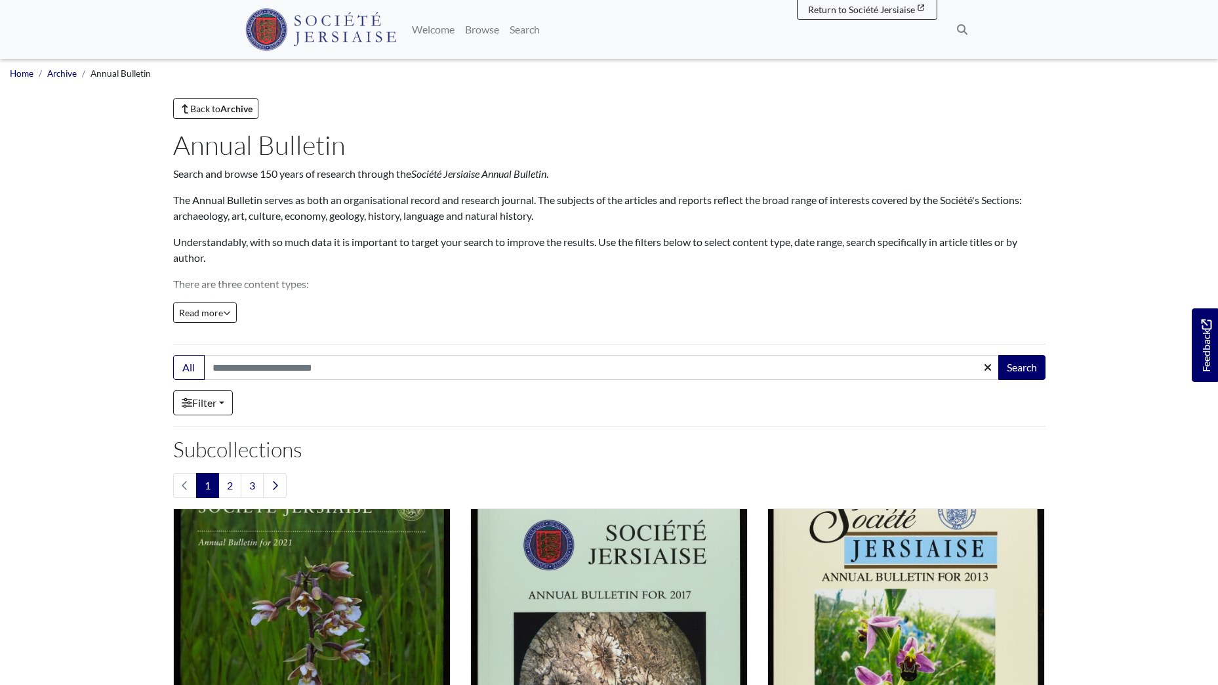
scroll to position [394, 0]
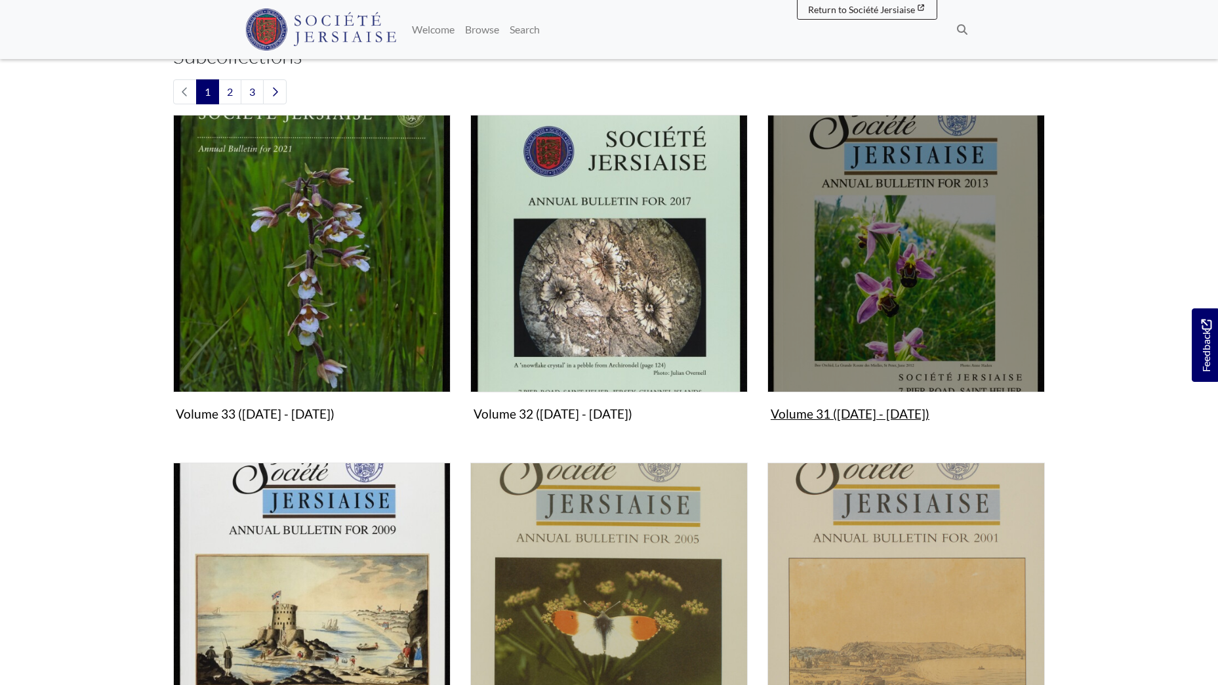
click at [967, 213] on img "Subcollection" at bounding box center [906, 253] width 277 height 277
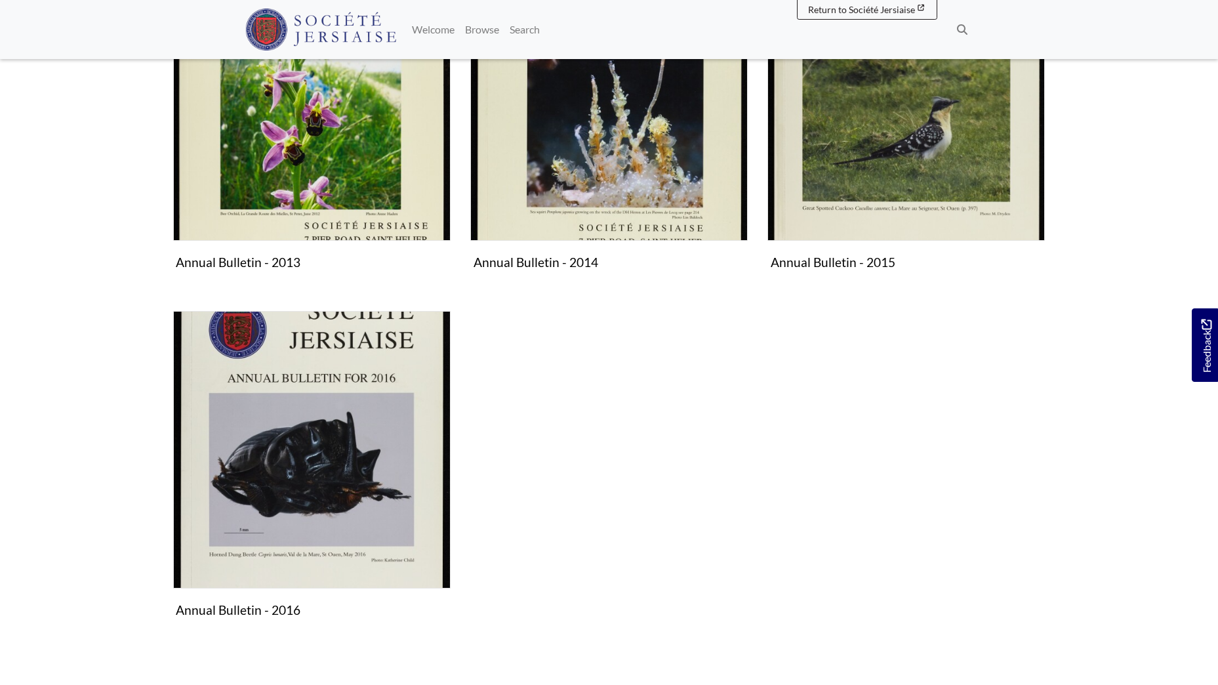
scroll to position [328, 0]
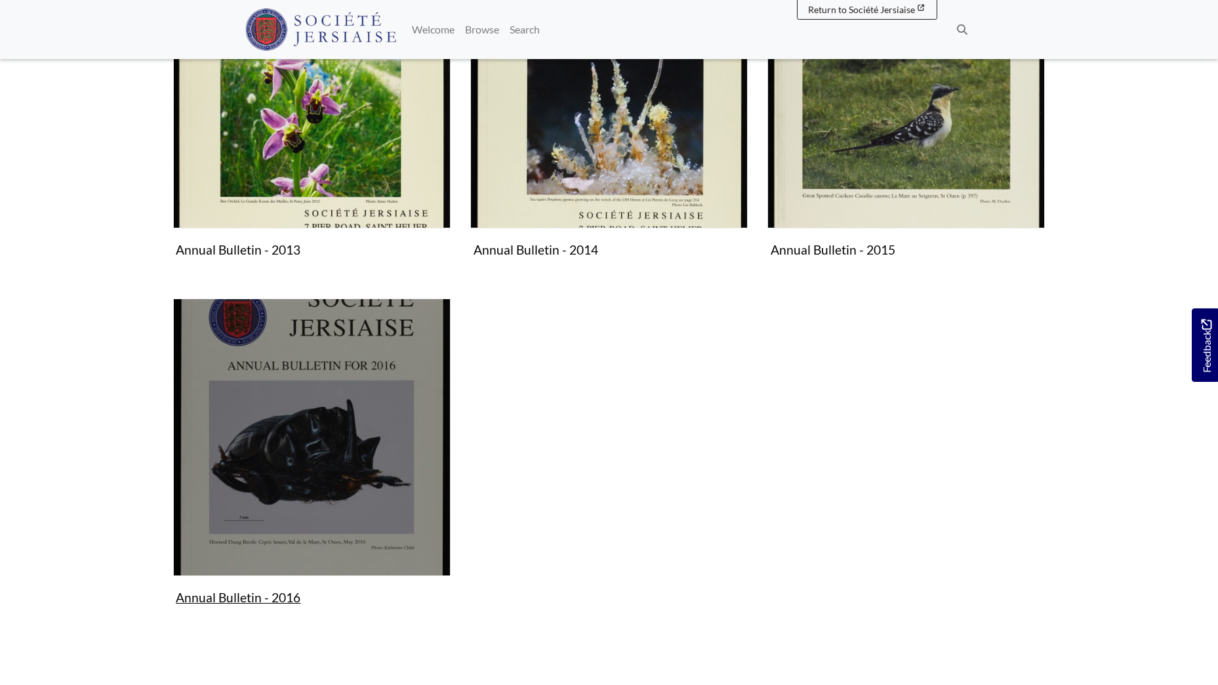
click at [333, 472] on img "Subcollection" at bounding box center [311, 436] width 277 height 277
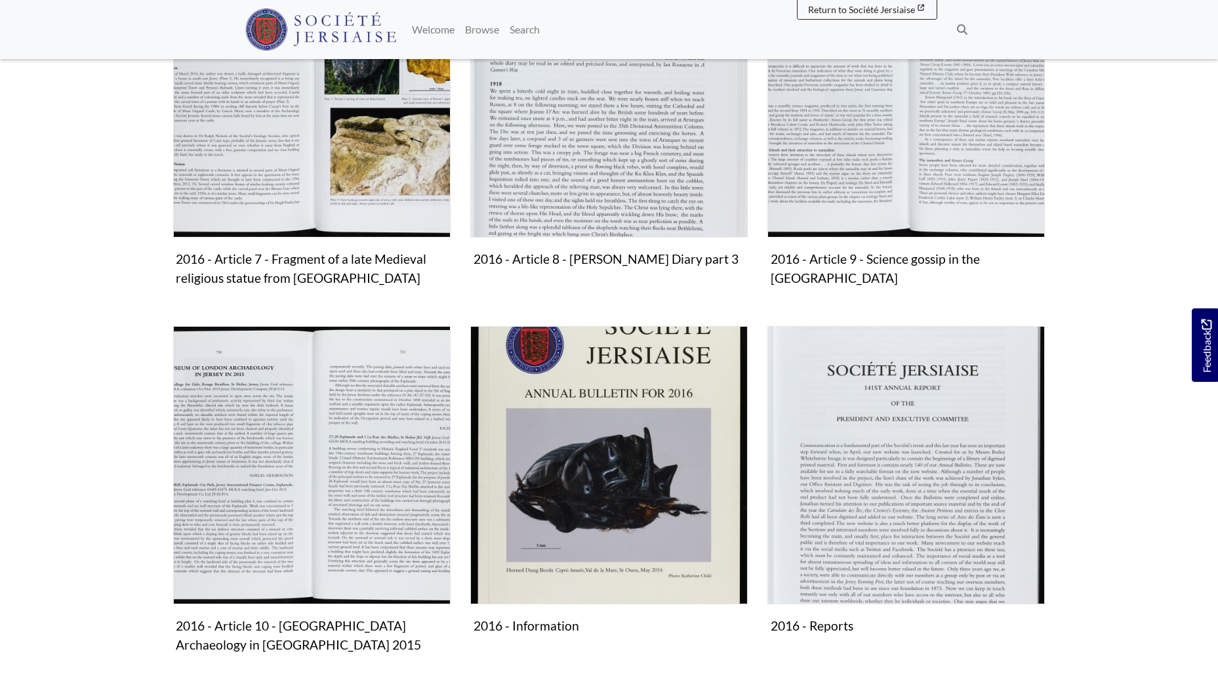
scroll to position [1115, 0]
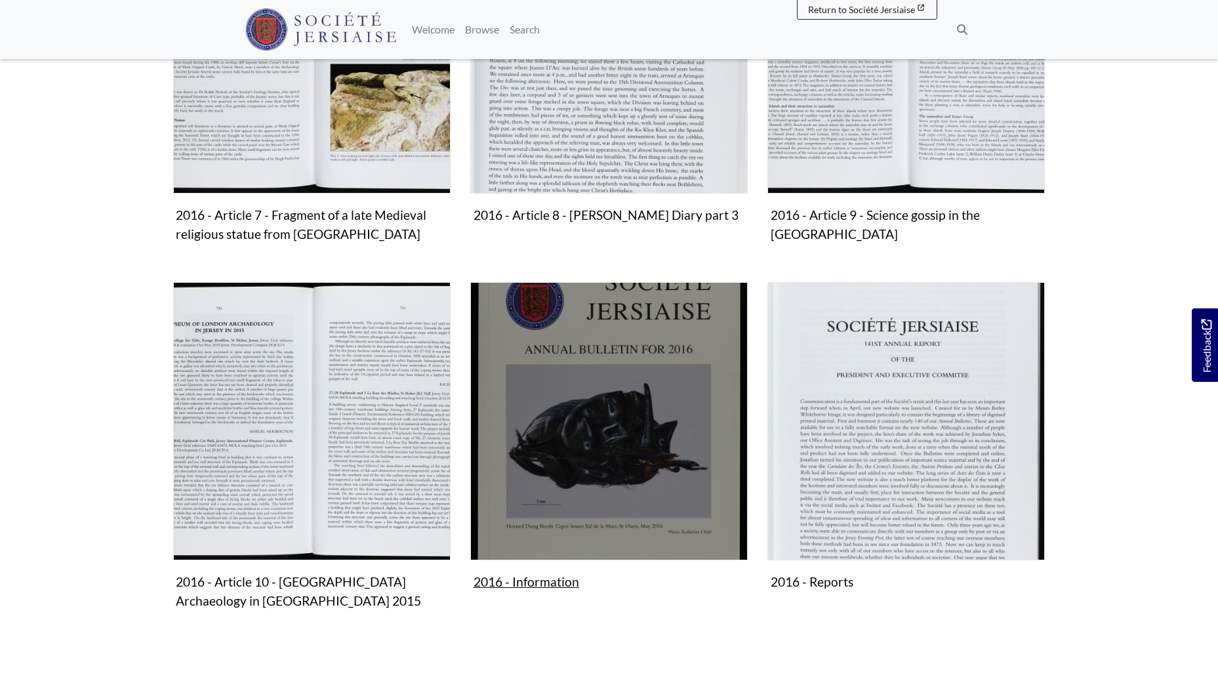
click at [684, 359] on img "Subcollection" at bounding box center [608, 420] width 277 height 277
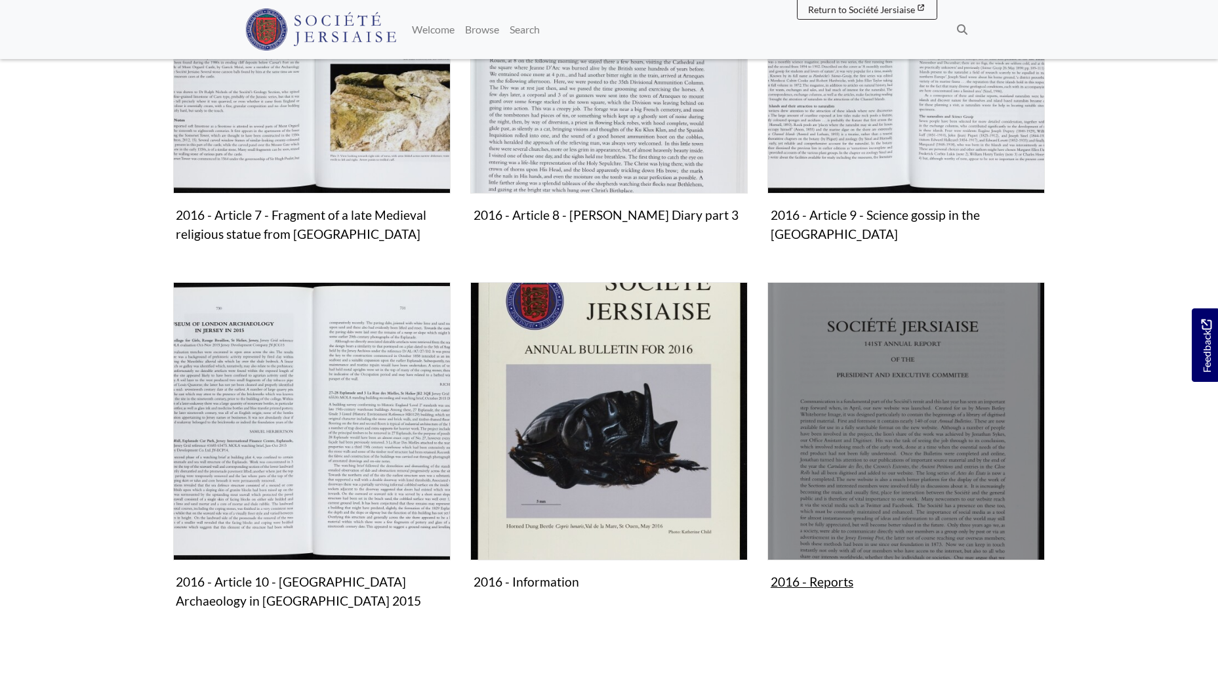
click at [874, 393] on img "Subcollection" at bounding box center [906, 420] width 277 height 277
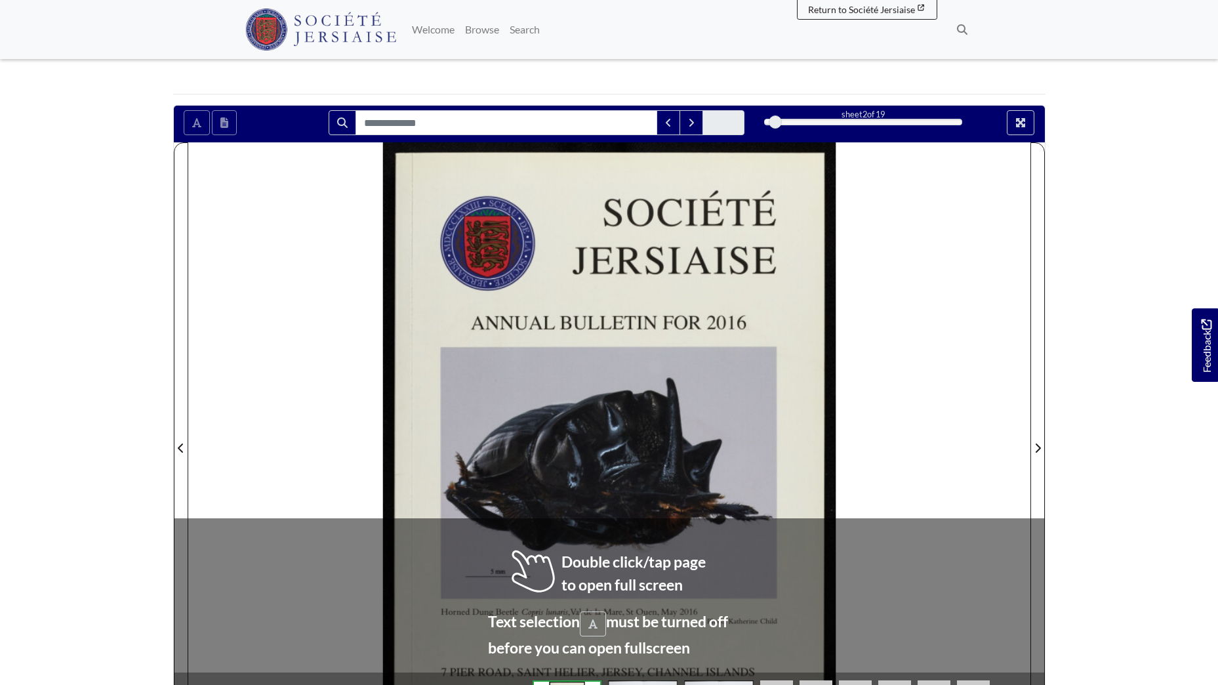
scroll to position [131, 0]
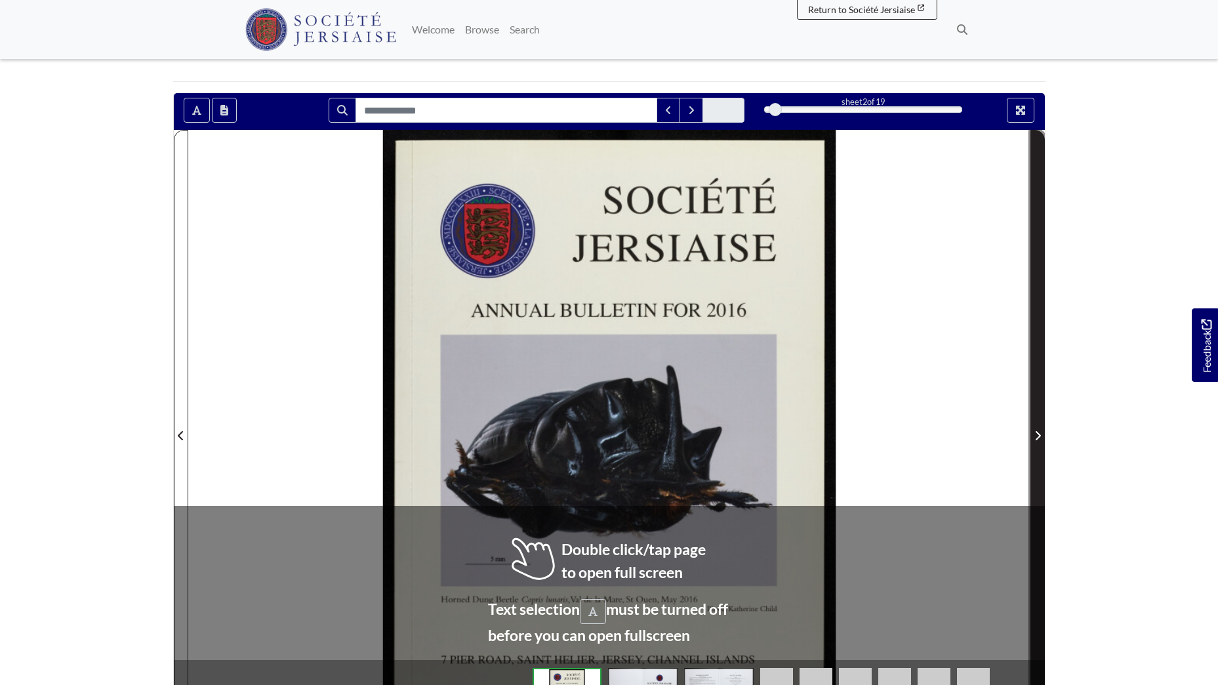
click at [1036, 436] on icon "Next Page" at bounding box center [1038, 435] width 7 height 10
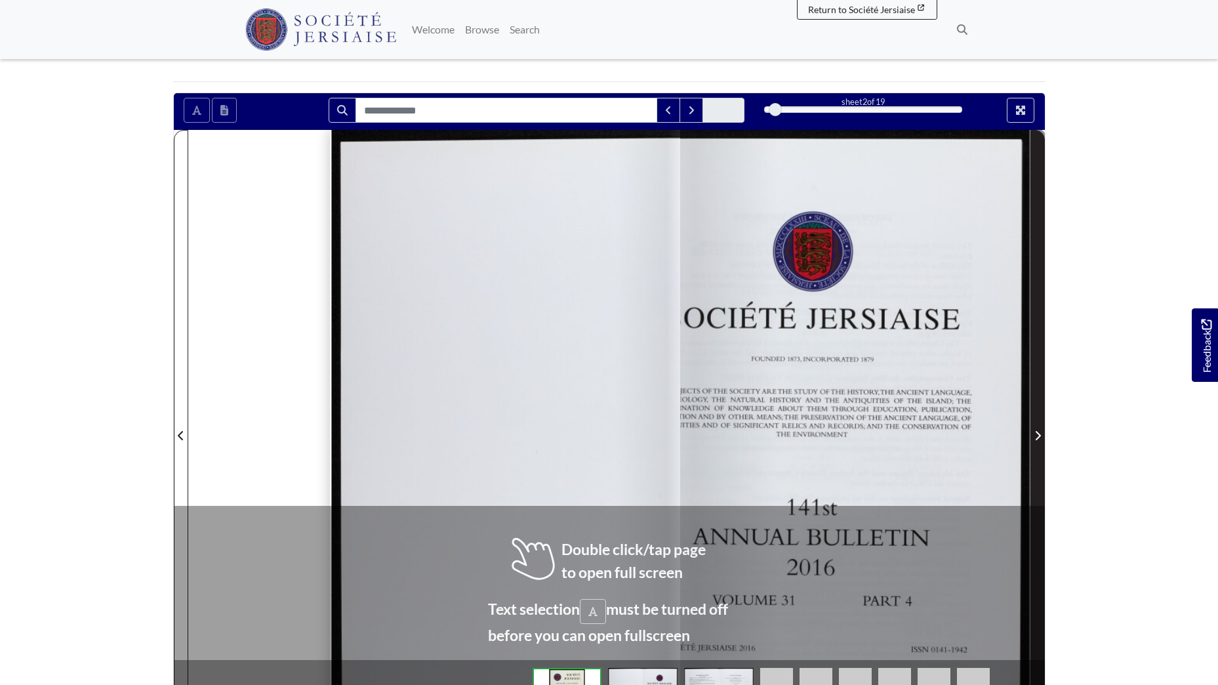
click at [1036, 436] on icon "Next Page" at bounding box center [1038, 435] width 7 height 10
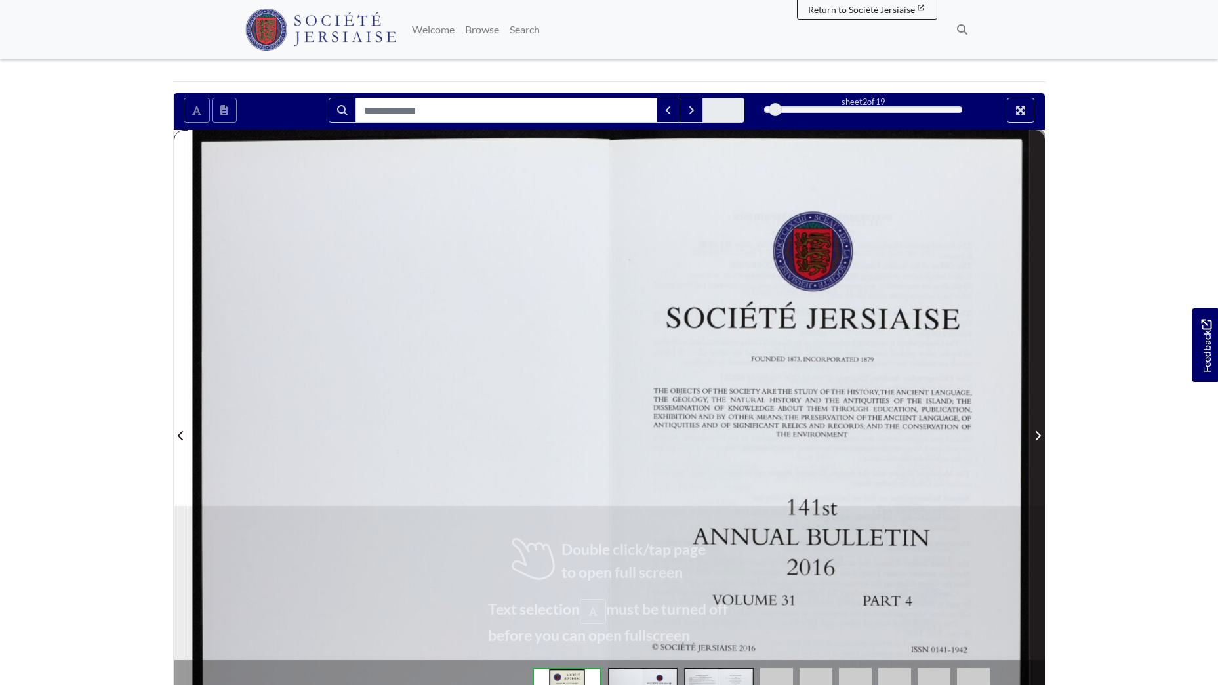
click at [1036, 436] on icon "Next Page" at bounding box center [1038, 435] width 7 height 10
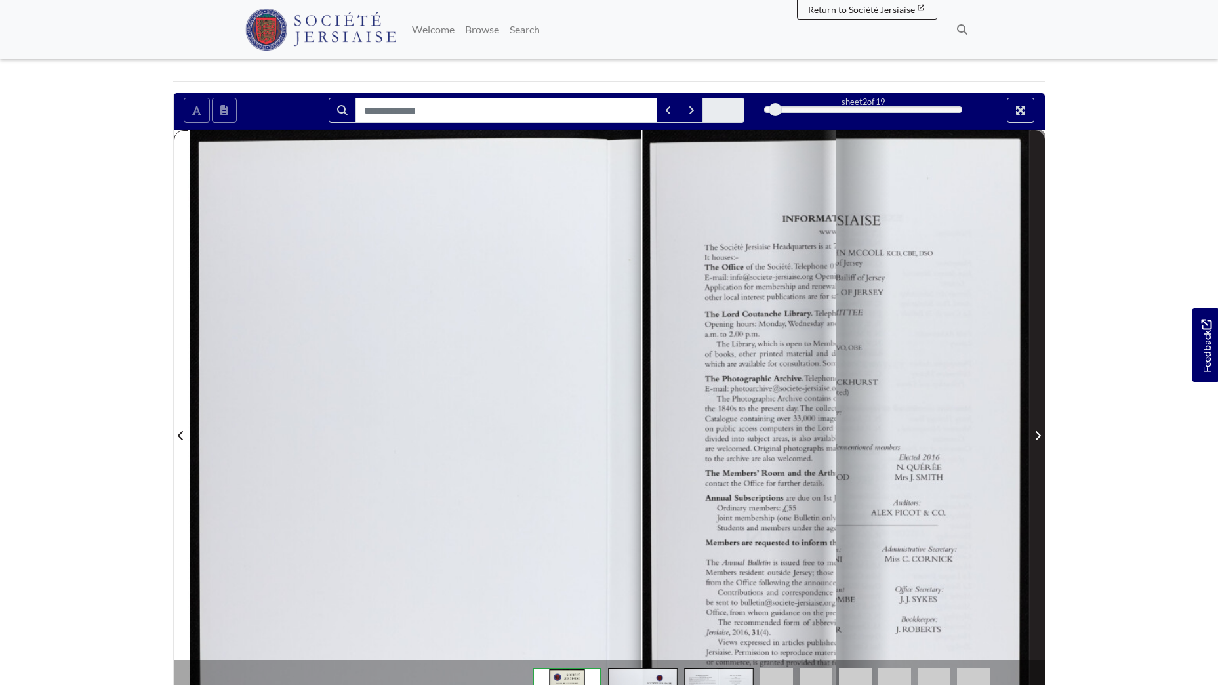
click at [1036, 436] on icon "Next Page" at bounding box center [1038, 435] width 7 height 10
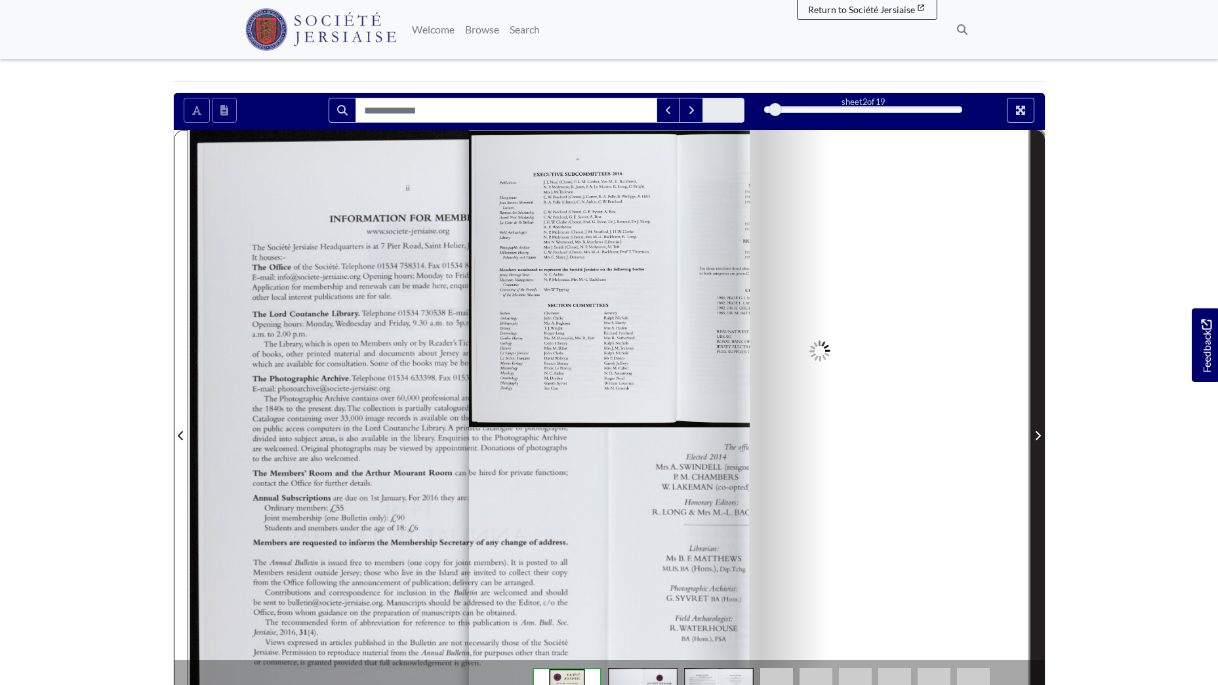
click at [1036, 436] on icon "Next Page" at bounding box center [1038, 435] width 7 height 10
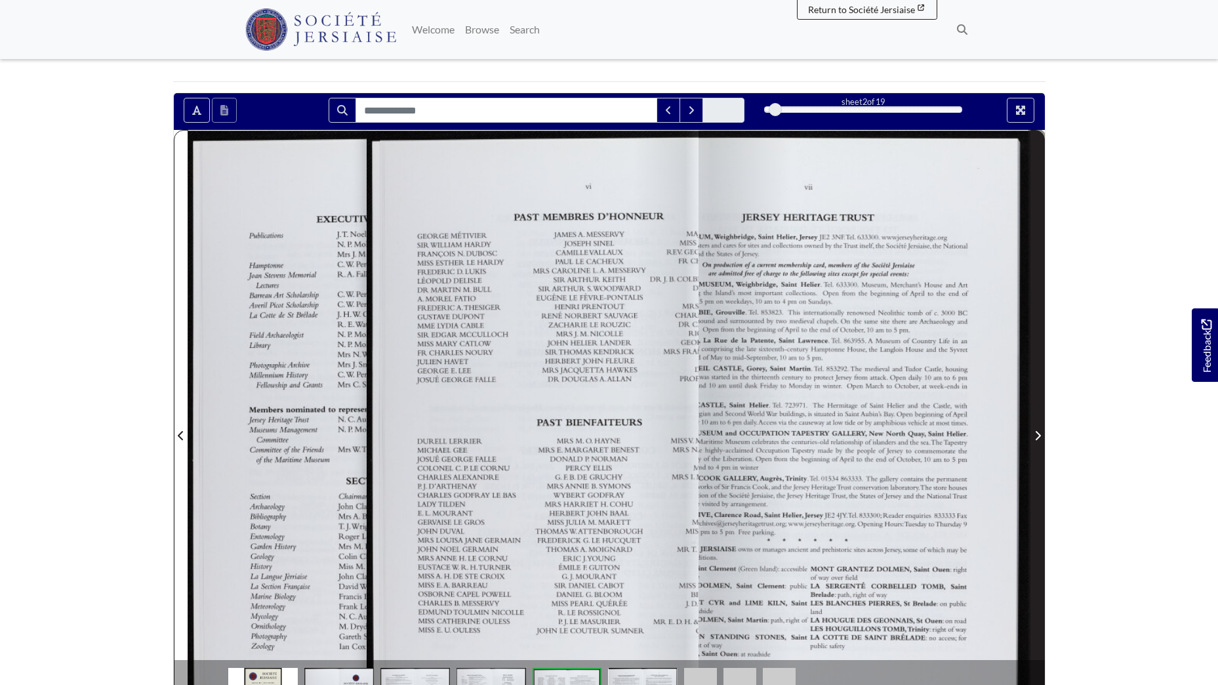
click at [1036, 436] on icon "Next Page" at bounding box center [1038, 435] width 7 height 10
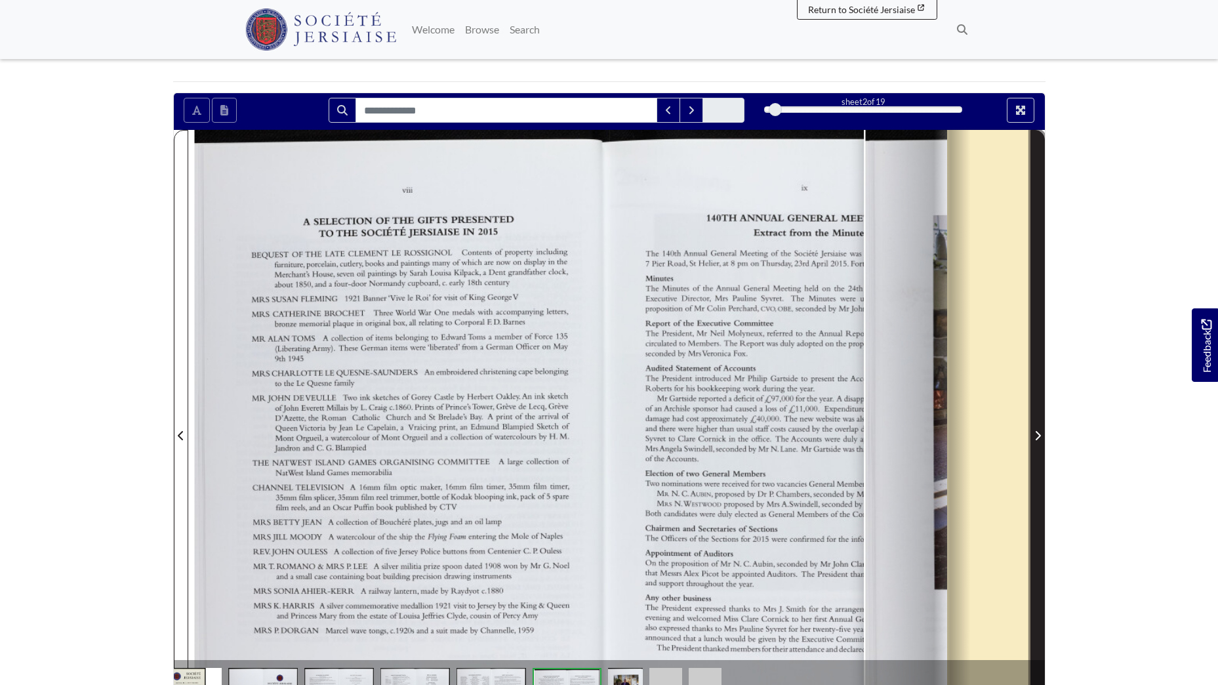
click at [1036, 436] on icon "Next Page" at bounding box center [1038, 435] width 7 height 10
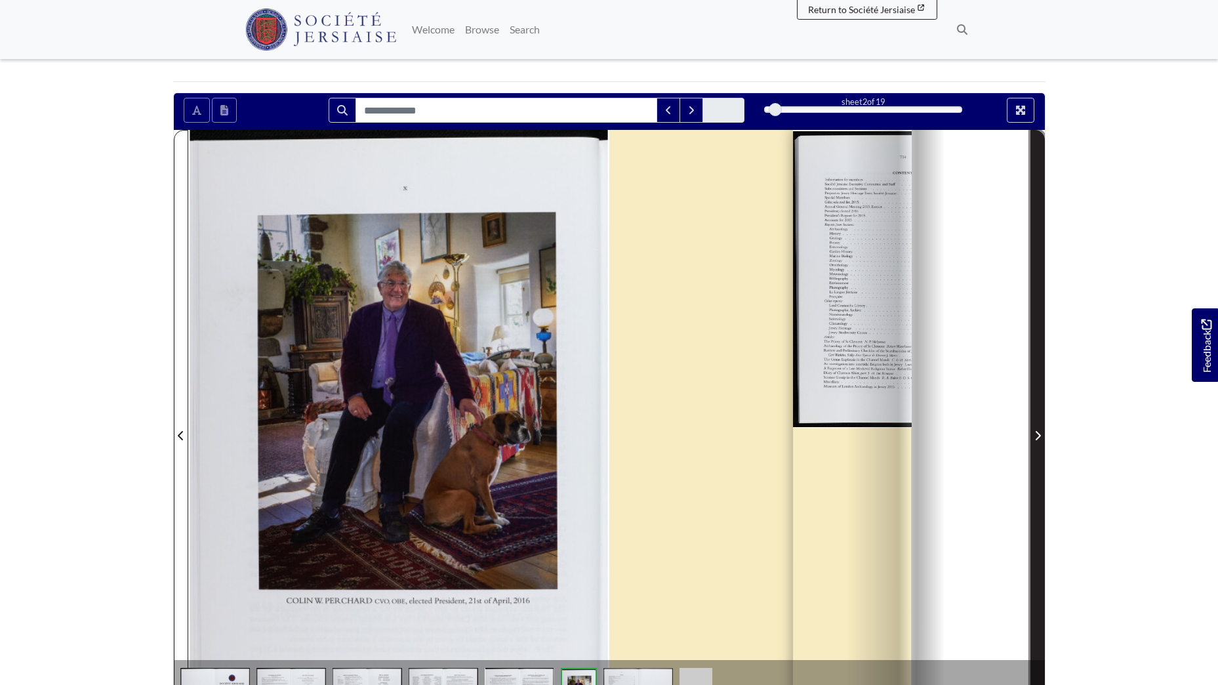
click at [1036, 436] on icon "Next Page" at bounding box center [1038, 435] width 7 height 10
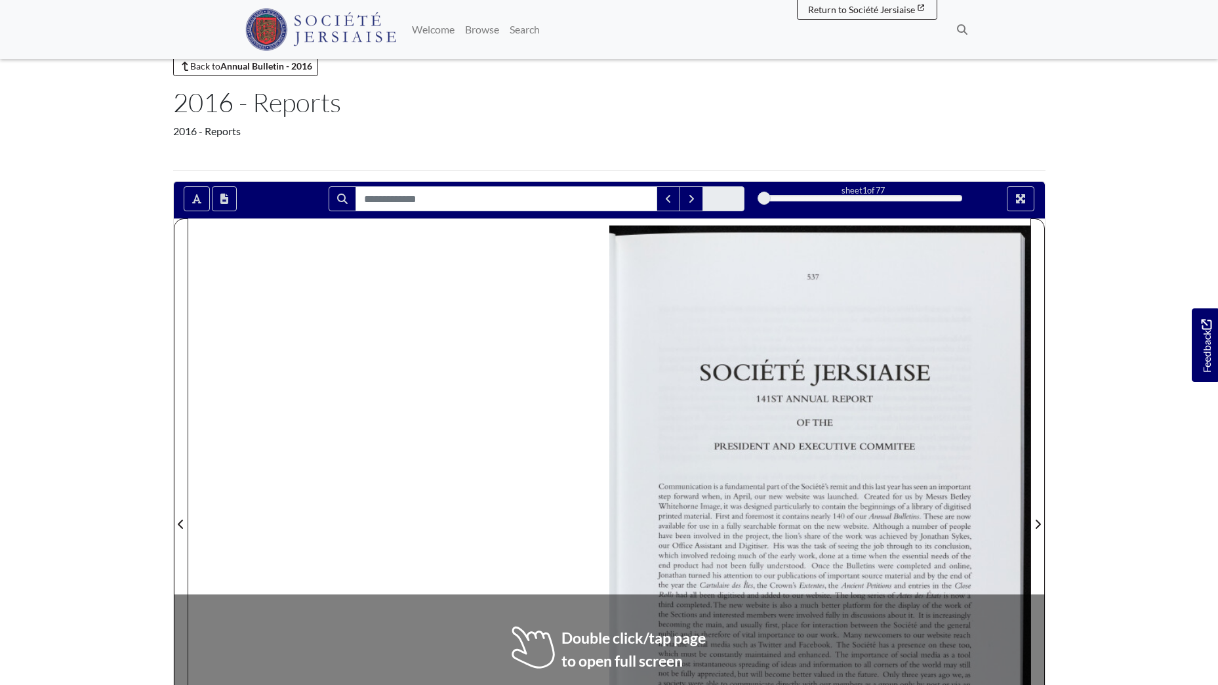
scroll to position [66, 0]
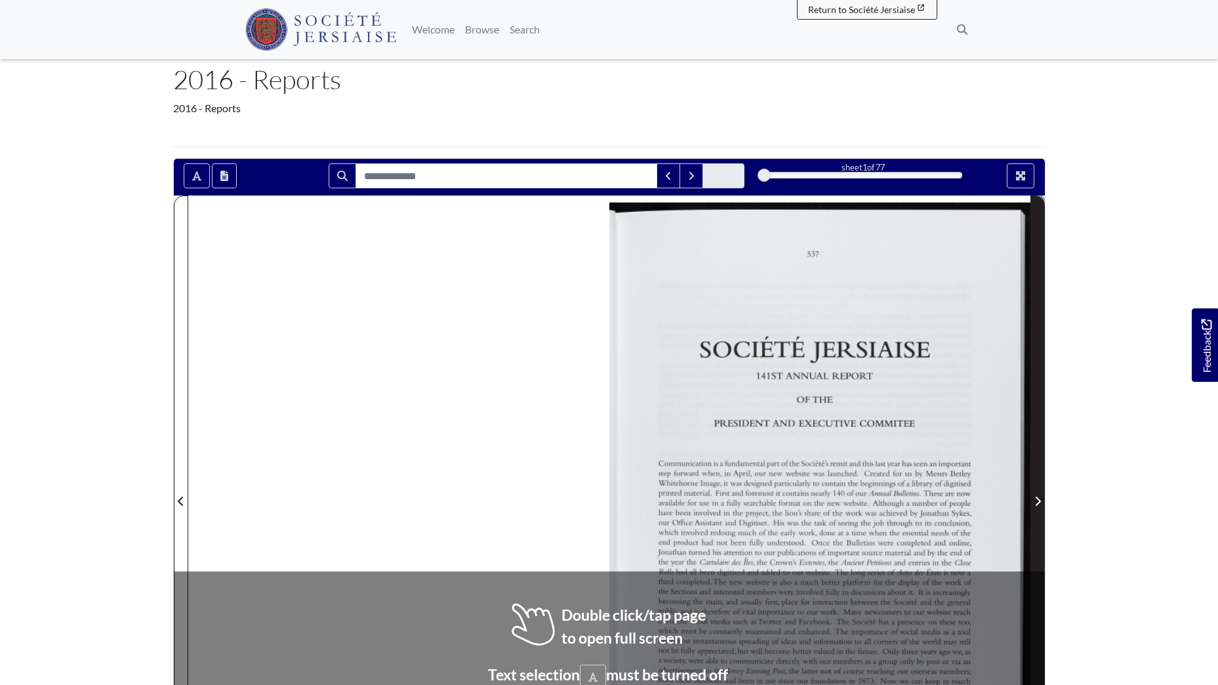
click at [1035, 503] on icon "Next Page" at bounding box center [1038, 501] width 7 height 10
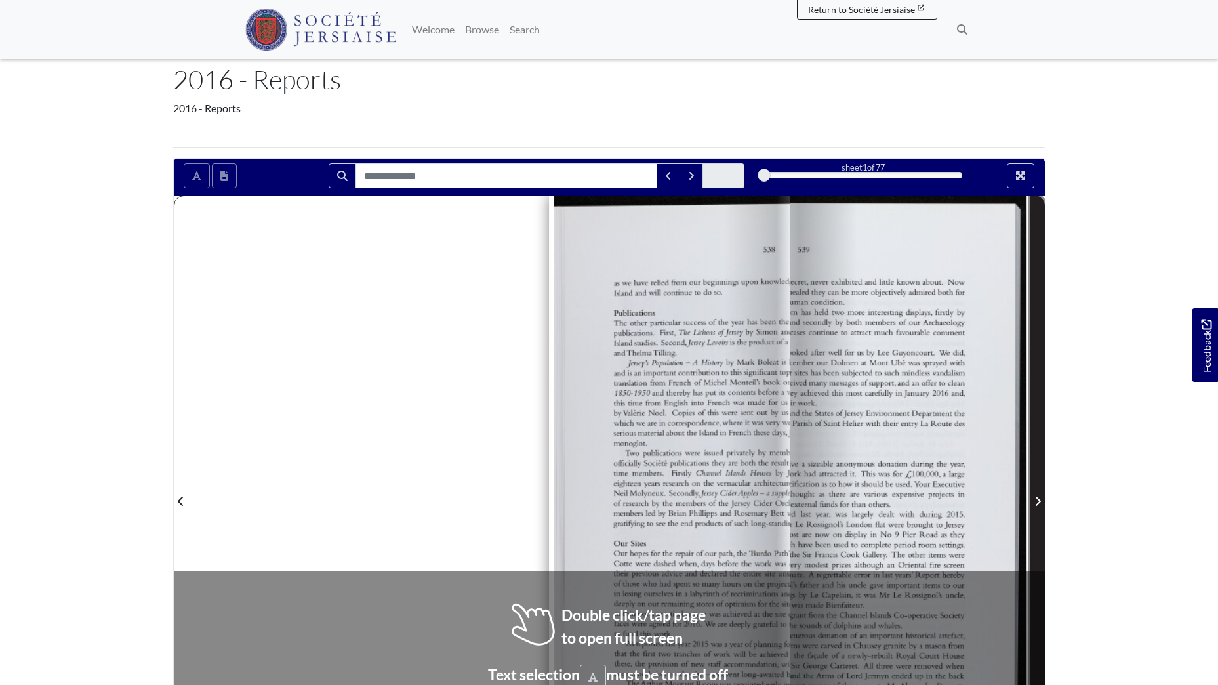
click at [1035, 503] on icon "Next Page" at bounding box center [1038, 501] width 7 height 10
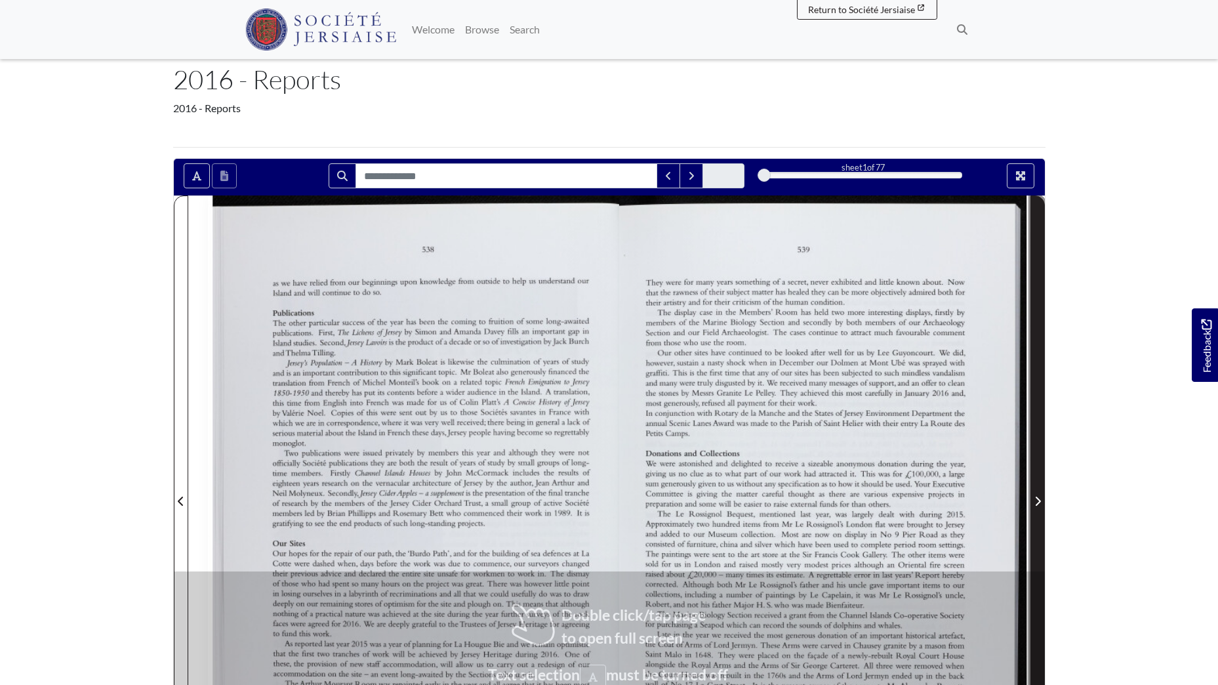
click at [1035, 503] on icon "Next Page" at bounding box center [1038, 501] width 7 height 10
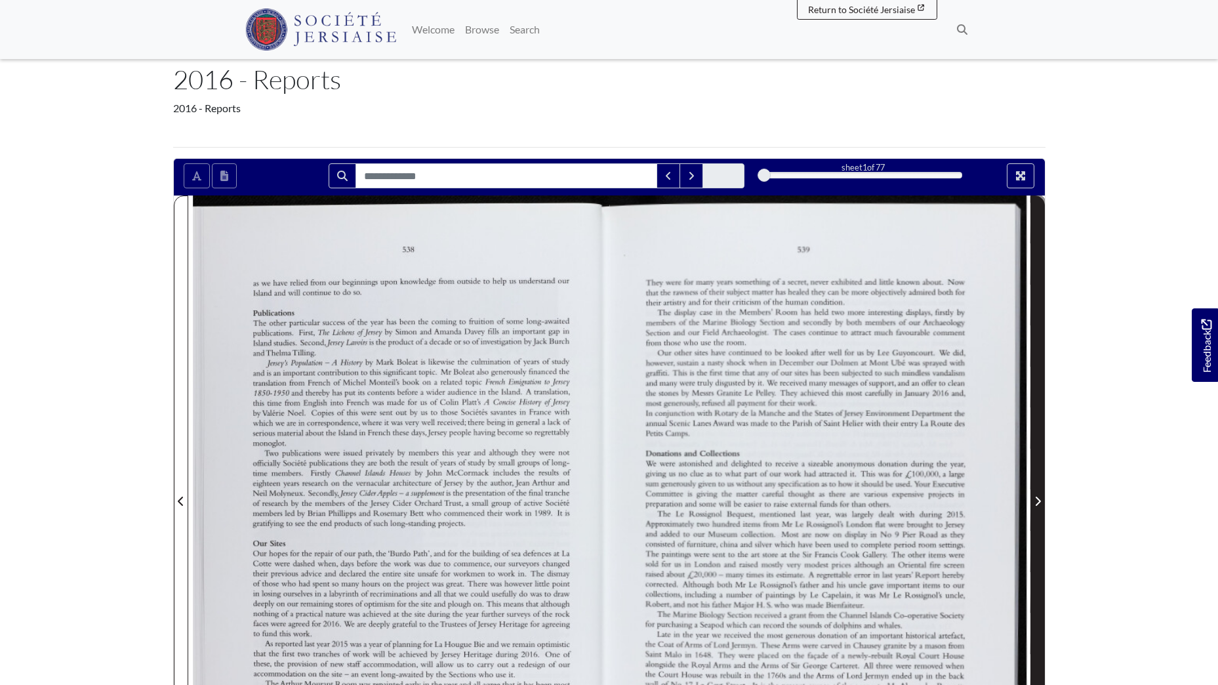
click at [1035, 503] on icon "Next Page" at bounding box center [1038, 501] width 7 height 10
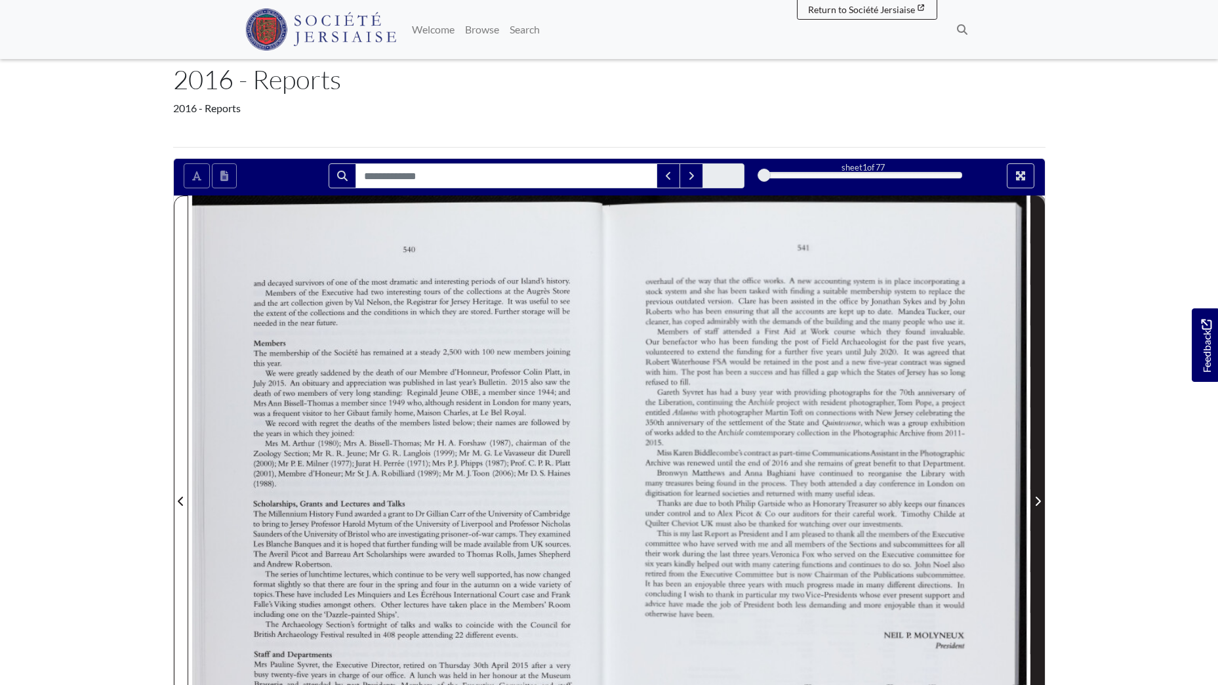
click at [1035, 503] on icon "Next Page" at bounding box center [1038, 501] width 7 height 10
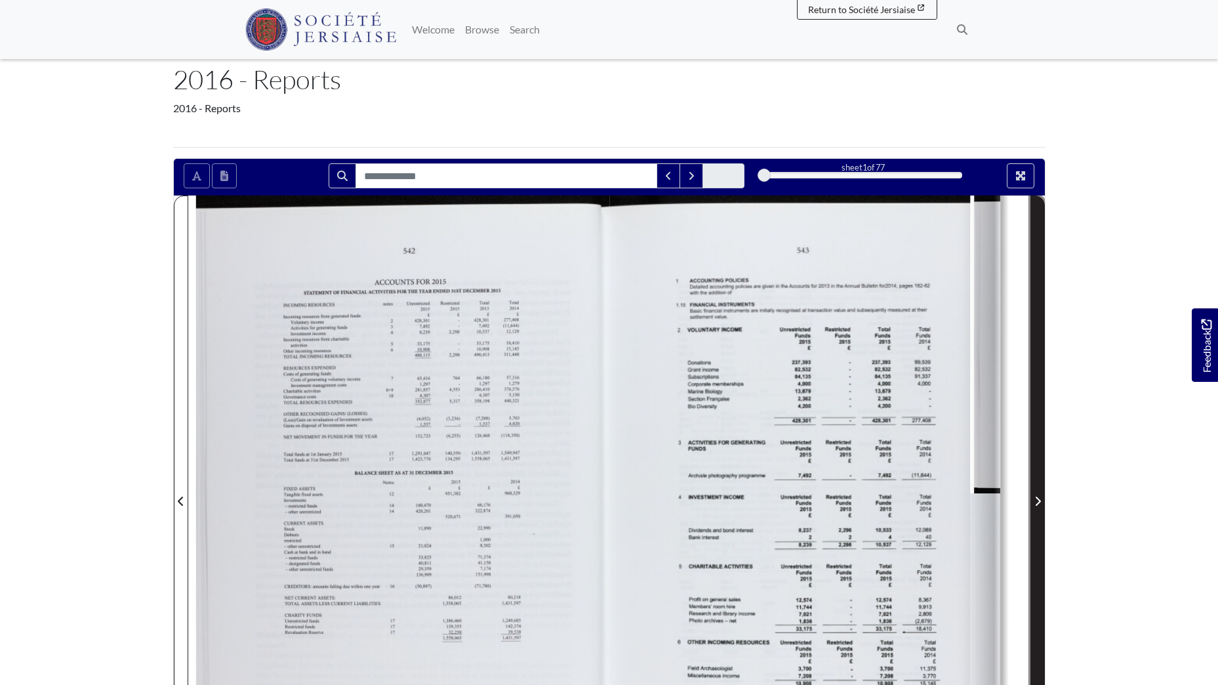
click at [1035, 504] on icon "Next Page" at bounding box center [1038, 501] width 7 height 10
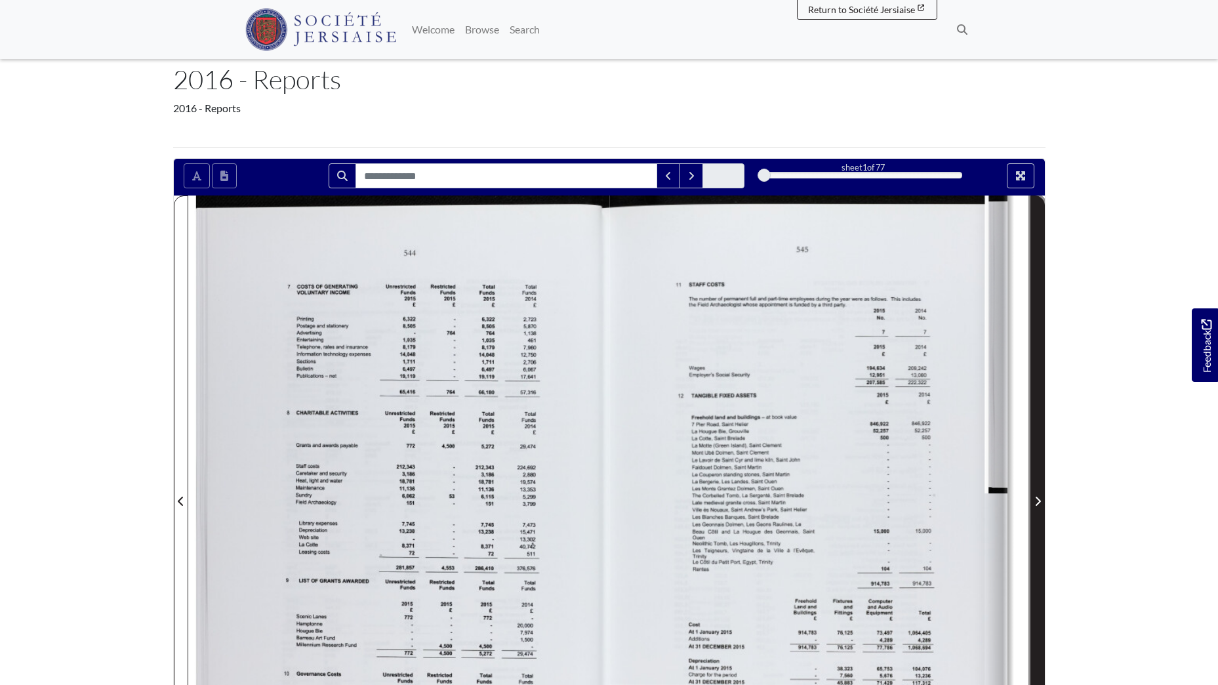
click at [1035, 504] on icon "Next Page" at bounding box center [1038, 501] width 7 height 10
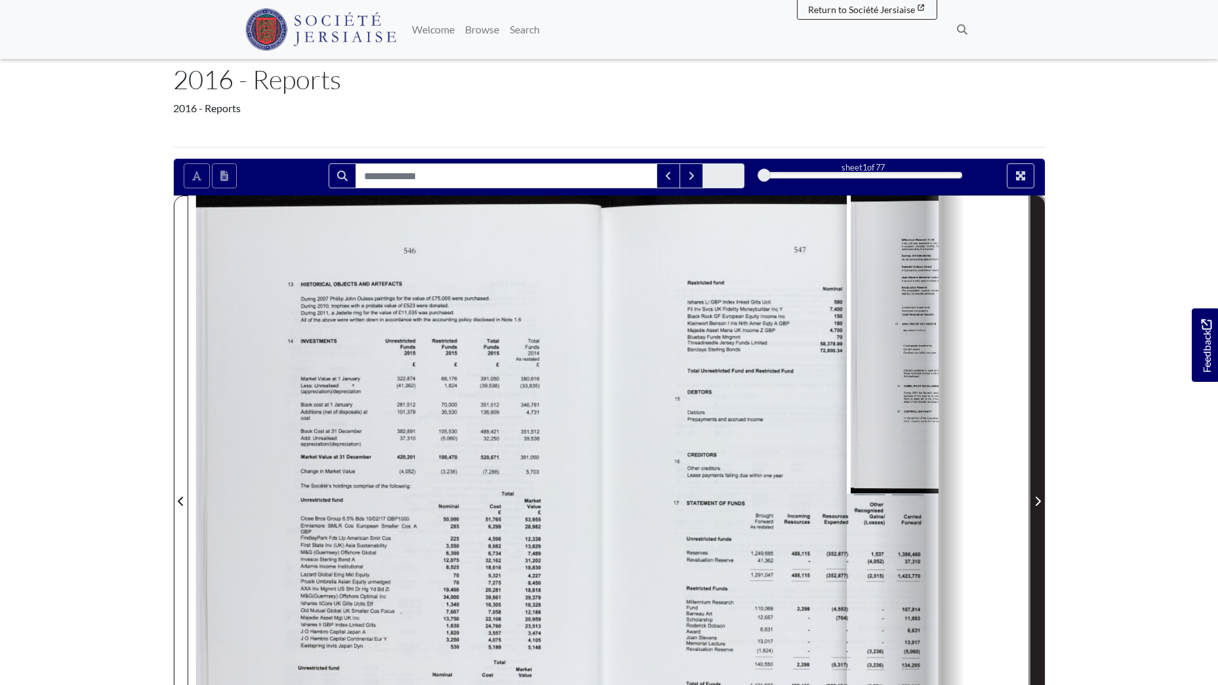
click at [1035, 504] on icon "Next Page" at bounding box center [1038, 501] width 7 height 10
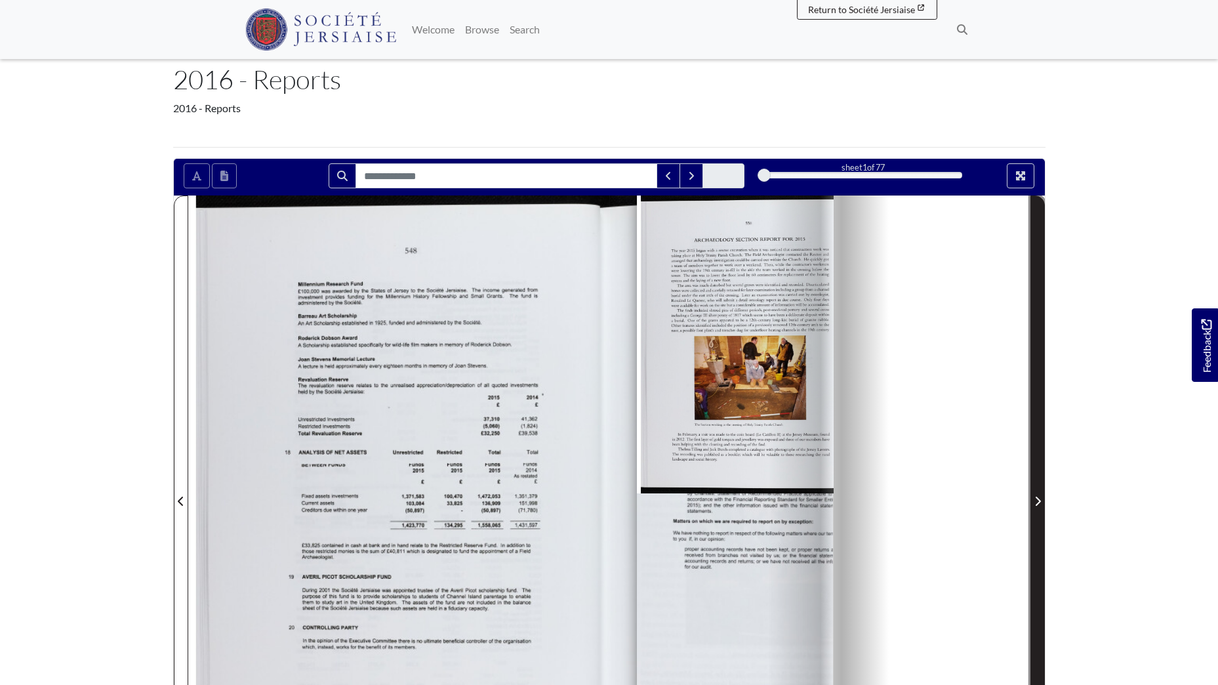
click at [1035, 504] on icon "Next Page" at bounding box center [1038, 501] width 7 height 10
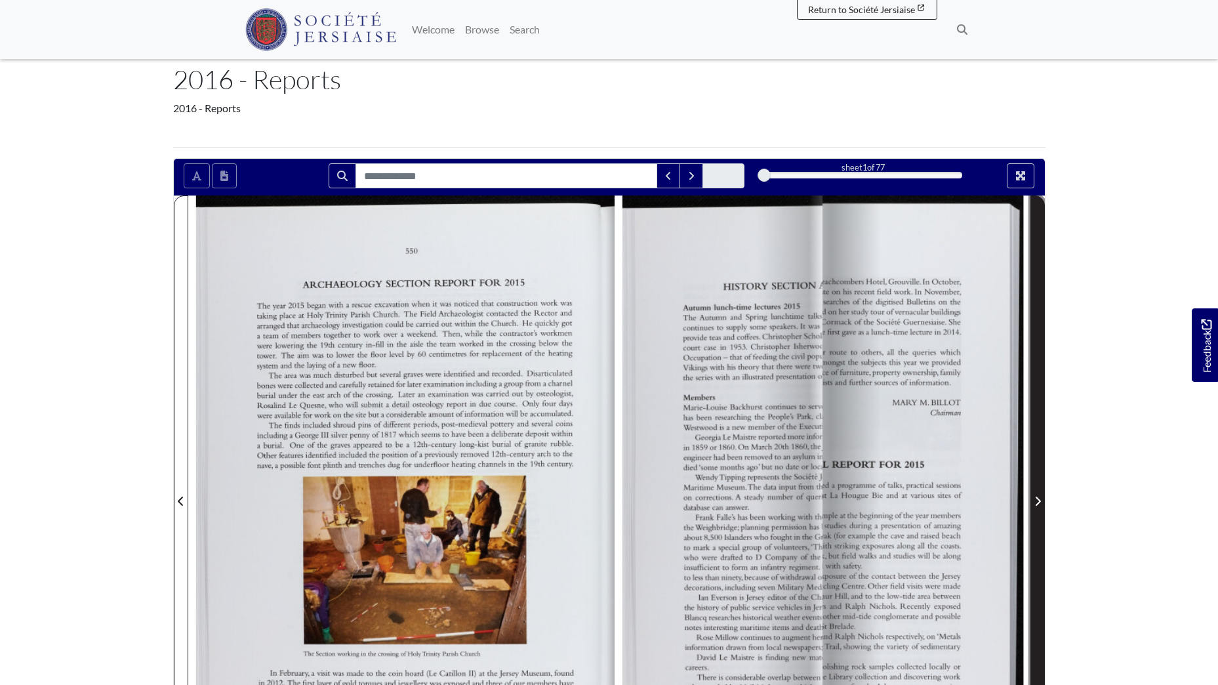
click at [1035, 504] on icon "Next Page" at bounding box center [1038, 501] width 7 height 10
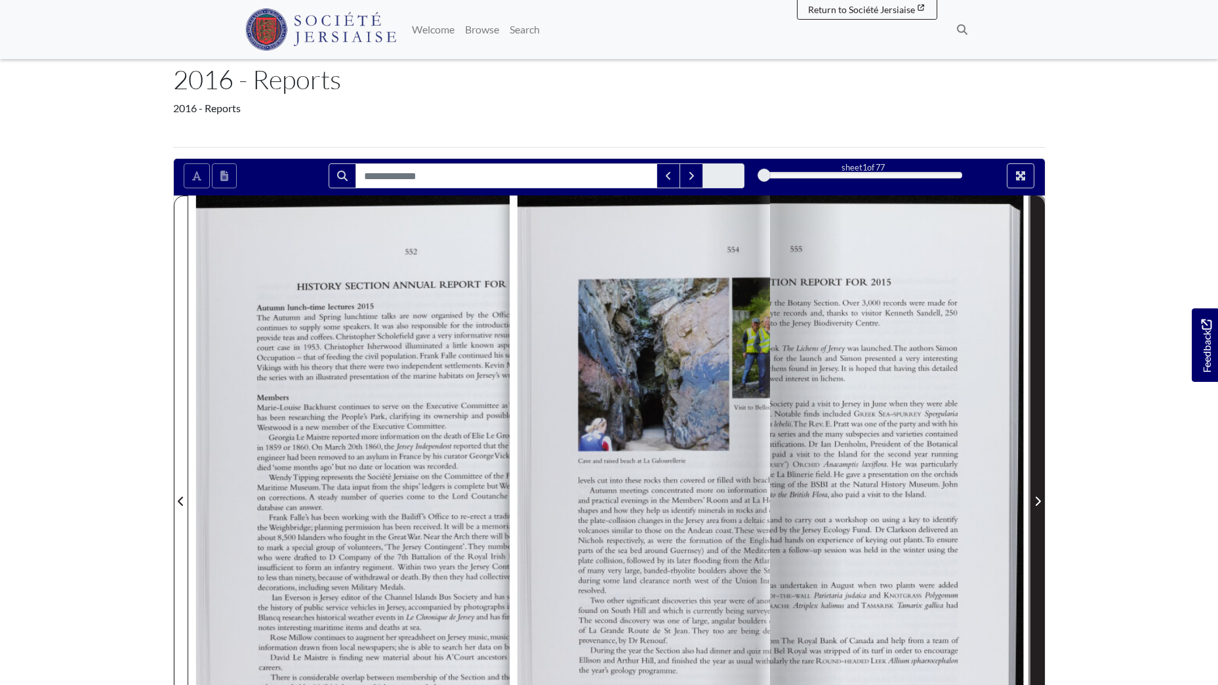
click at [1035, 504] on icon "Next Page" at bounding box center [1038, 501] width 7 height 10
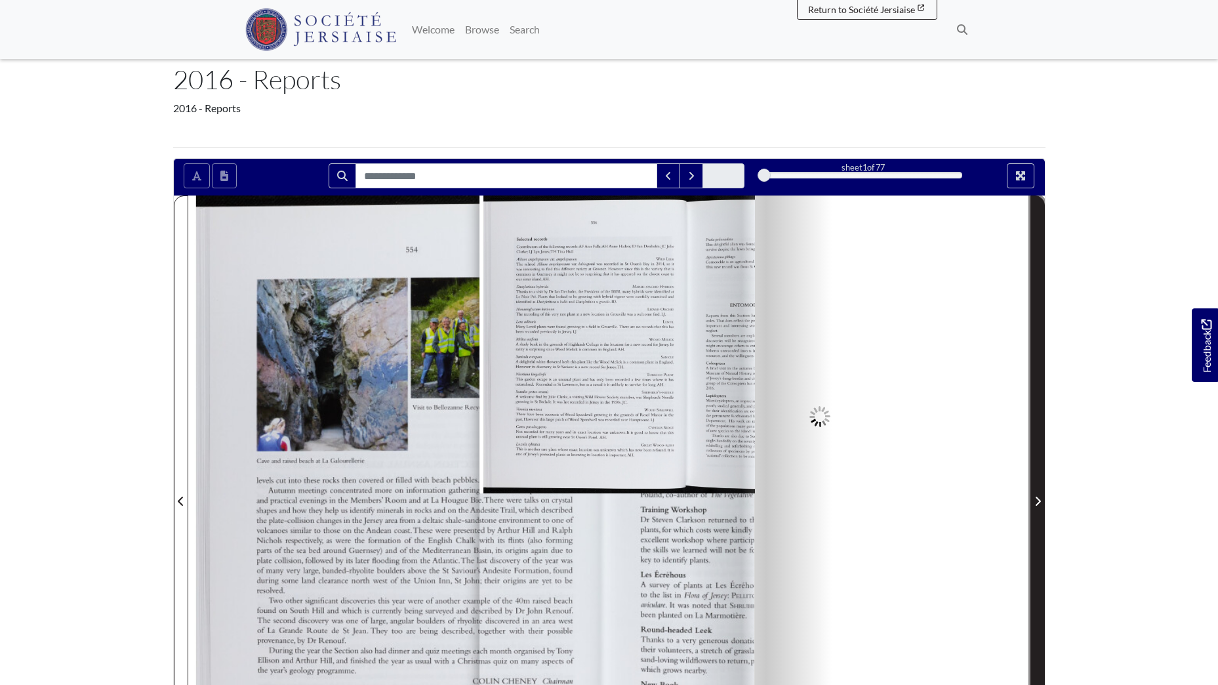
click at [1035, 504] on icon "Next Page" at bounding box center [1038, 501] width 7 height 10
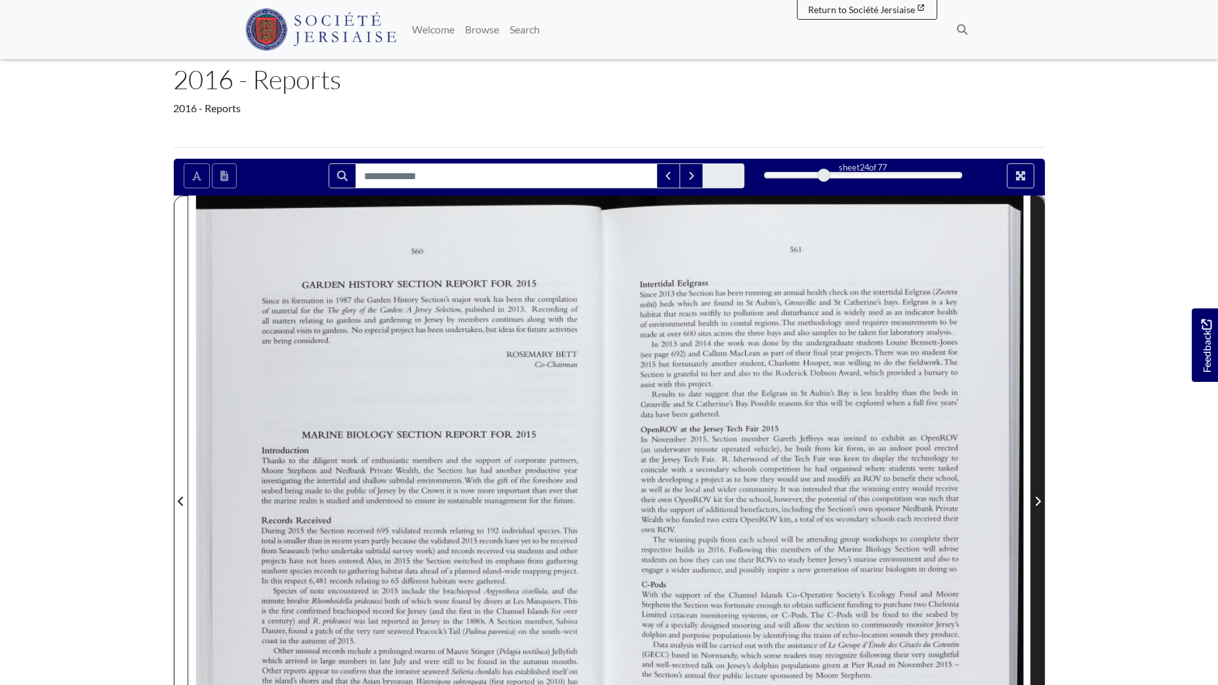
click at [1035, 504] on icon "Next Page" at bounding box center [1038, 501] width 7 height 10
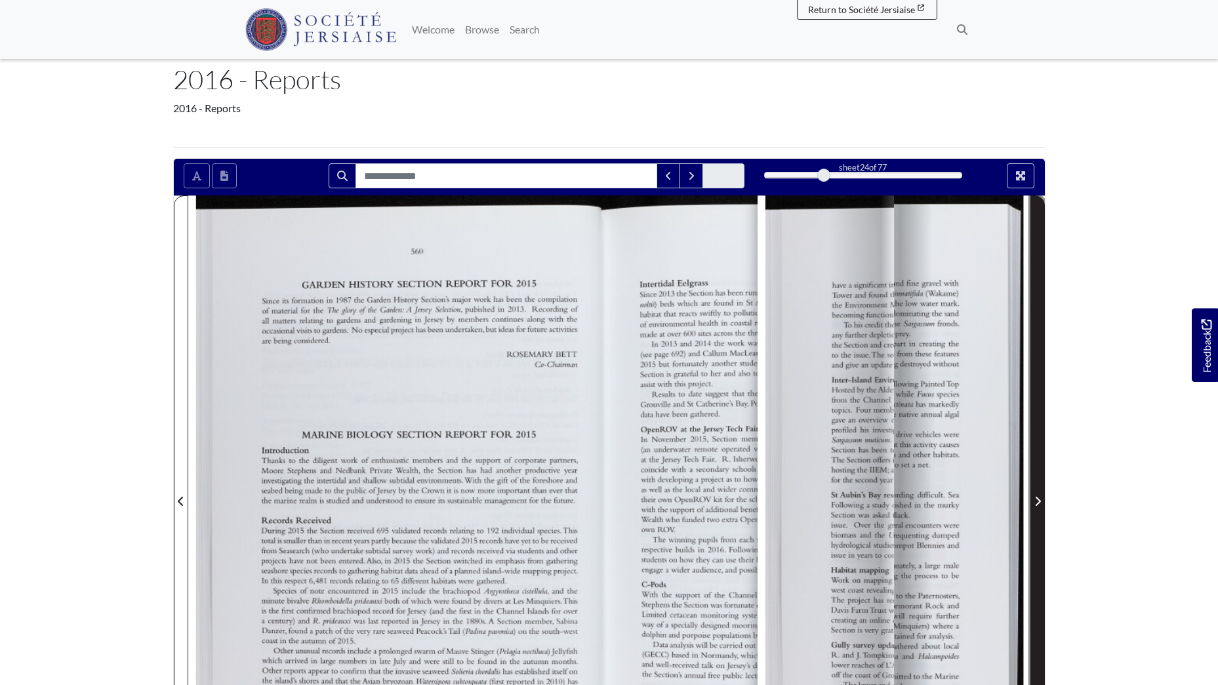
click at [1035, 504] on icon "Next Page" at bounding box center [1038, 501] width 7 height 10
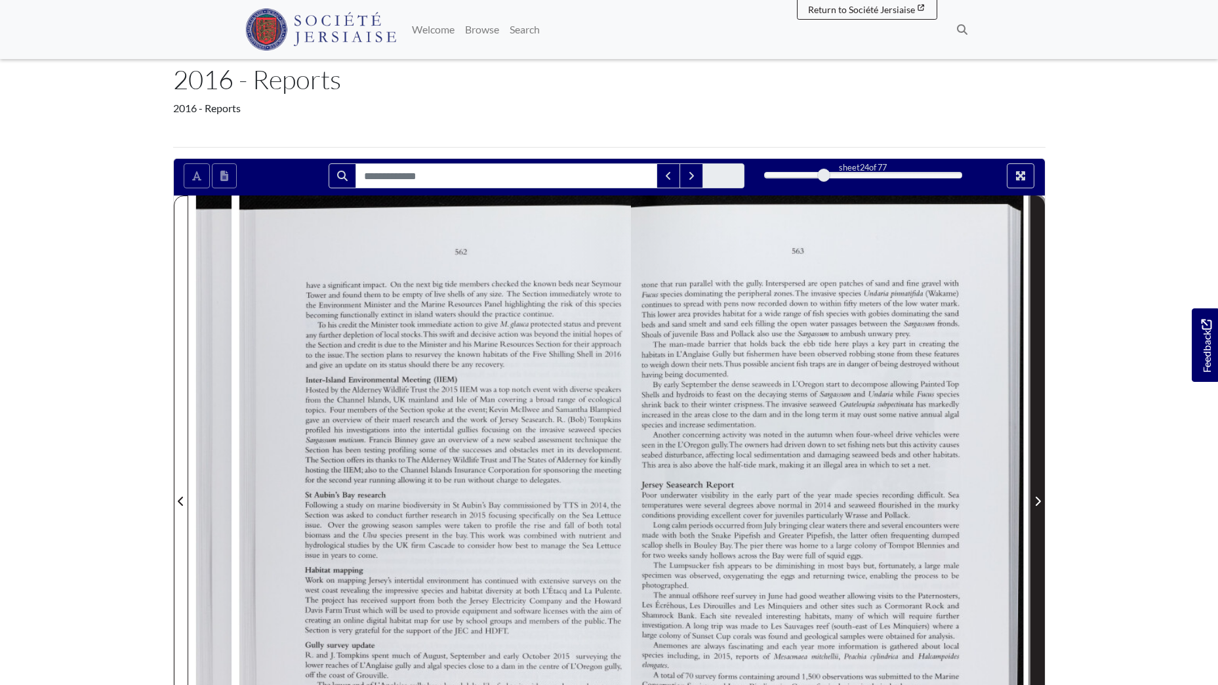
click at [1035, 504] on icon "Next Page" at bounding box center [1038, 501] width 7 height 10
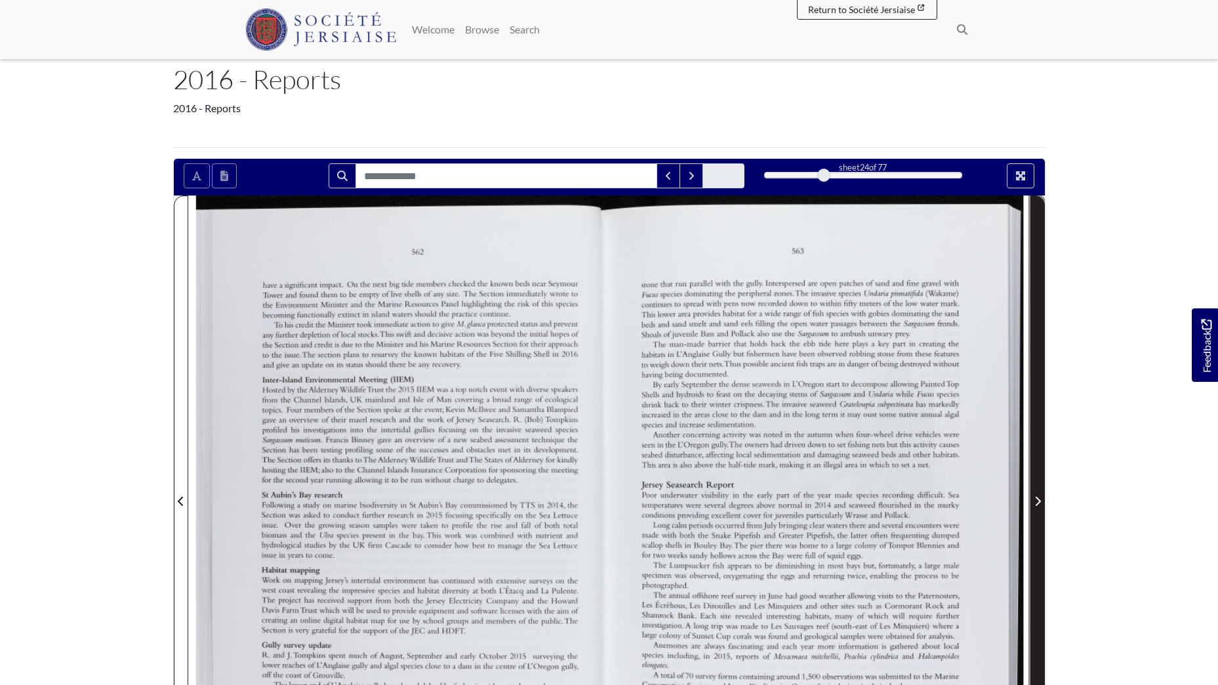
click at [1035, 504] on icon "Next Page" at bounding box center [1038, 501] width 7 height 10
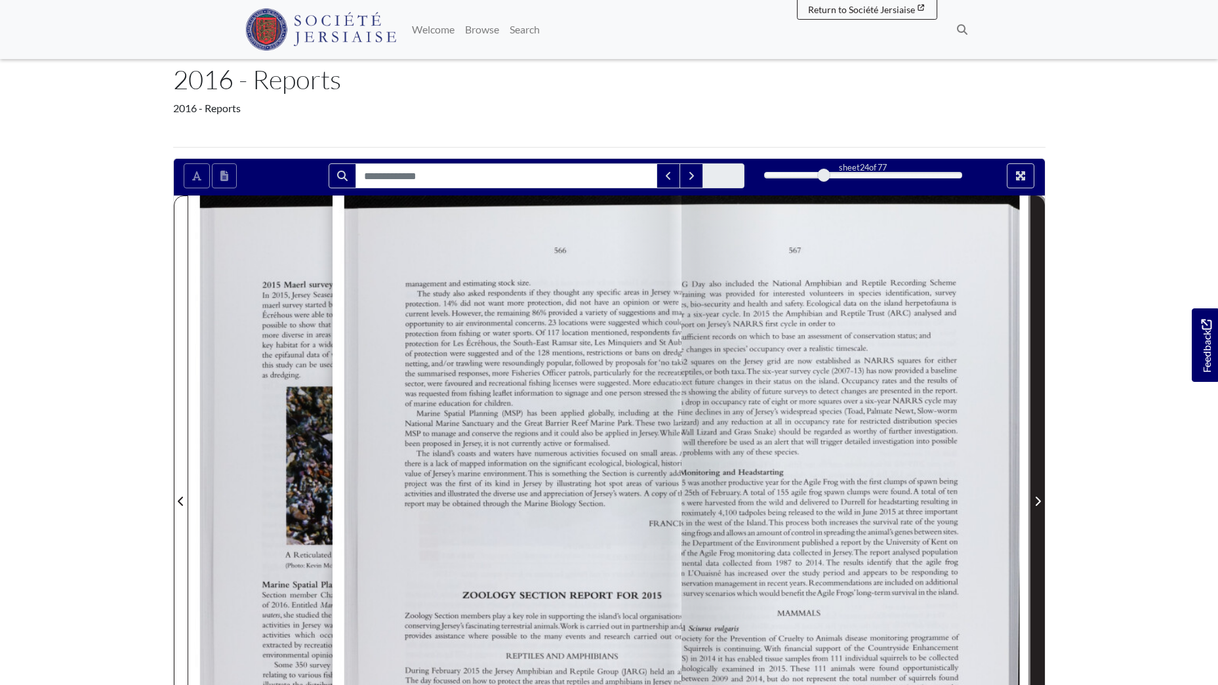
click at [1035, 504] on icon "Next Page" at bounding box center [1038, 501] width 7 height 10
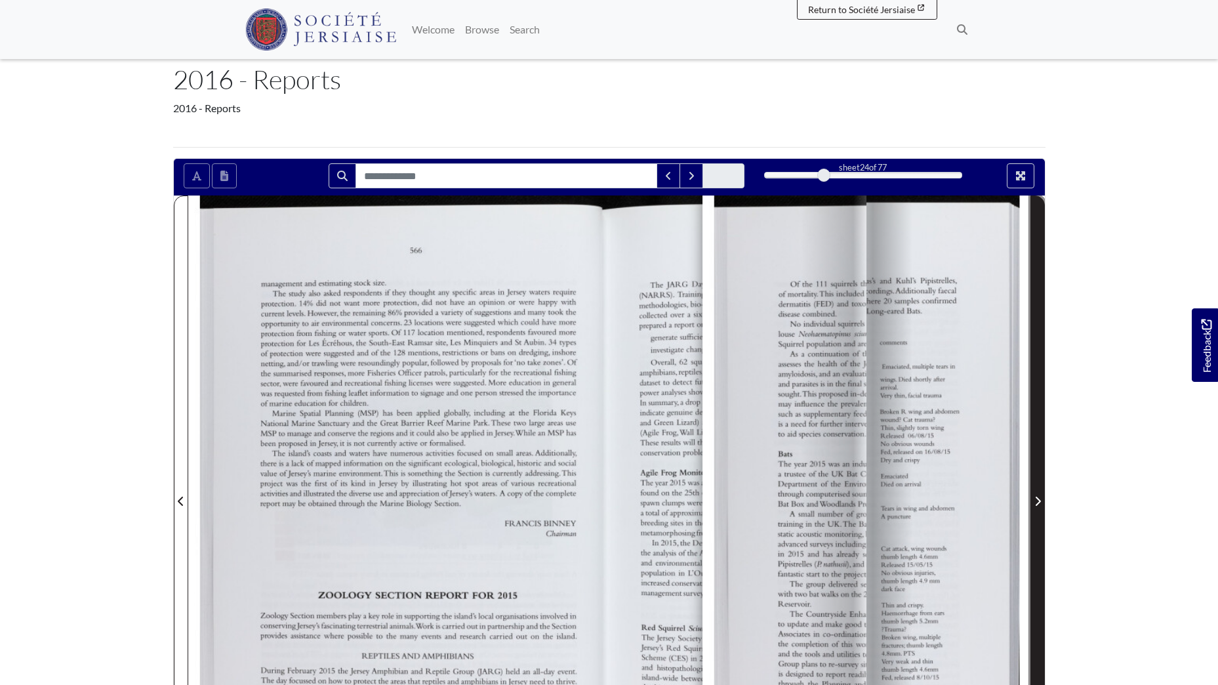
click at [1035, 504] on icon "Next Page" at bounding box center [1038, 501] width 7 height 10
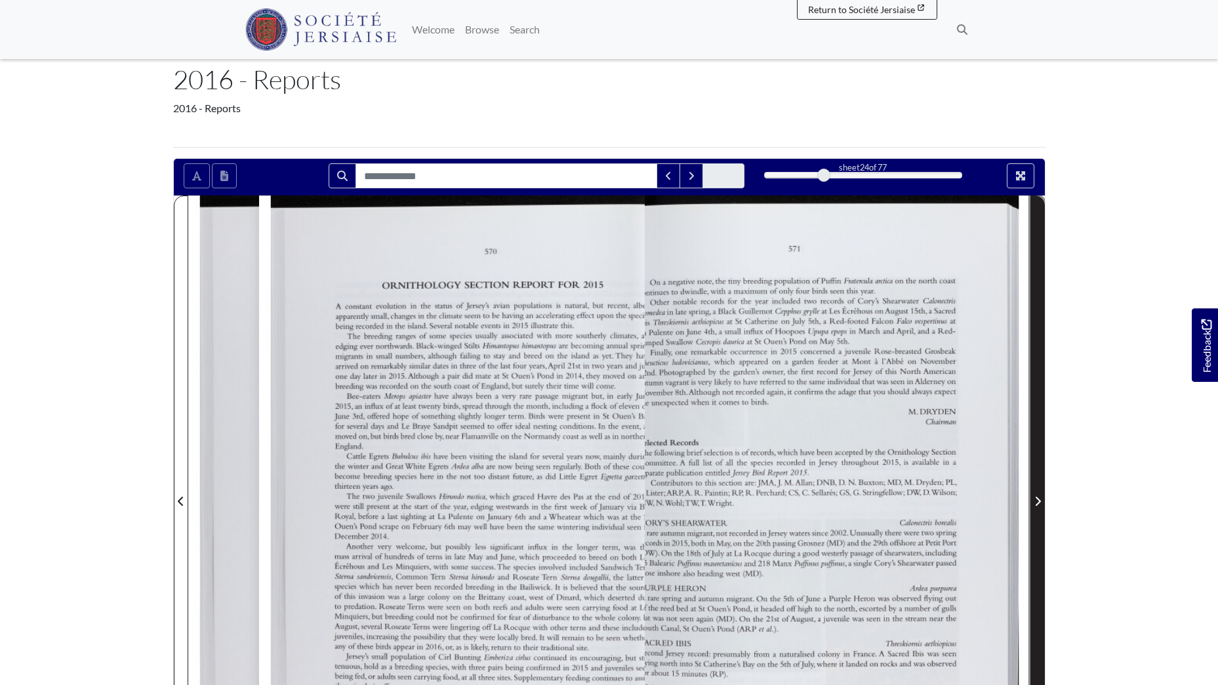
click at [1035, 504] on icon "Next Page" at bounding box center [1038, 501] width 7 height 10
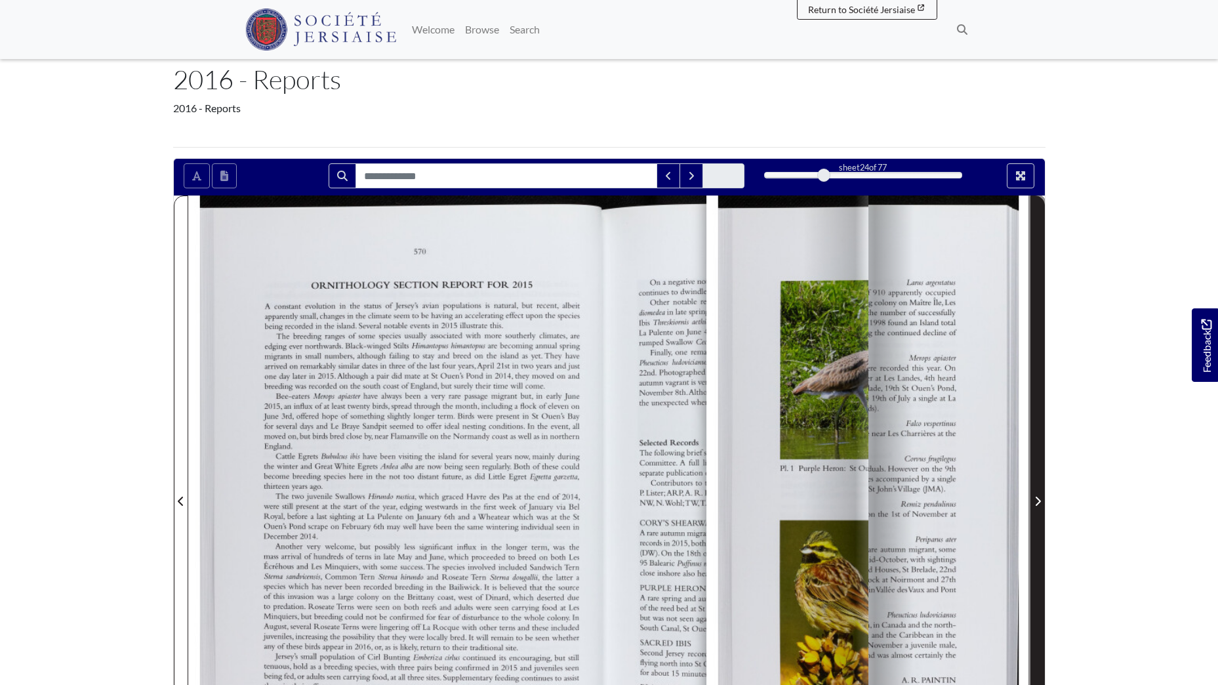
click at [1035, 504] on icon "Next Page" at bounding box center [1038, 501] width 7 height 10
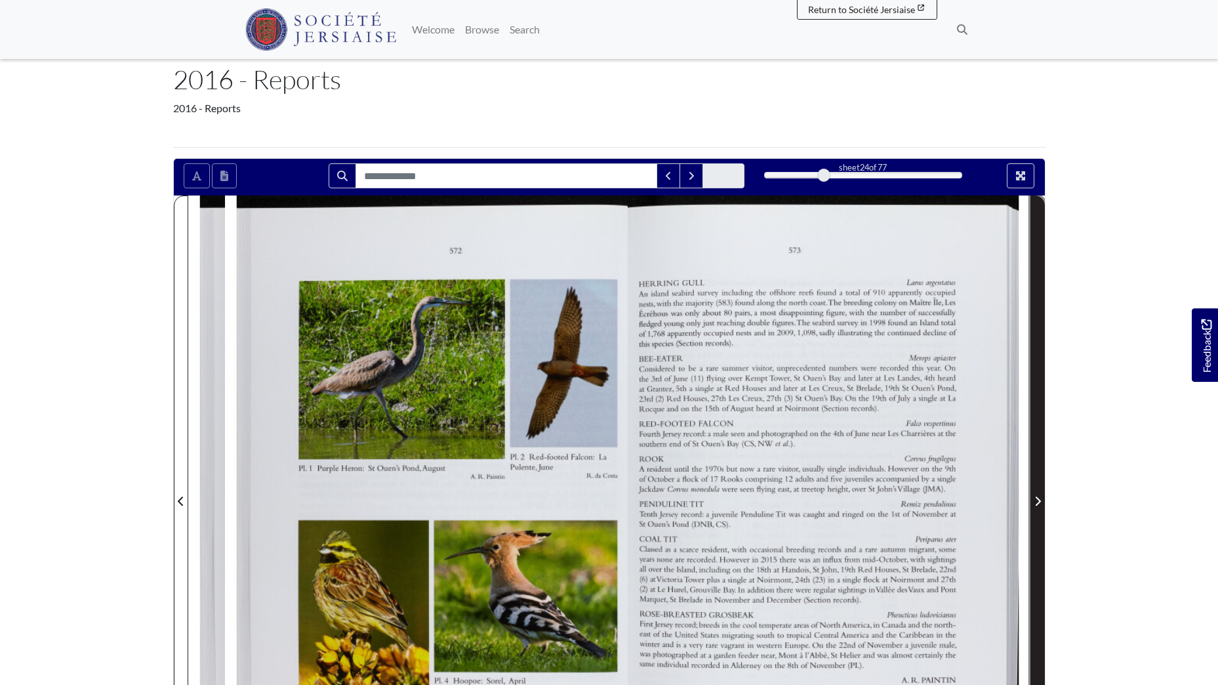
click at [1035, 504] on icon "Next Page" at bounding box center [1038, 501] width 7 height 10
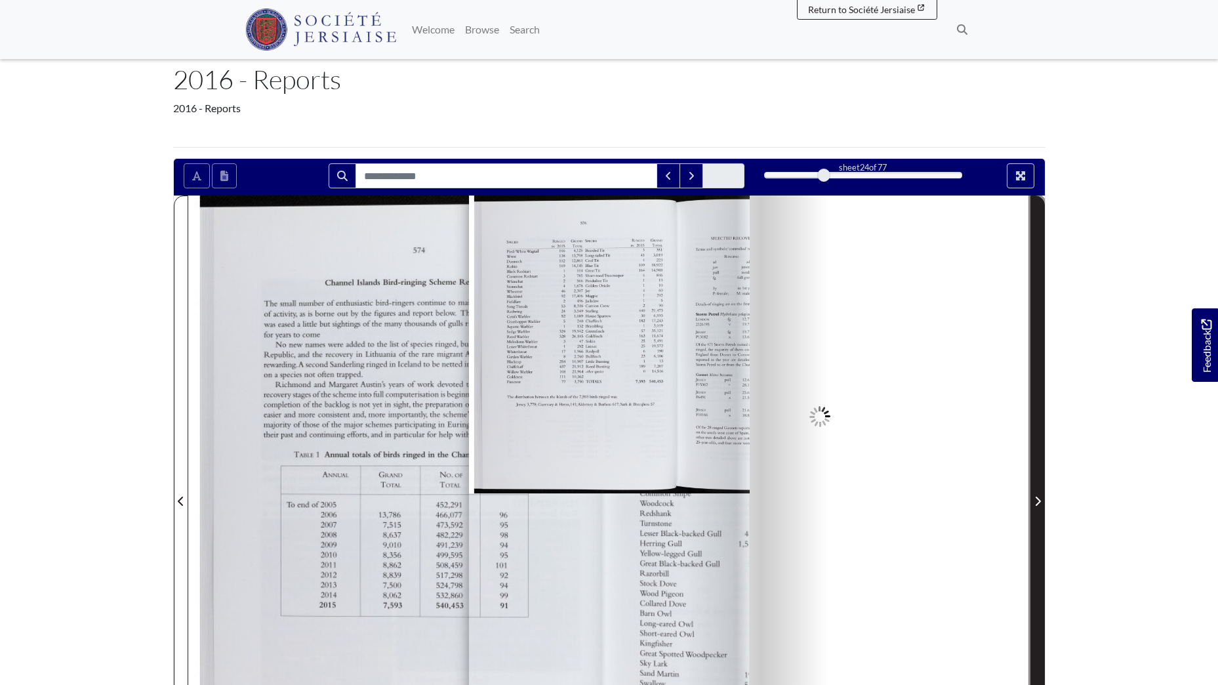
click at [1035, 504] on icon "Next Page" at bounding box center [1038, 501] width 7 height 10
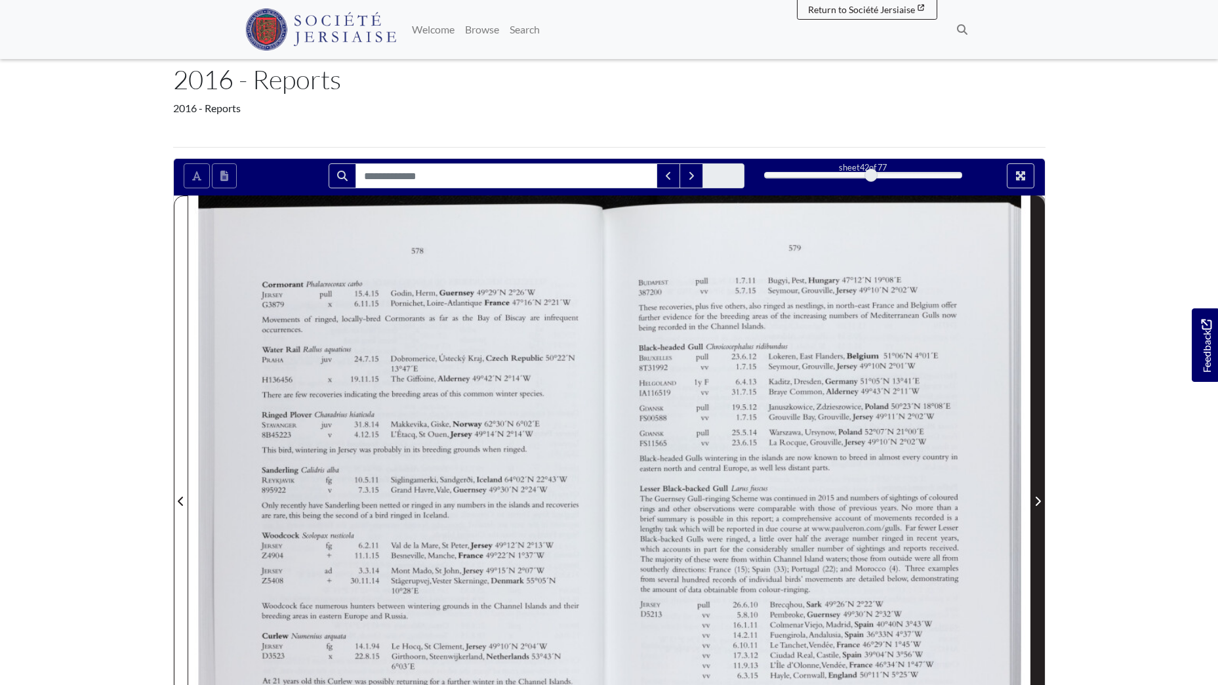
click at [1035, 504] on icon "Next Page" at bounding box center [1038, 501] width 7 height 10
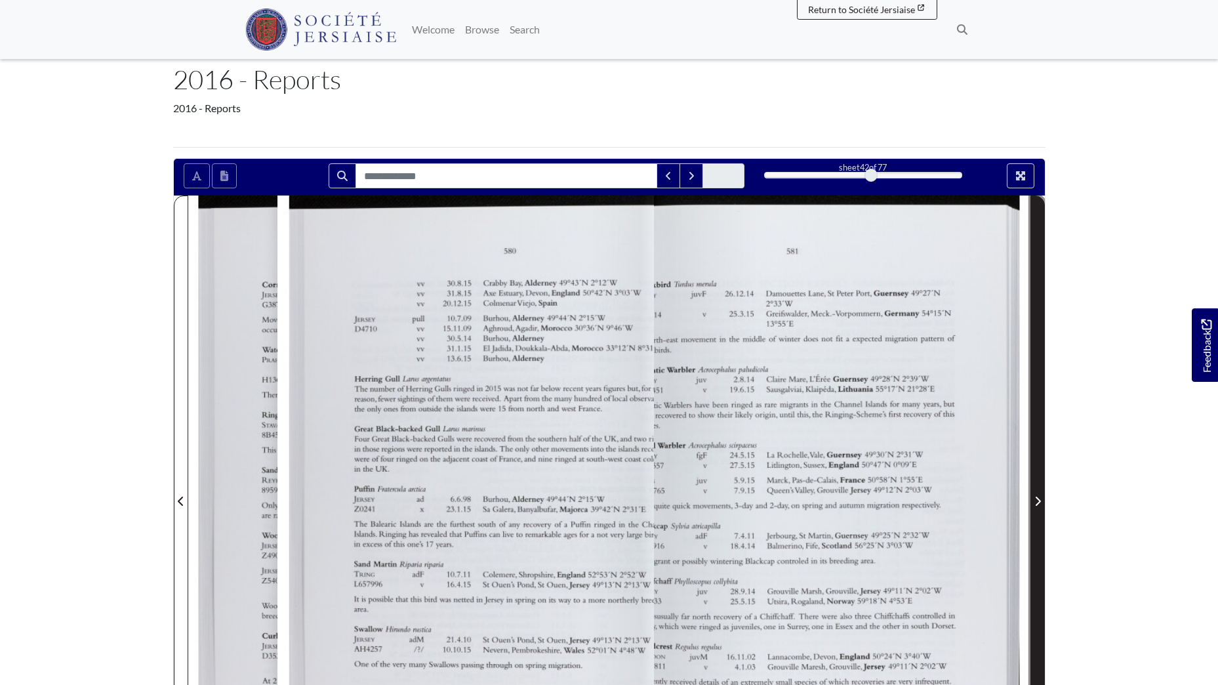
click at [1035, 504] on icon "Next Page" at bounding box center [1038, 501] width 7 height 10
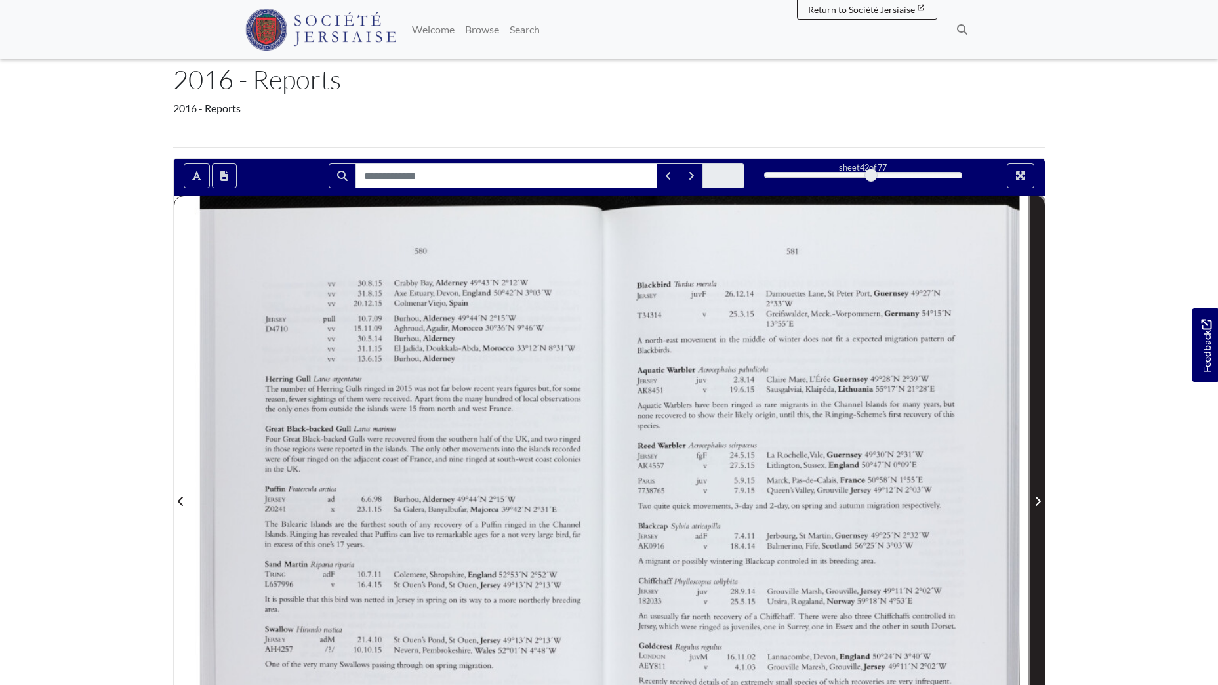
click at [1035, 504] on icon "Next Page" at bounding box center [1038, 501] width 7 height 10
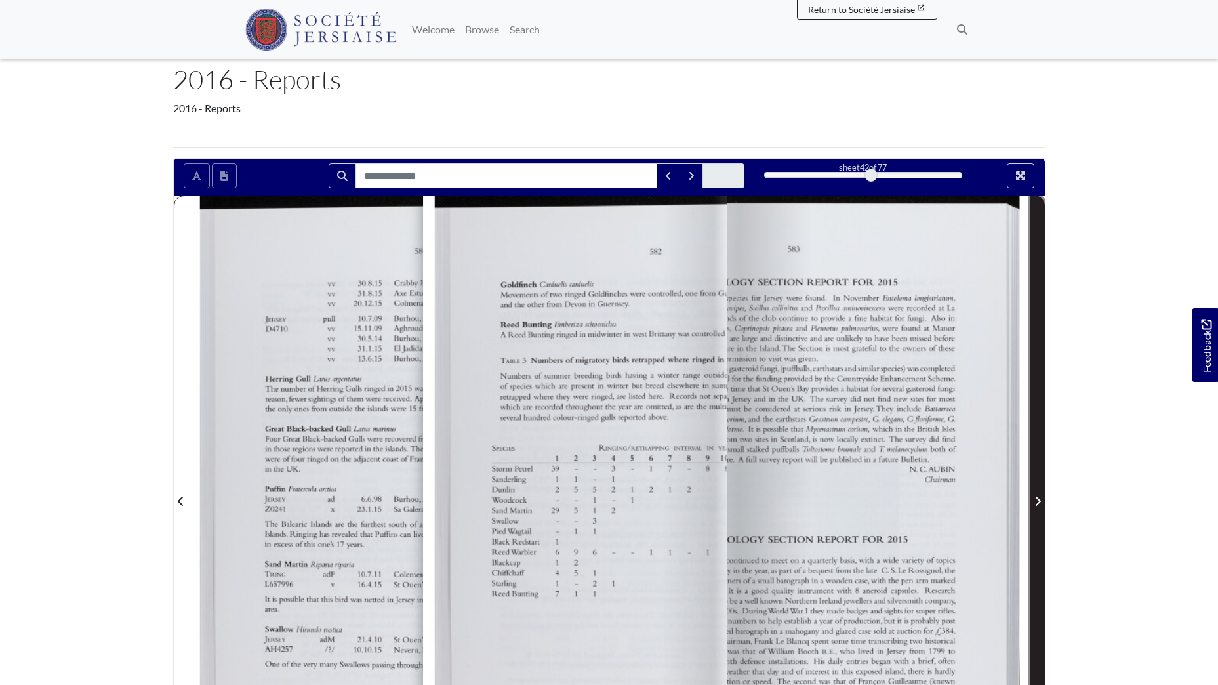
click at [1035, 504] on icon "Next Page" at bounding box center [1038, 501] width 7 height 10
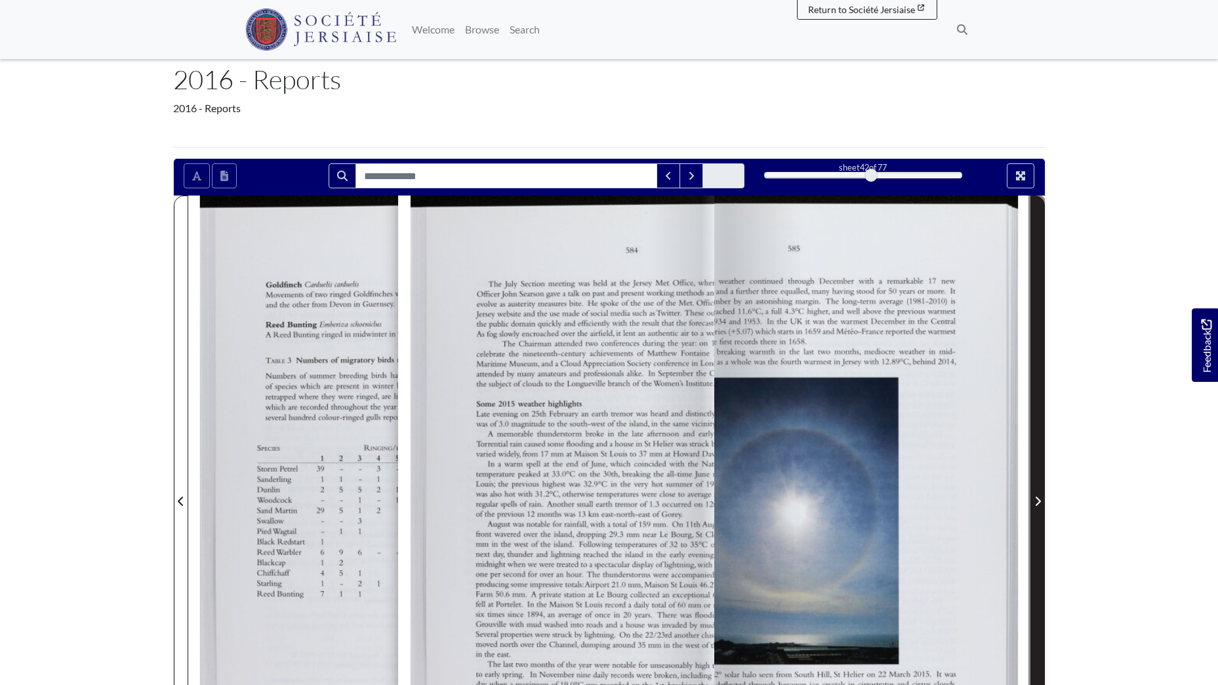
click at [1035, 505] on icon "Next Page" at bounding box center [1038, 501] width 7 height 10
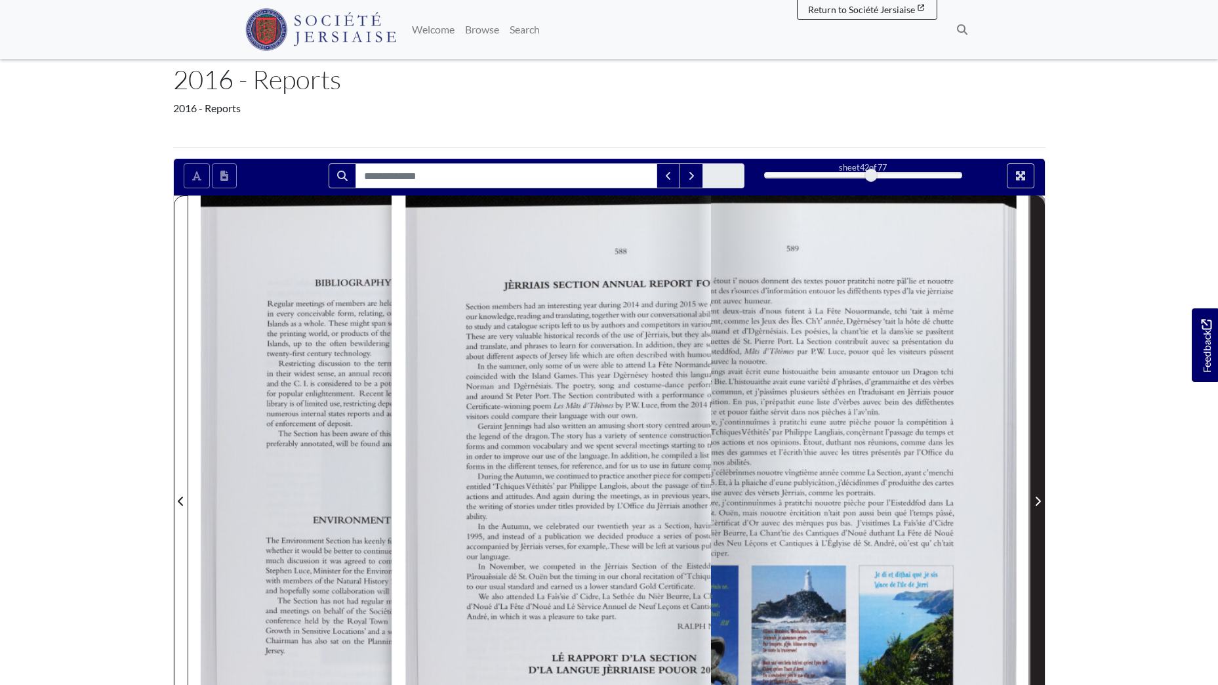
click at [1035, 505] on icon "Next Page" at bounding box center [1038, 501] width 7 height 10
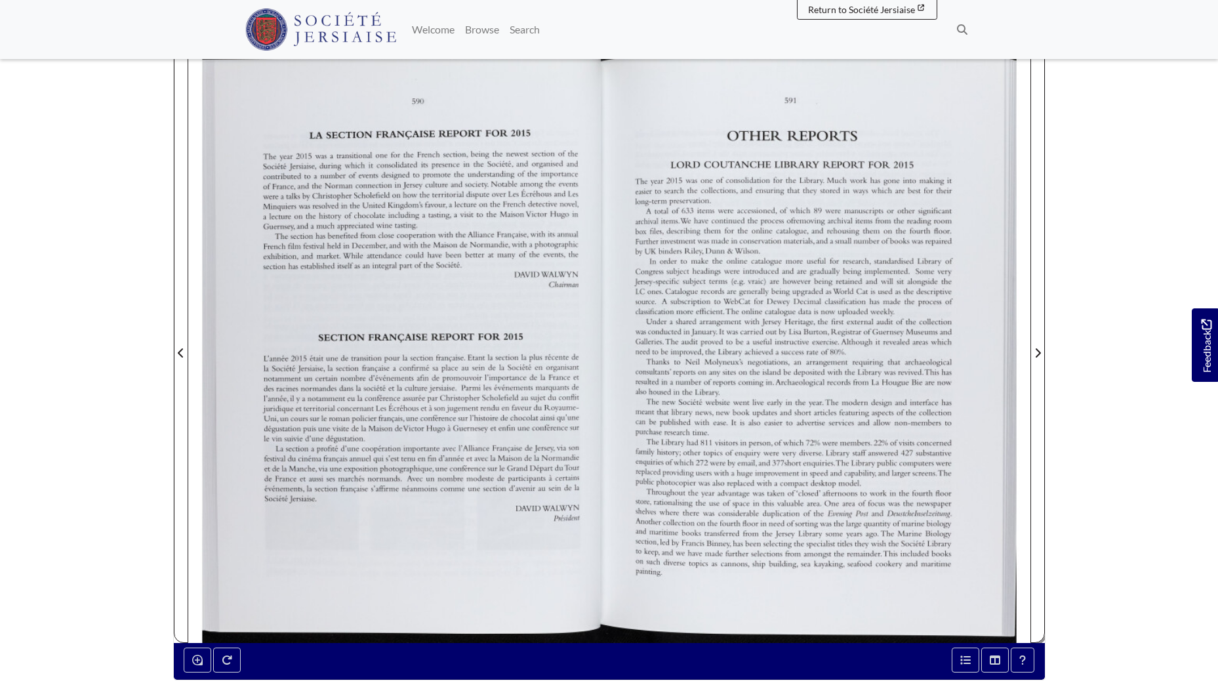
scroll to position [197, 0]
